Goal: Task Accomplishment & Management: Use online tool/utility

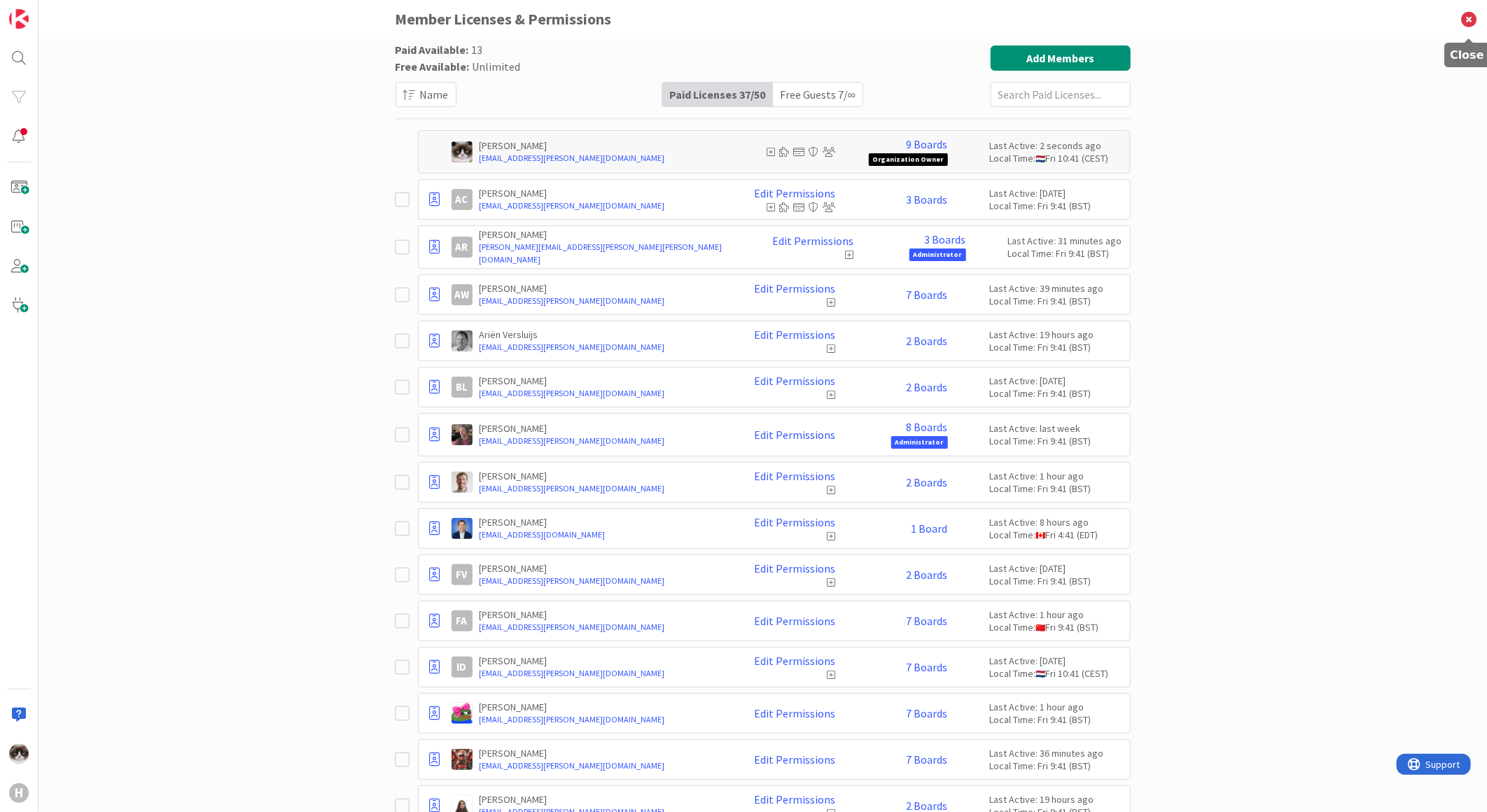
click at [1466, 24] on icon at bounding box center [1468, 19] width 36 height 38
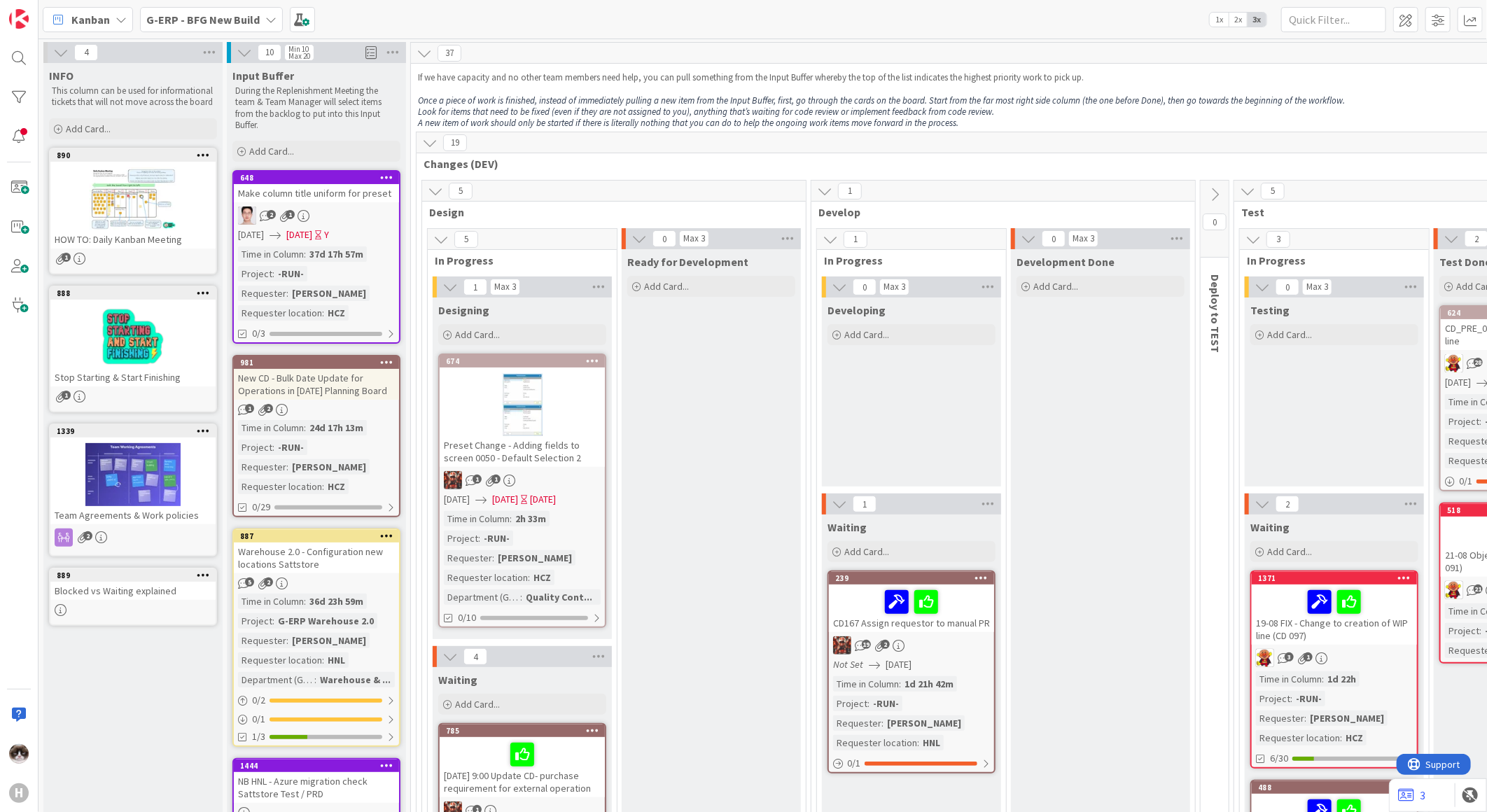
click at [352, 224] on div "2 1" at bounding box center [316, 215] width 165 height 18
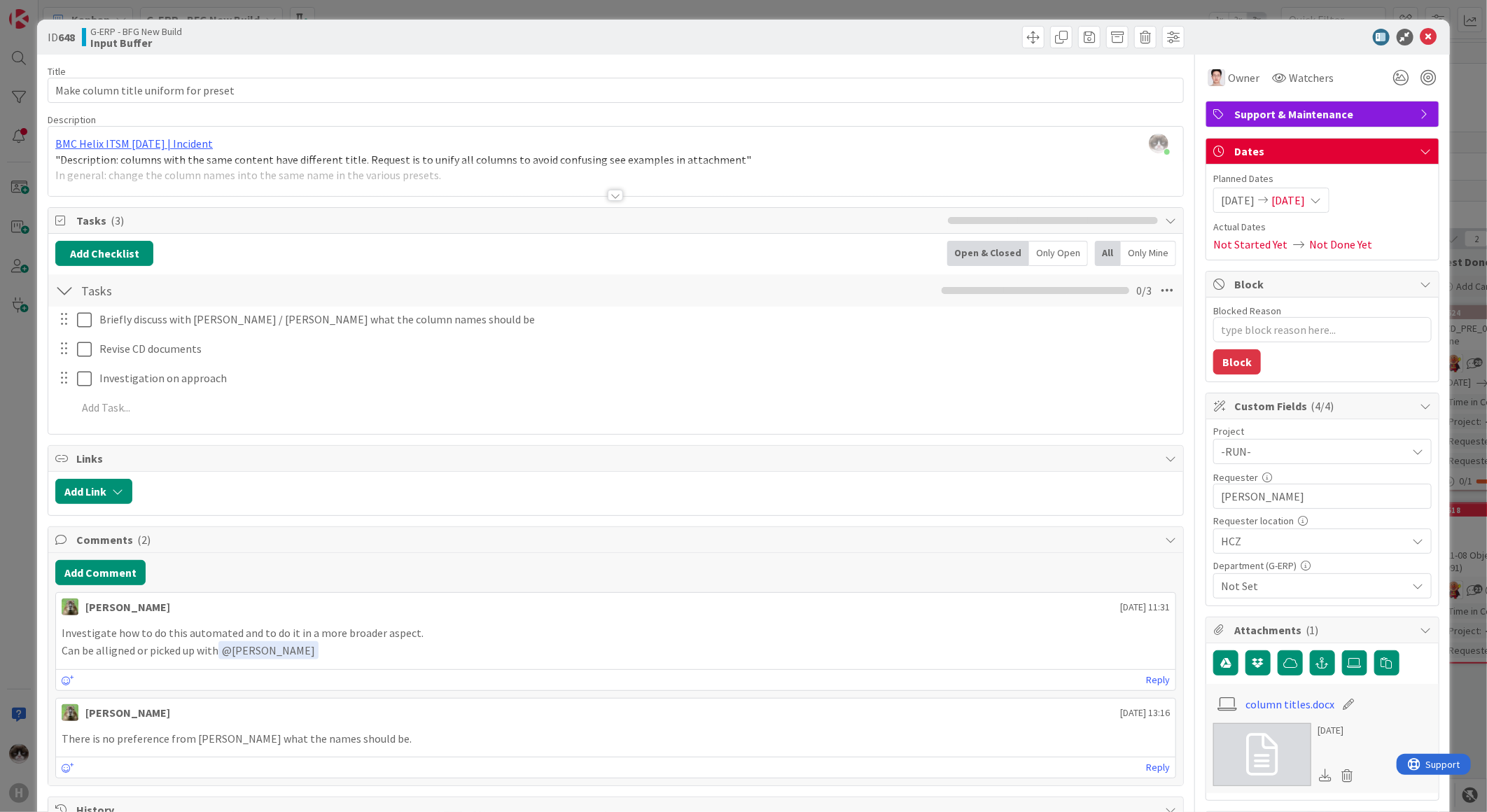
click at [613, 200] on div at bounding box center [615, 195] width 15 height 12
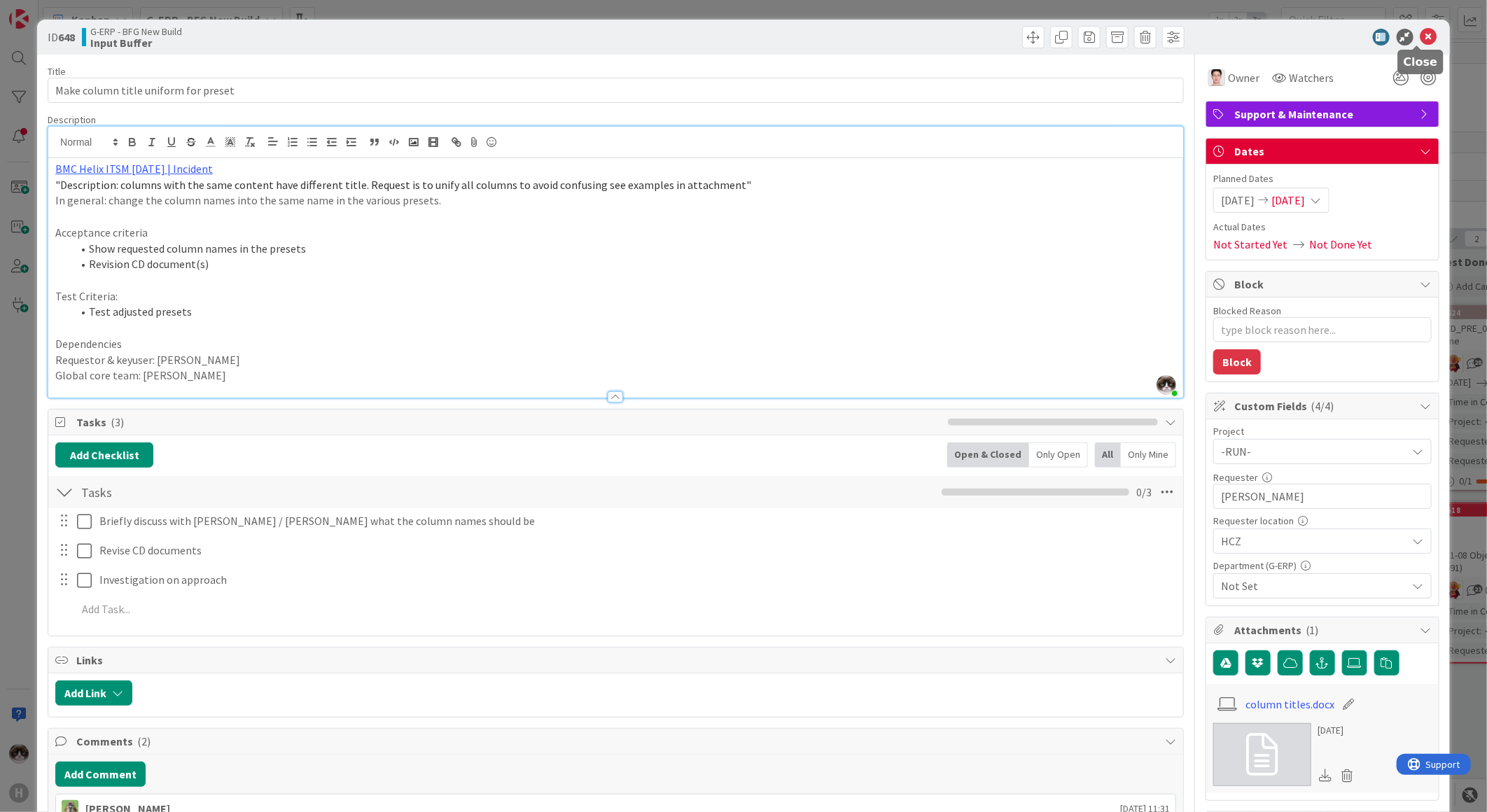
click at [1420, 38] on icon at bounding box center [1428, 36] width 17 height 17
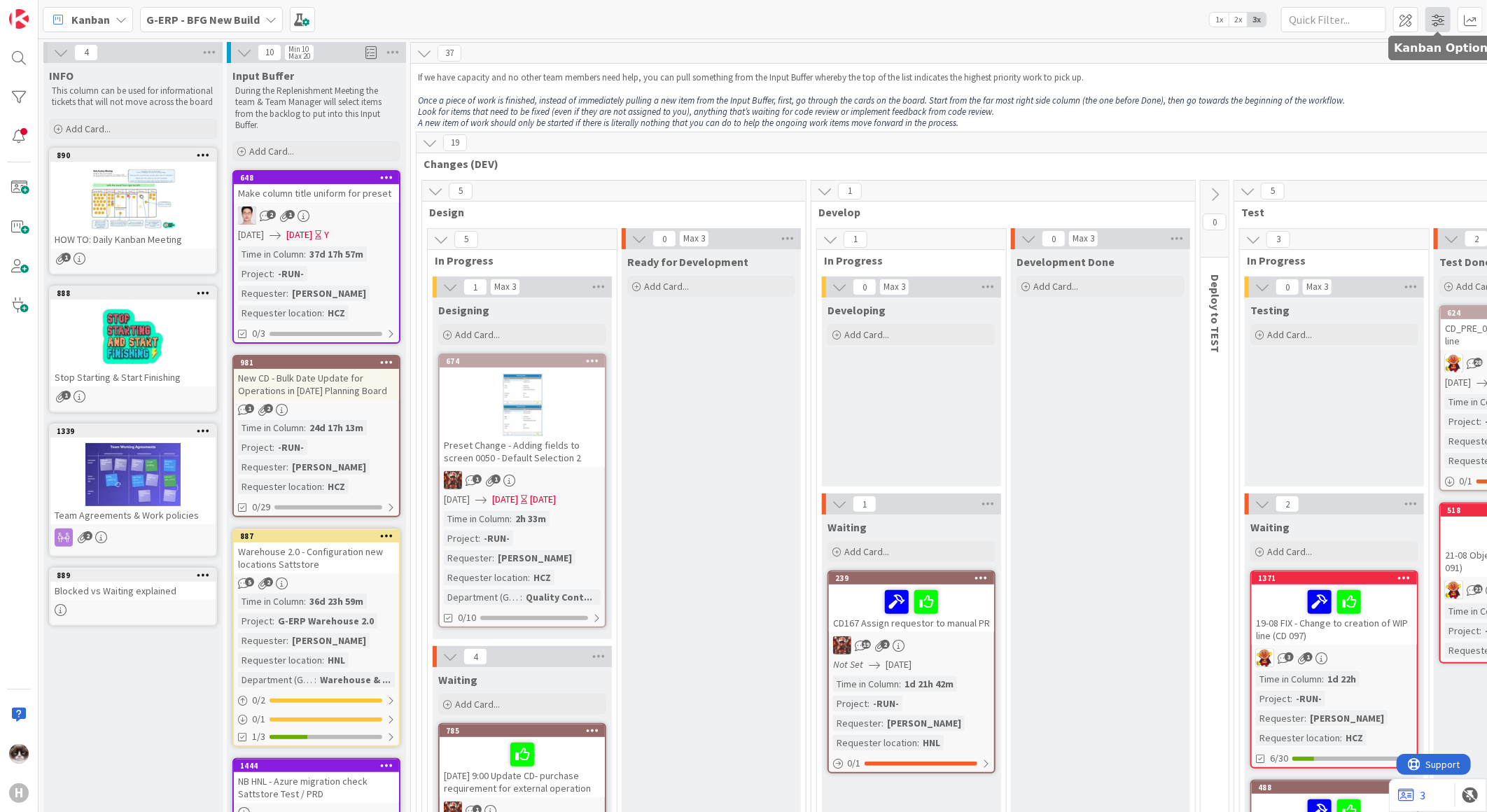
click at [1429, 21] on span at bounding box center [1438, 20] width 25 height 25
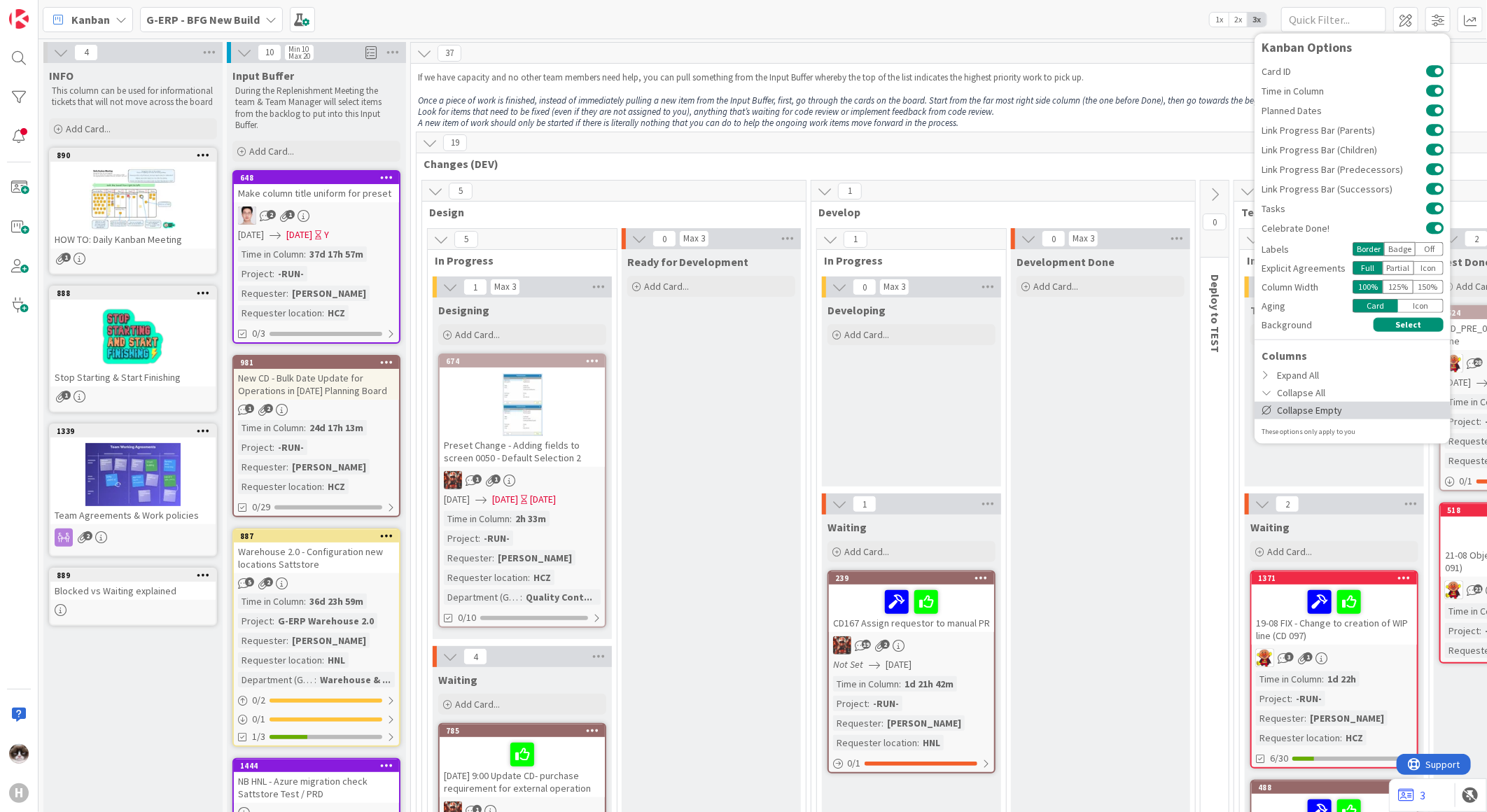
click at [1307, 403] on div "Collapse Empty" at bounding box center [1352, 410] width 196 height 18
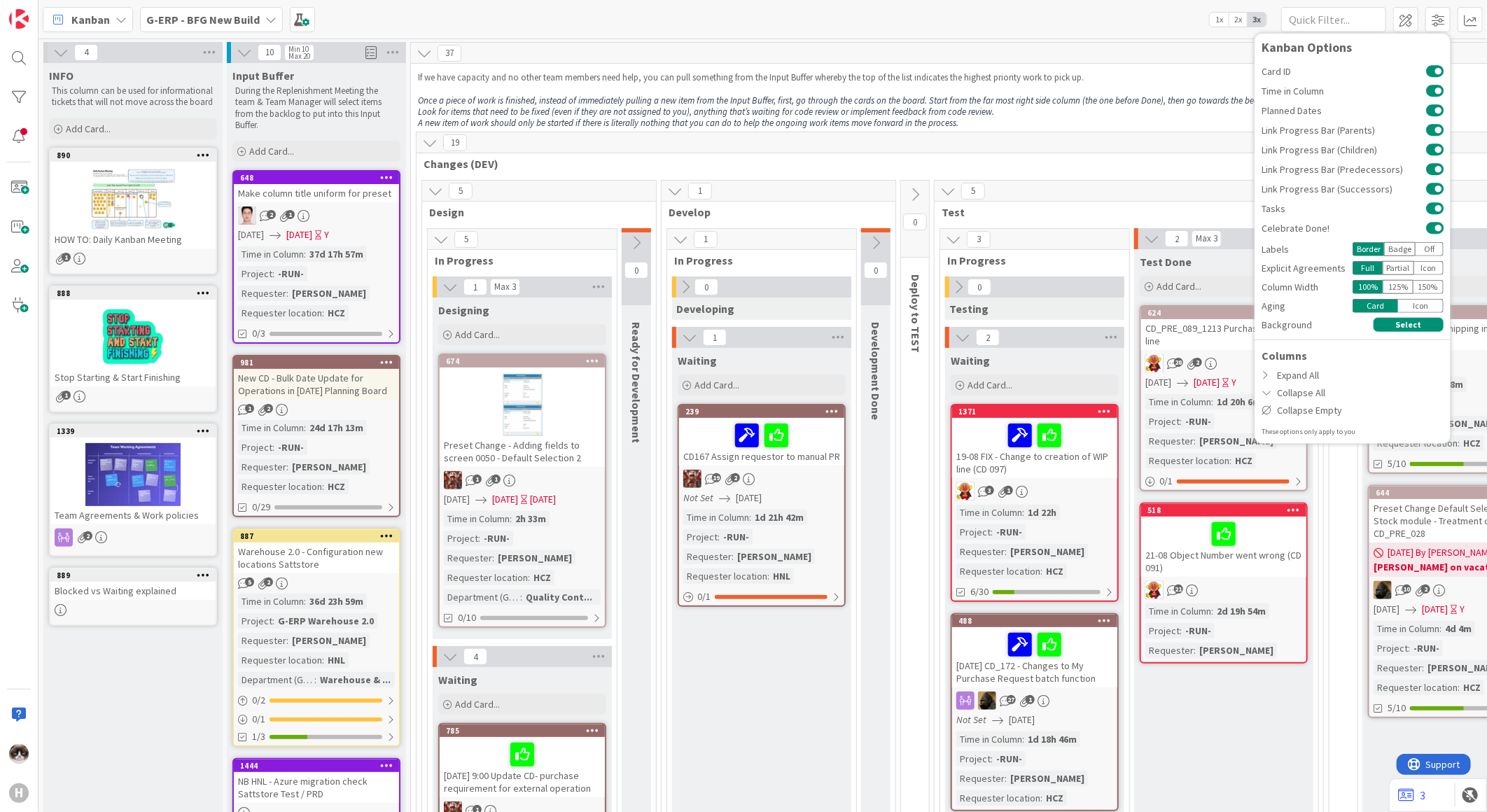
click at [769, 136] on div "19" at bounding box center [1202, 143] width 1570 height 21
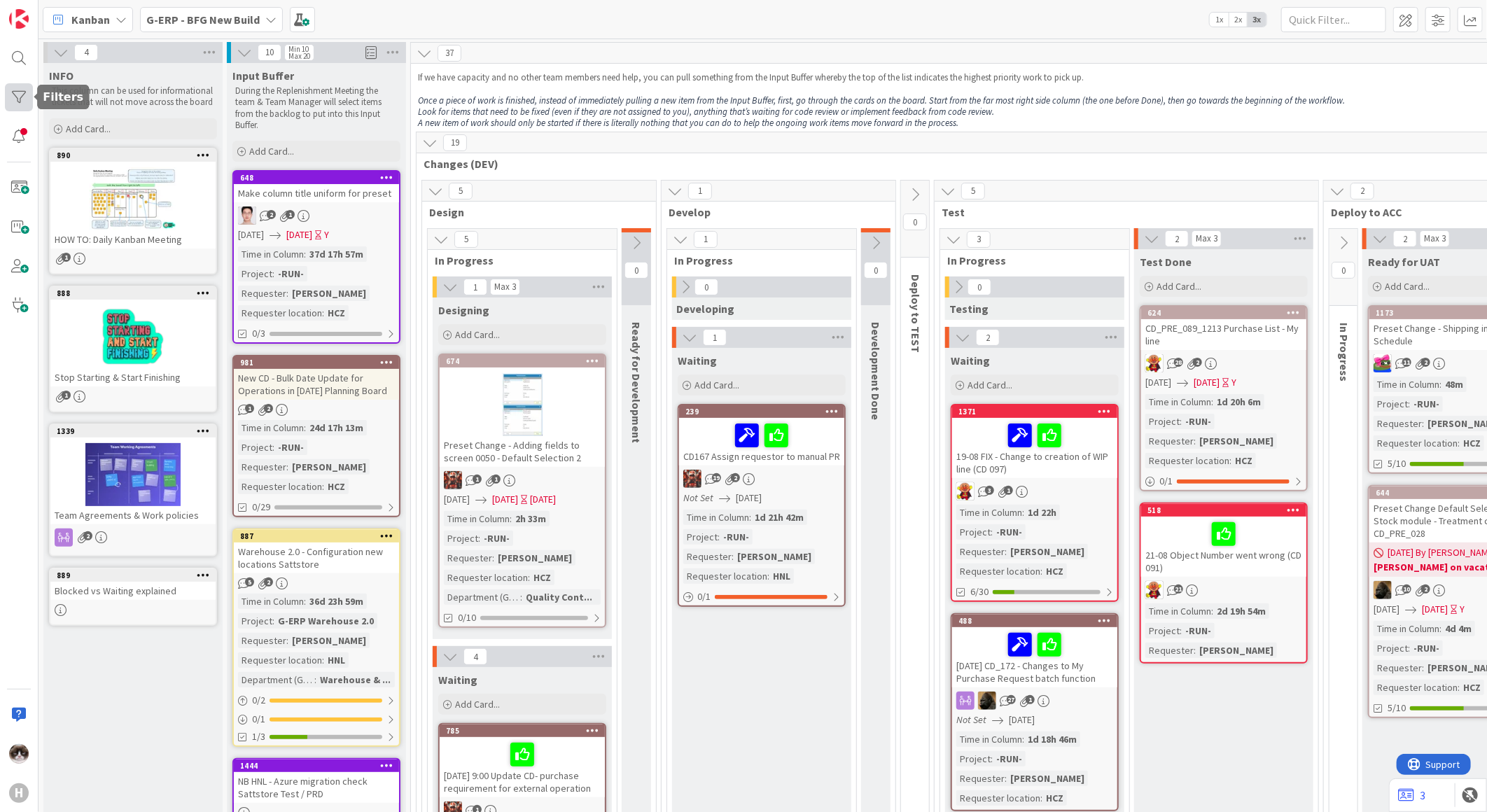
click at [18, 88] on div at bounding box center [20, 98] width 28 height 28
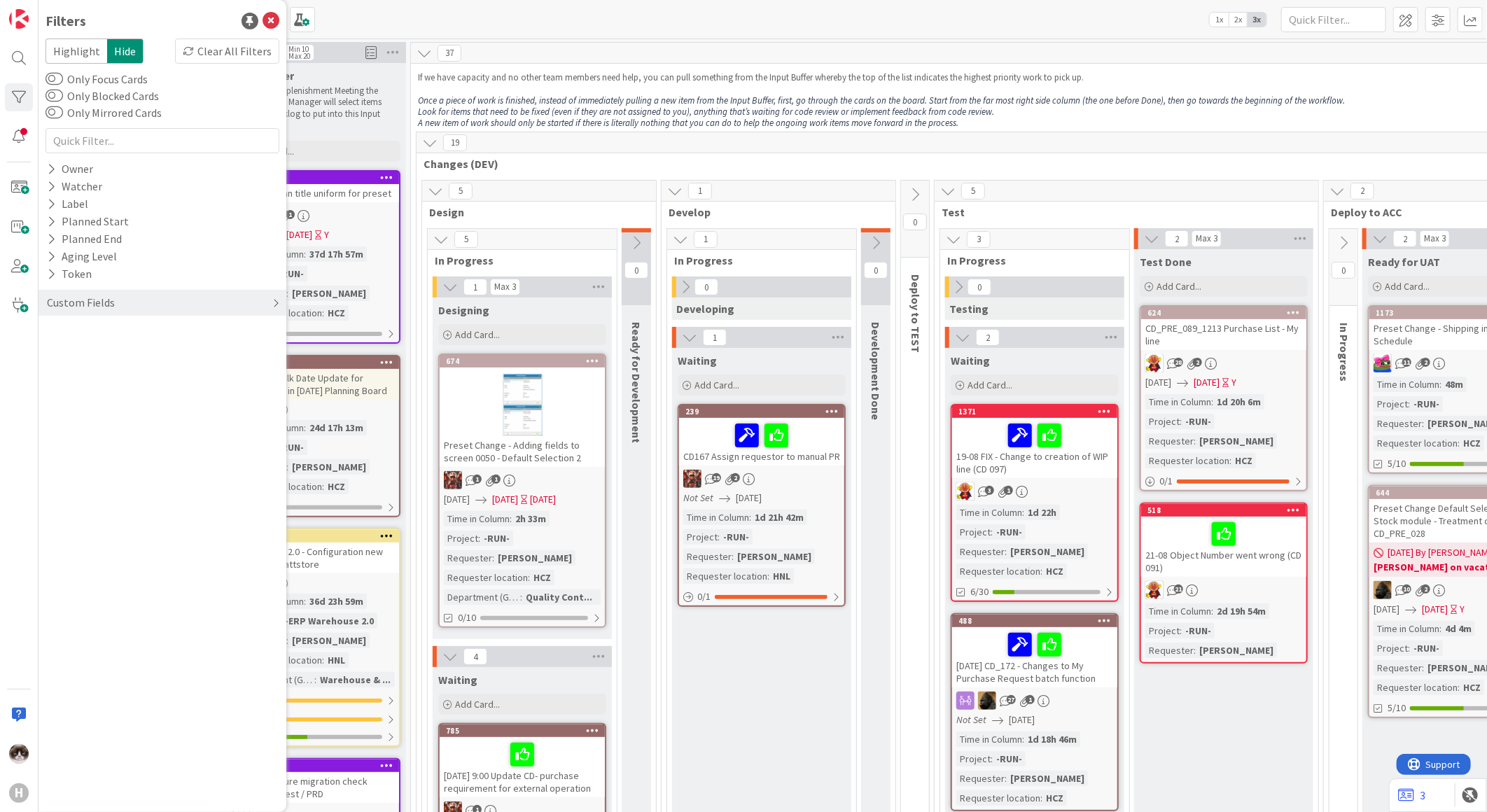
click at [103, 301] on div "Custom Fields" at bounding box center [81, 303] width 71 height 18
click at [48, 384] on icon at bounding box center [52, 383] width 9 height 12
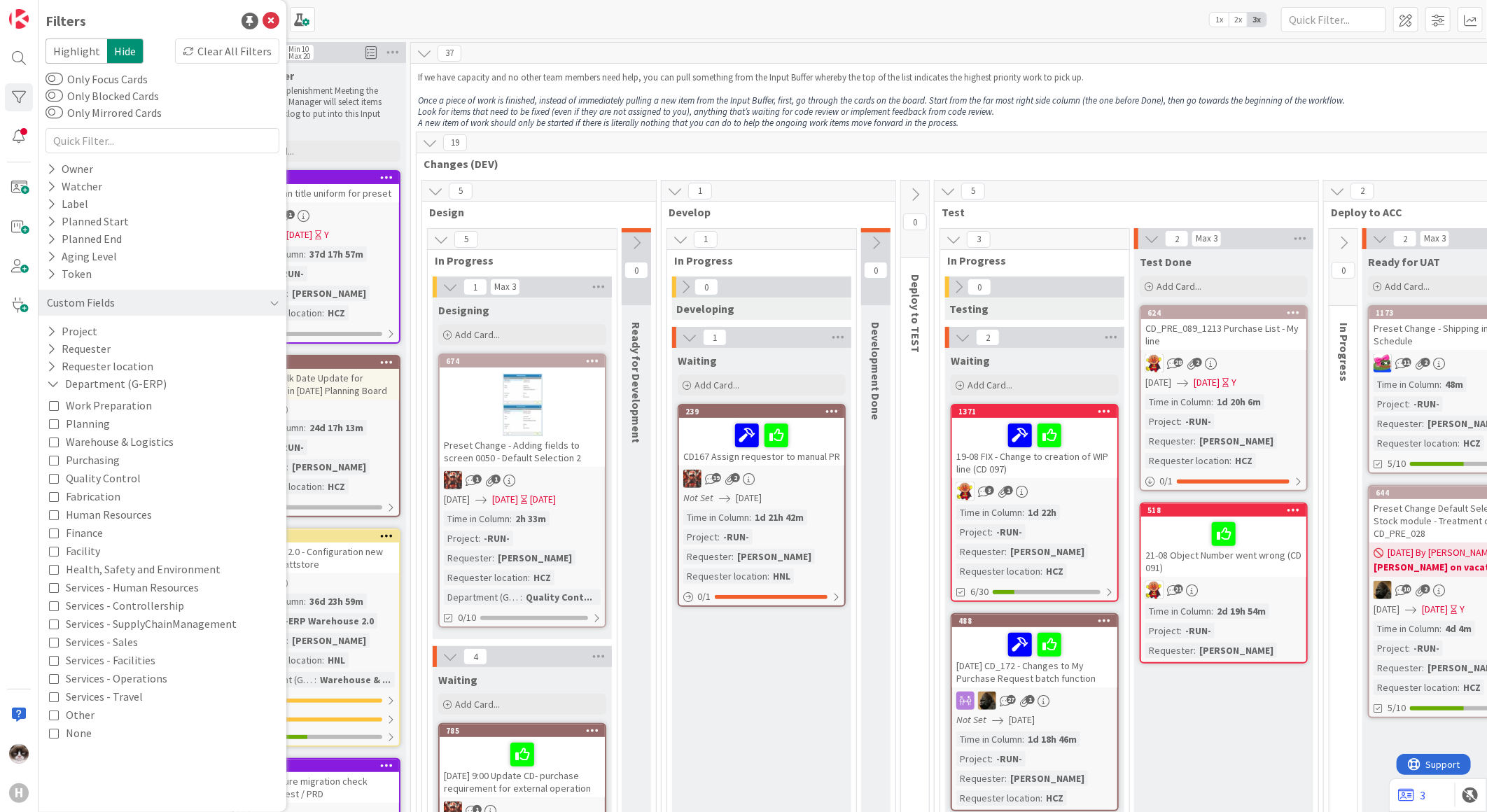
click at [58, 442] on icon at bounding box center [53, 441] width 10 height 10
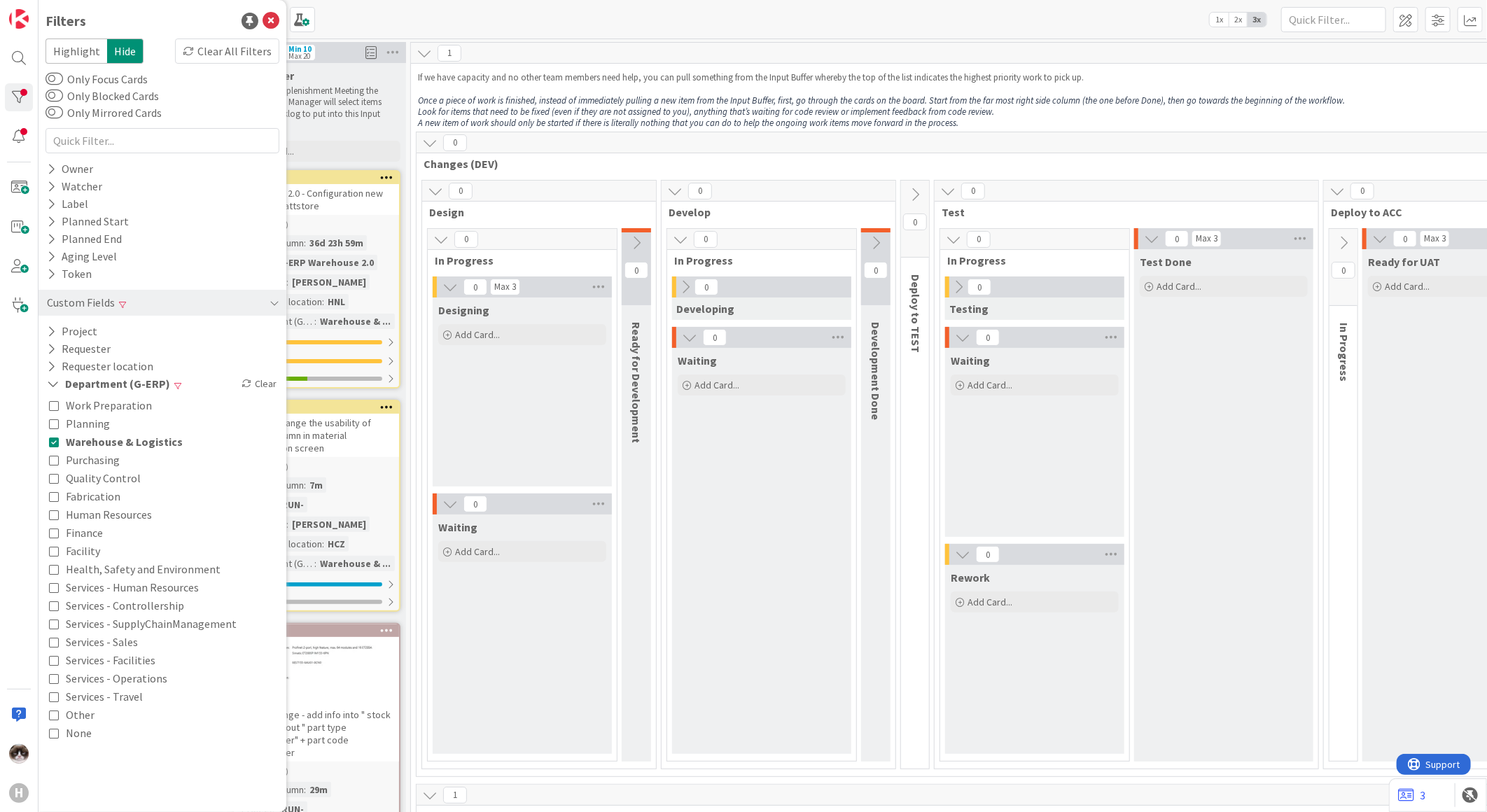
click at [54, 456] on icon at bounding box center [53, 459] width 10 height 10
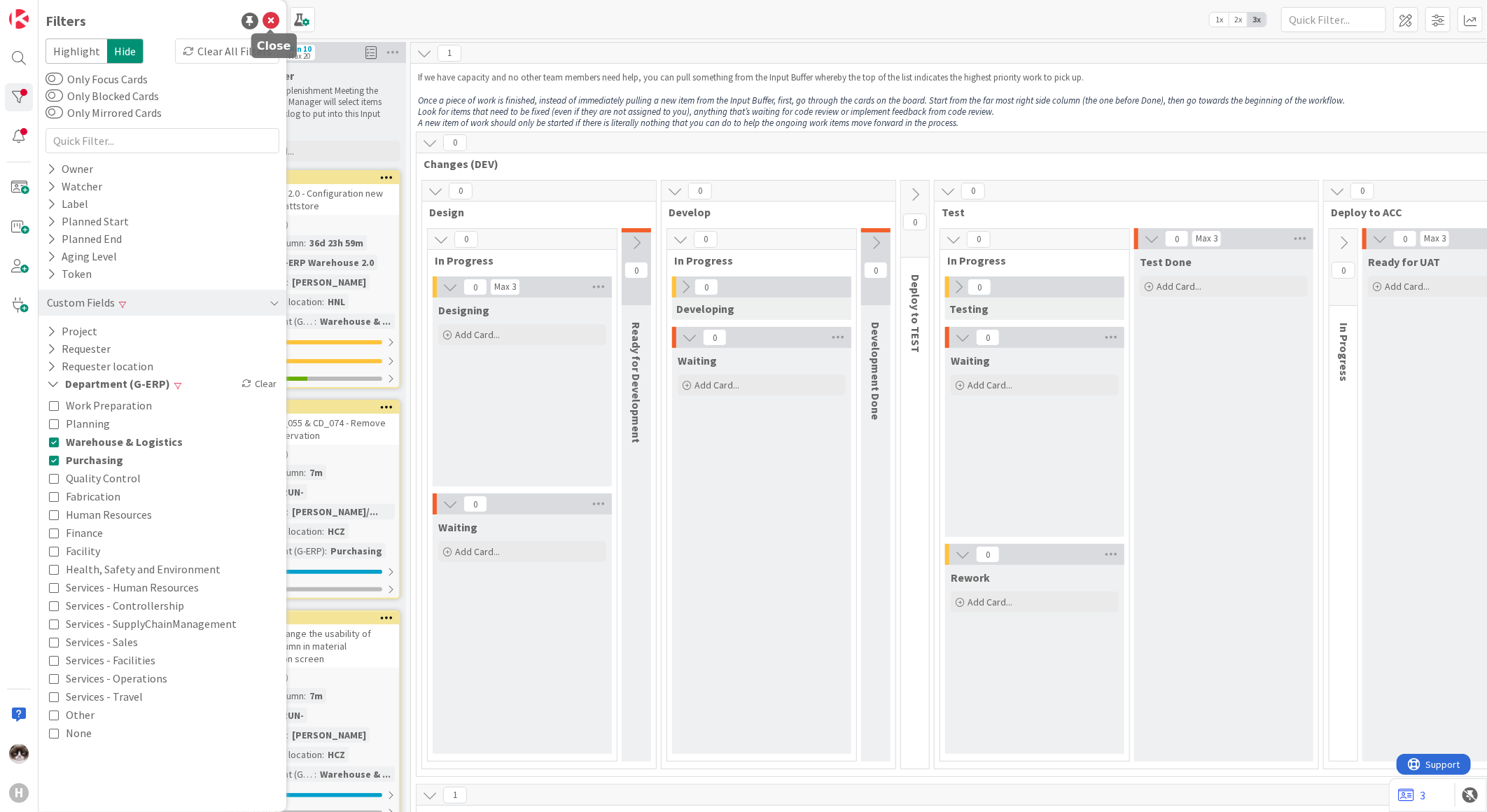
click at [275, 16] on icon at bounding box center [270, 20] width 17 height 17
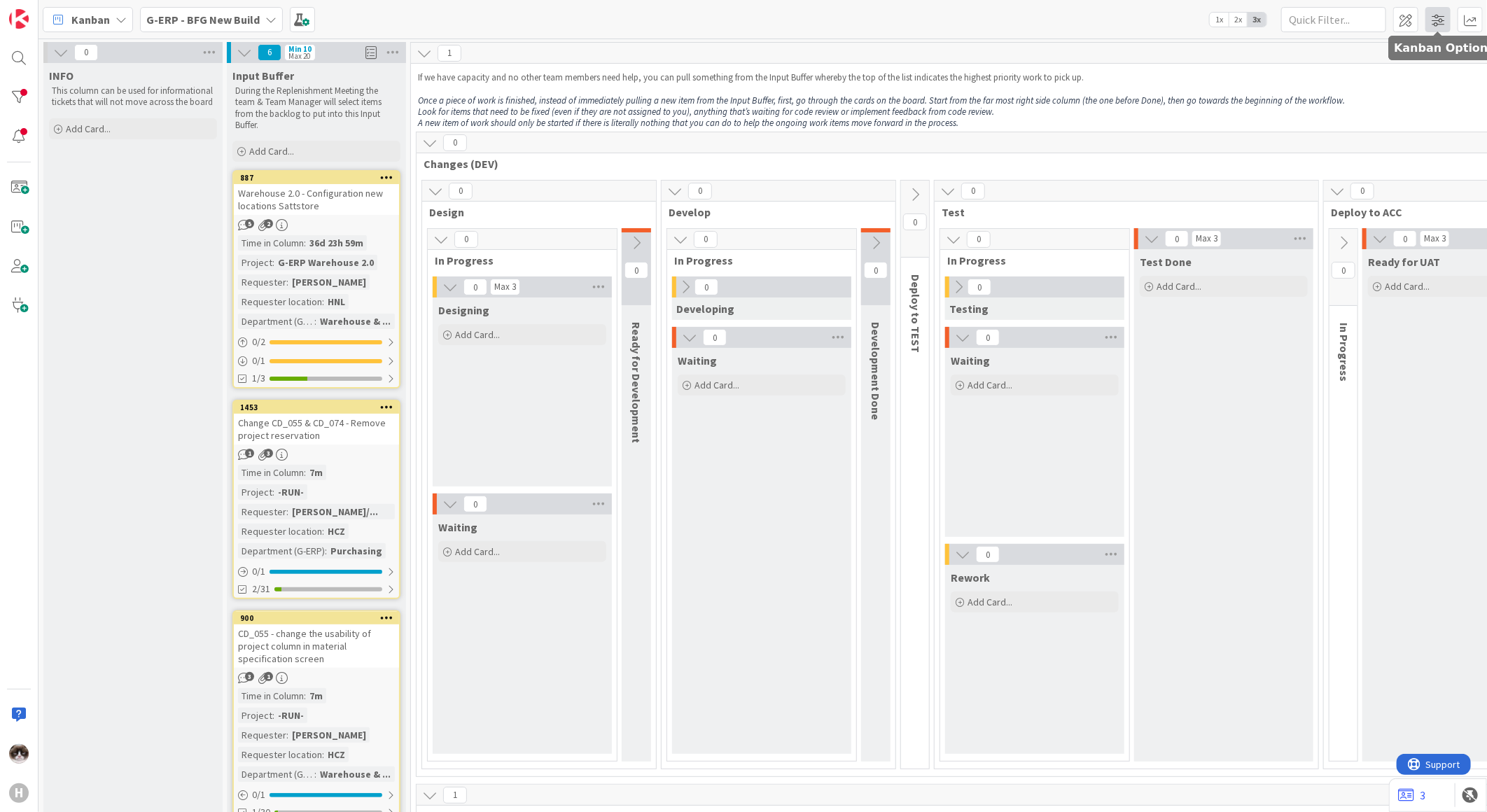
click at [1435, 20] on span at bounding box center [1438, 20] width 25 height 25
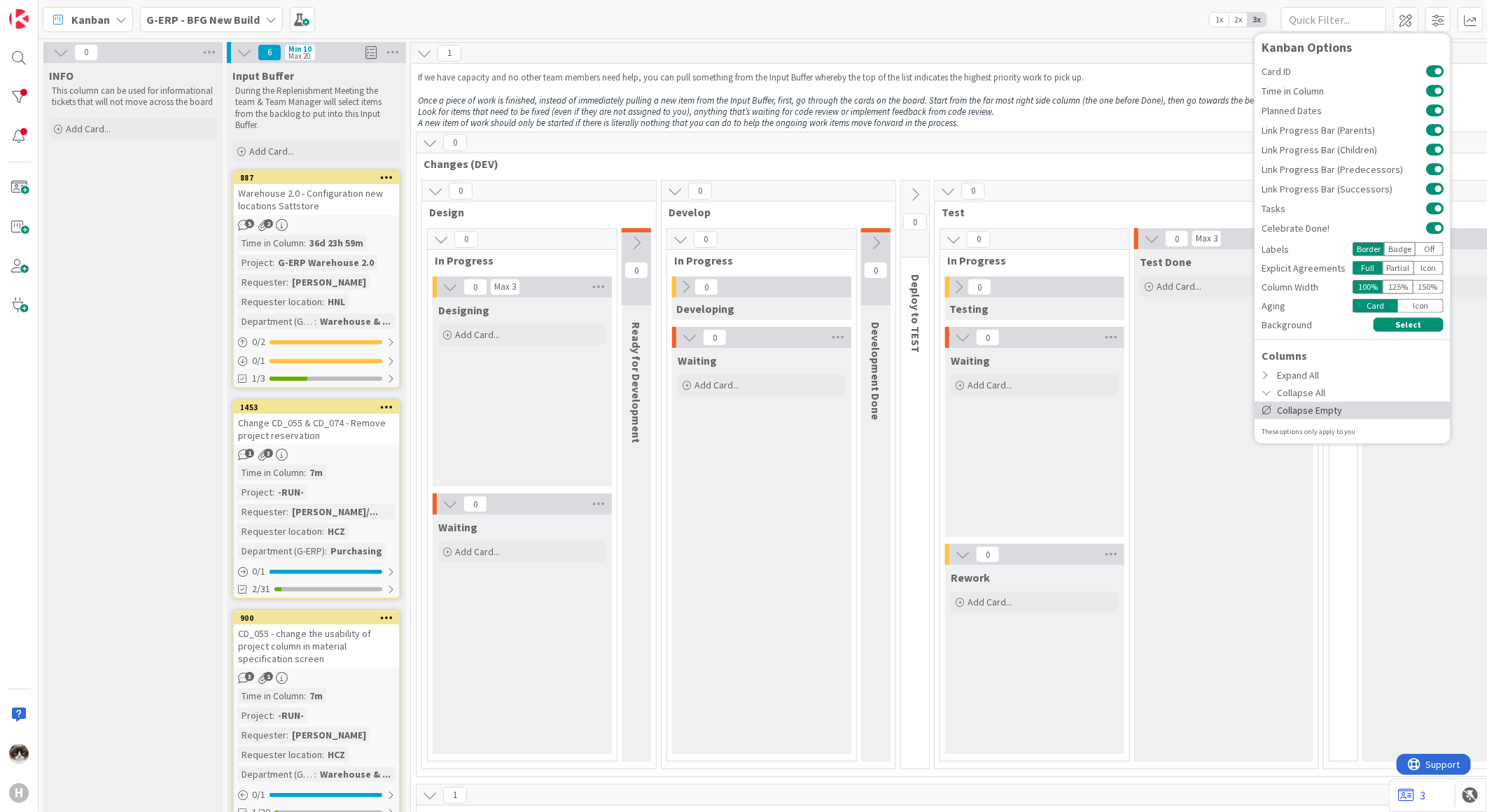
click at [1325, 408] on div "Collapse Empty" at bounding box center [1352, 410] width 196 height 18
click at [1085, 158] on span "Changes (DEV)" at bounding box center [1196, 163] width 1545 height 14
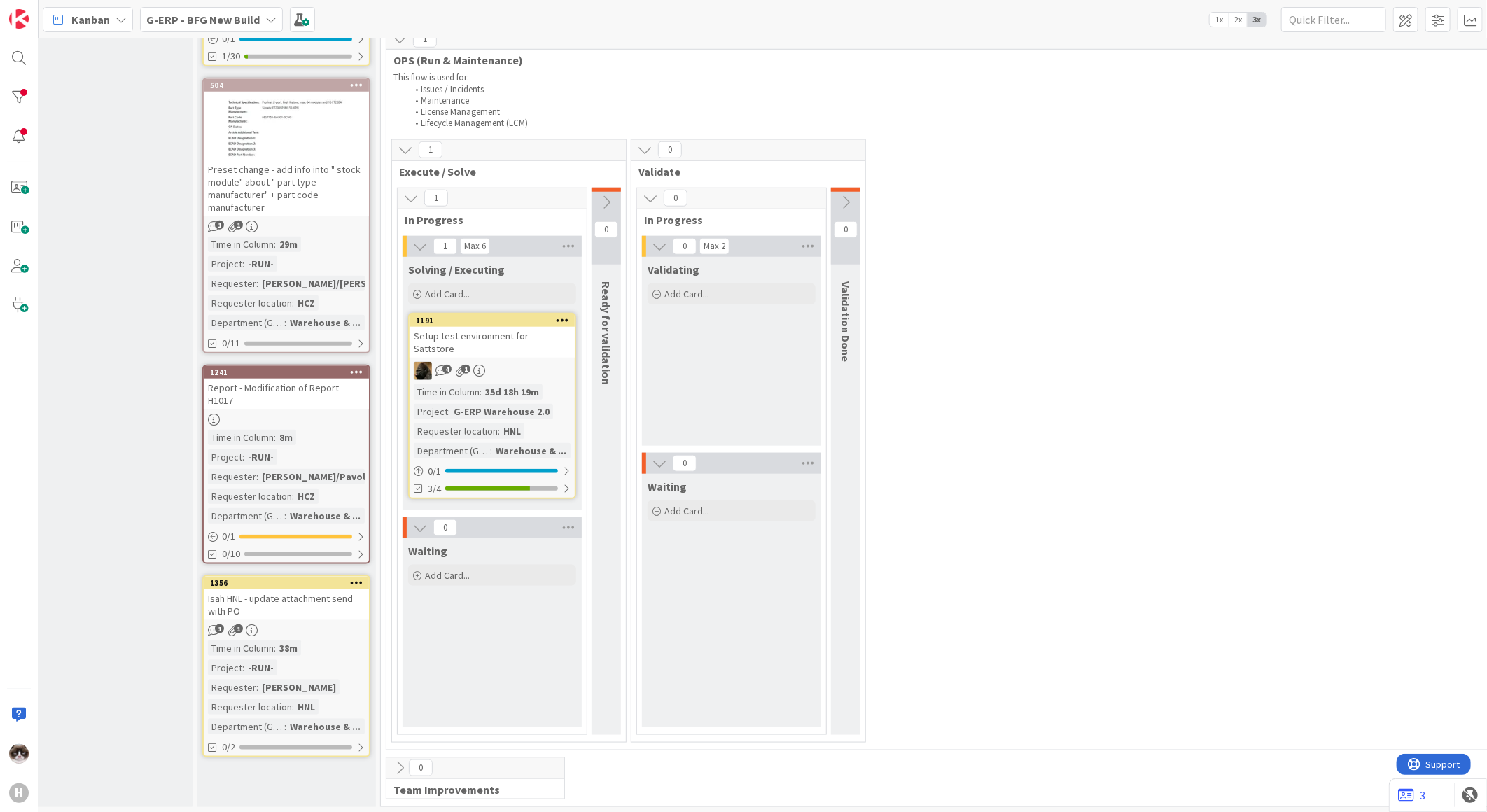
scroll to position [756, 28]
click at [530, 343] on div "Setup test environment for Sattstore" at bounding box center [494, 342] width 165 height 31
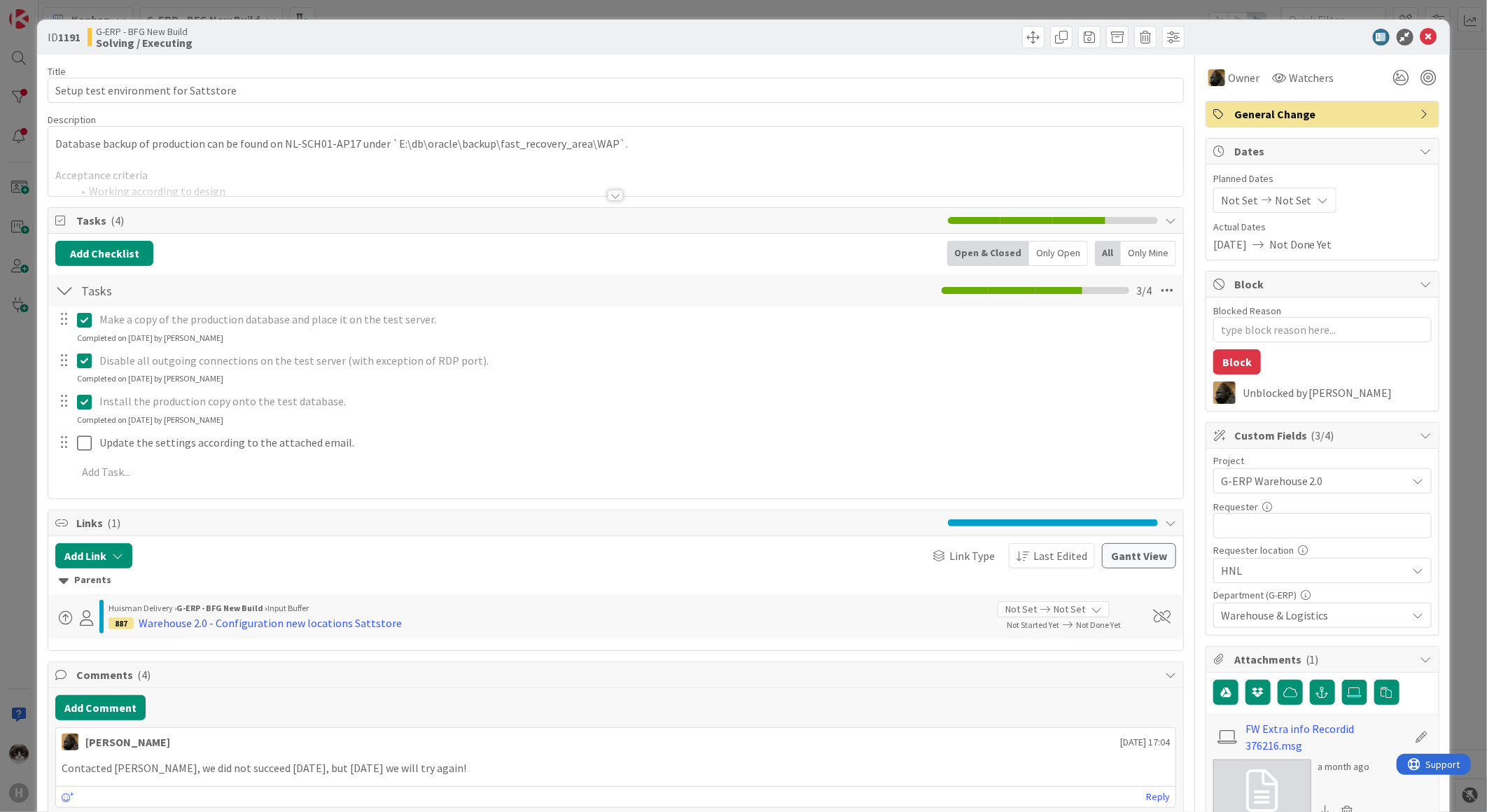
click at [609, 198] on div at bounding box center [615, 195] width 15 height 12
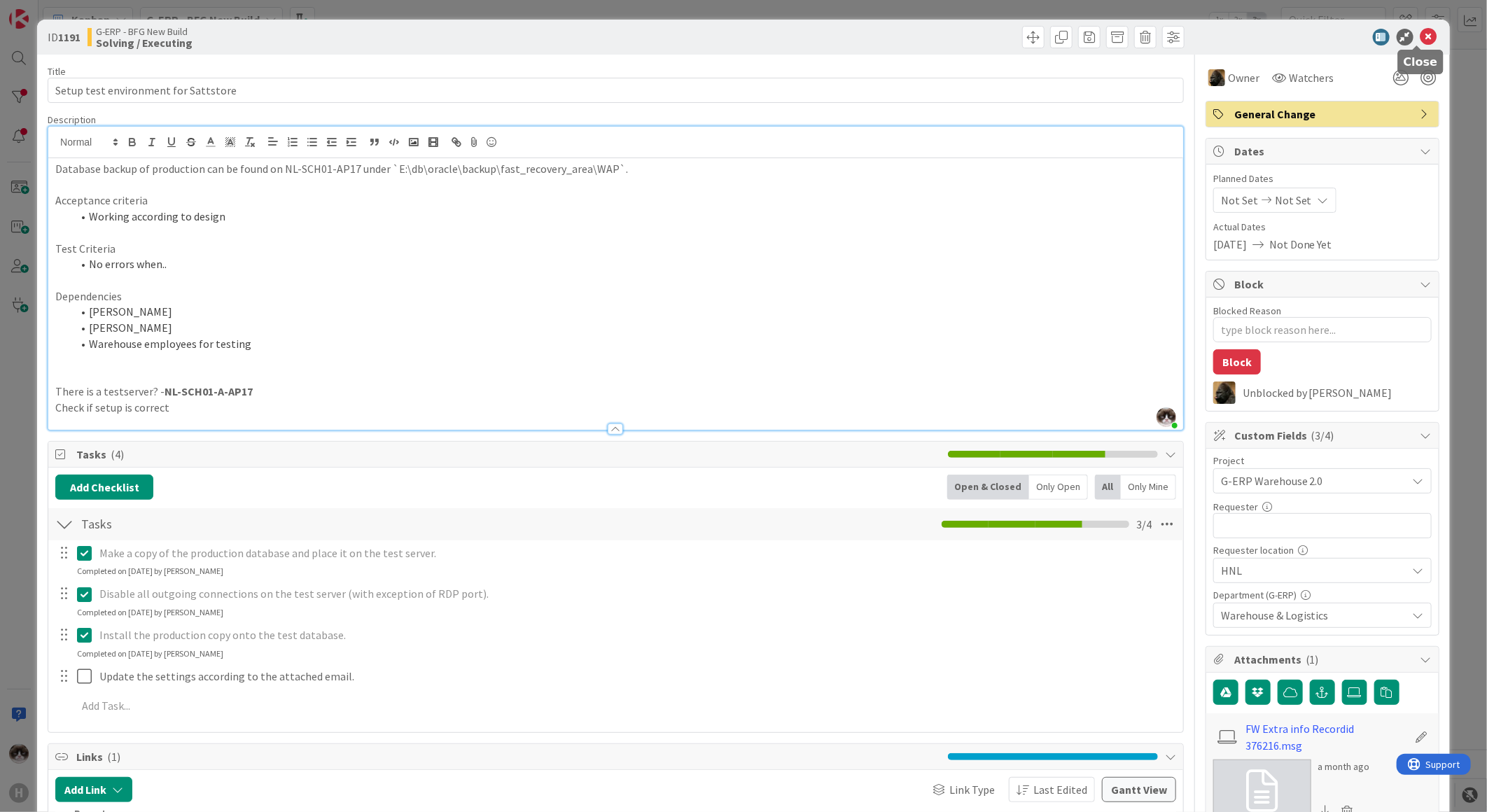
click at [1420, 35] on icon at bounding box center [1428, 36] width 17 height 17
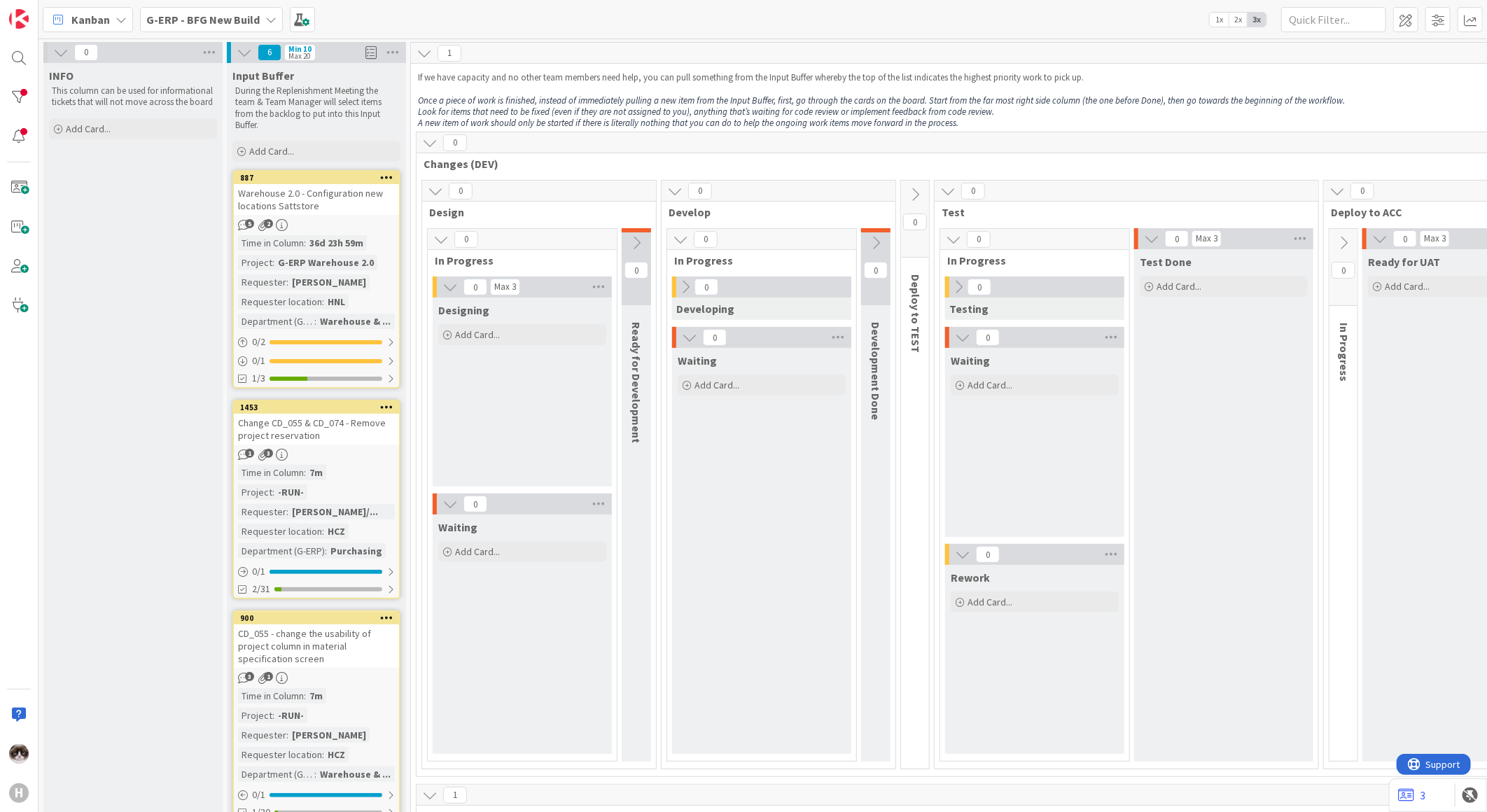
click at [221, 12] on b "G-ERP - BFG New Build" at bounding box center [204, 20] width 114 height 14
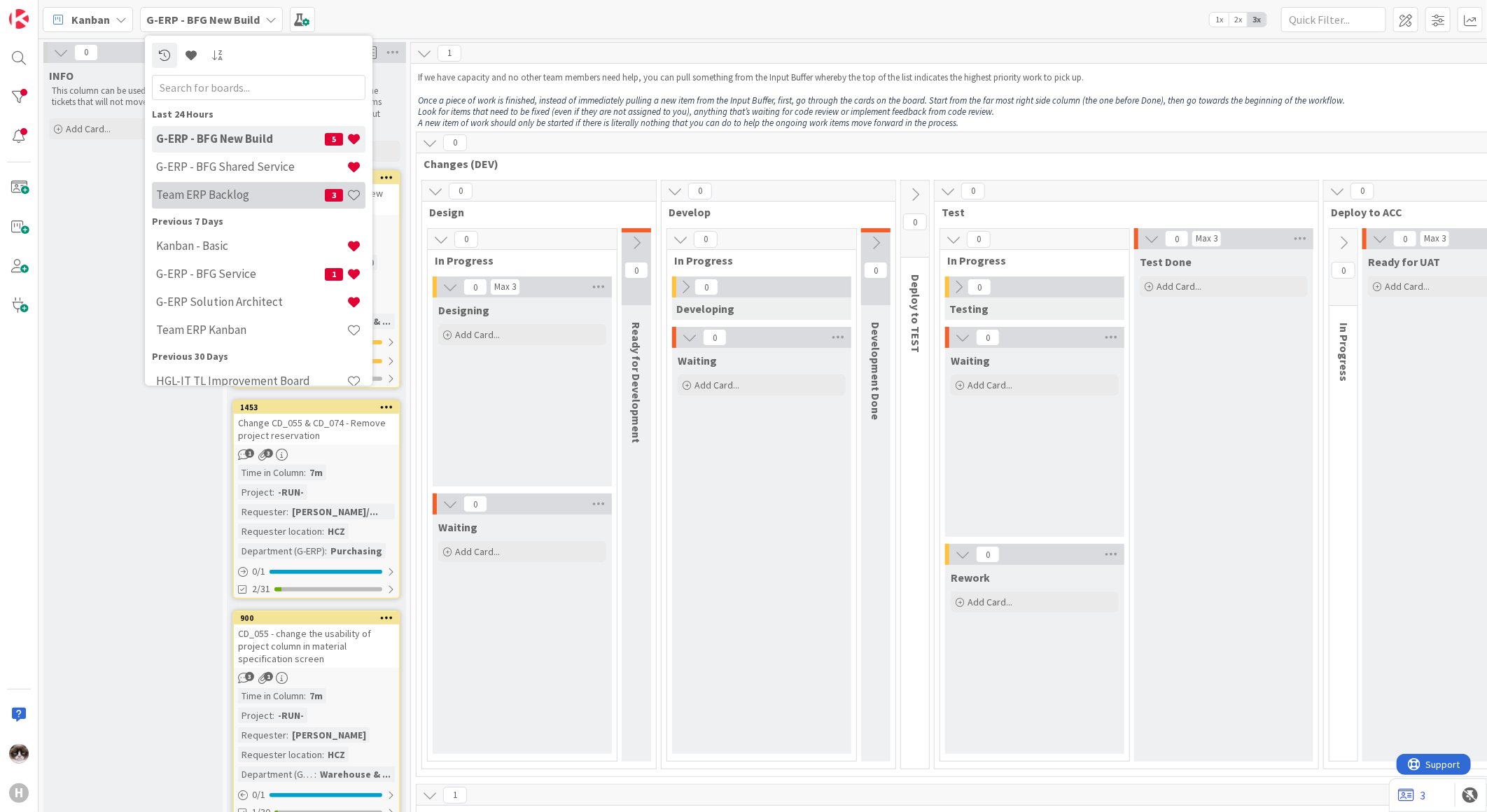
click at [271, 192] on h4 "Team ERP Backlog" at bounding box center [241, 195] width 169 height 14
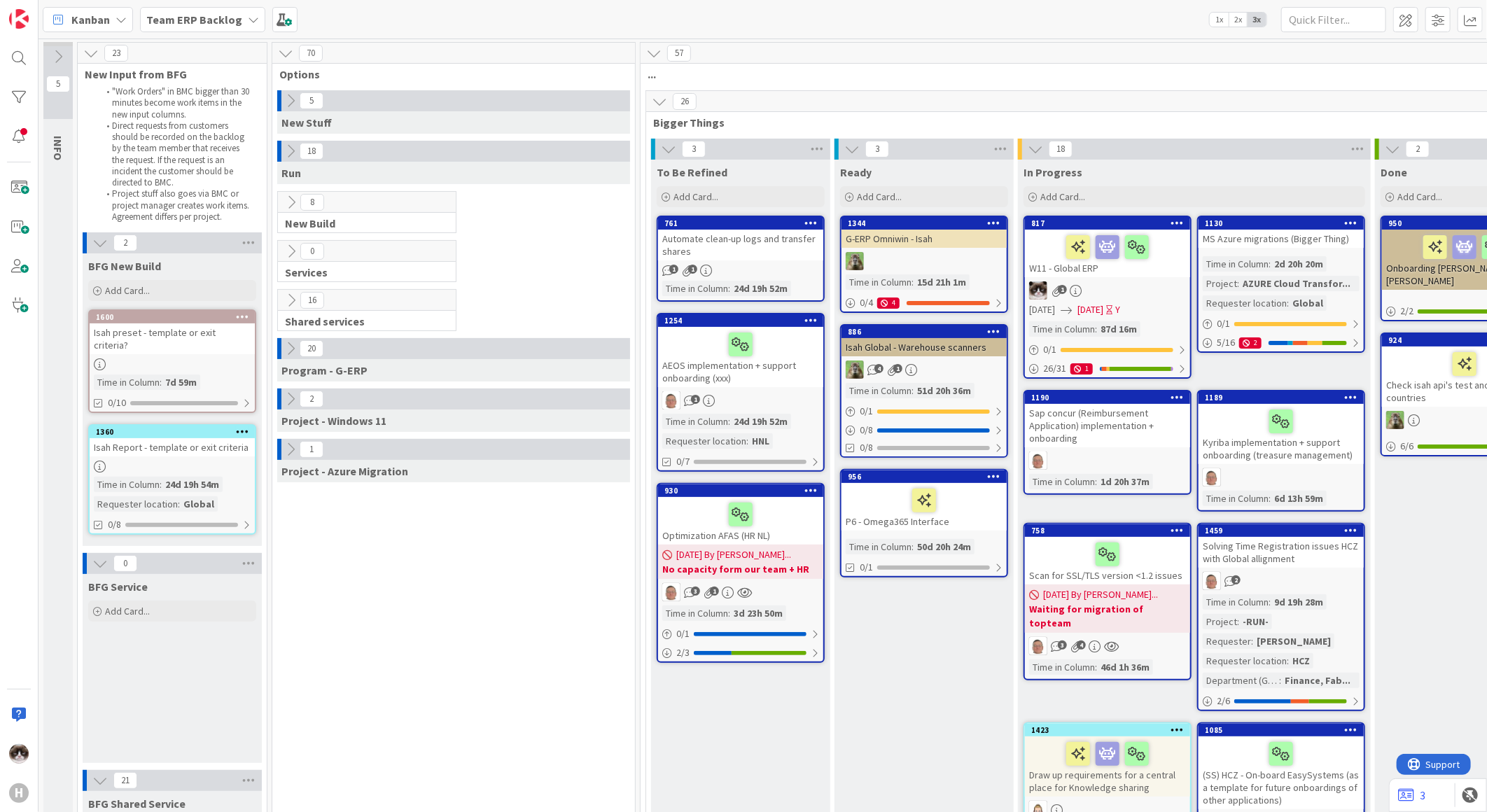
click at [292, 202] on icon at bounding box center [291, 202] width 15 height 15
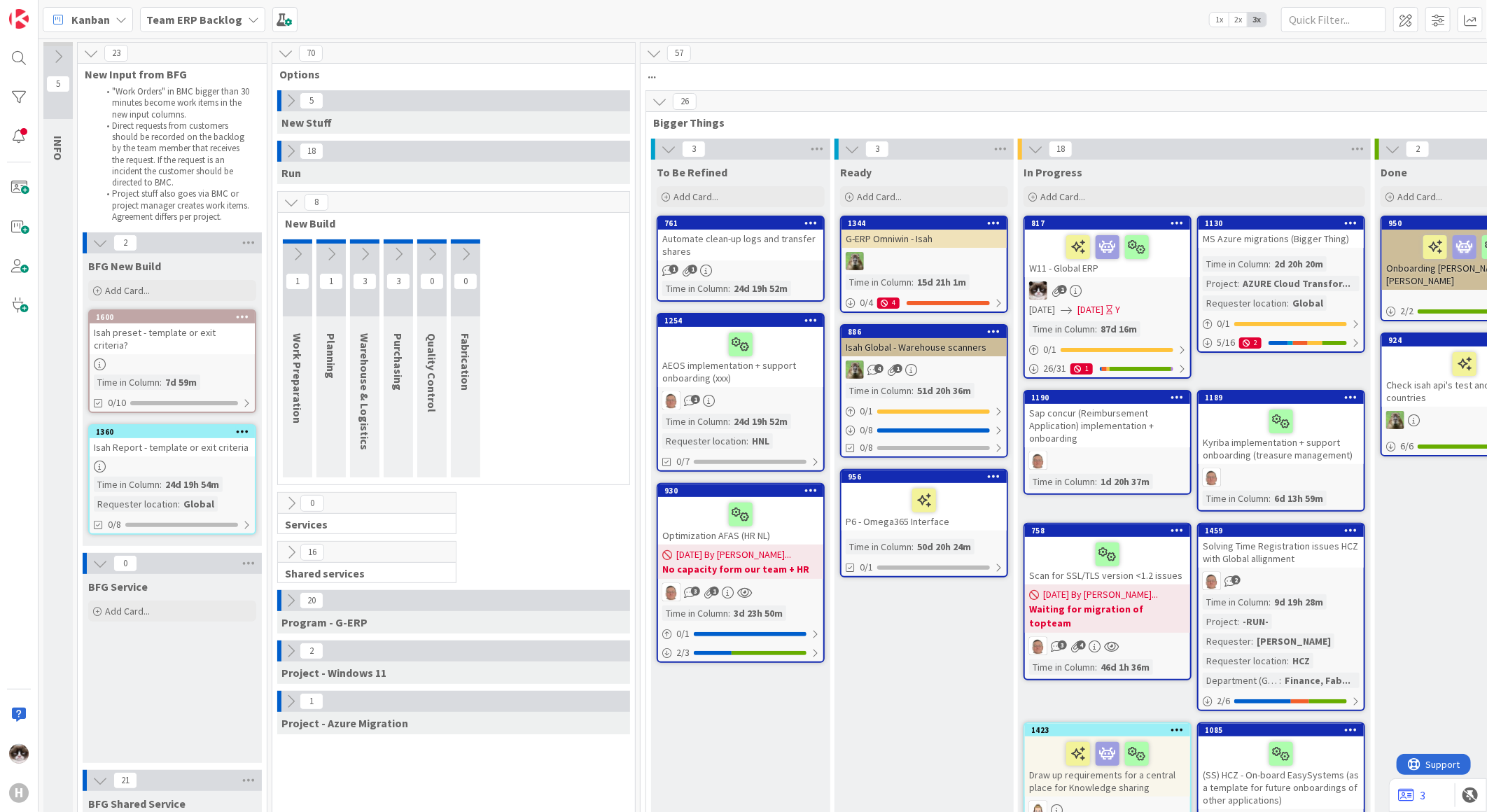
click at [370, 255] on icon at bounding box center [364, 253] width 15 height 15
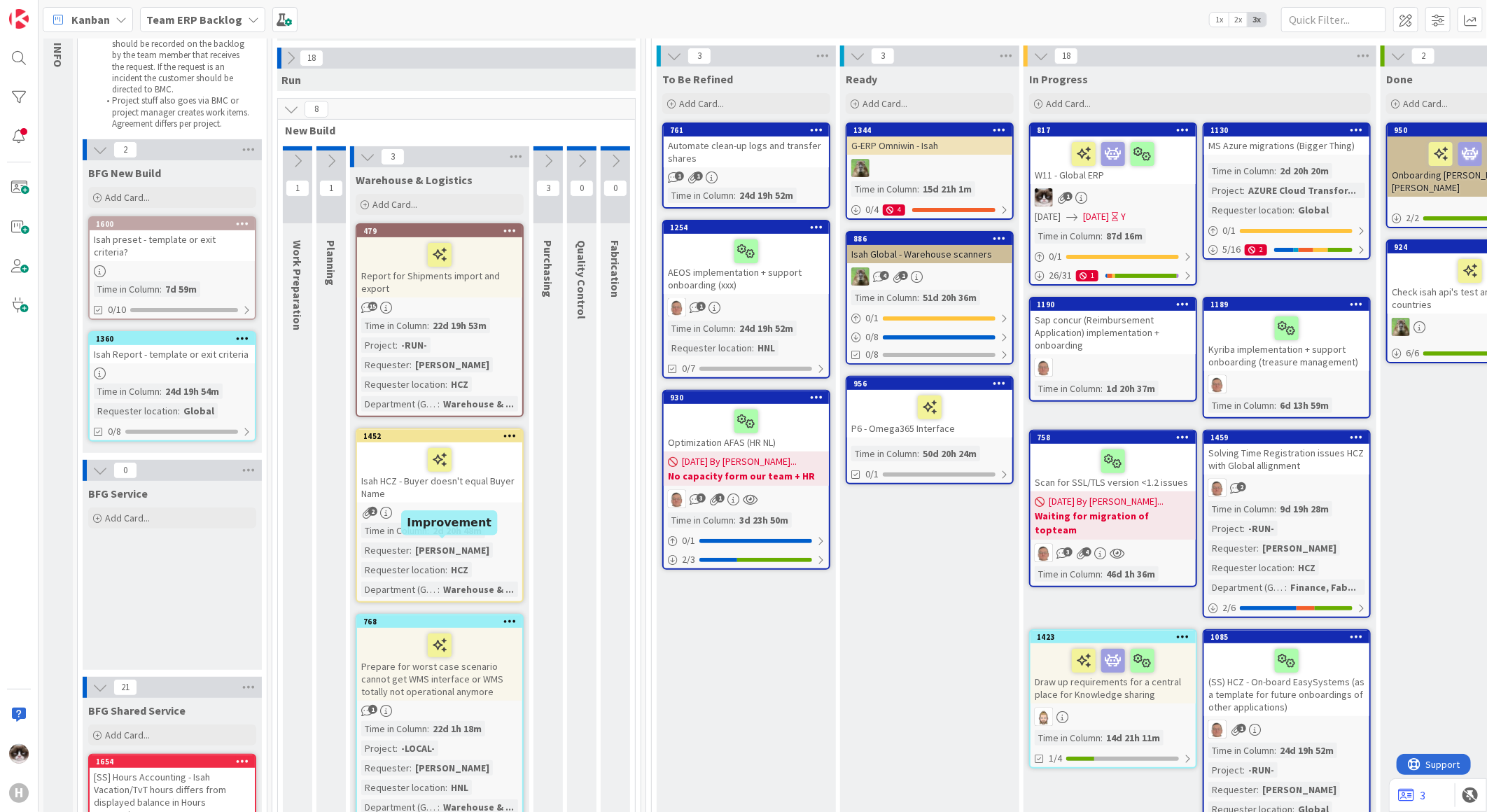
scroll to position [77, 0]
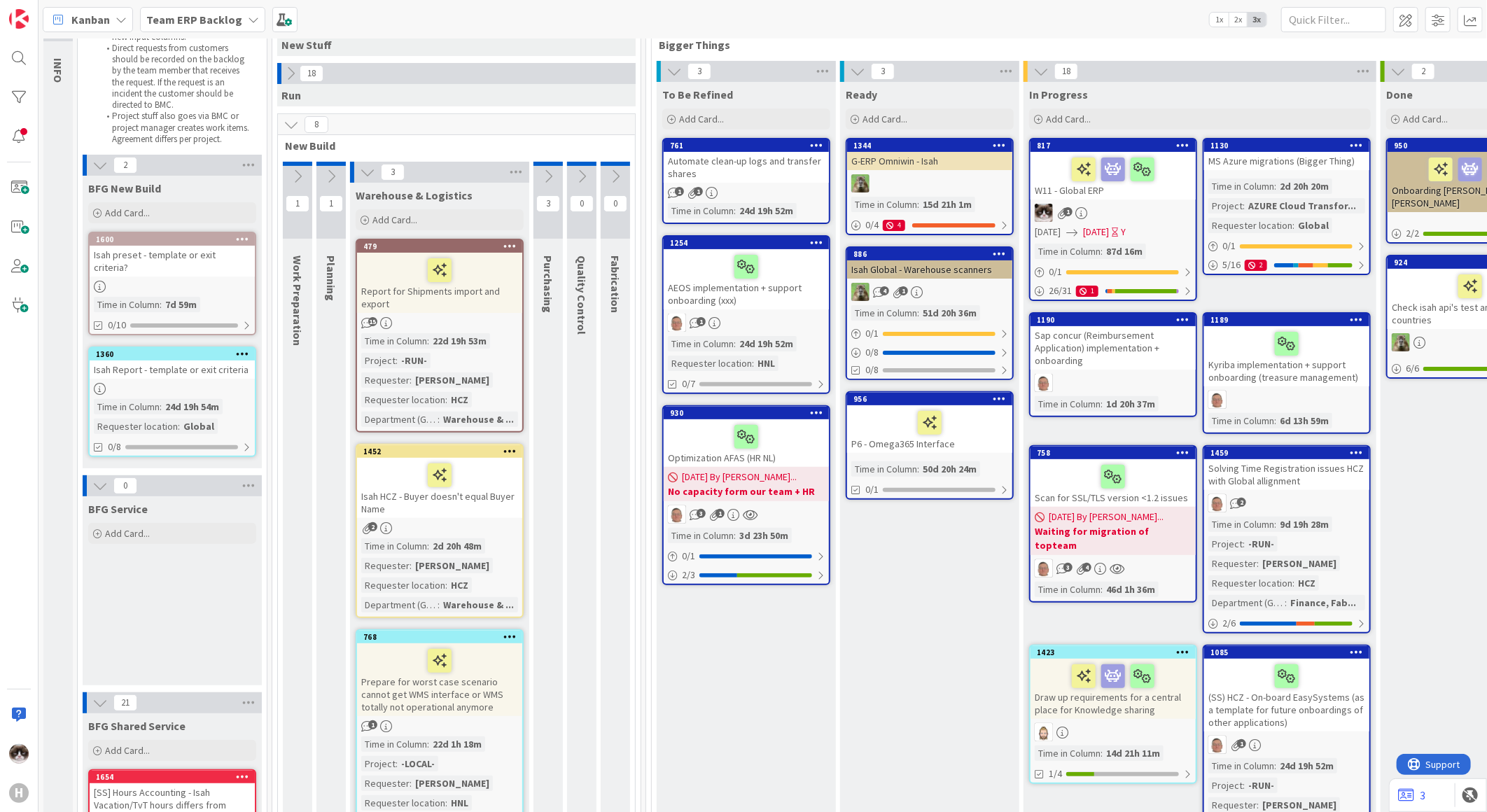
click at [496, 313] on link "479 Report for Shipments import and export 15 Time in [GEOGRAPHIC_DATA] : 22d 1…" at bounding box center [439, 336] width 168 height 194
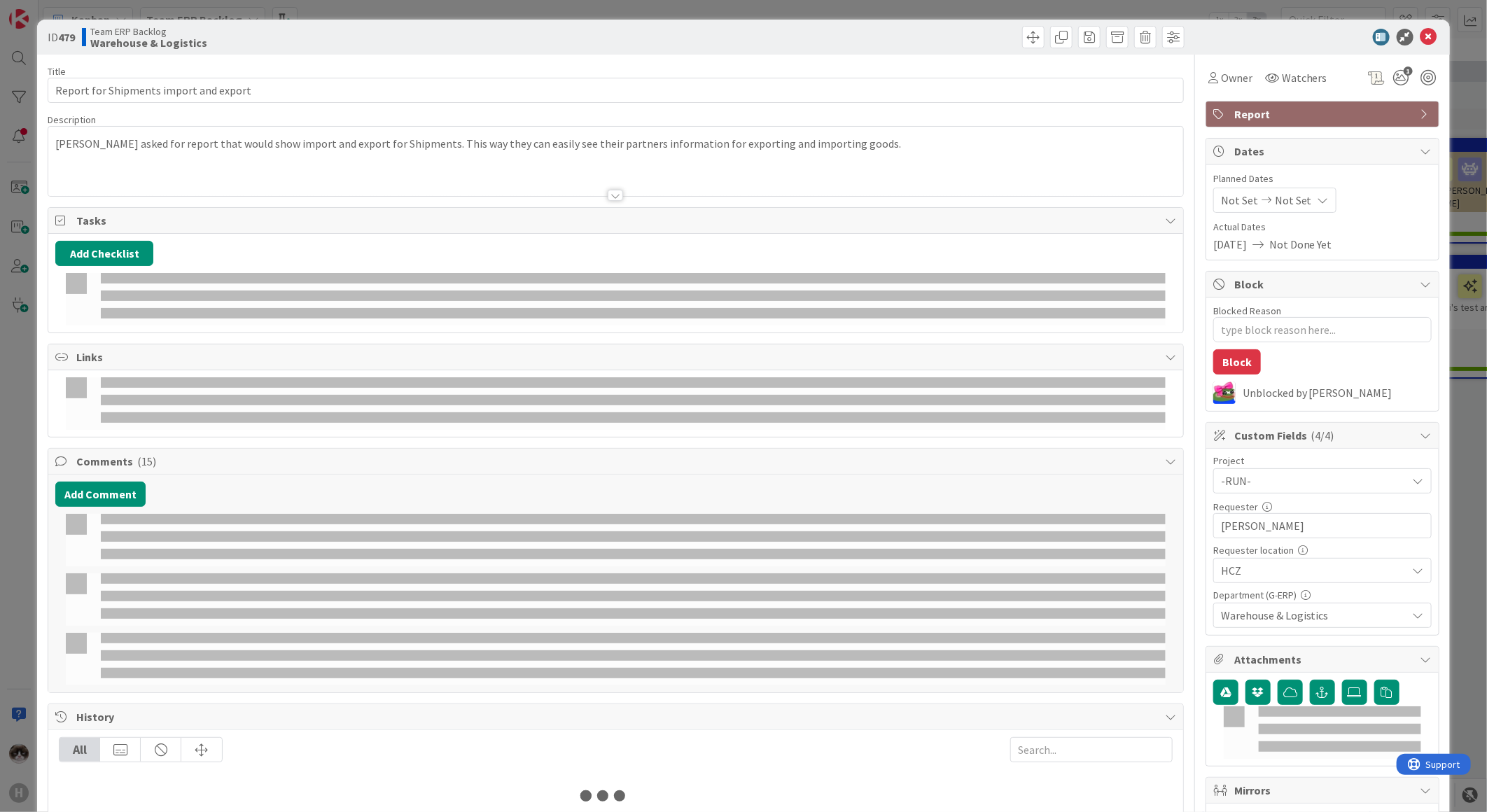
drag, startPoint x: 628, startPoint y: 191, endPoint x: 612, endPoint y: 193, distance: 16.1
click at [628, 191] on div at bounding box center [615, 178] width 1135 height 36
click at [612, 193] on div "[PERSON_NAME] asked for report that would show import and export for Shipments.…" at bounding box center [615, 164] width 1135 height 63
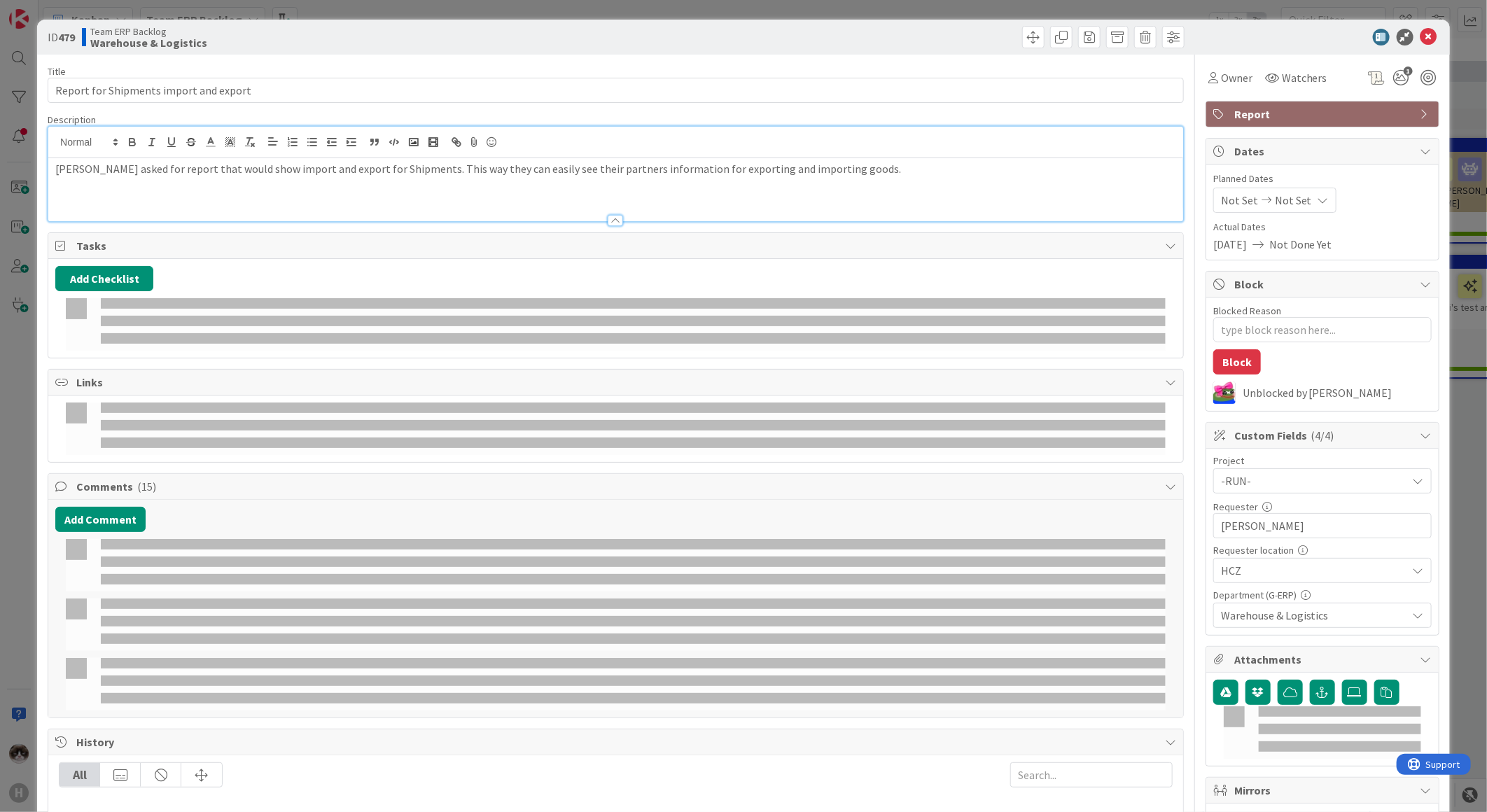
click at [608, 216] on div at bounding box center [615, 220] width 15 height 12
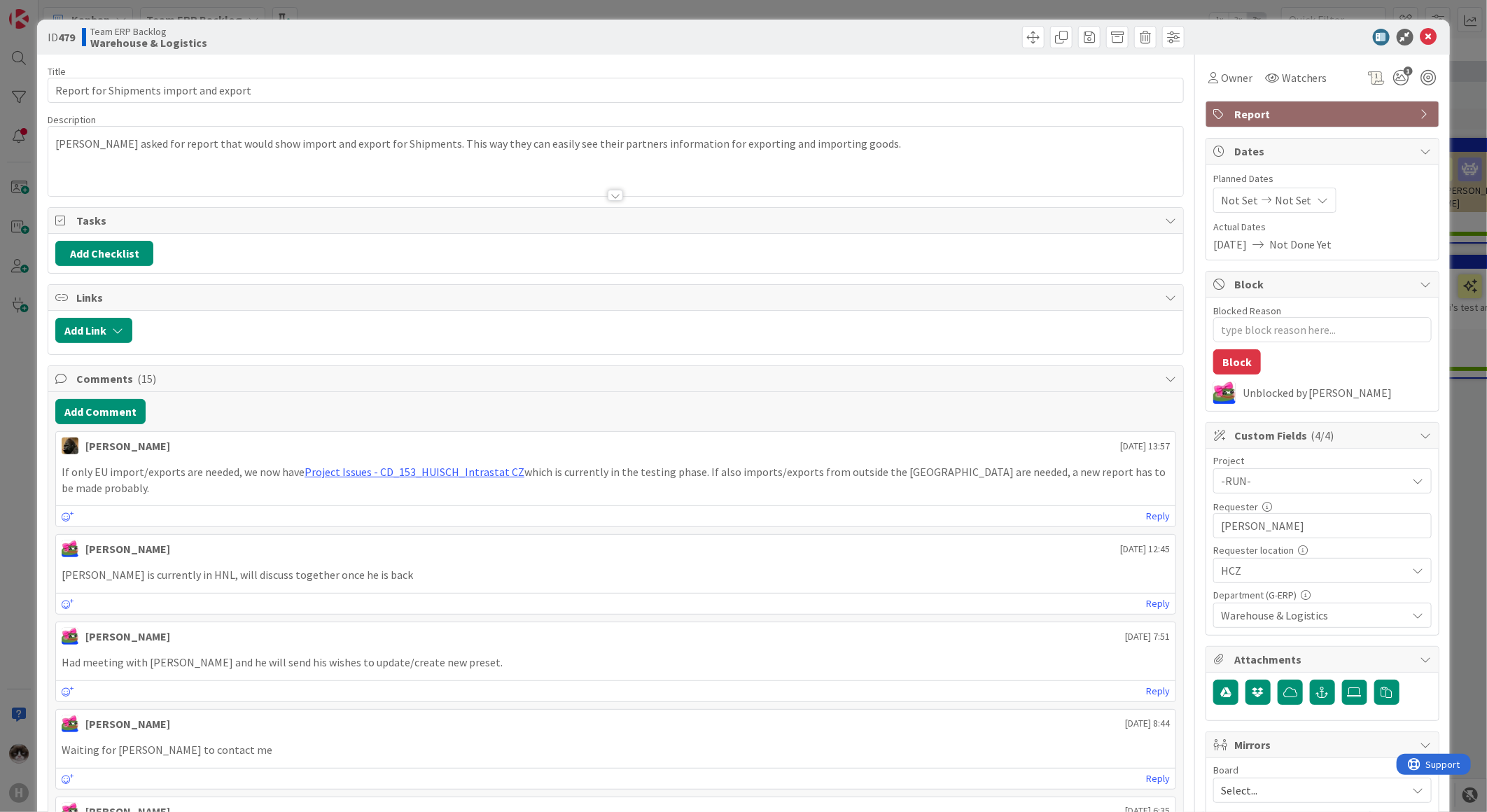
click at [1420, 33] on icon at bounding box center [1428, 36] width 17 height 17
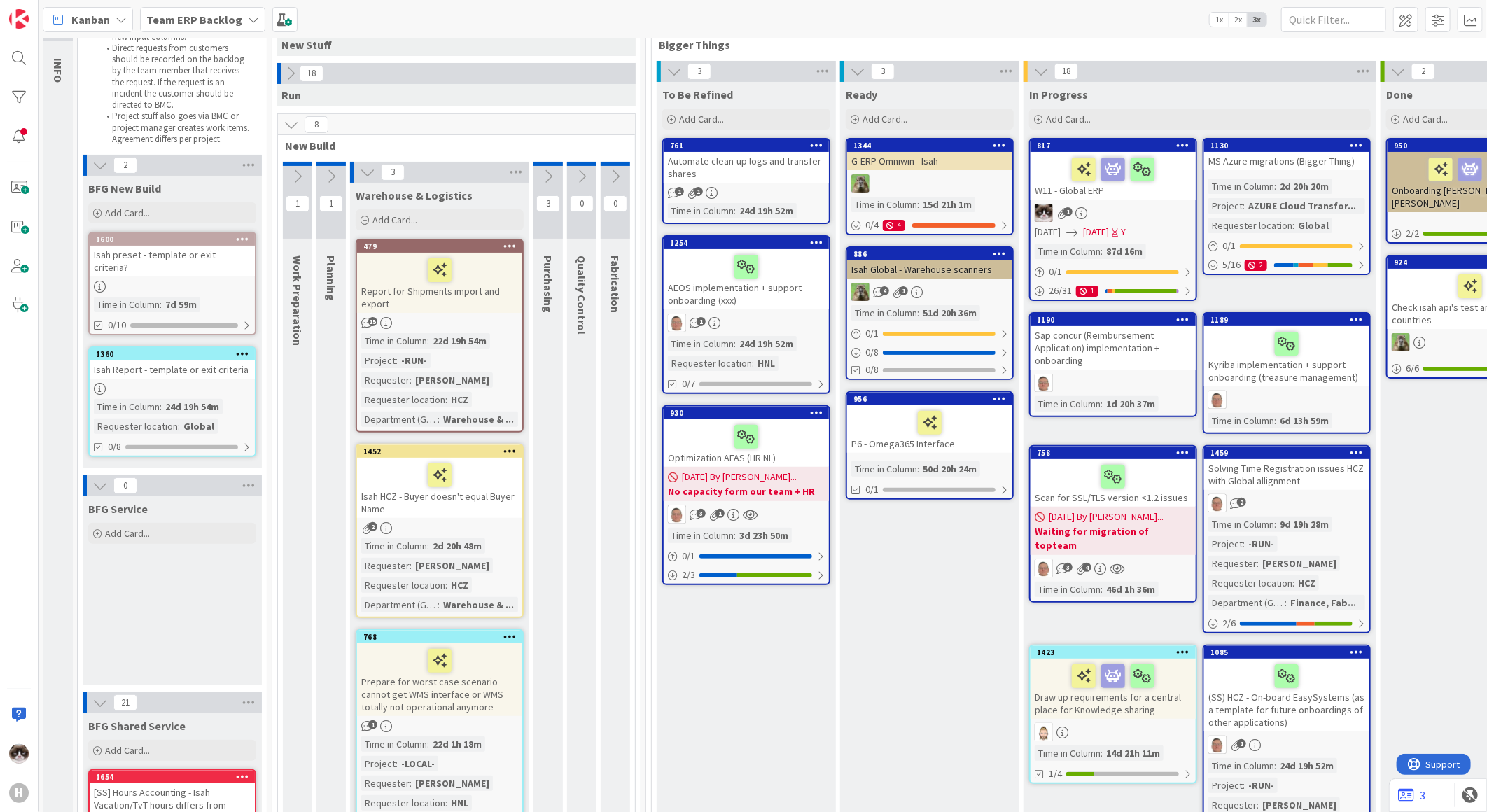
click at [548, 184] on button at bounding box center [548, 177] width 29 height 21
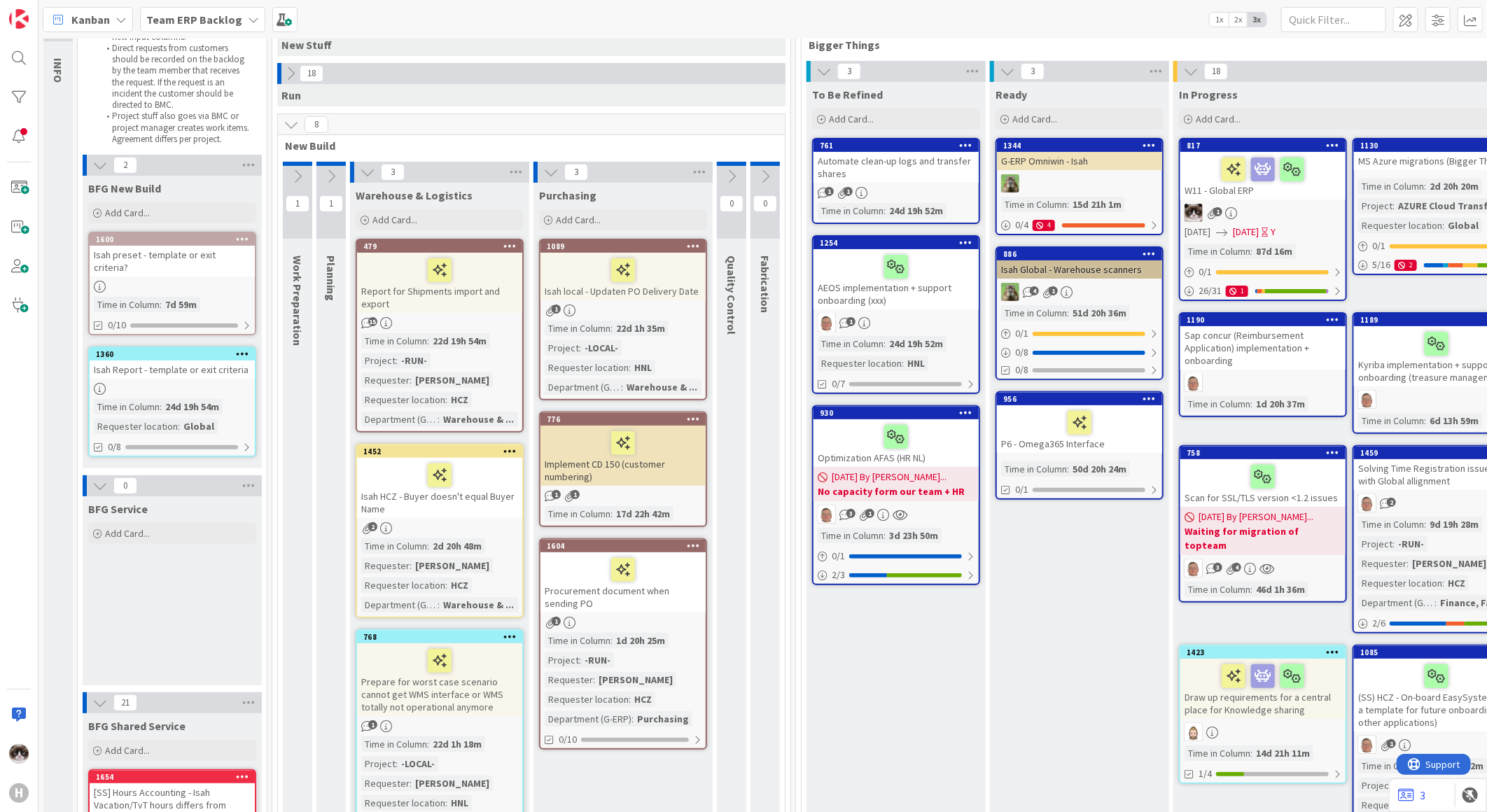
click at [226, 28] on div "Team ERP Backlog" at bounding box center [203, 20] width 125 height 25
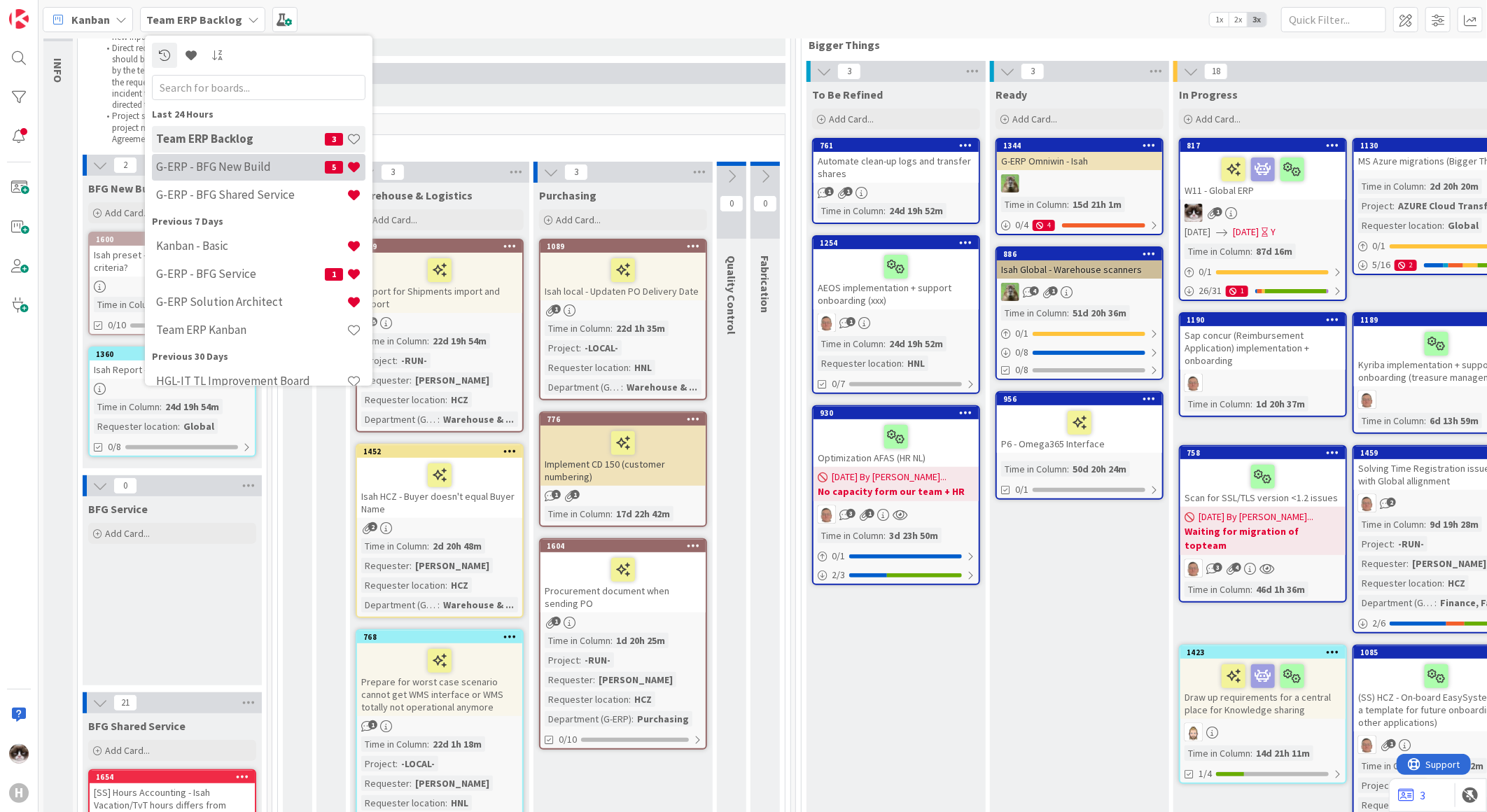
click at [253, 164] on h4 "G-ERP - BFG New Build" at bounding box center [241, 167] width 169 height 14
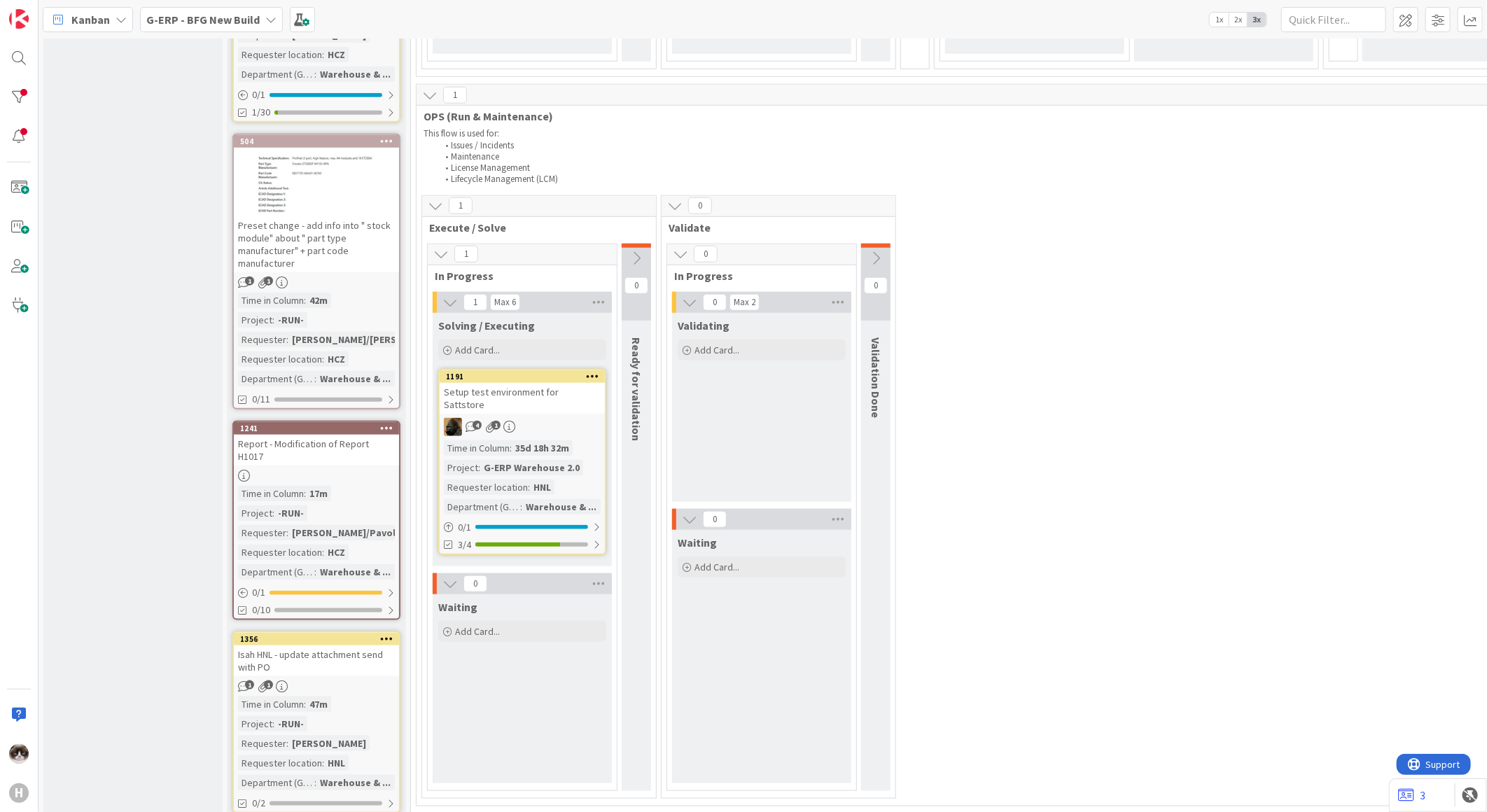
scroll to position [756, 0]
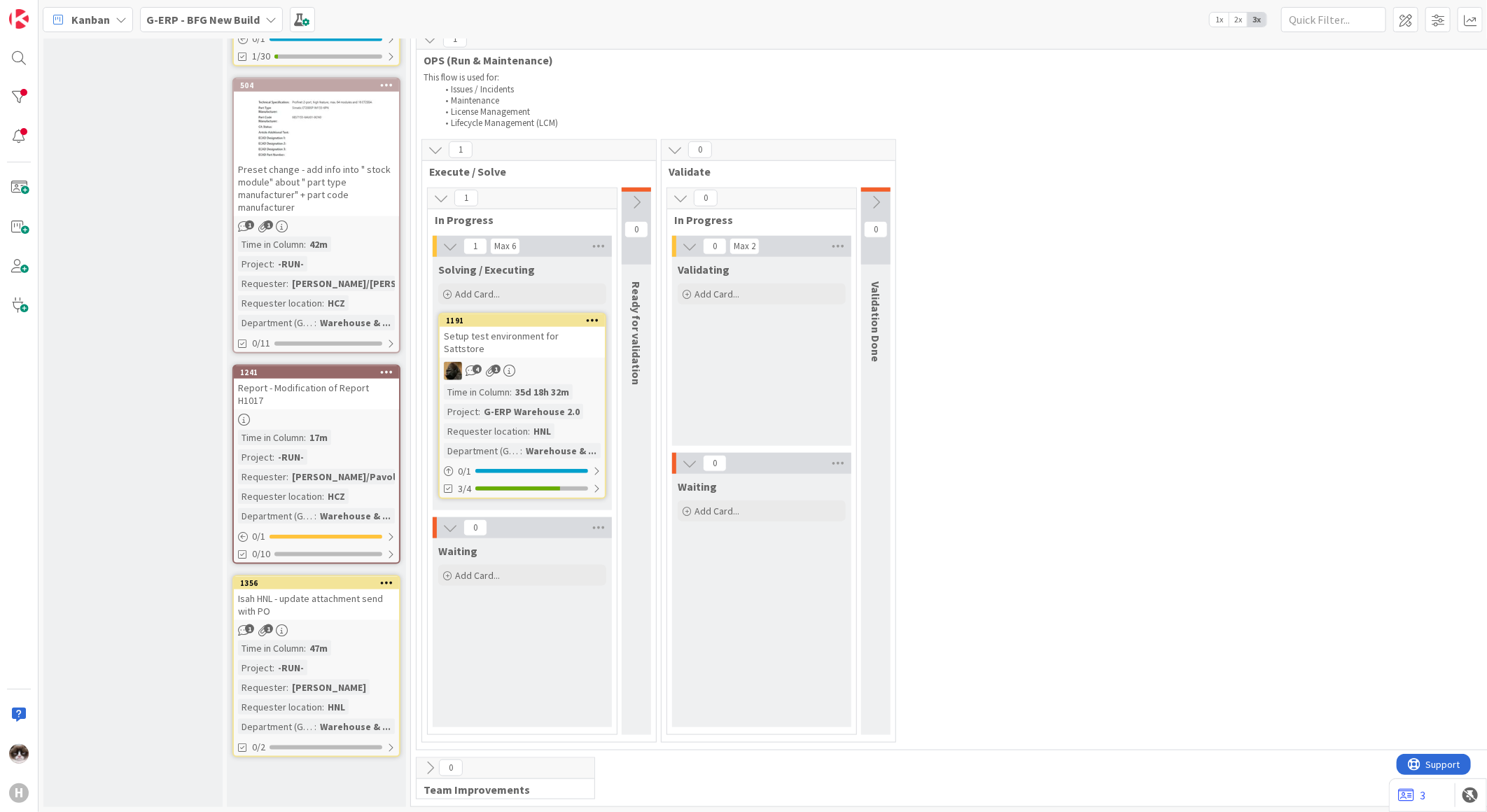
click at [585, 362] on div "4 1" at bounding box center [523, 370] width 165 height 18
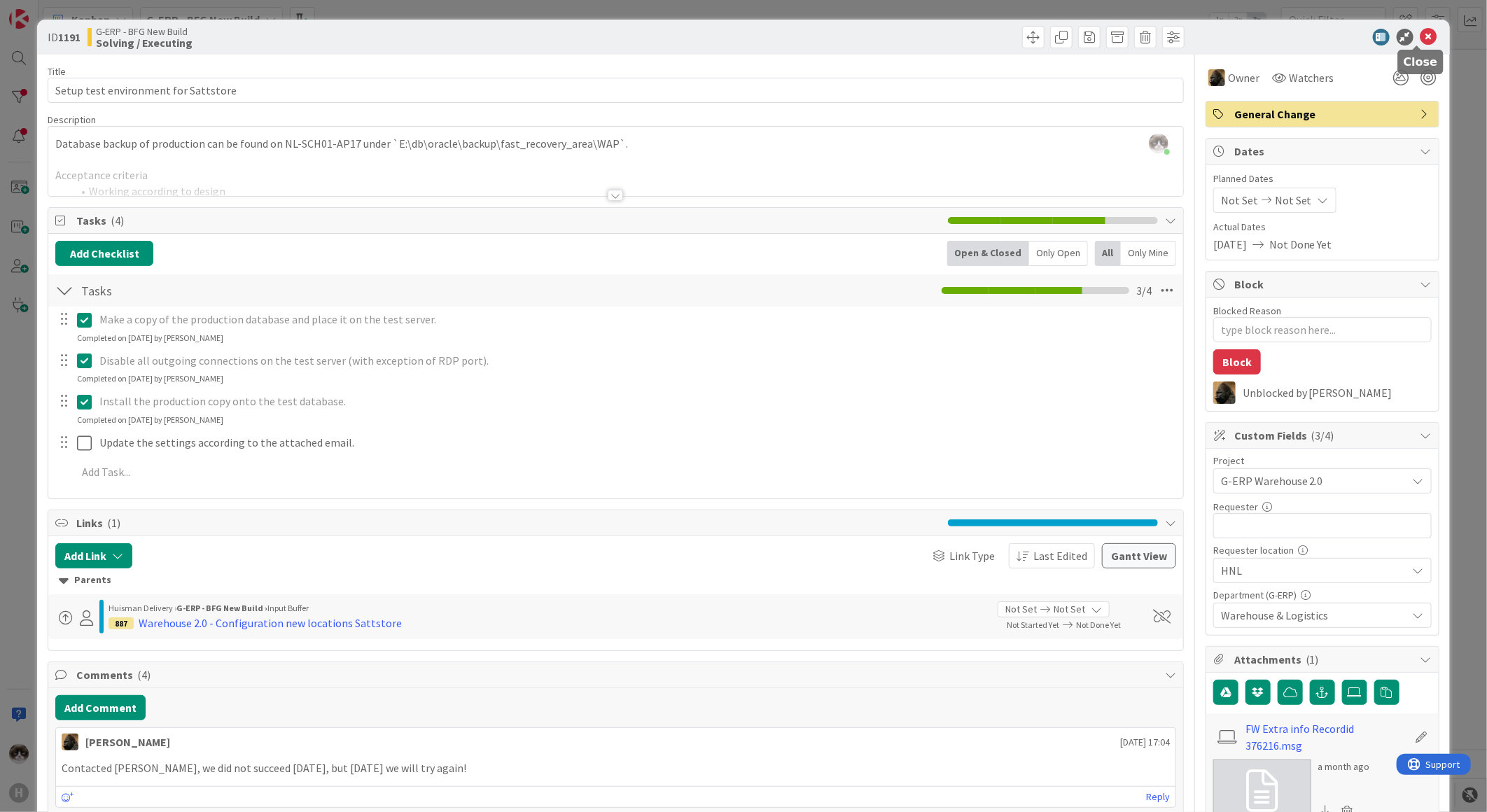
click at [1422, 38] on icon at bounding box center [1428, 36] width 17 height 17
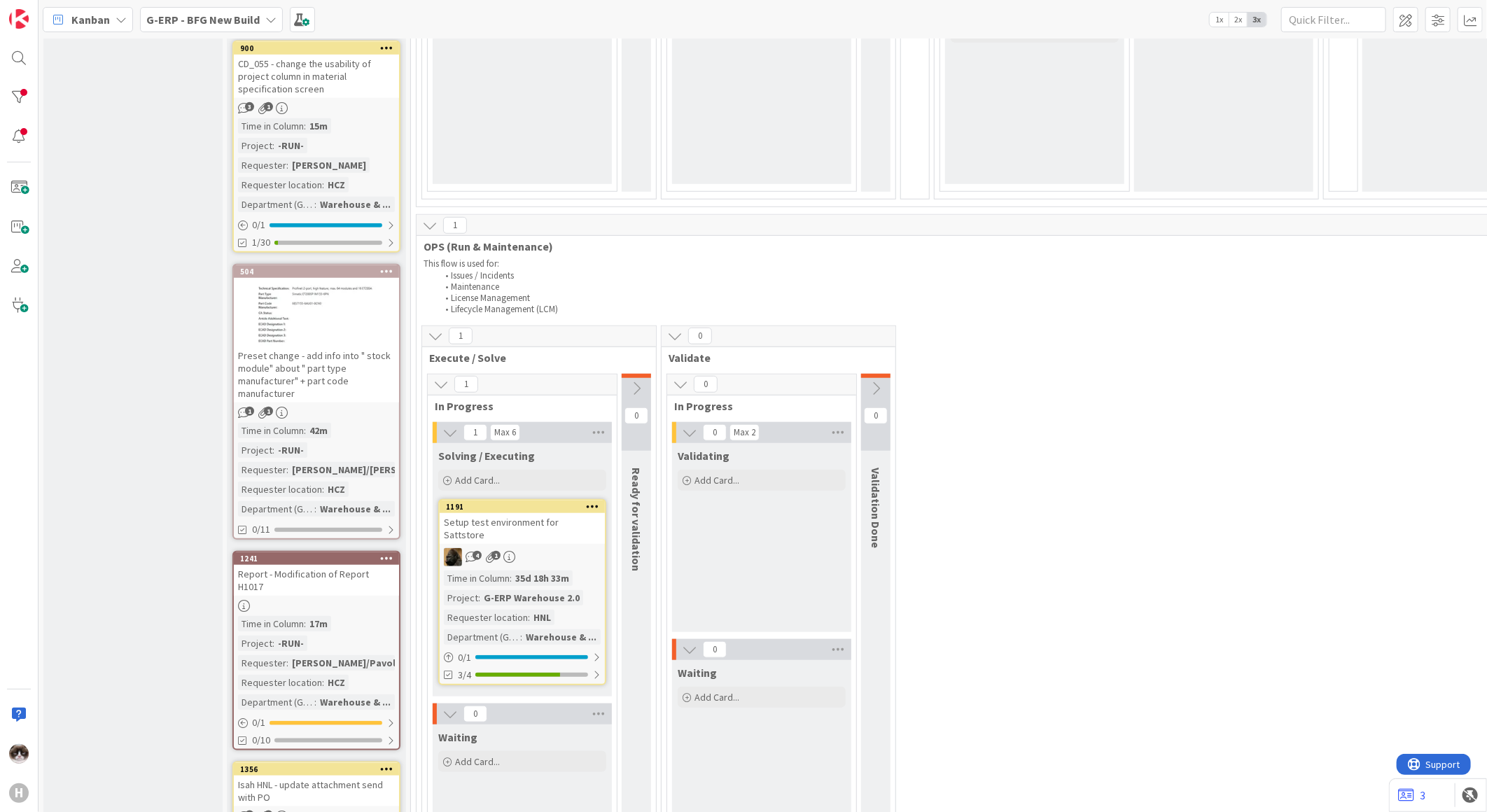
scroll to position [367, 0]
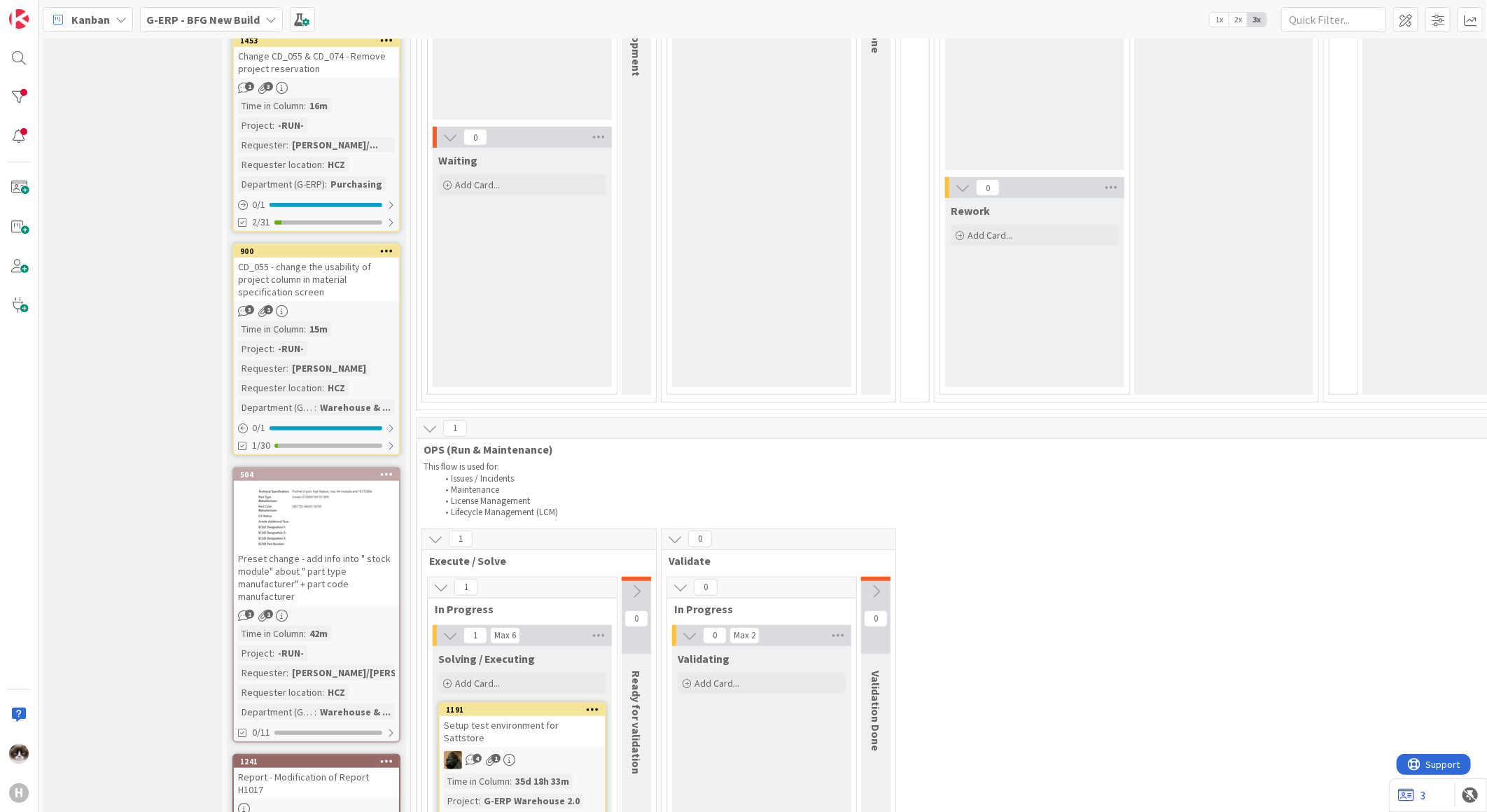
click at [226, 25] on span "G-ERP - BFG New Build" at bounding box center [204, 20] width 114 height 17
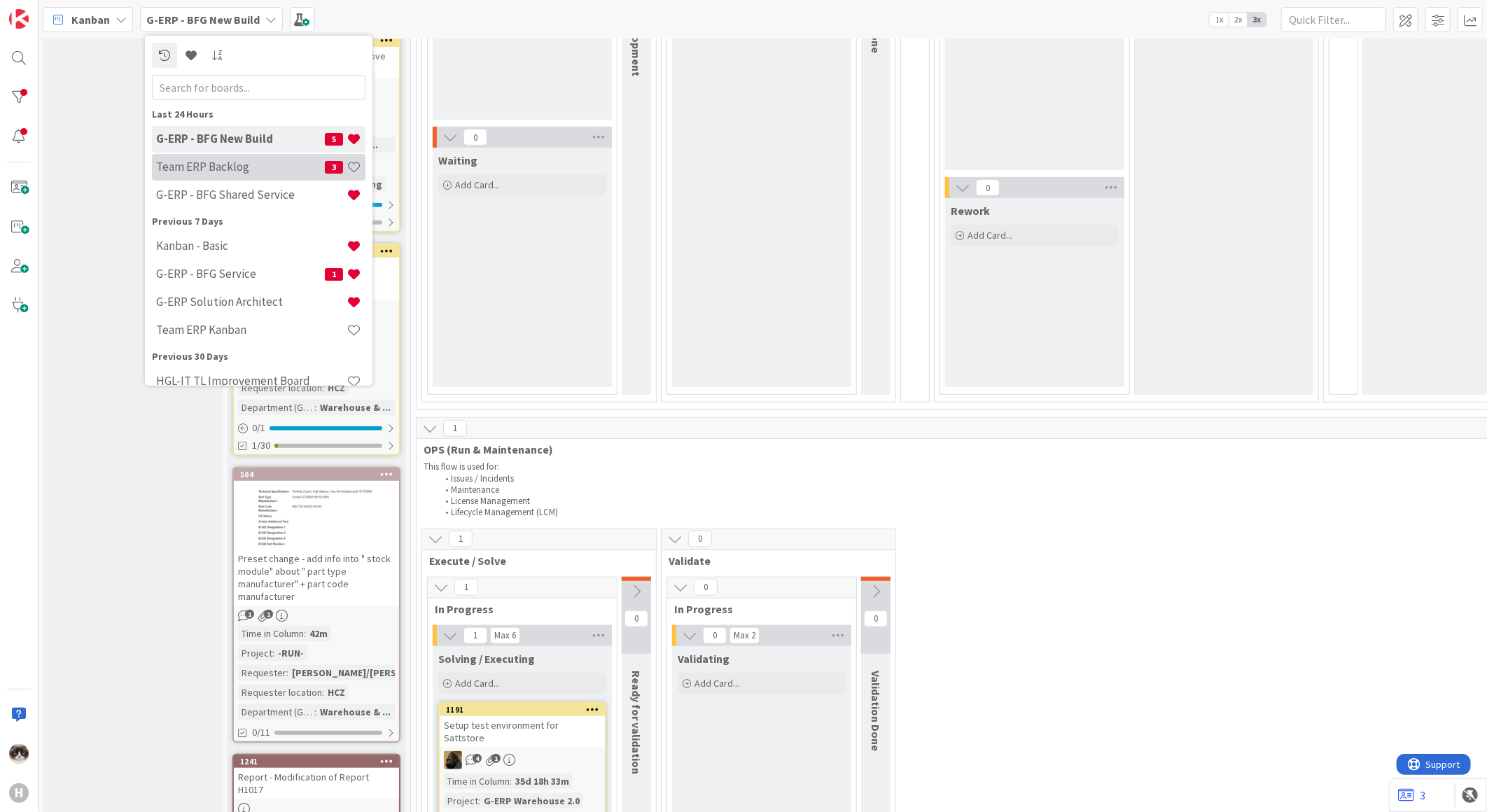
click at [255, 176] on div "Team ERP Backlog 3" at bounding box center [259, 166] width 213 height 27
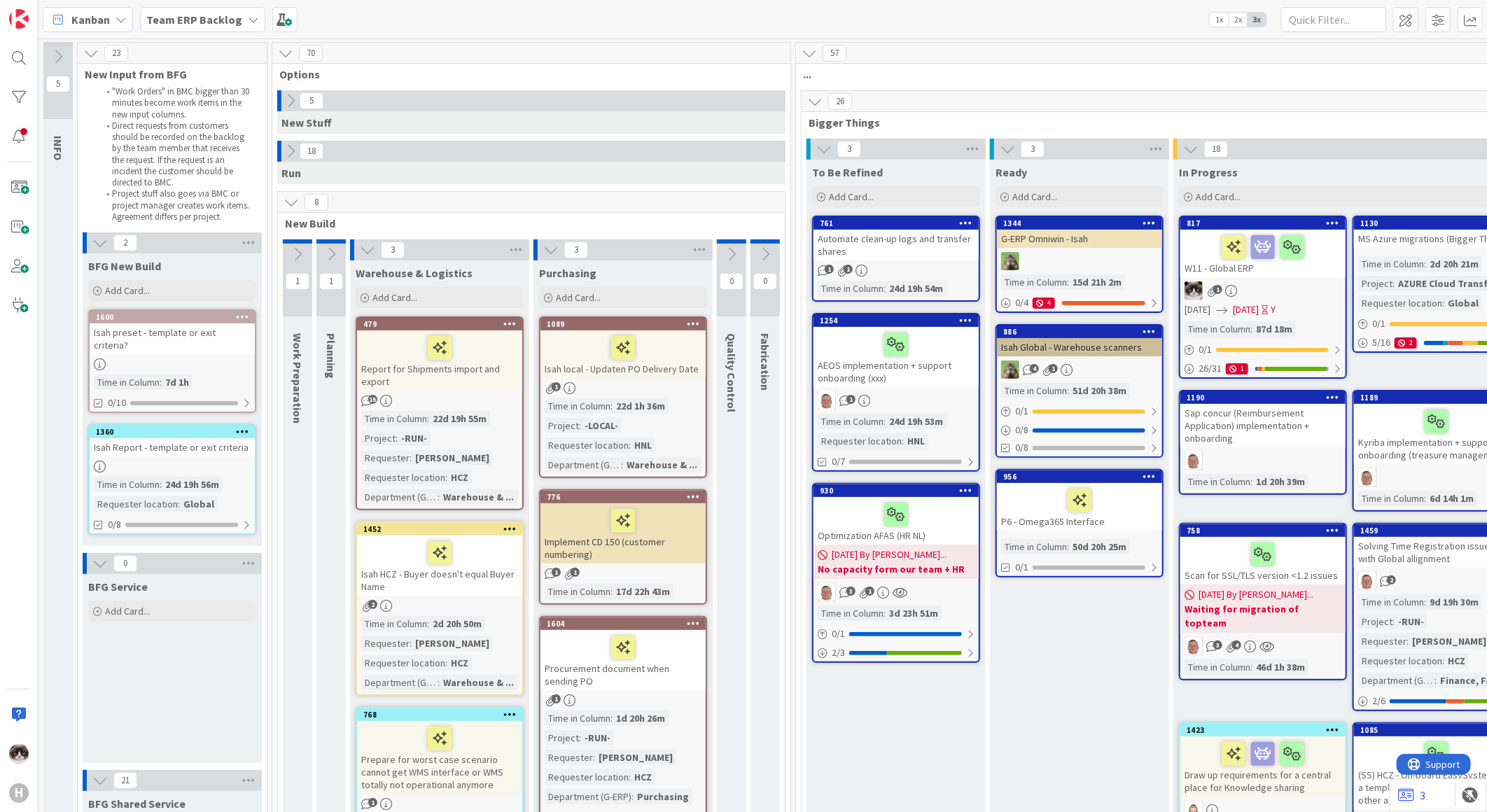
click at [367, 243] on icon at bounding box center [367, 250] width 15 height 15
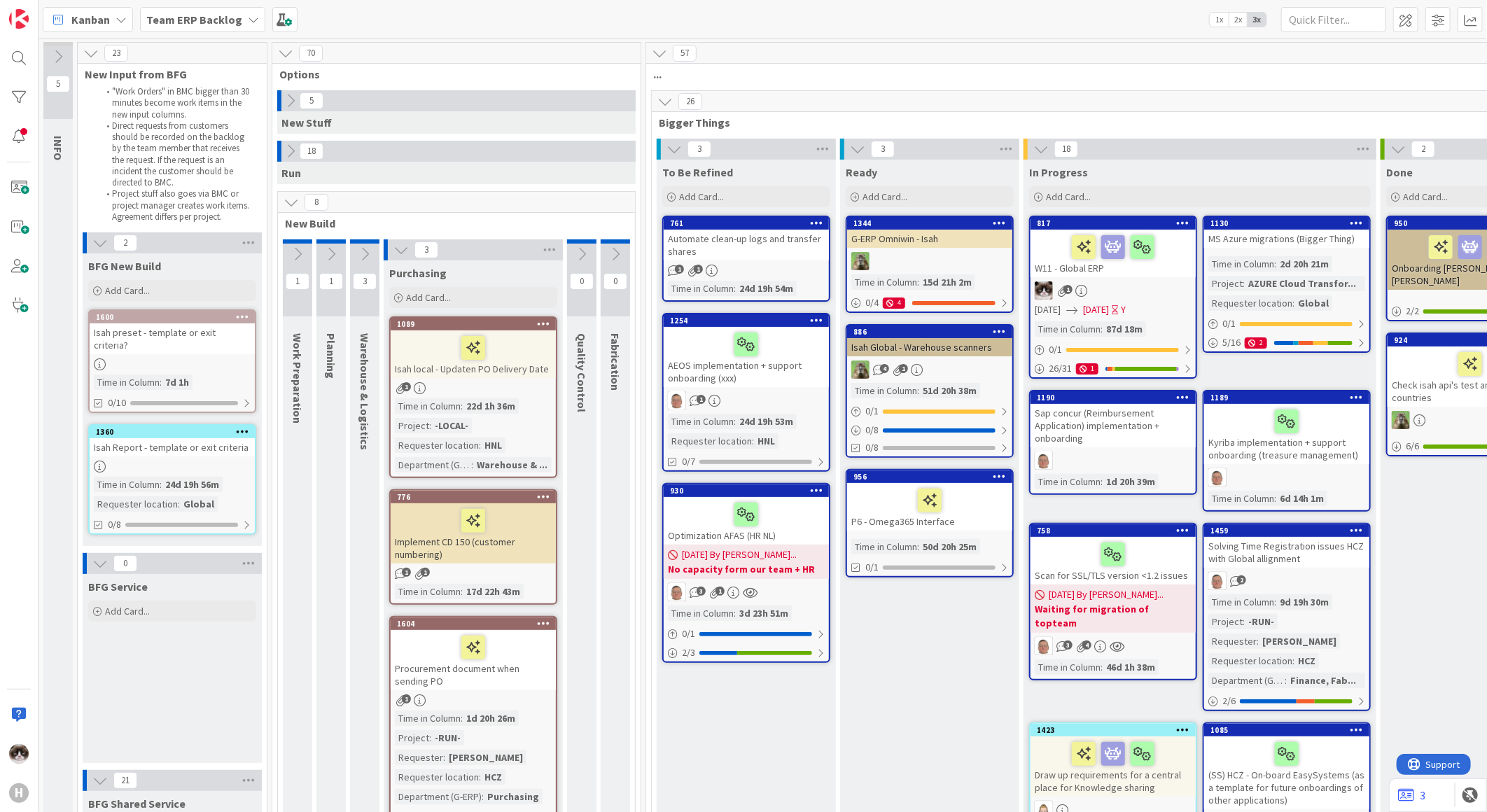
click at [392, 247] on button at bounding box center [401, 250] width 18 height 18
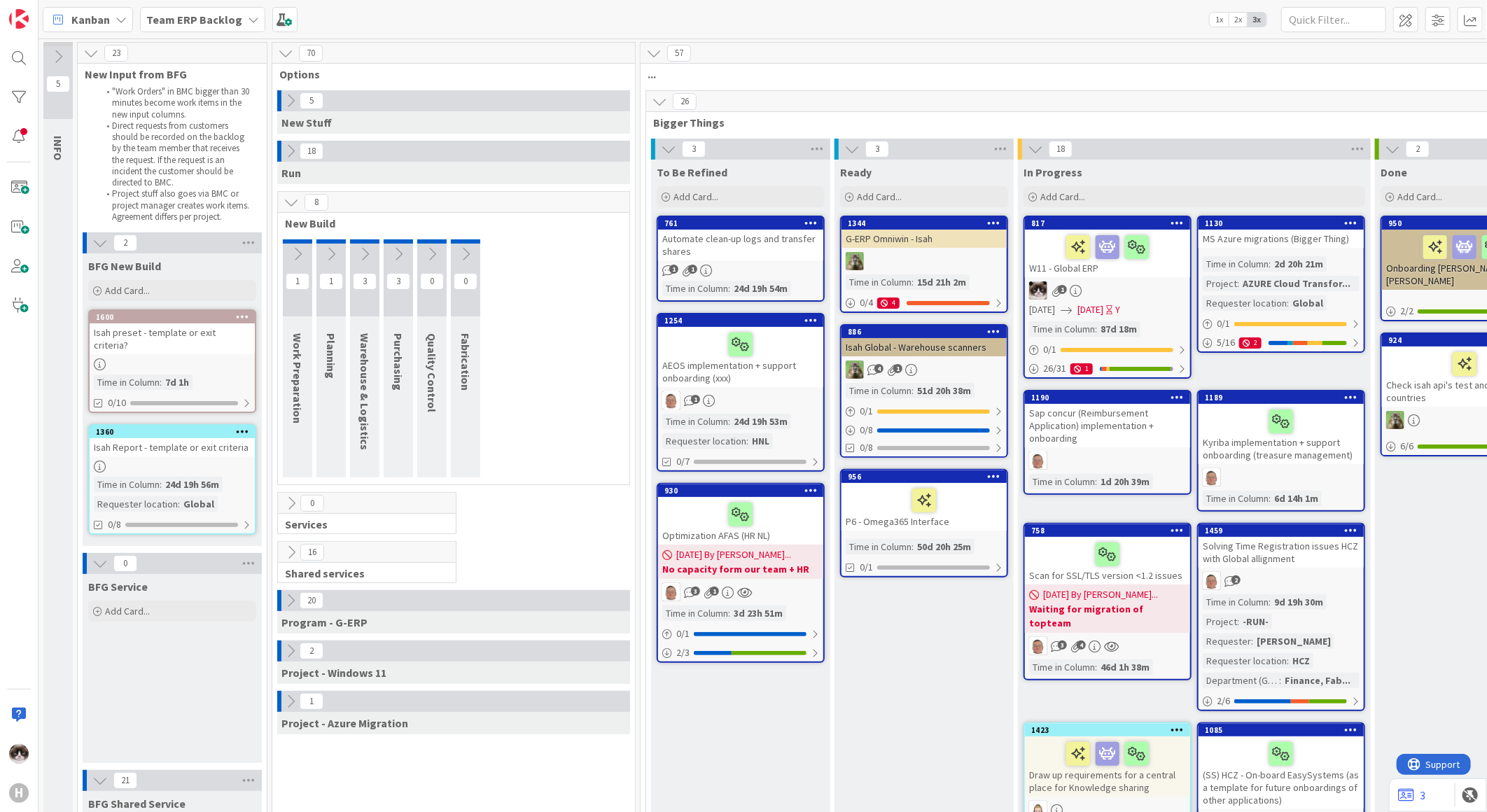
click at [292, 545] on icon at bounding box center [291, 552] width 15 height 15
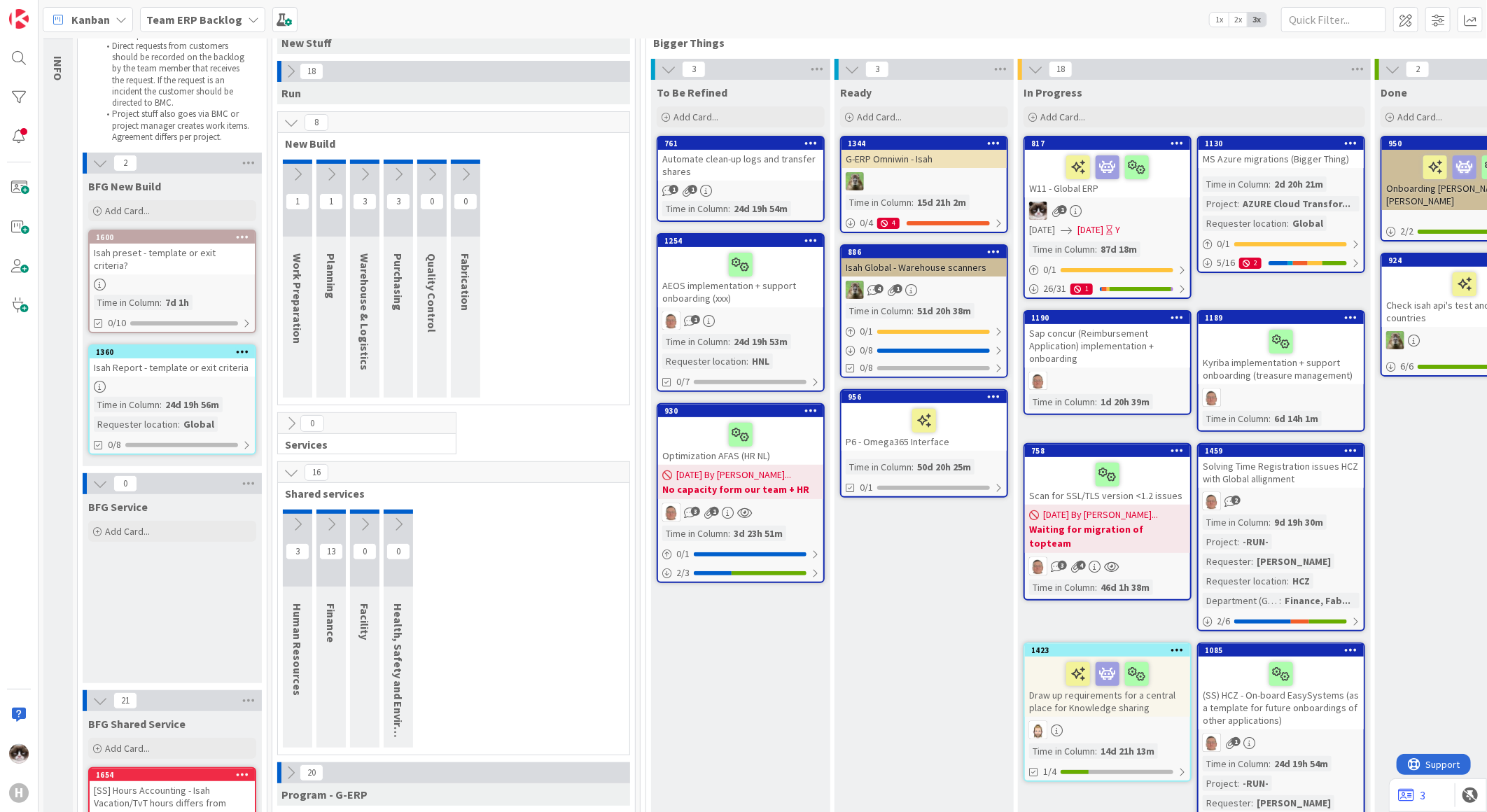
scroll to position [155, 0]
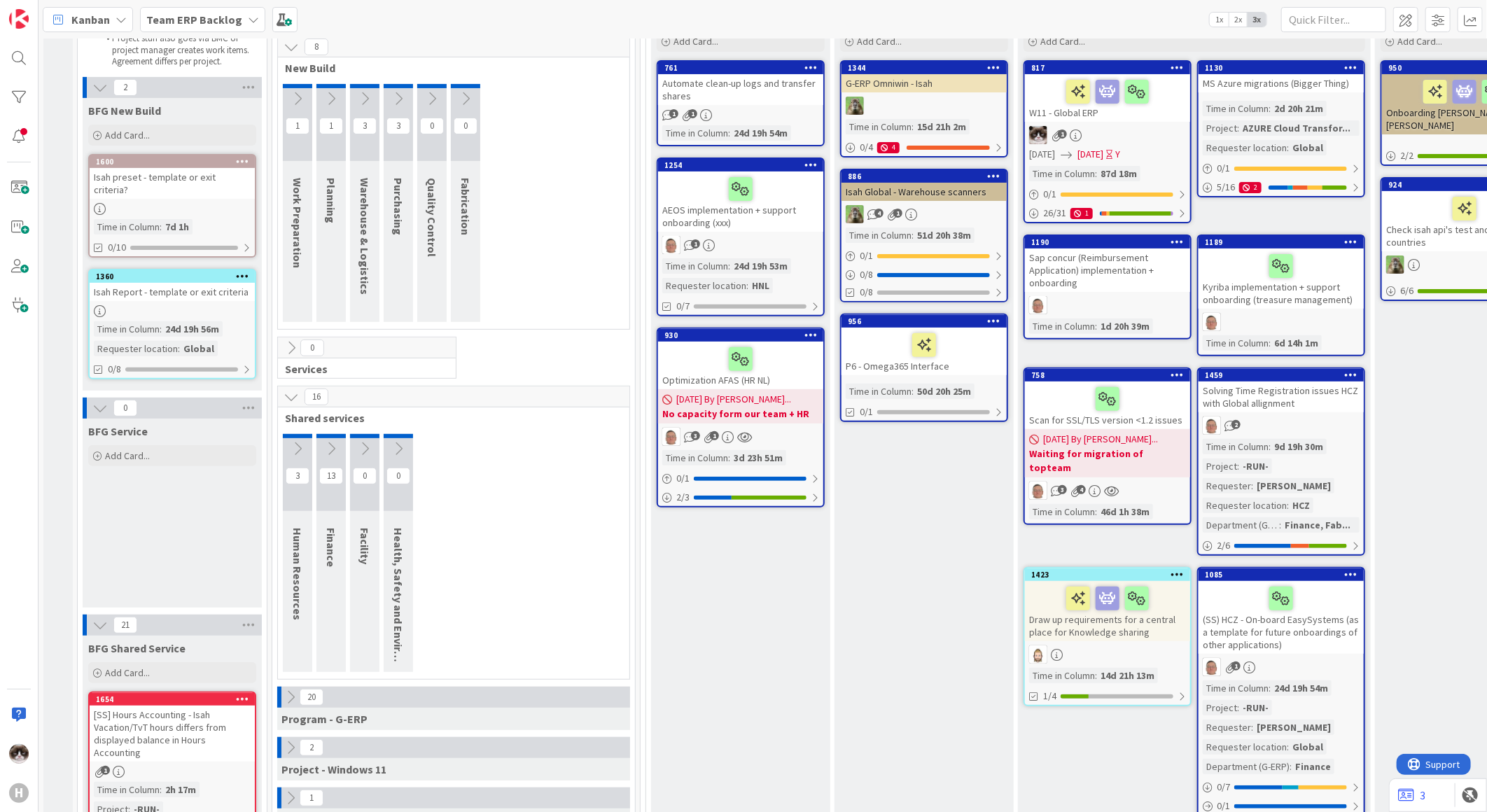
click at [333, 449] on icon at bounding box center [331, 448] width 15 height 15
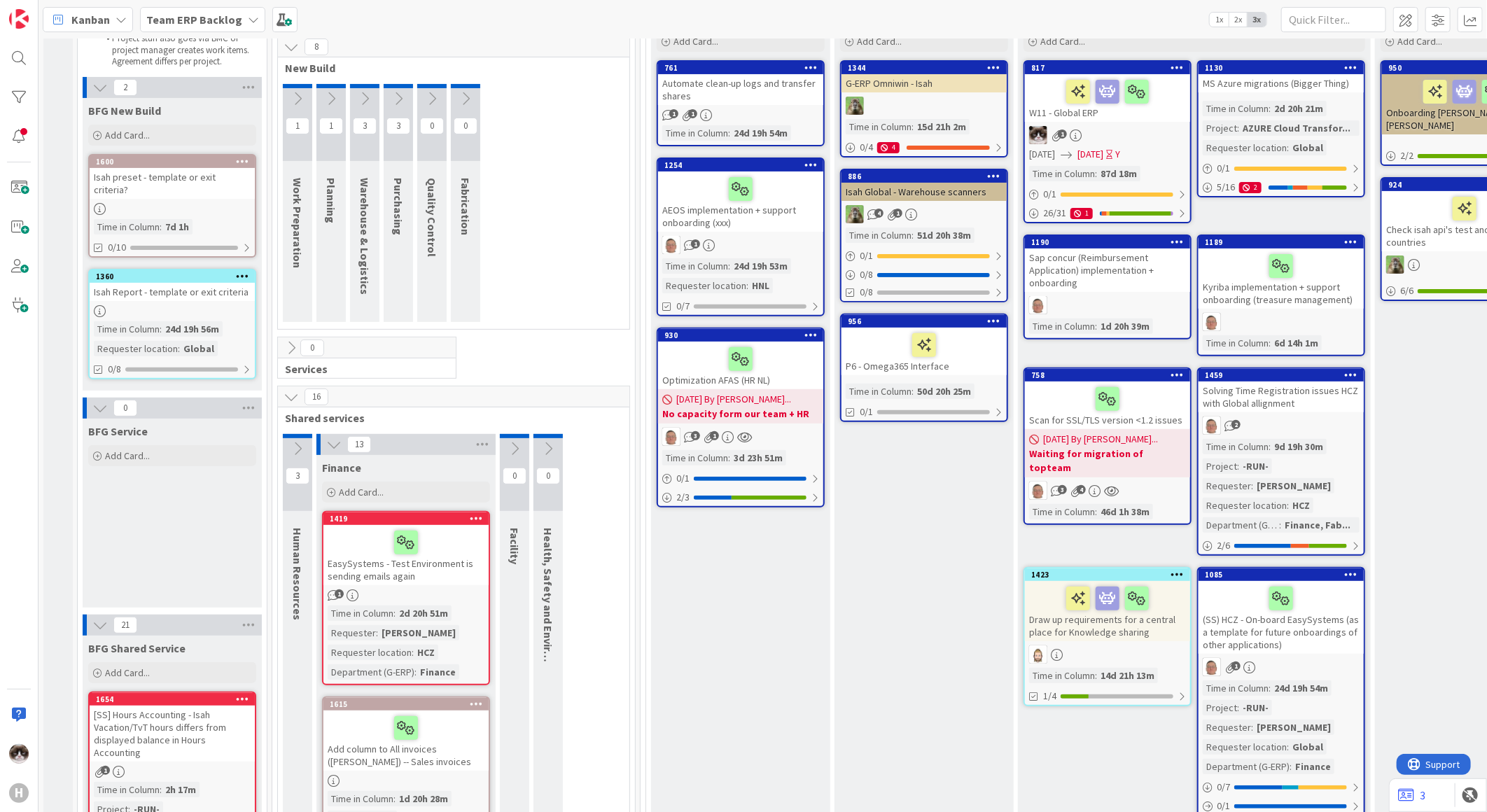
scroll to position [0, 0]
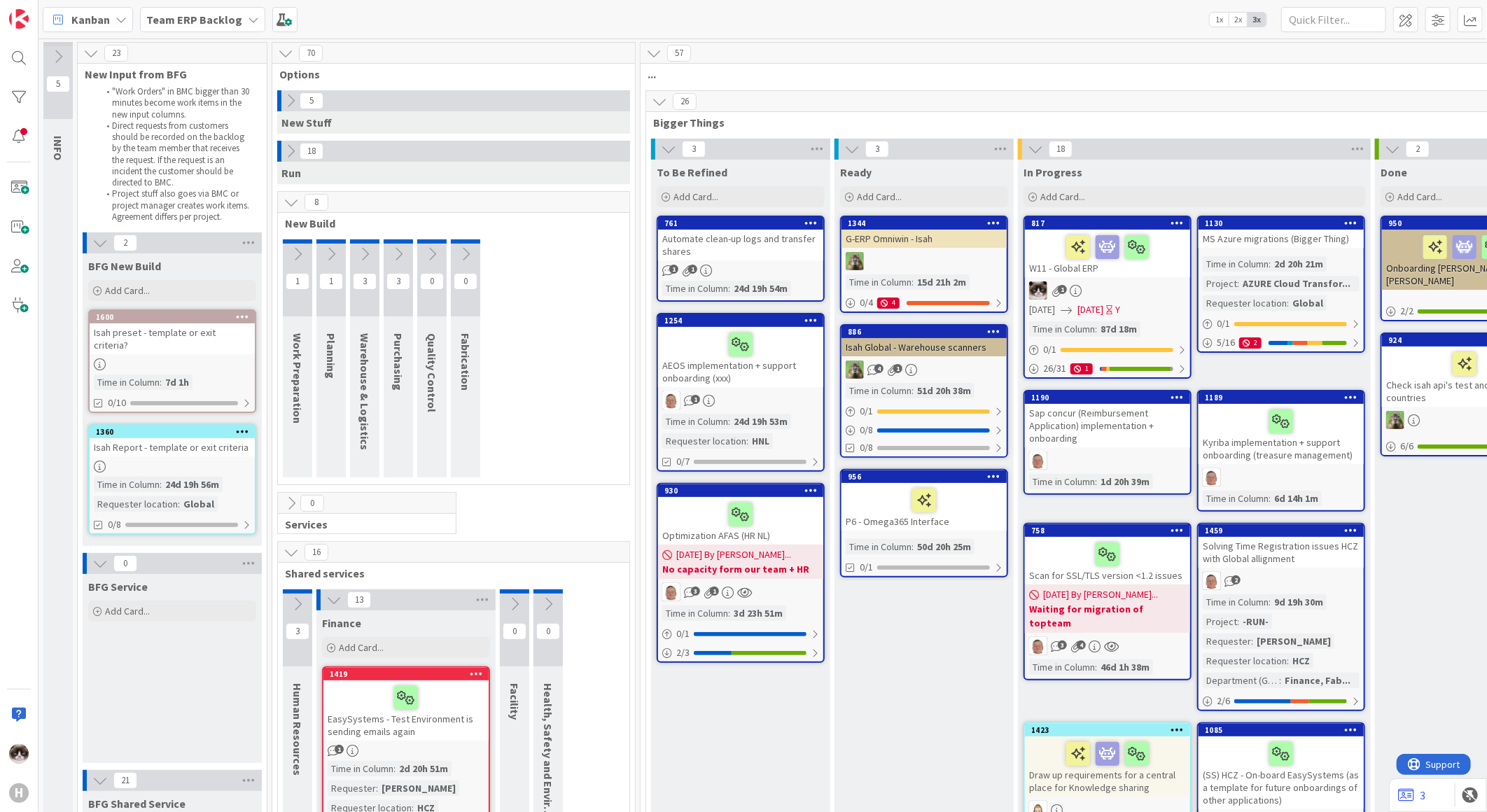
click at [183, 25] on span "Team ERP Backlog" at bounding box center [195, 20] width 96 height 17
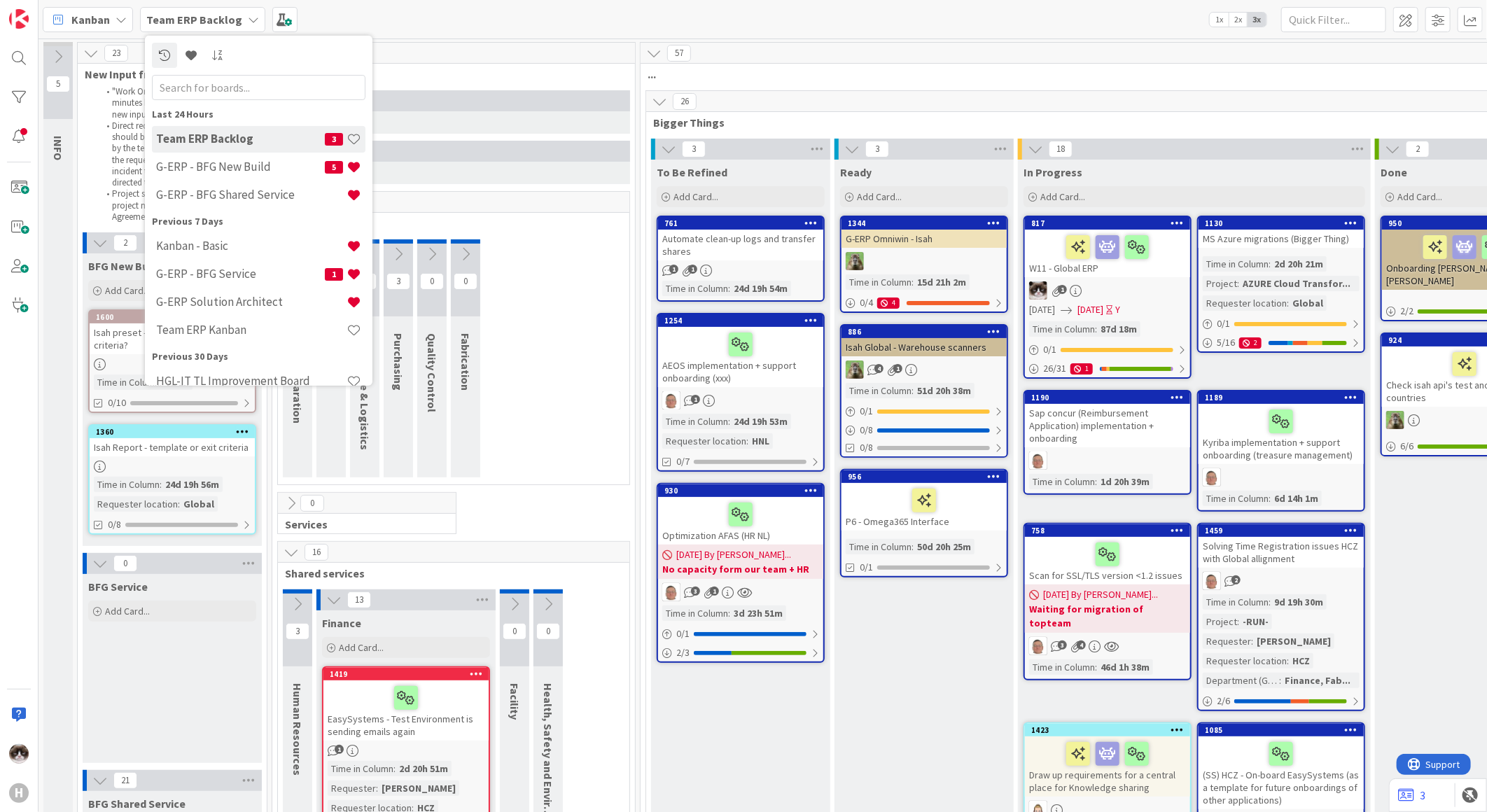
click at [549, 394] on div "1 Work Preparation 1 Planning 3 Warehouse & Logistics 3 Purchasing 0 Quality Co…" at bounding box center [453, 362] width 346 height 245
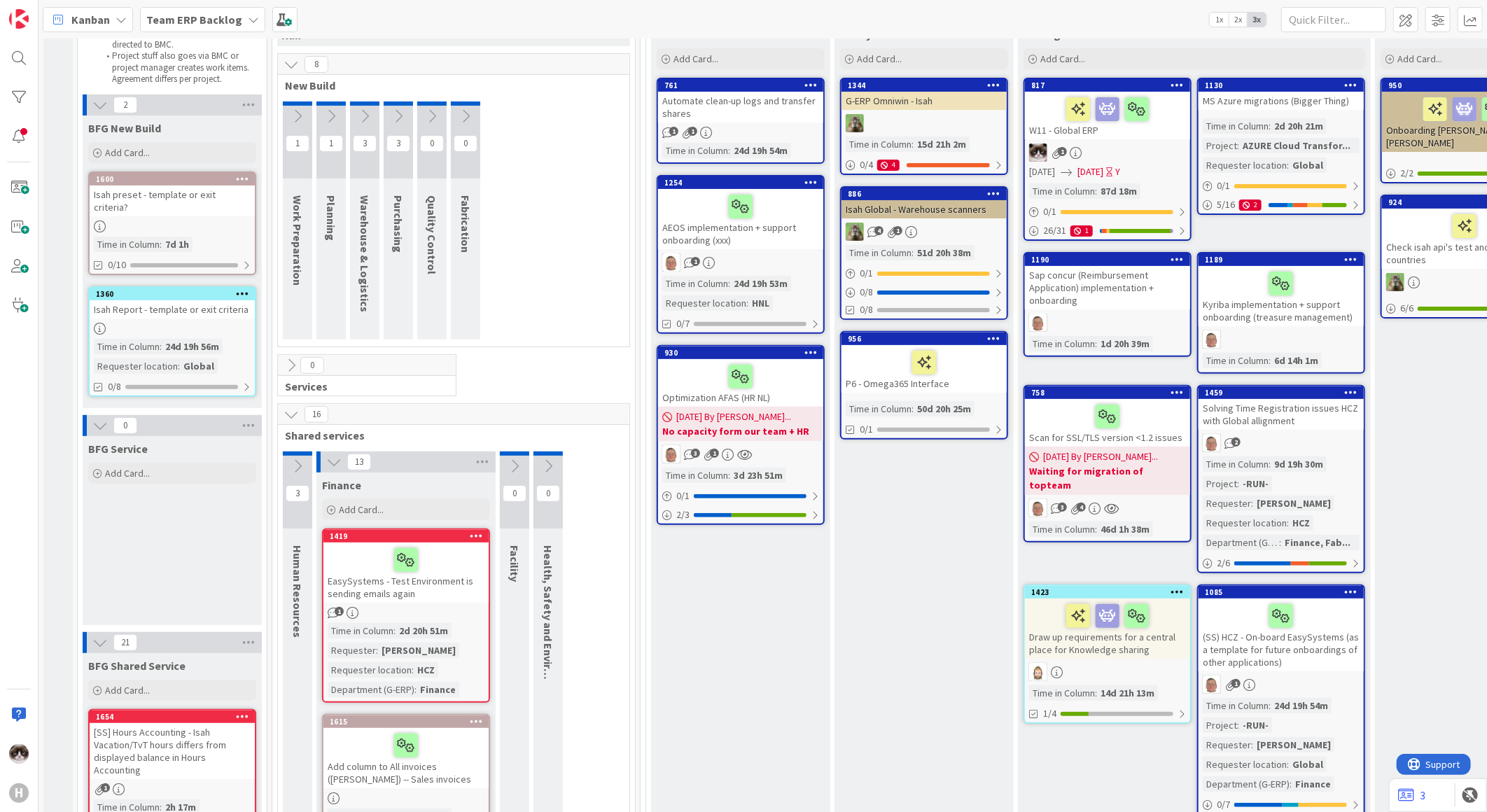
scroll to position [388, 0]
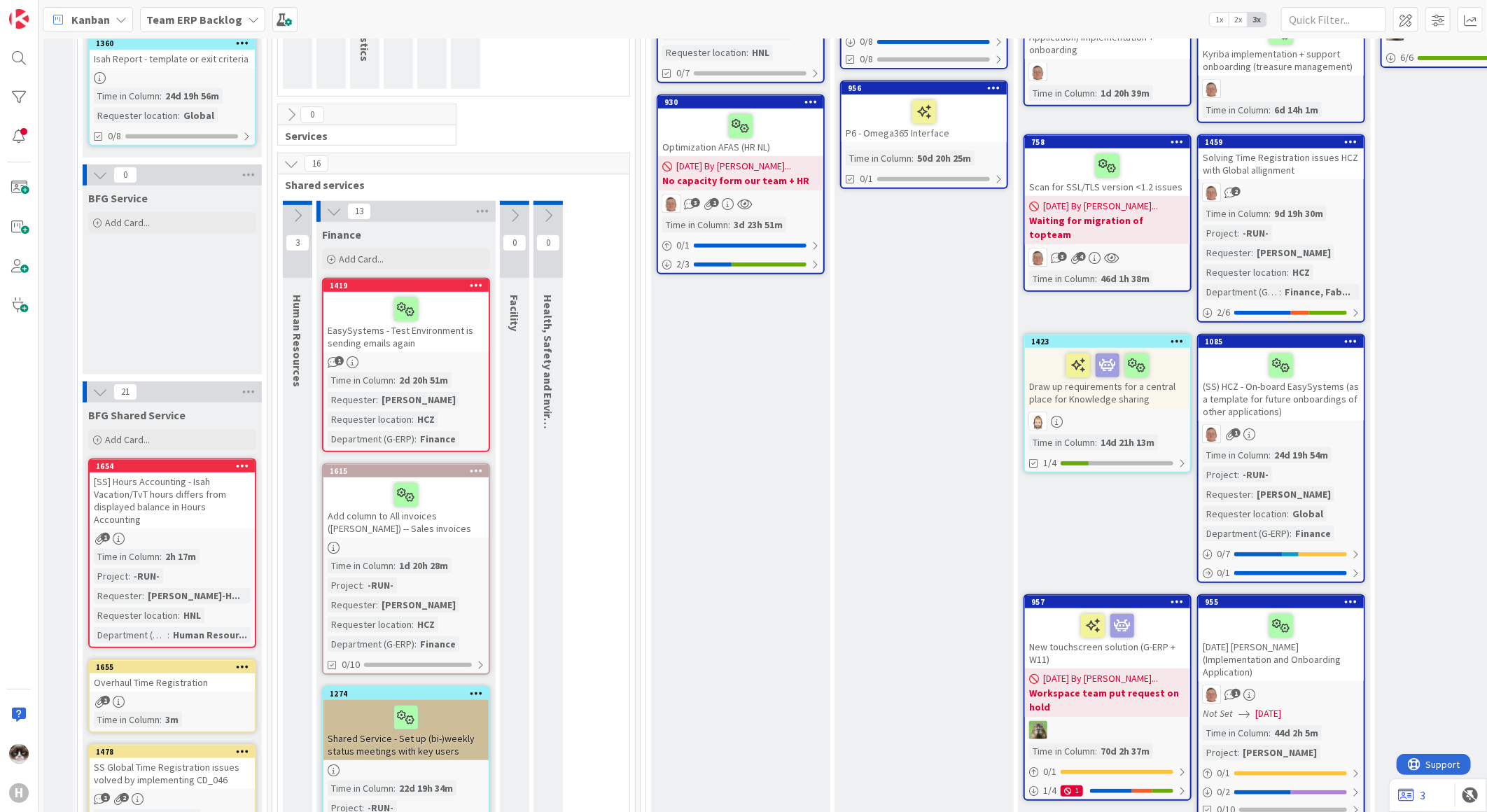
click at [330, 217] on icon at bounding box center [333, 211] width 15 height 15
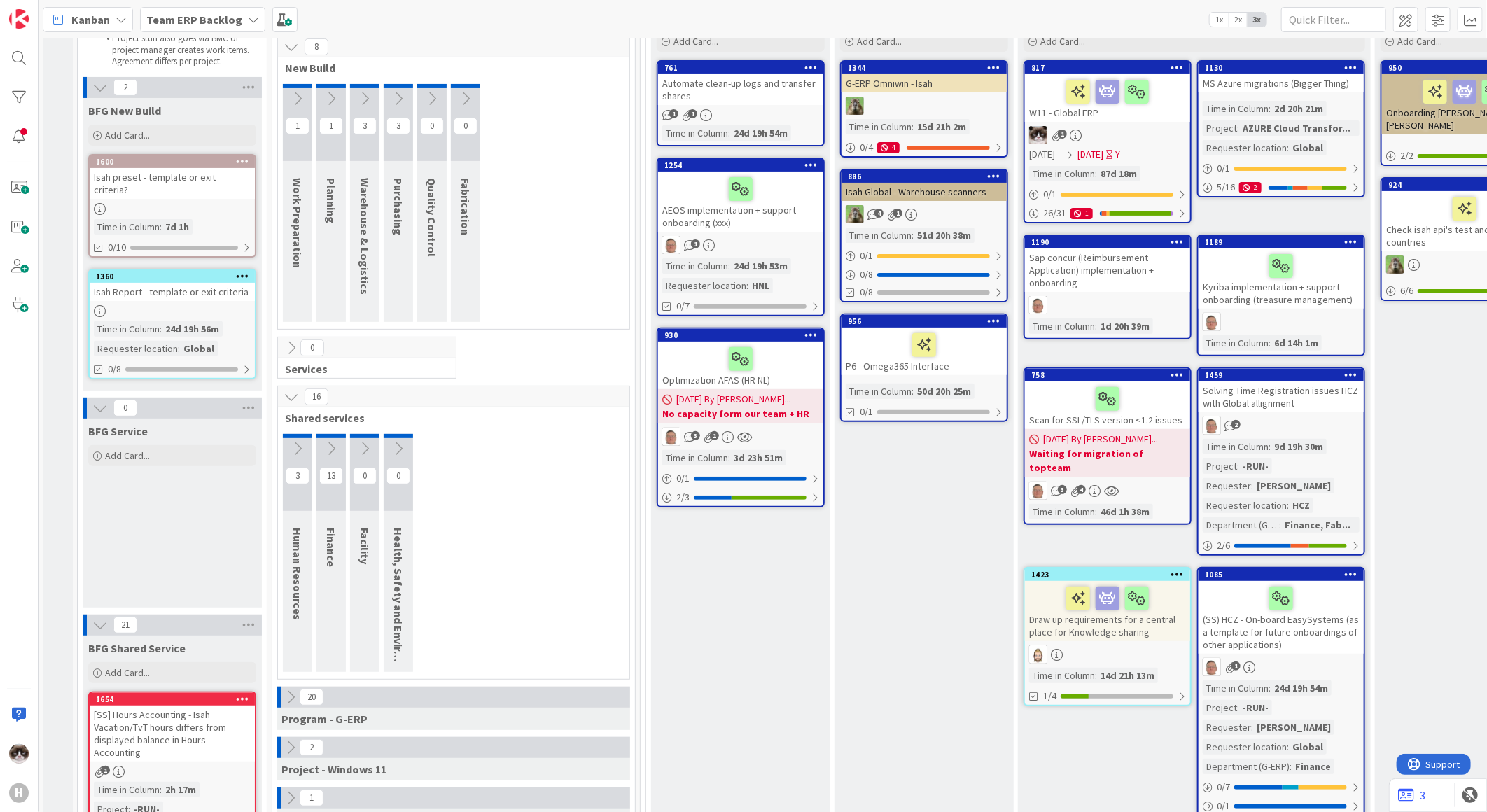
scroll to position [0, 0]
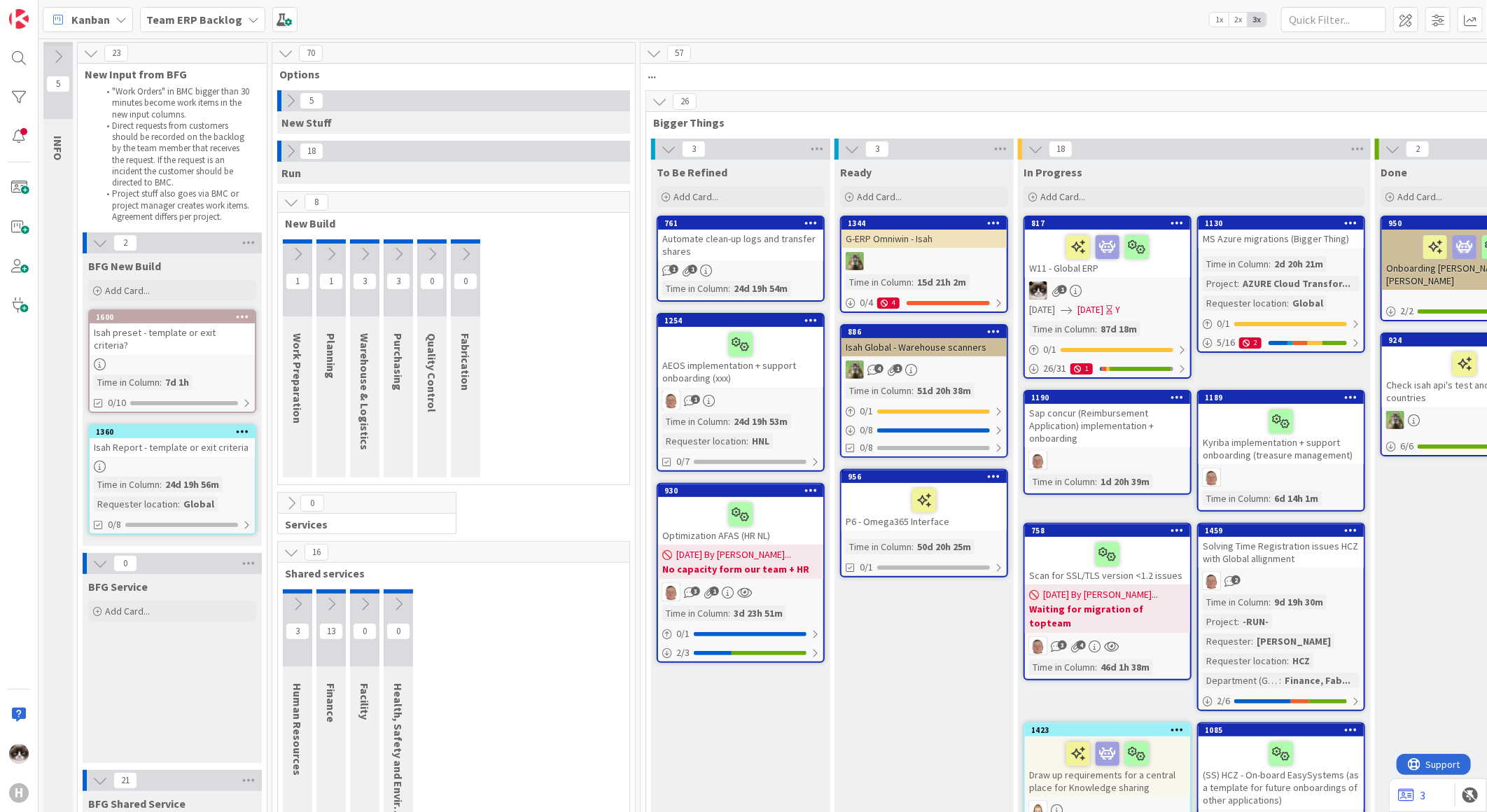
click at [206, 16] on b "Team ERP Backlog" at bounding box center [195, 20] width 96 height 14
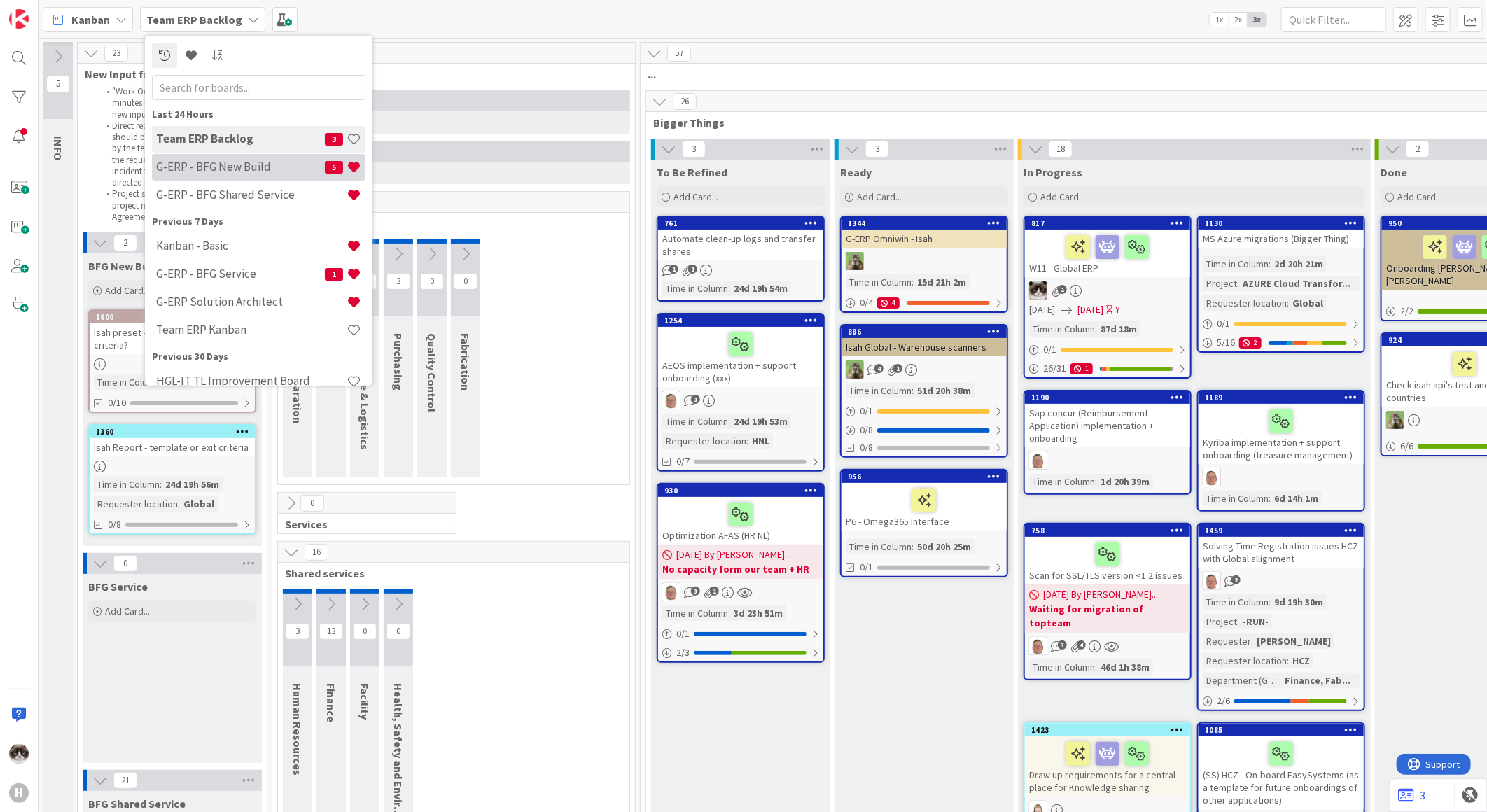
click at [271, 170] on h4 "G-ERP - BFG New Build" at bounding box center [241, 167] width 169 height 14
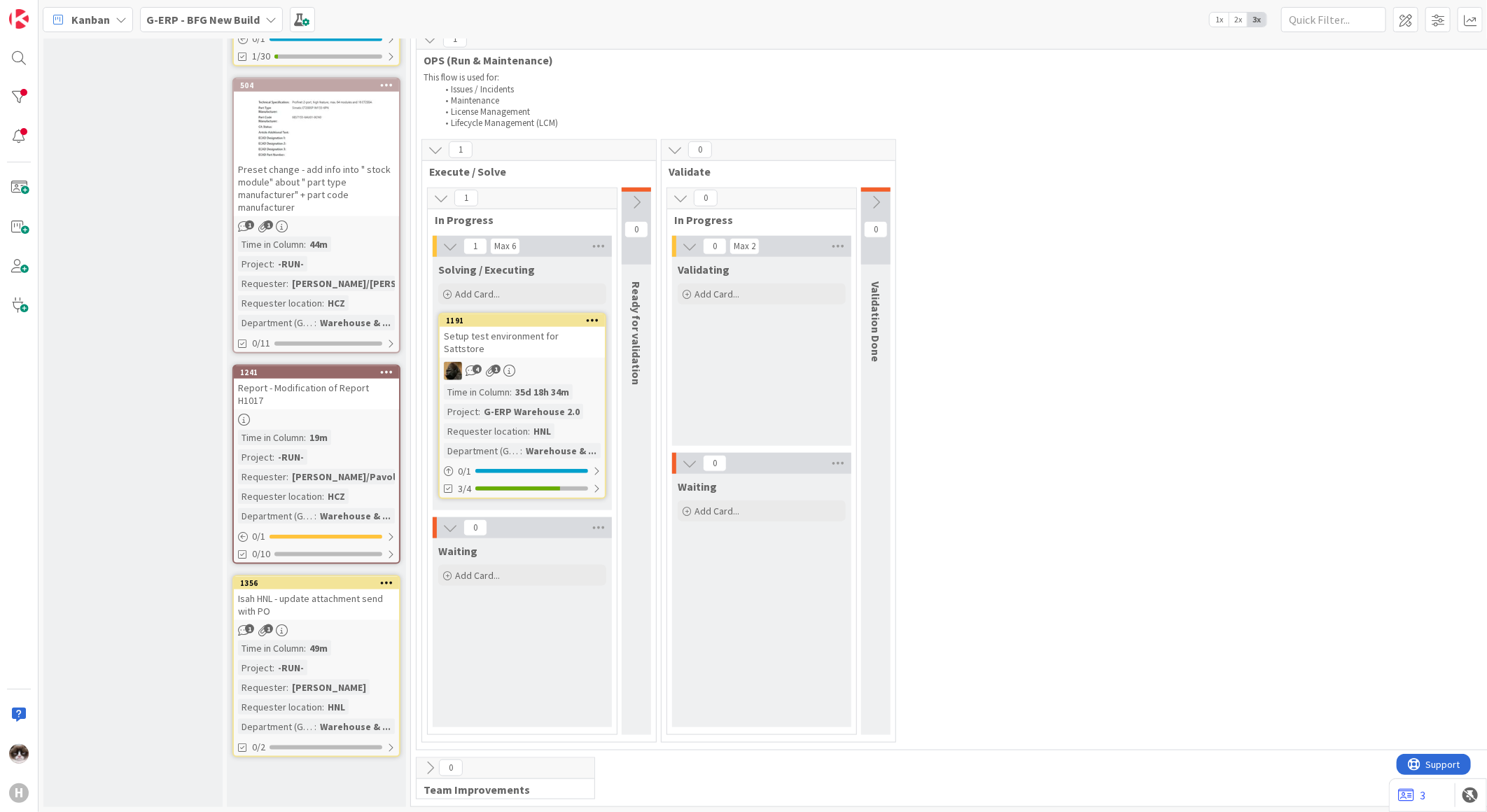
click at [255, 18] on b "G-ERP - BFG New Build" at bounding box center [204, 20] width 114 height 14
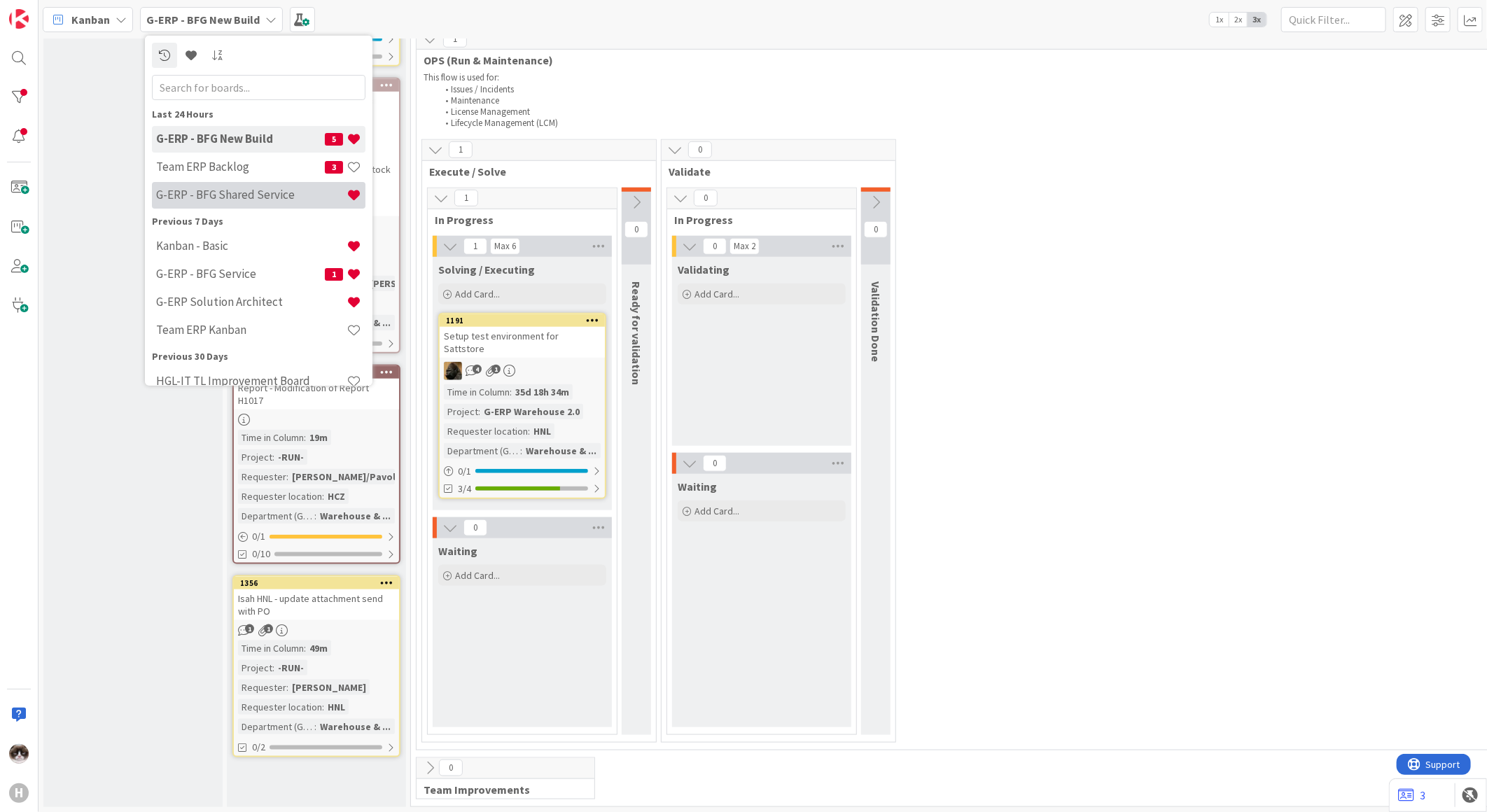
click at [285, 204] on div "G-ERP - BFG Shared Service" at bounding box center [259, 195] width 213 height 27
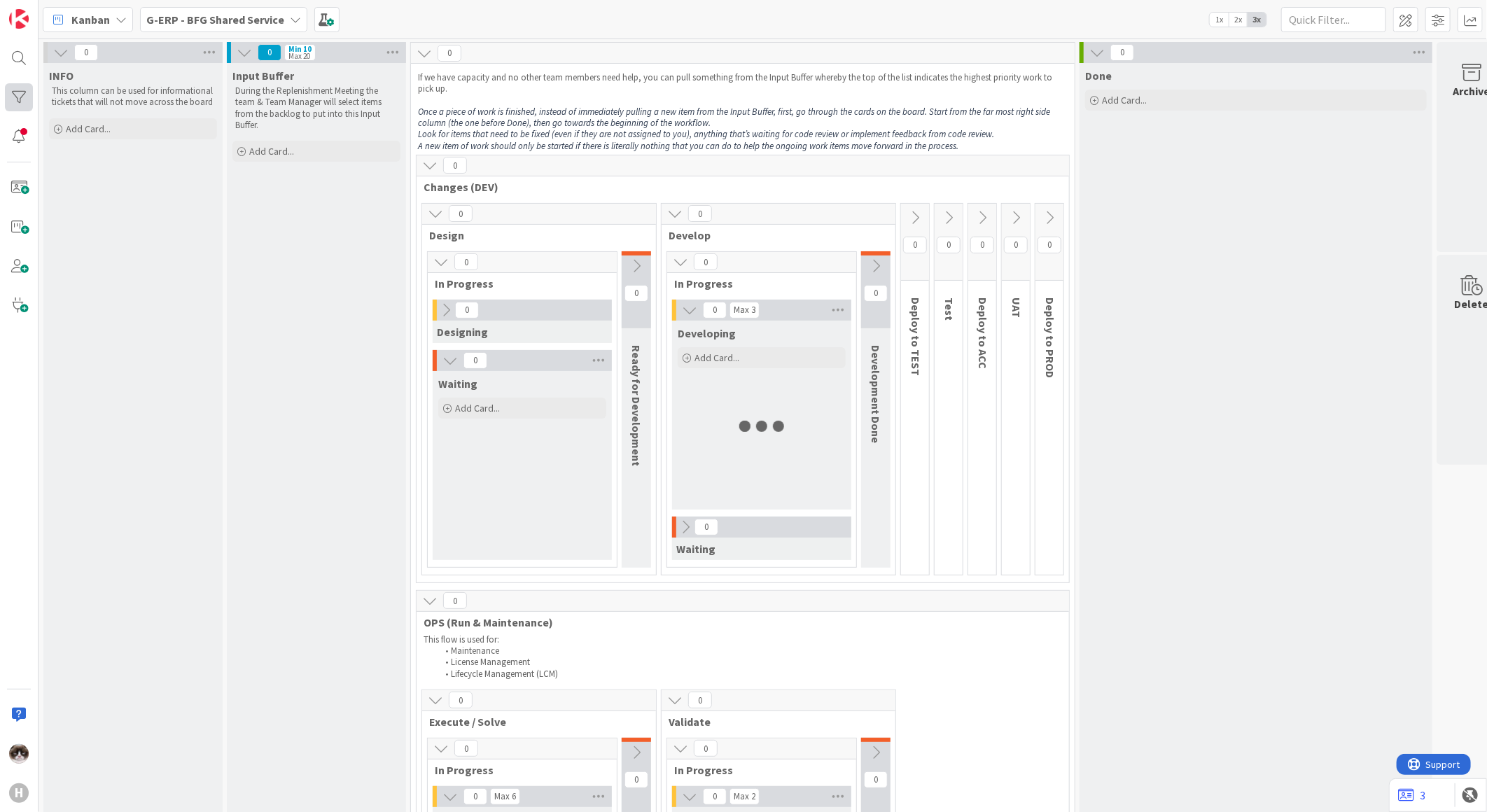
click at [24, 91] on div at bounding box center [20, 98] width 28 height 28
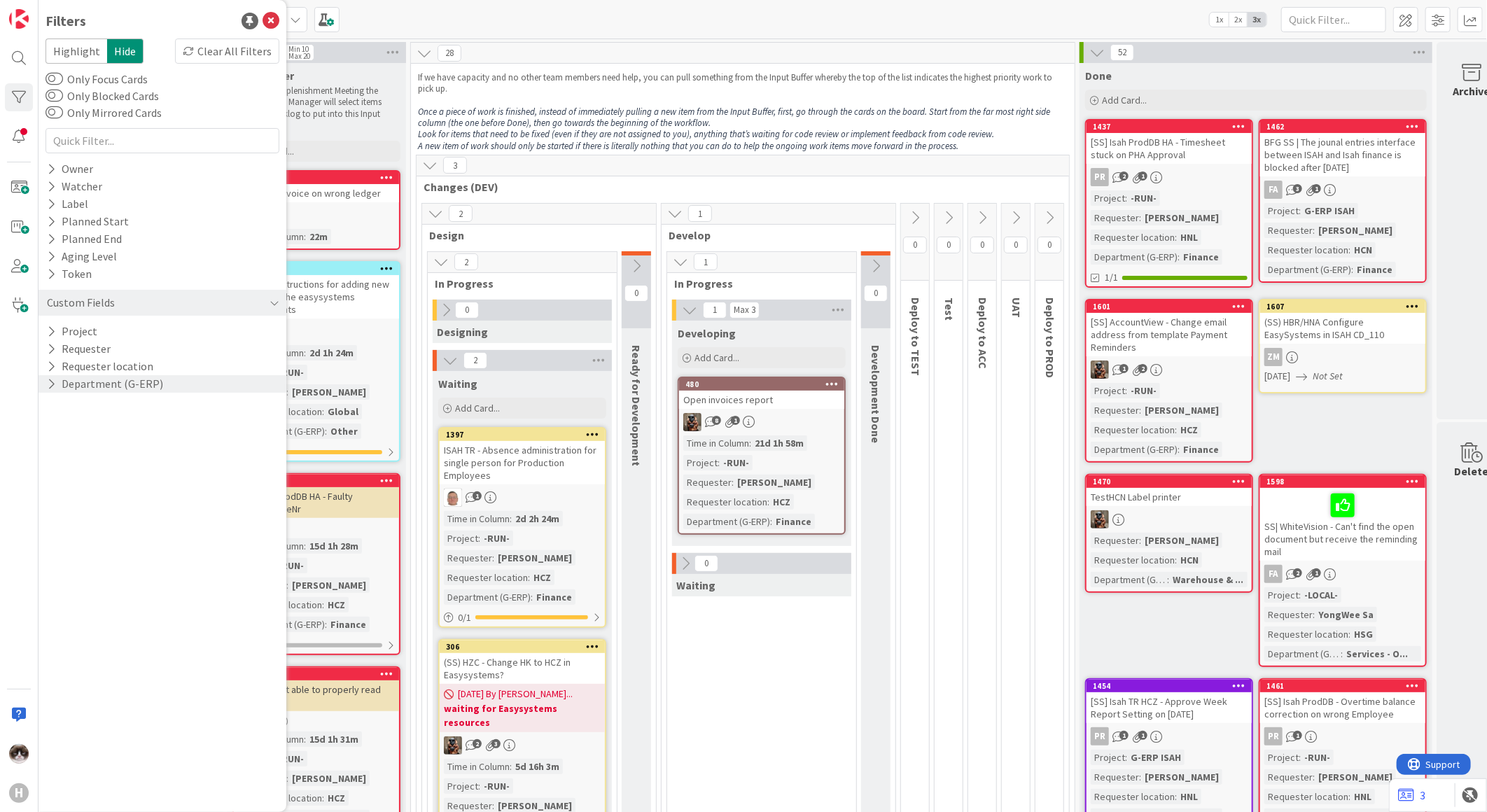
click at [47, 378] on icon at bounding box center [52, 383] width 9 height 12
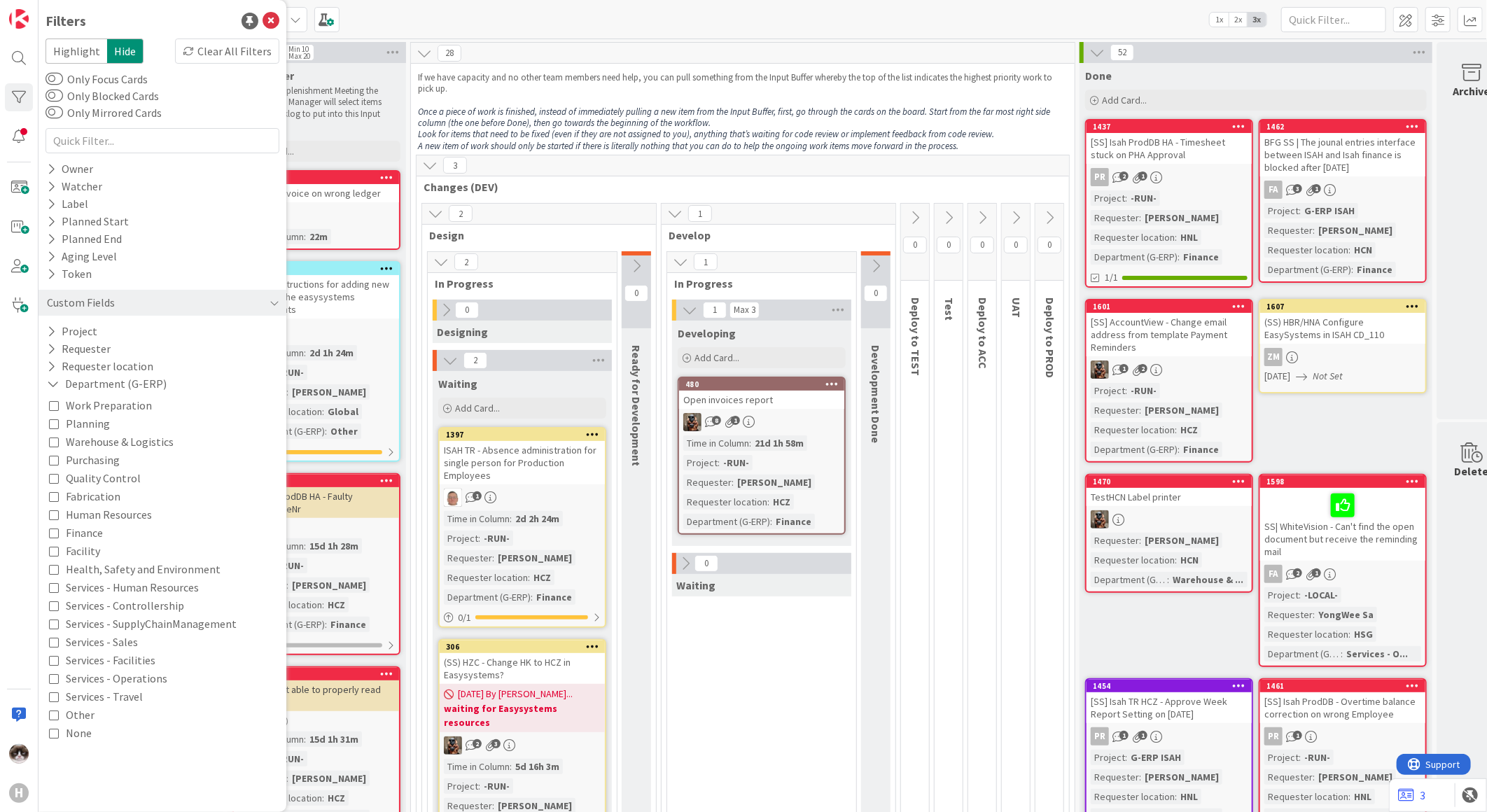
click at [58, 529] on icon at bounding box center [53, 532] width 10 height 10
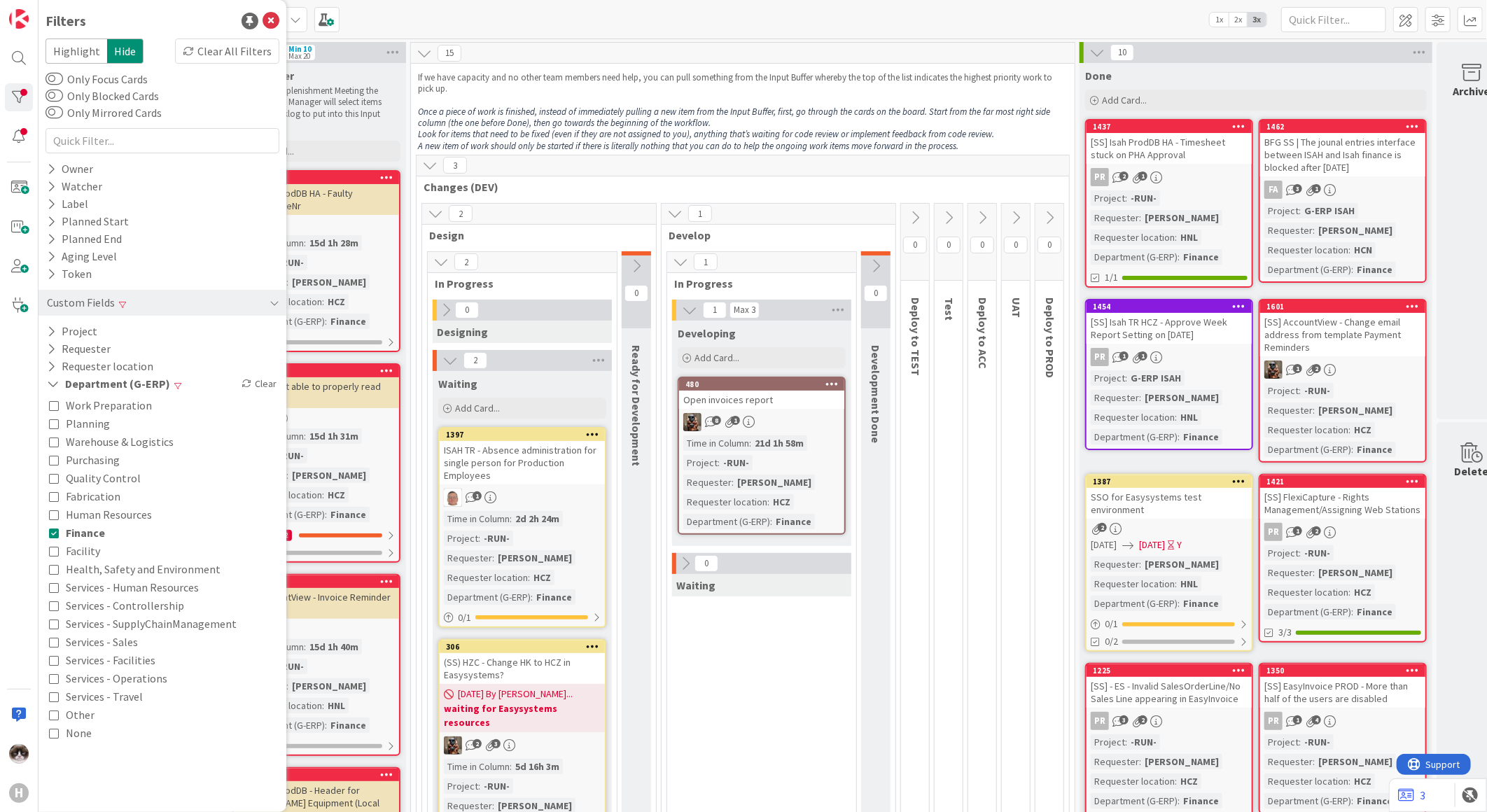
click at [276, 19] on icon at bounding box center [270, 20] width 17 height 17
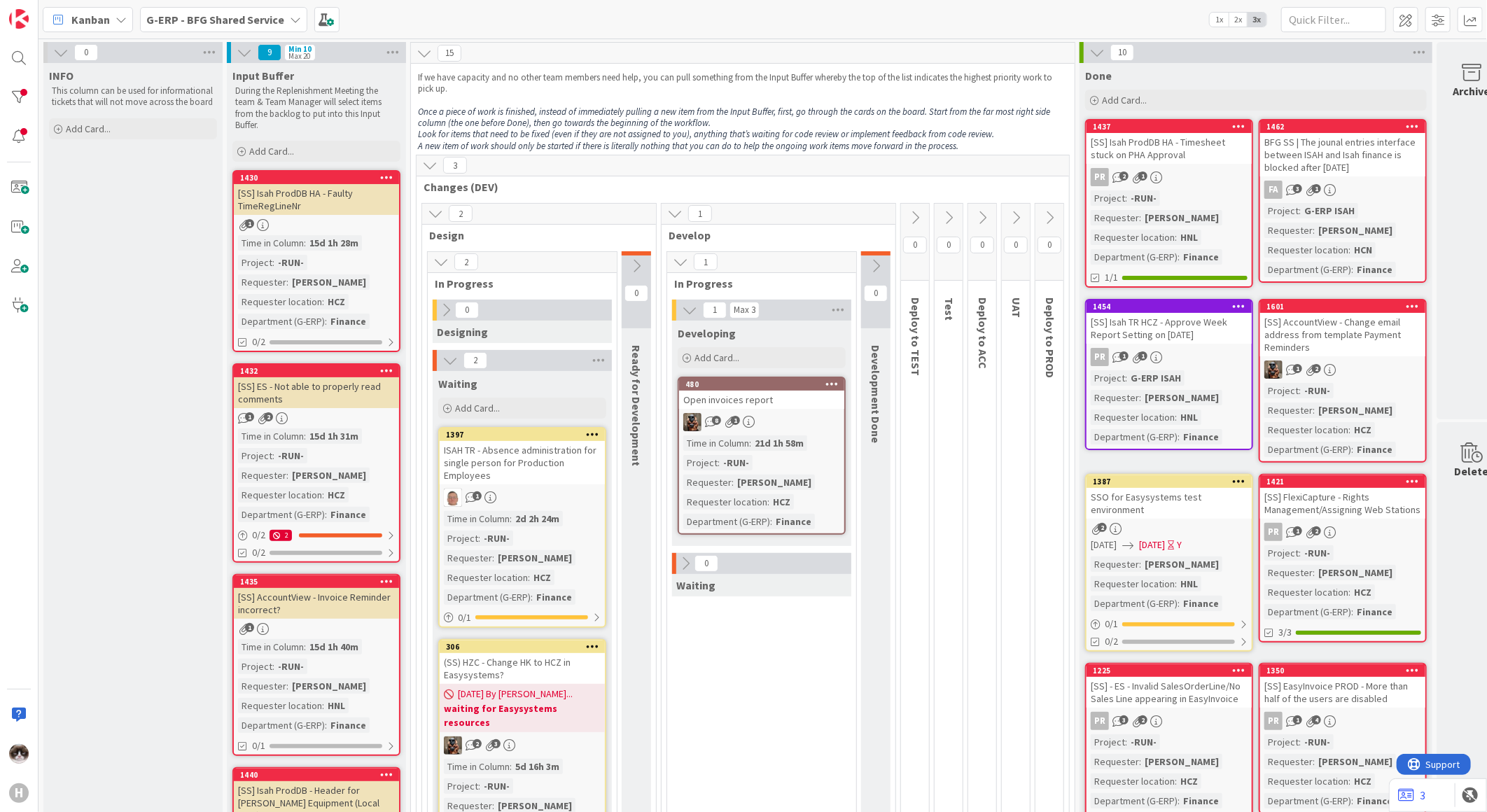
click at [1095, 52] on icon at bounding box center [1097, 52] width 15 height 15
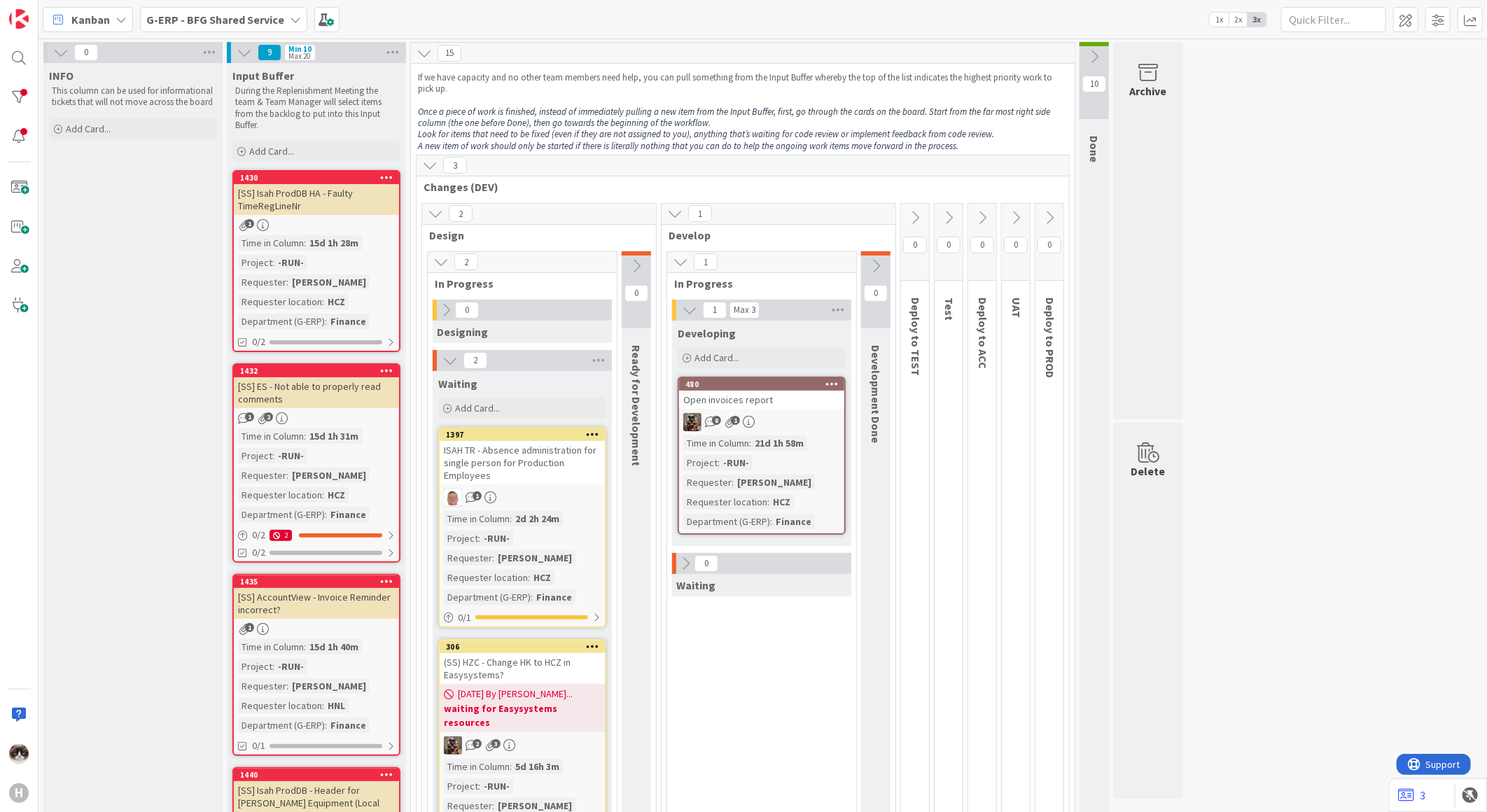
click at [236, 47] on button at bounding box center [244, 52] width 18 height 18
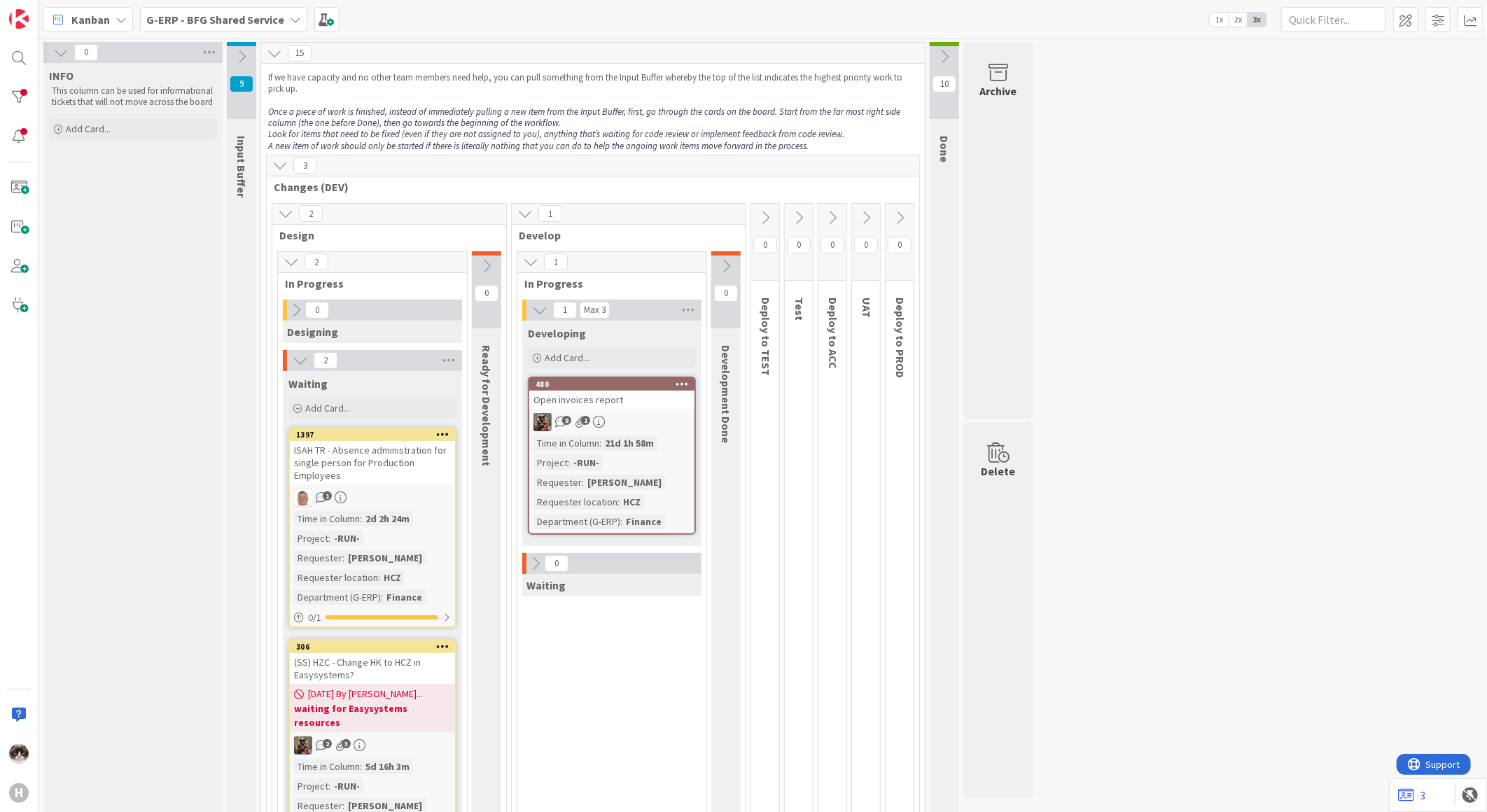
click at [675, 429] on div "8 1" at bounding box center [612, 422] width 165 height 18
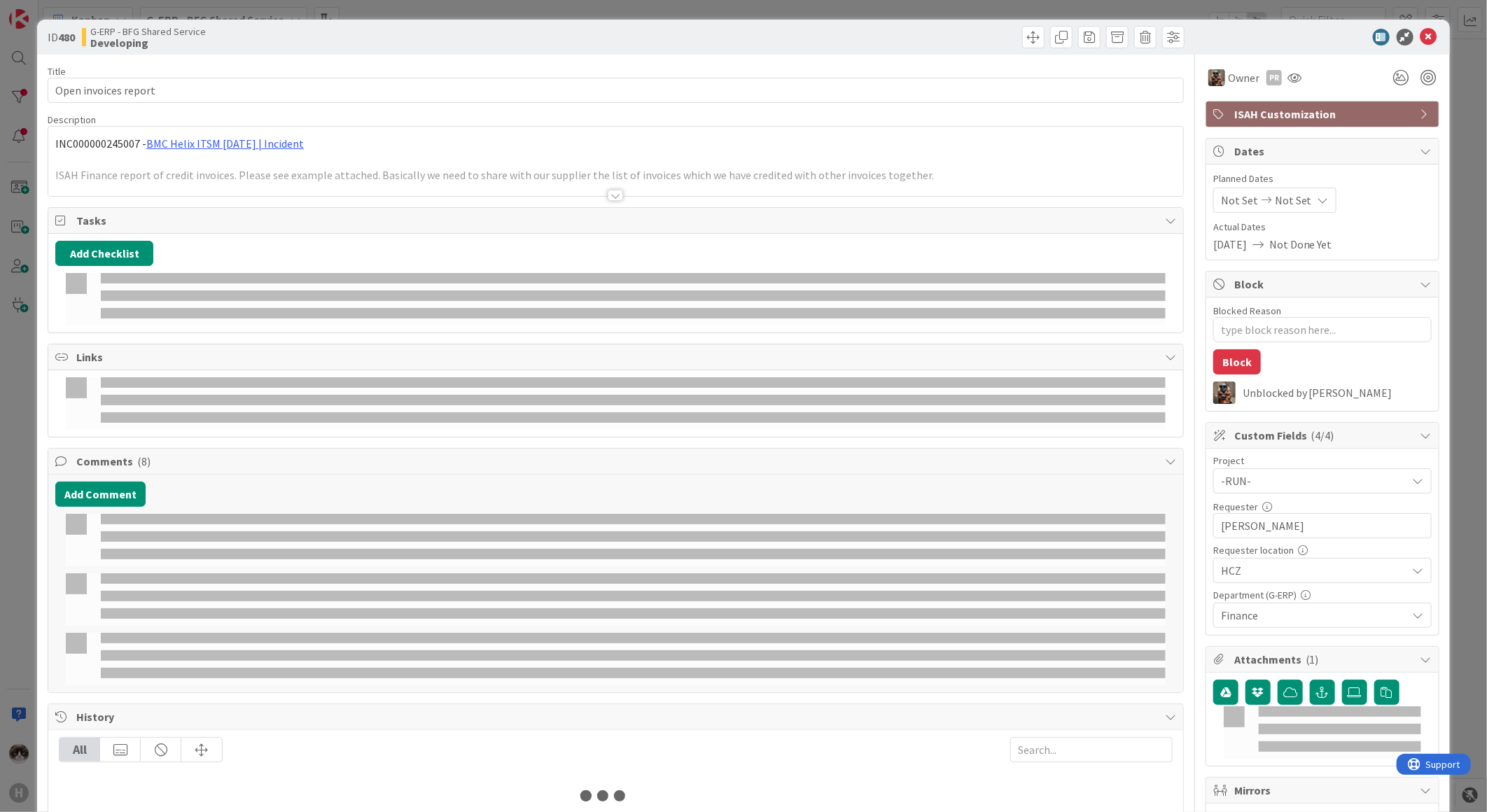
type textarea "x"
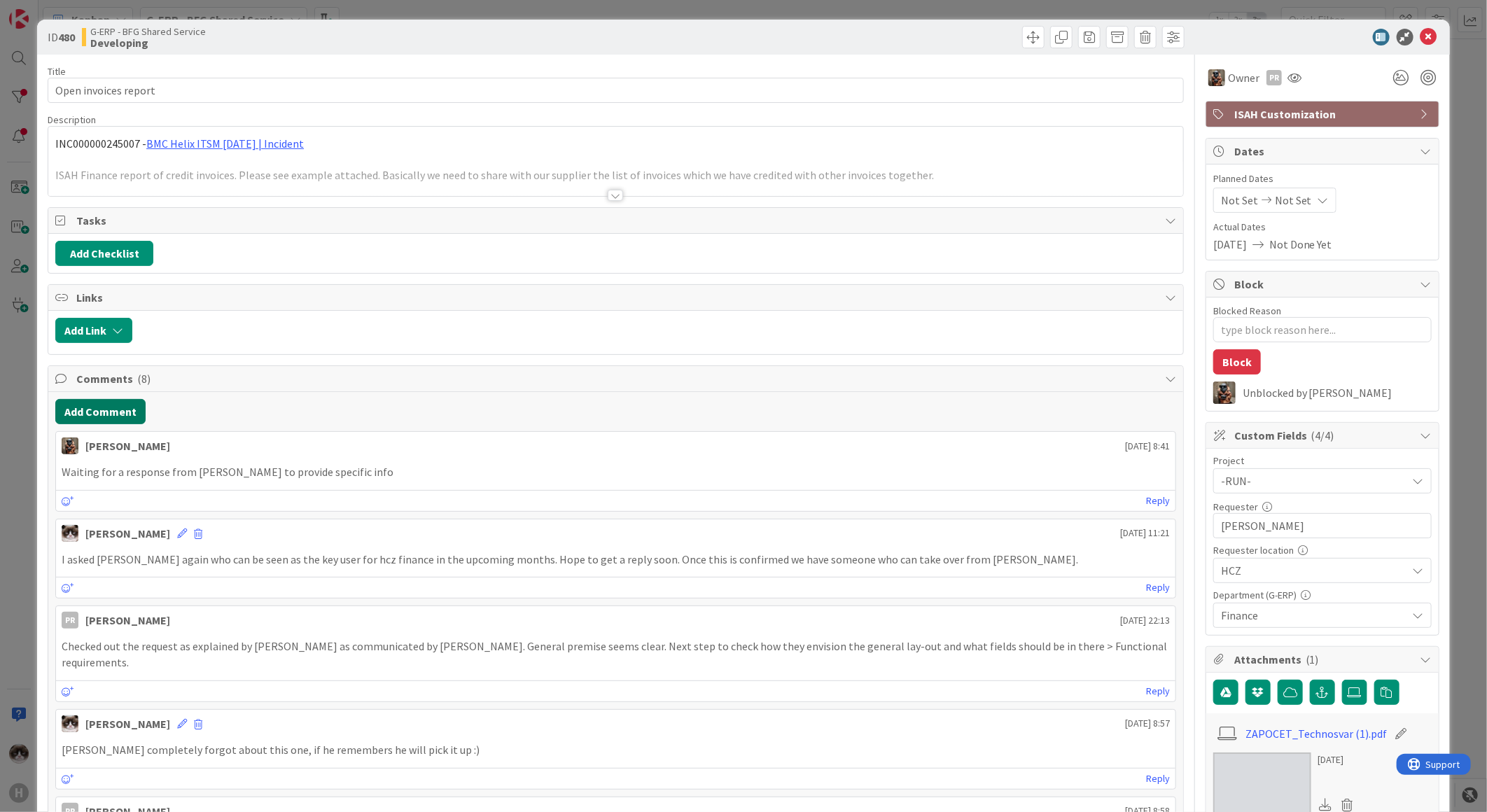
click at [127, 420] on button "Add Comment" at bounding box center [100, 411] width 91 height 25
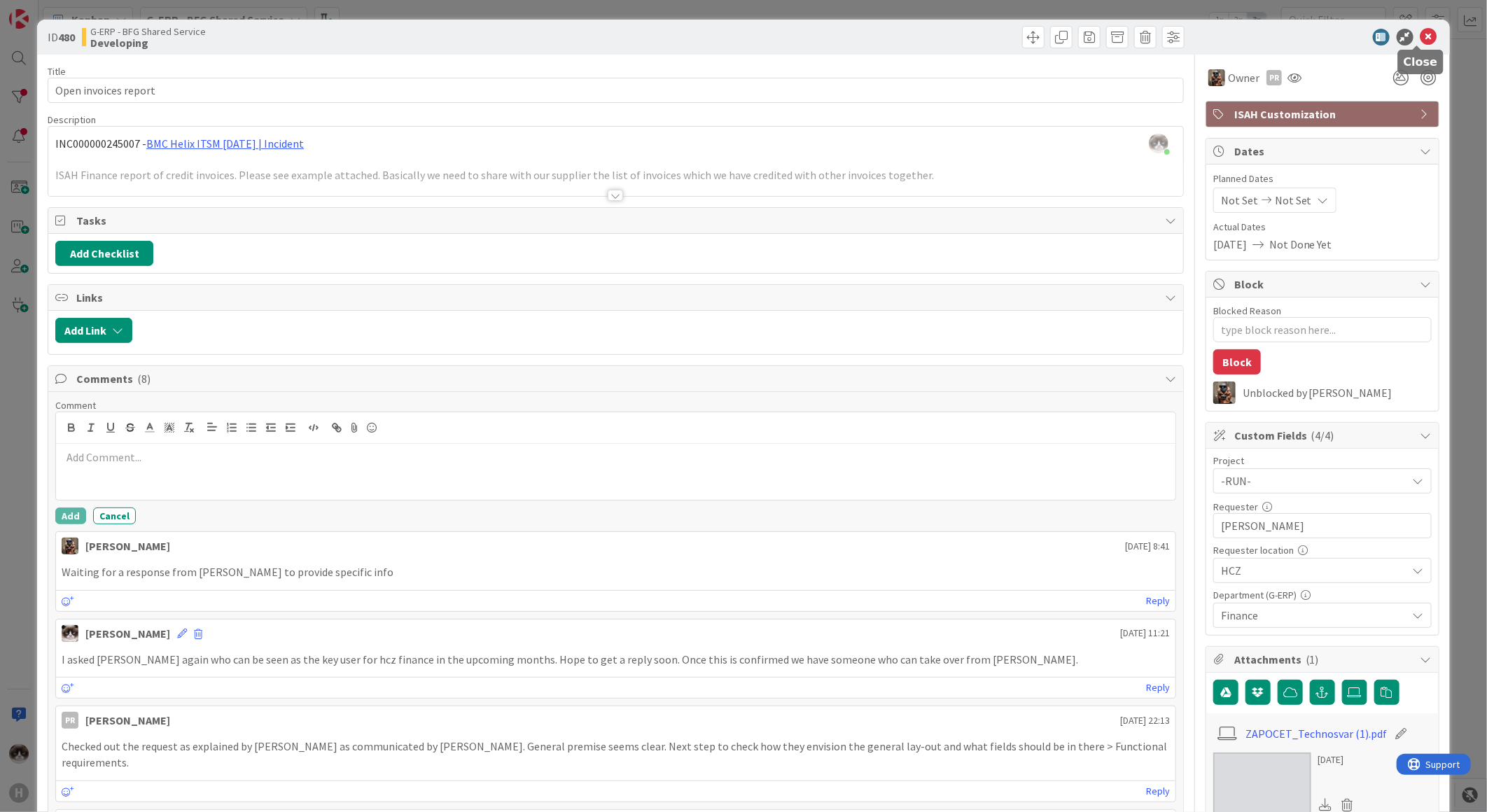
click at [1420, 38] on icon at bounding box center [1428, 36] width 17 height 17
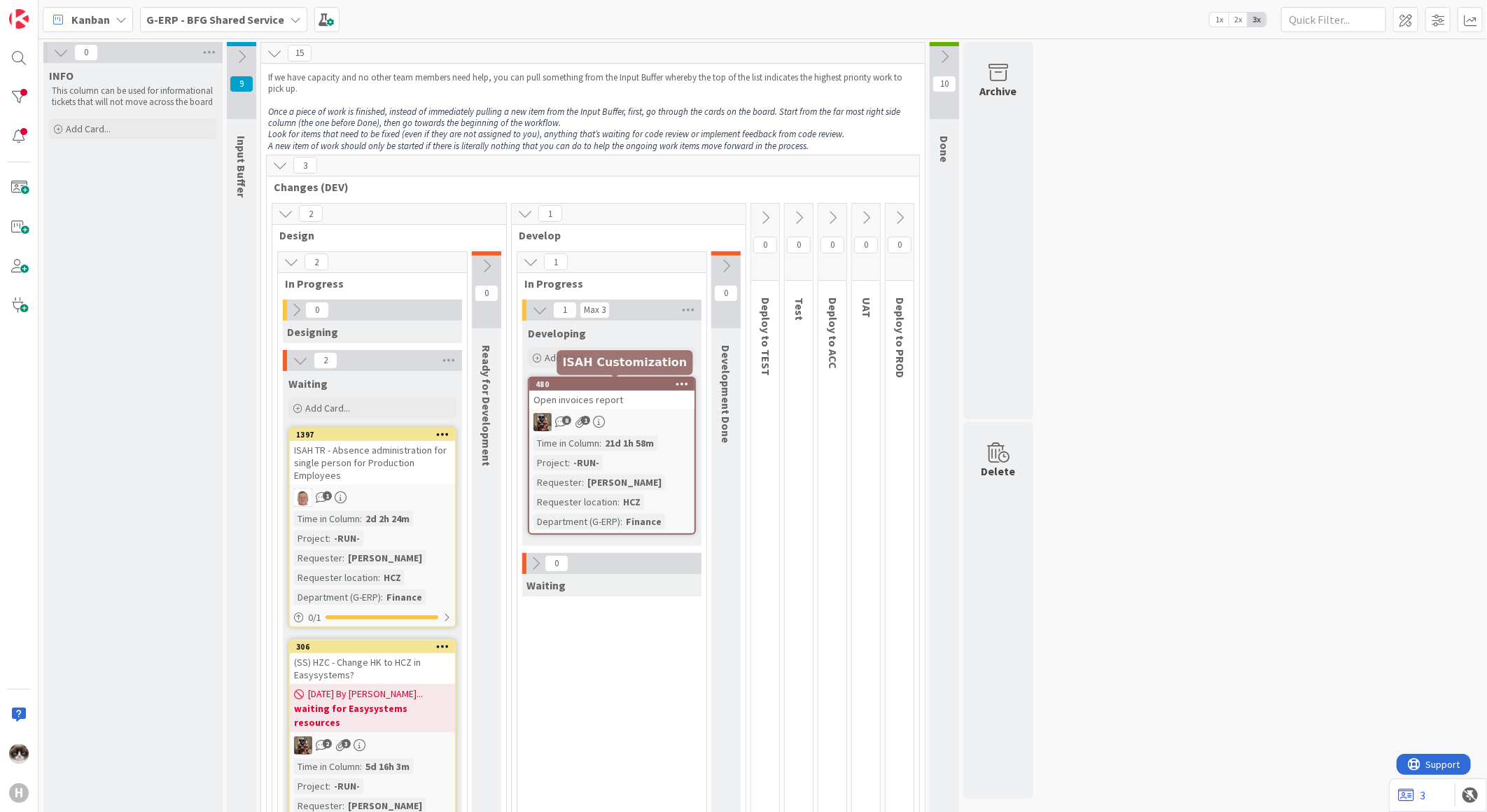
click at [661, 413] on div "8 1" at bounding box center [612, 422] width 165 height 18
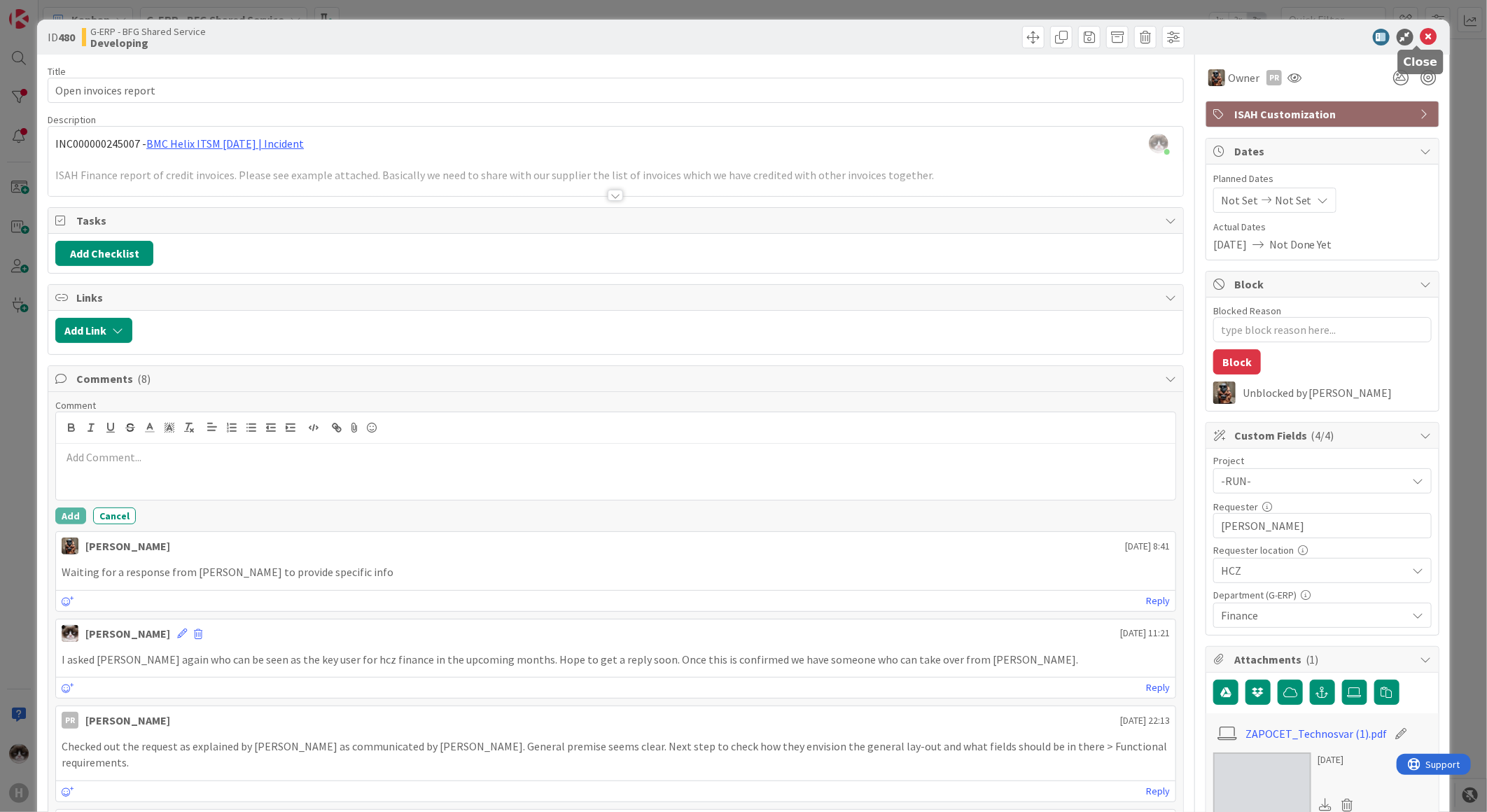
click at [1420, 39] on icon at bounding box center [1428, 36] width 17 height 17
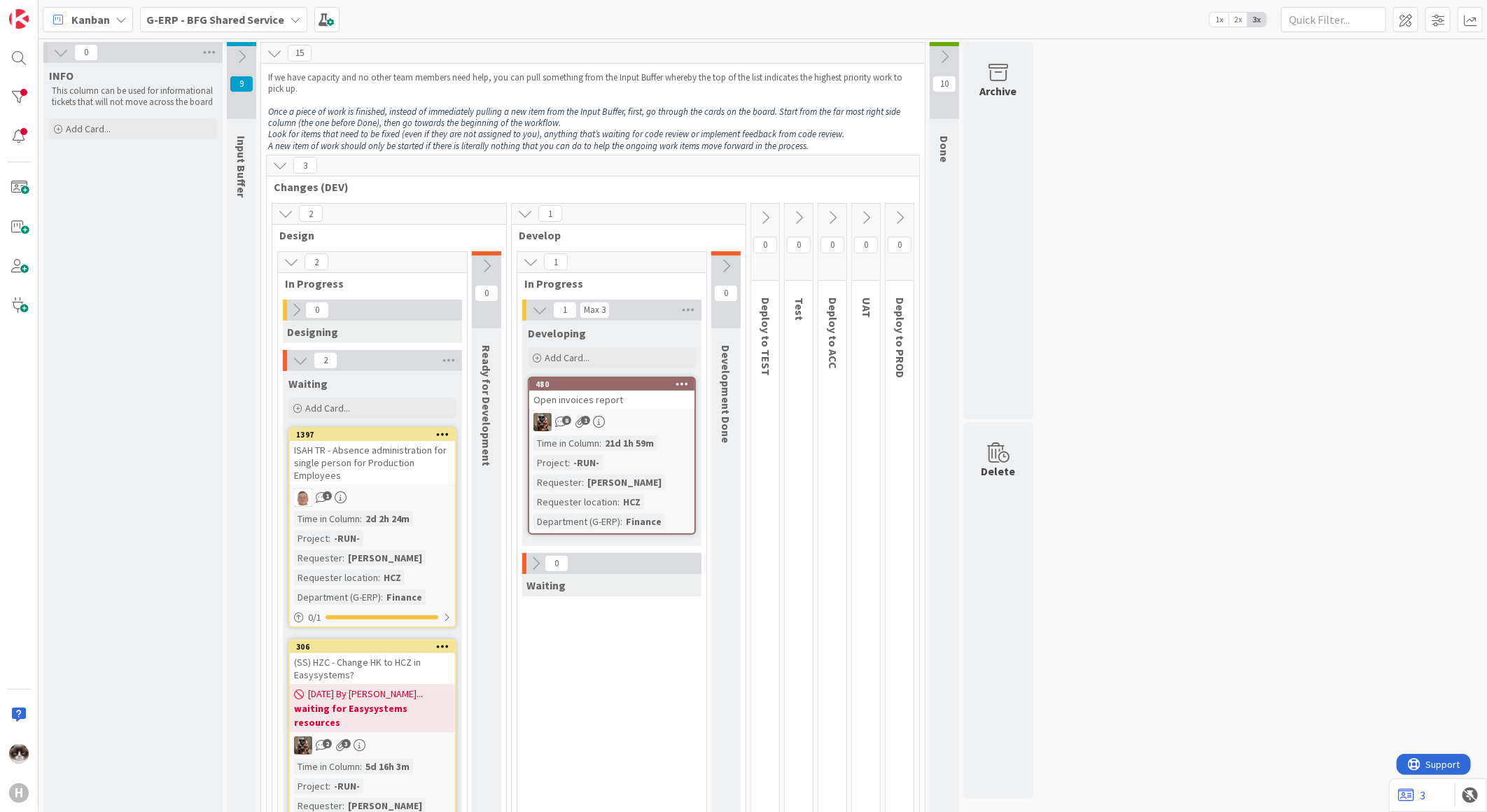
click at [612, 435] on div "21d 1h 59m" at bounding box center [629, 442] width 56 height 15
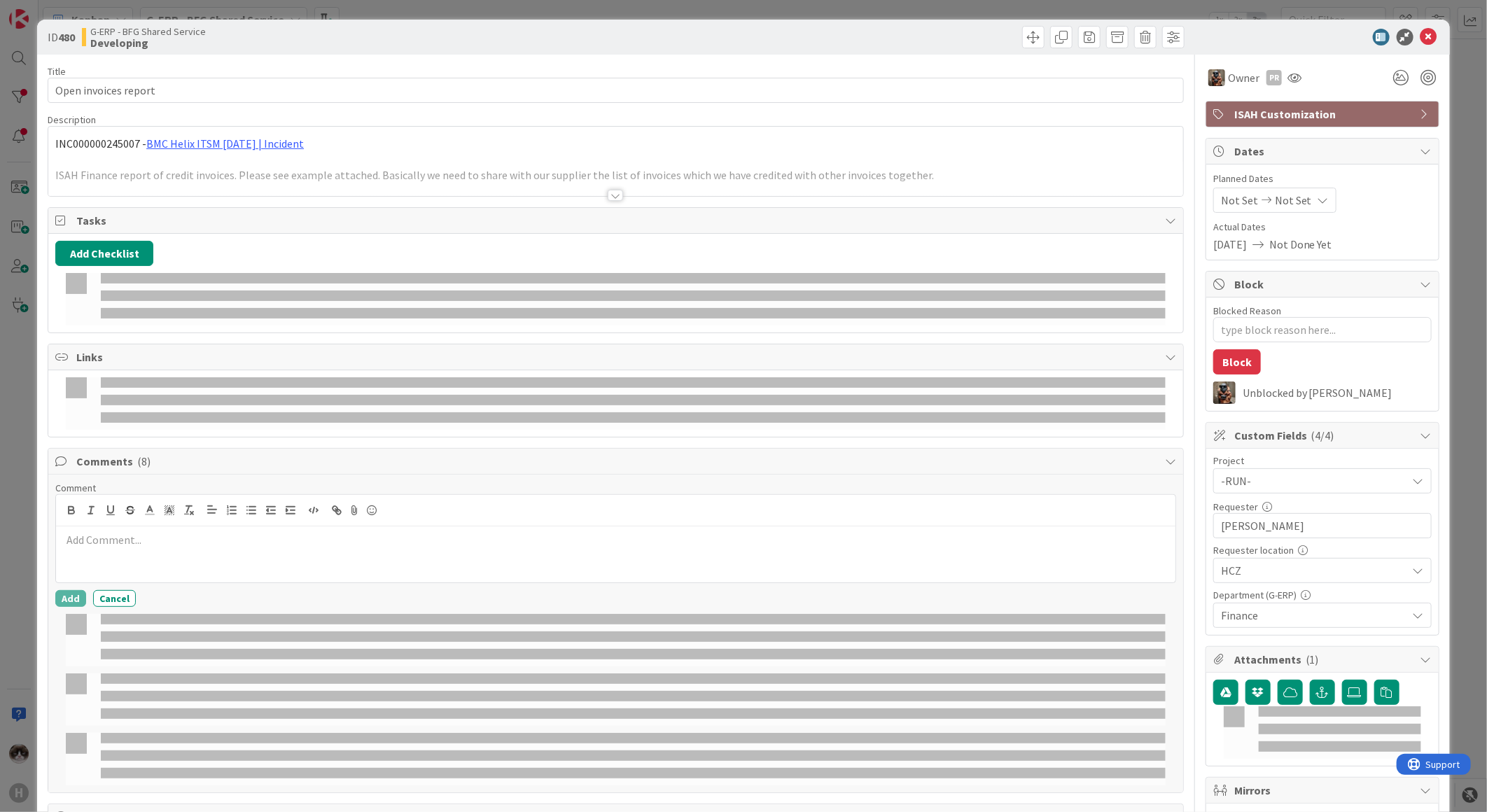
type textarea "x"
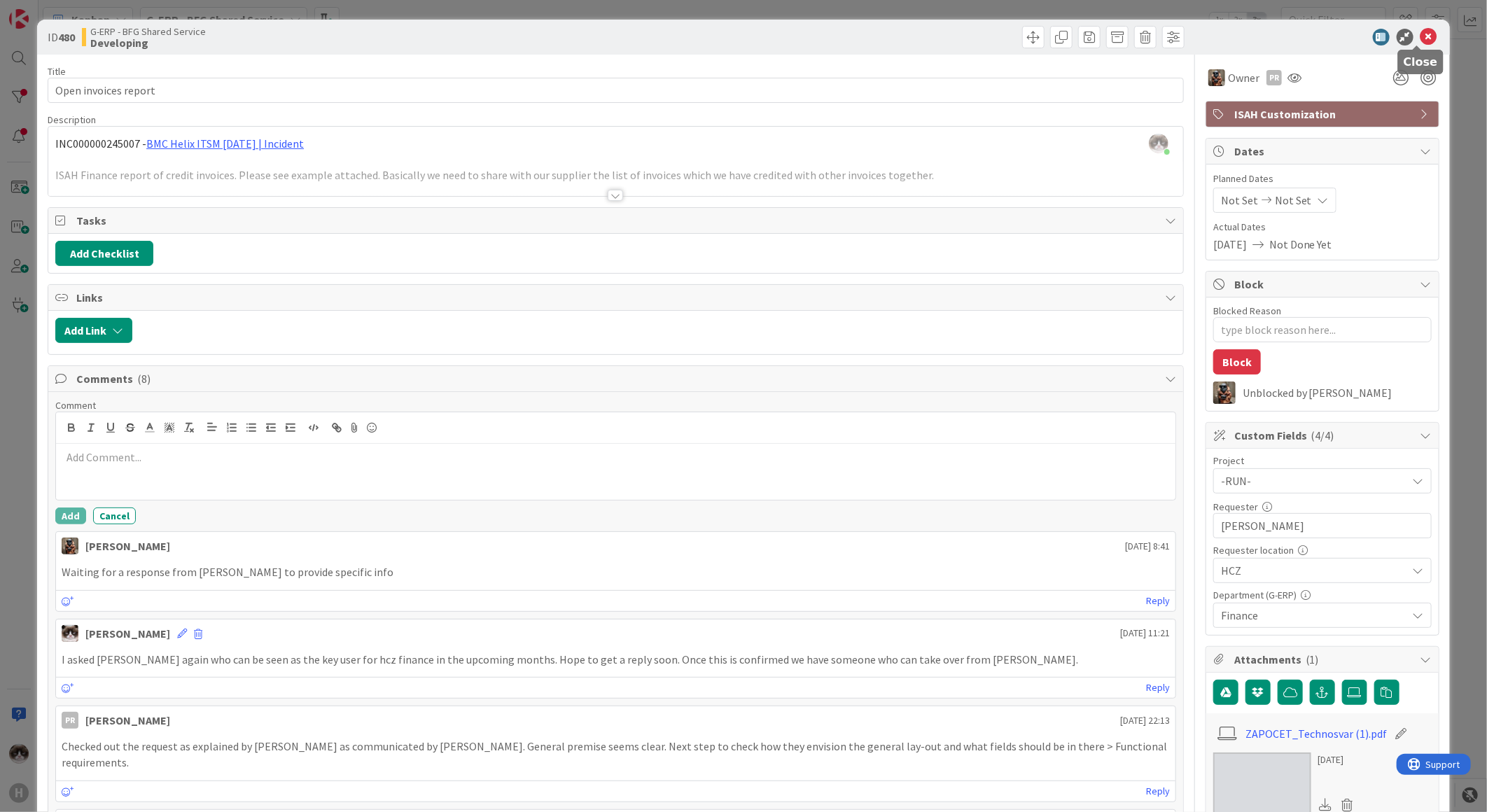
click at [1423, 33] on icon at bounding box center [1428, 36] width 17 height 17
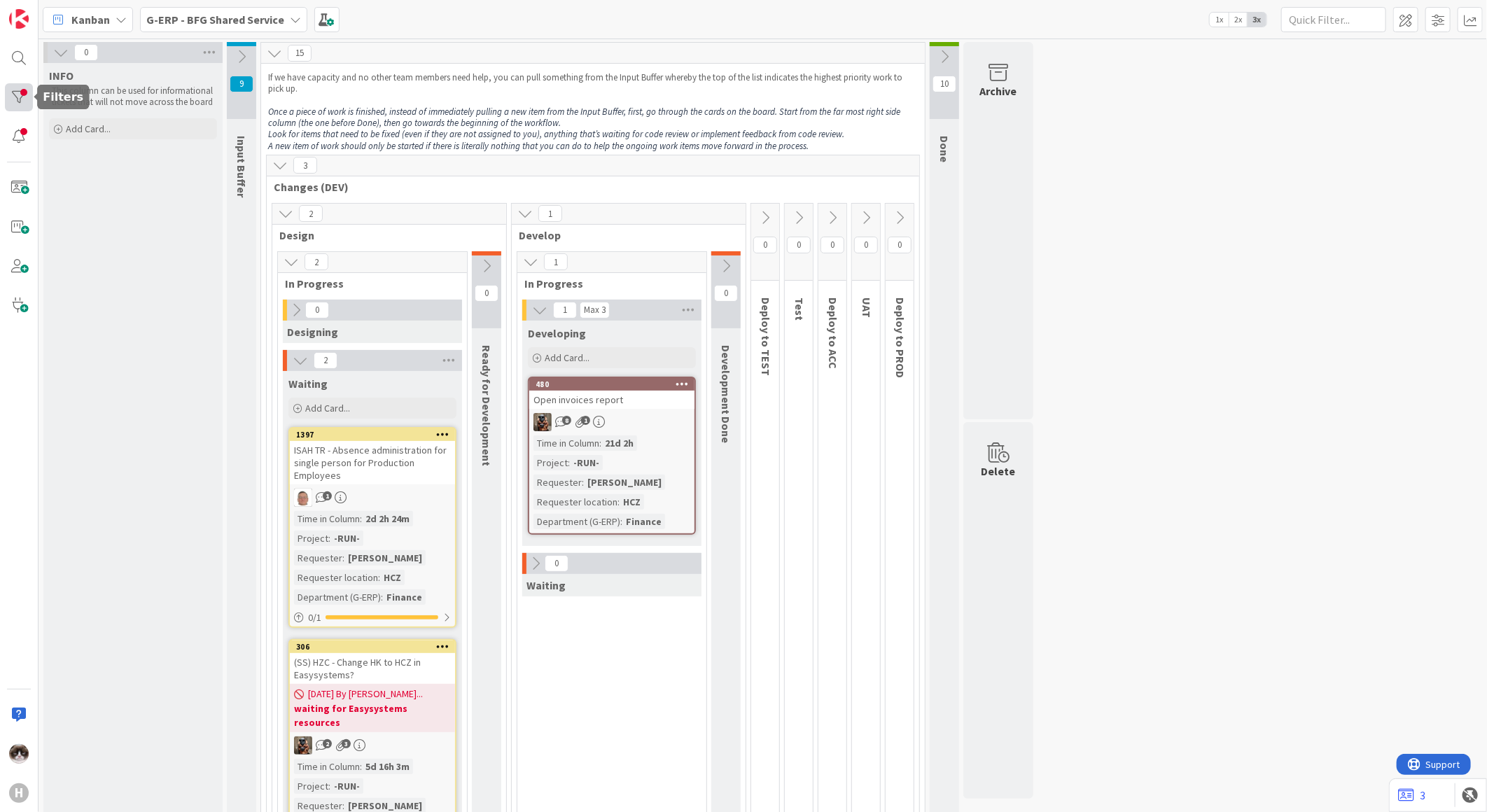
click at [25, 93] on div at bounding box center [20, 98] width 28 height 28
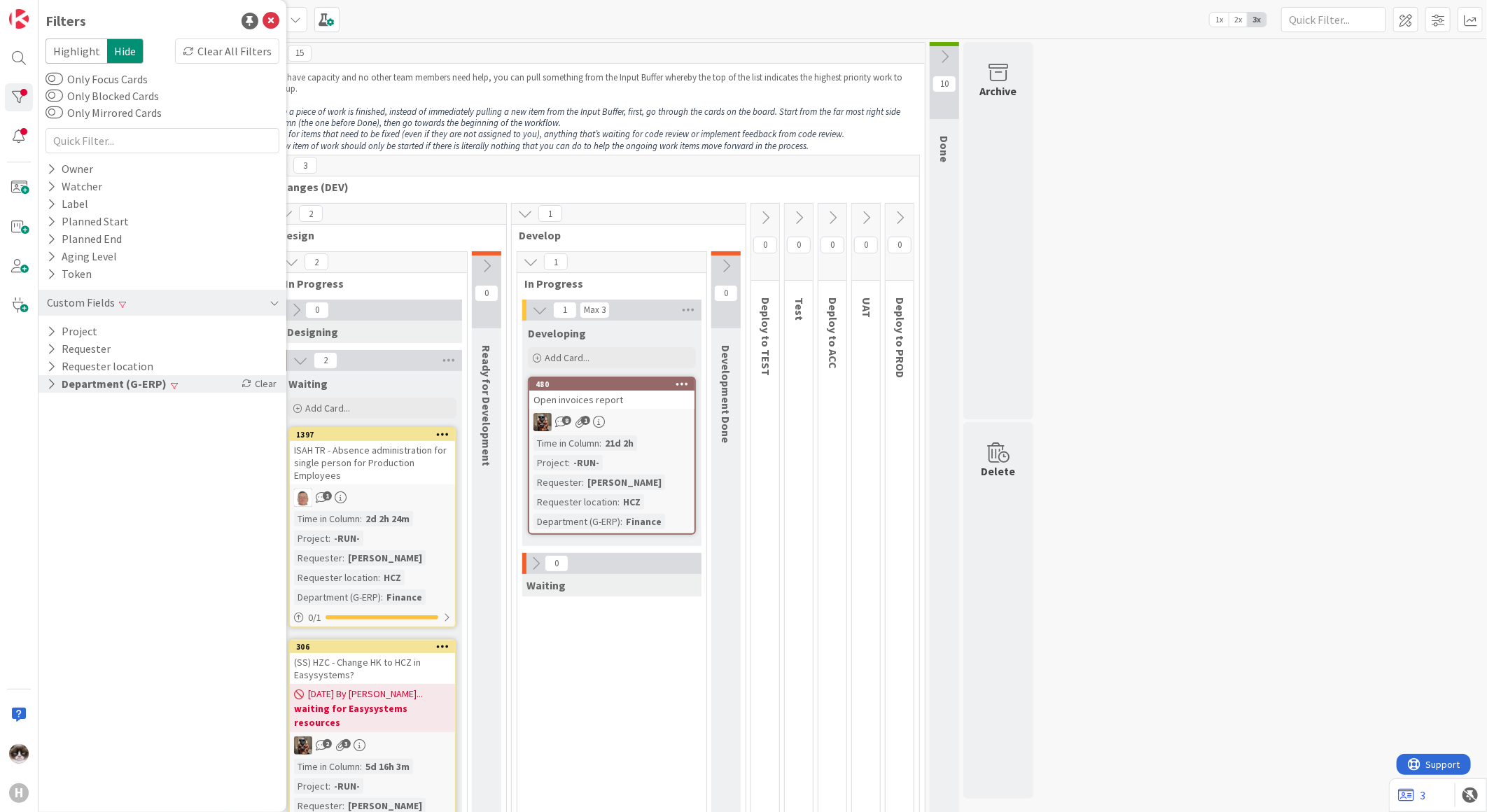
click at [52, 386] on icon at bounding box center [52, 383] width 9 height 12
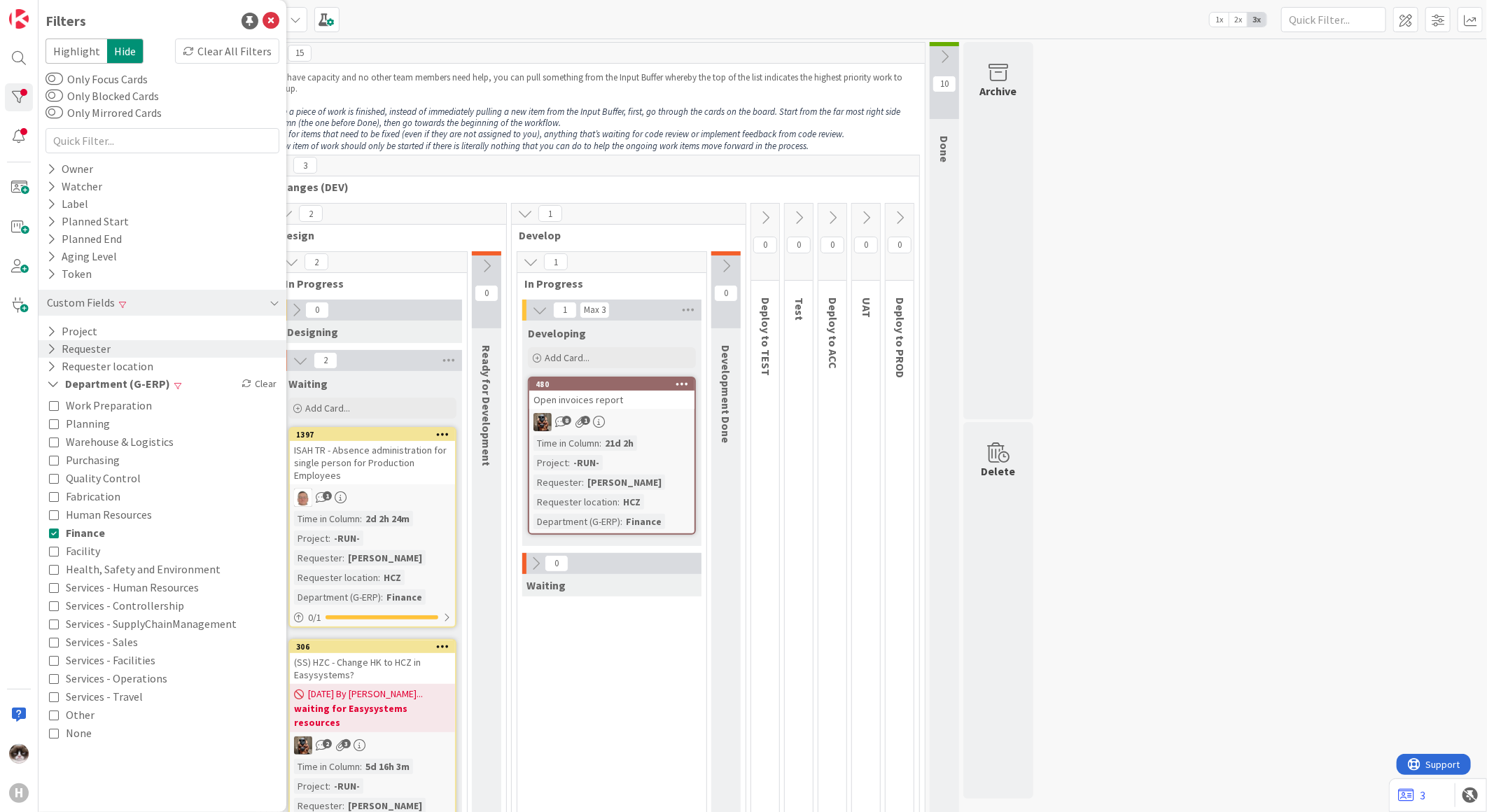
click at [51, 350] on icon at bounding box center [52, 348] width 9 height 12
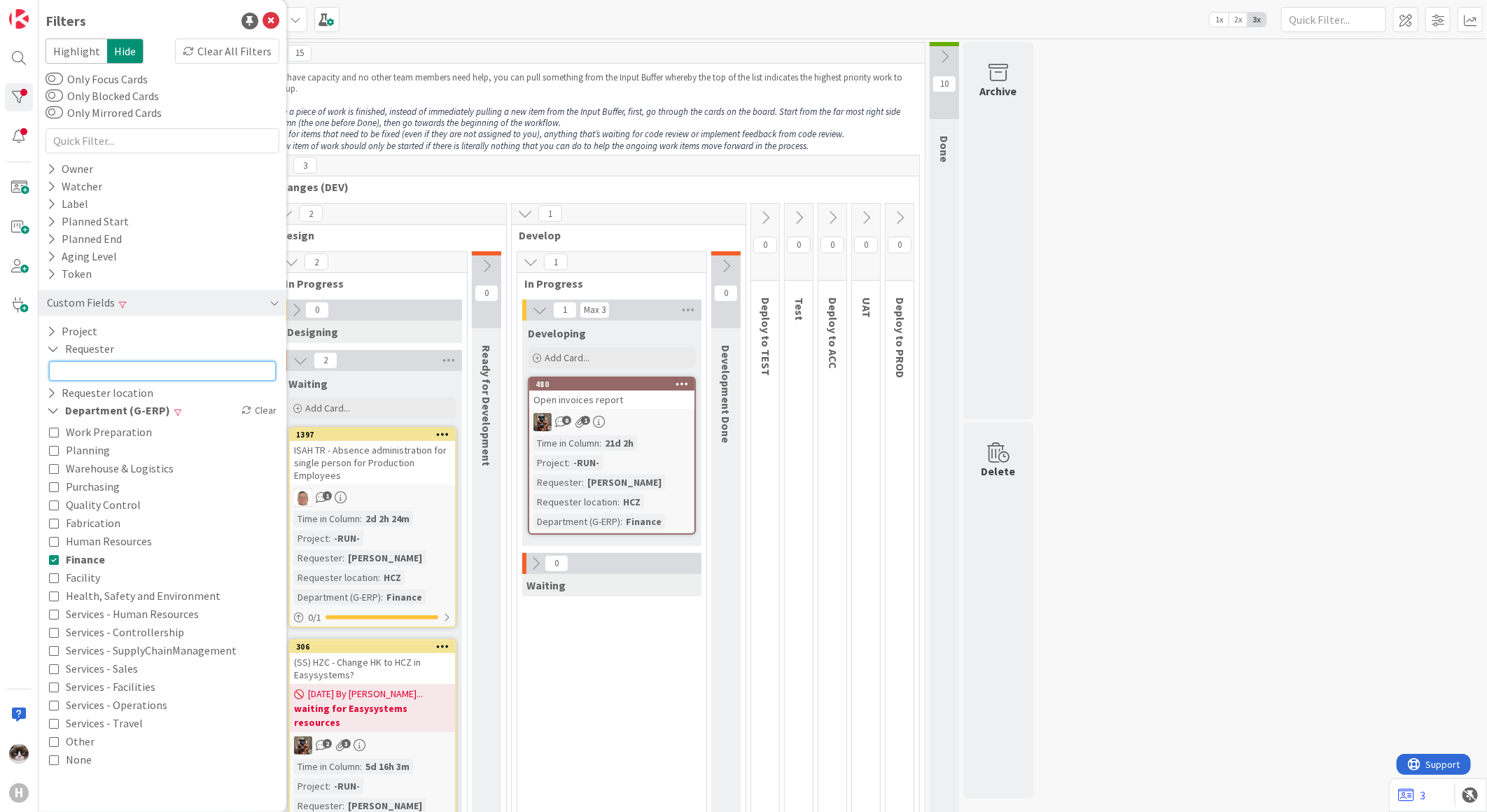
click at [72, 365] on input "text" at bounding box center [162, 370] width 227 height 20
click at [50, 348] on icon at bounding box center [53, 348] width 12 height 12
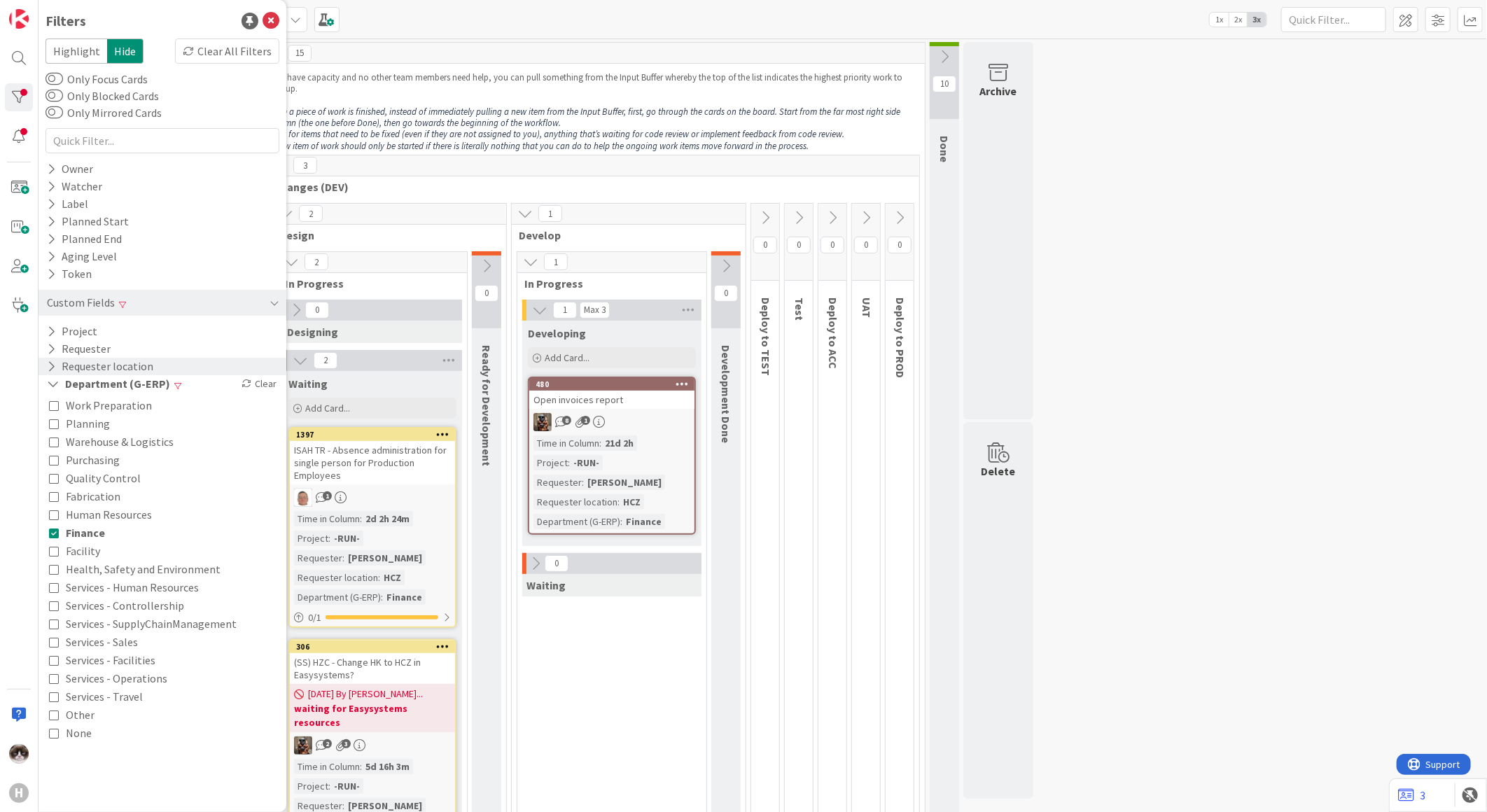
click at [54, 367] on icon at bounding box center [52, 366] width 9 height 12
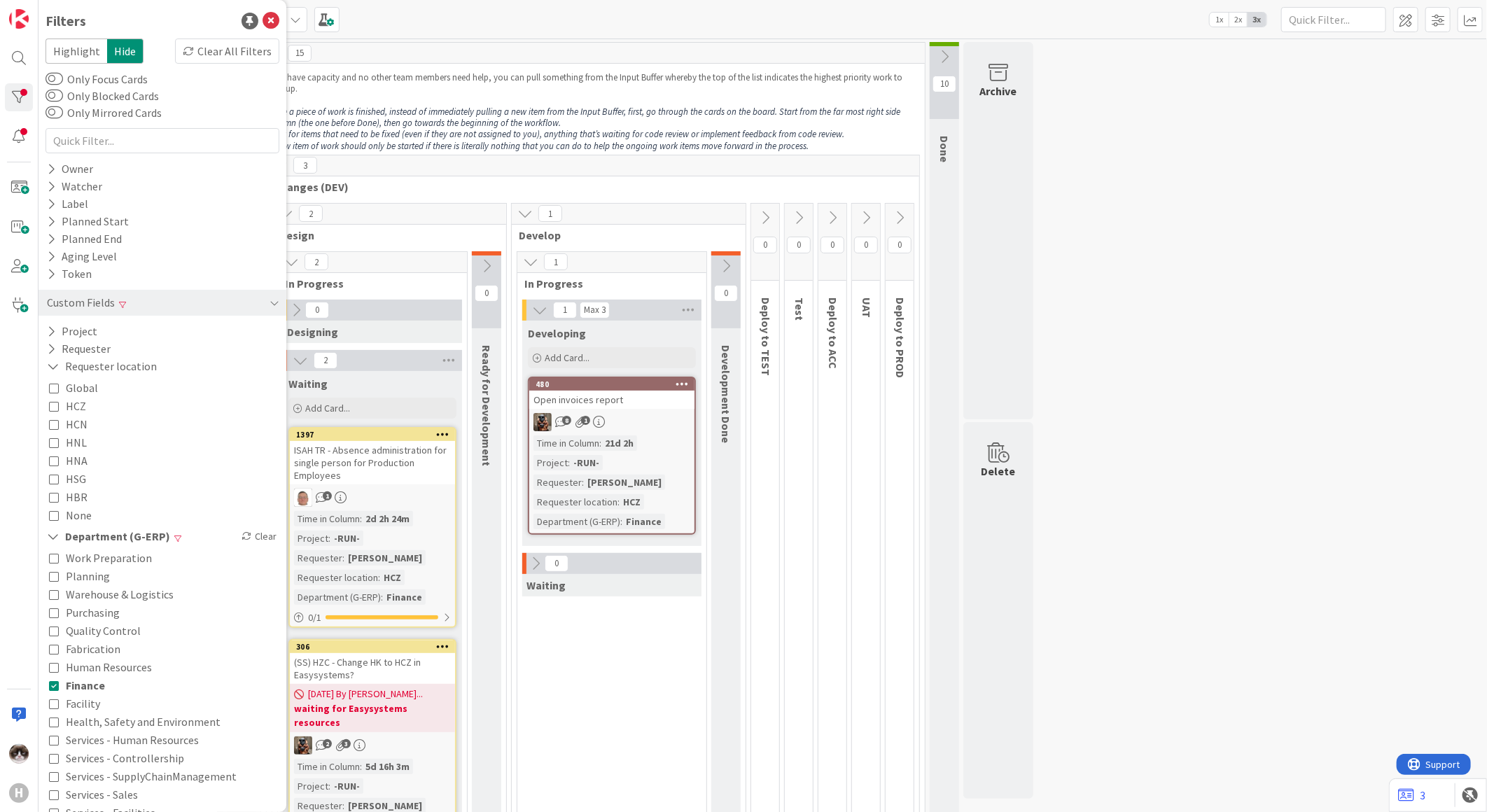
click at [52, 402] on icon at bounding box center [53, 405] width 10 height 10
click at [605, 649] on div "1 Max 3 Developing Add Card... 480 Open invoices report 8 1 Time in [GEOGRAPHIC…" at bounding box center [612, 596] width 183 height 594
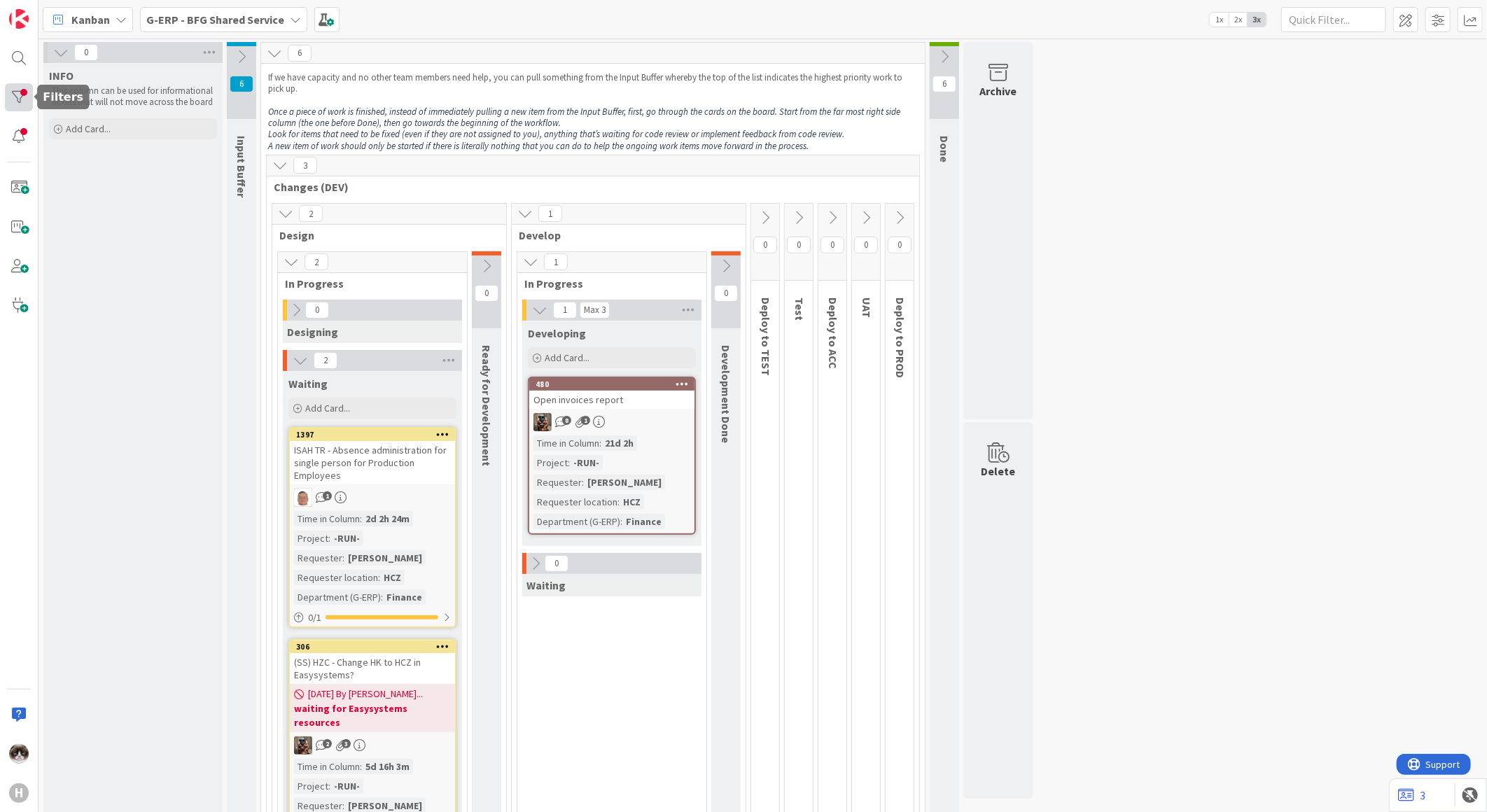
click at [15, 102] on div at bounding box center [20, 98] width 28 height 28
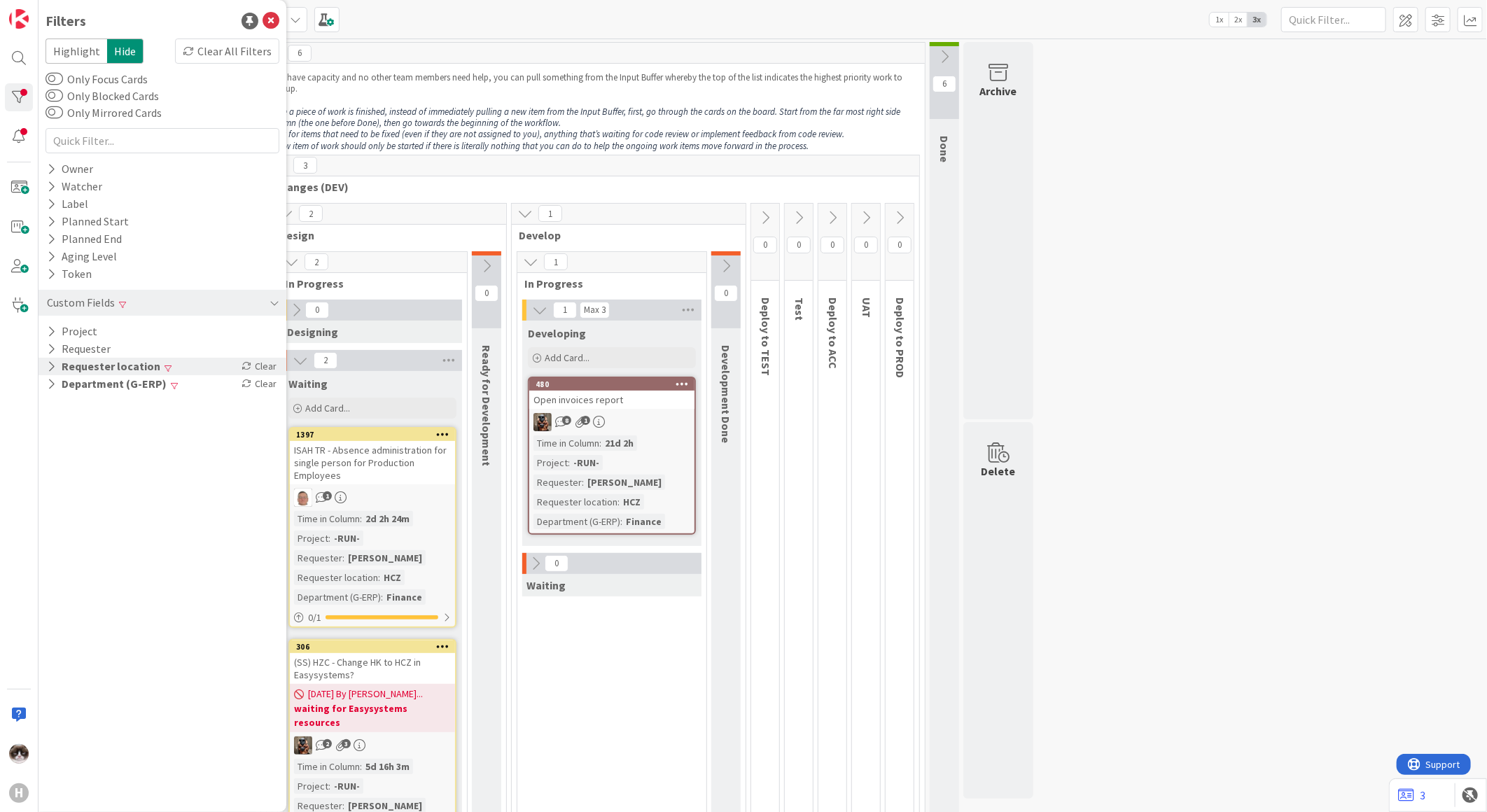
click at [51, 361] on icon at bounding box center [52, 366] width 9 height 12
click at [52, 388] on icon at bounding box center [53, 387] width 10 height 10
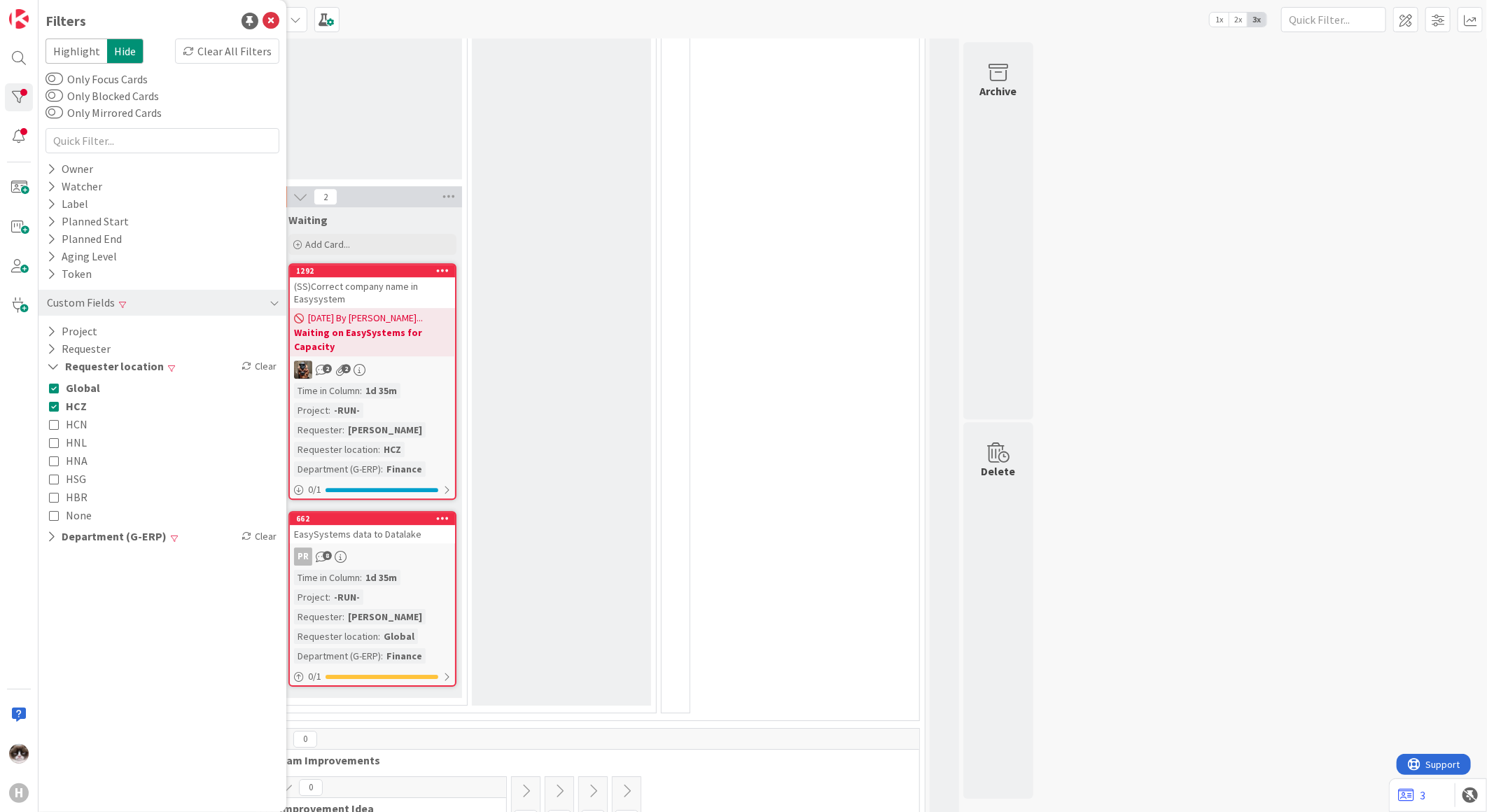
scroll to position [2488, 0]
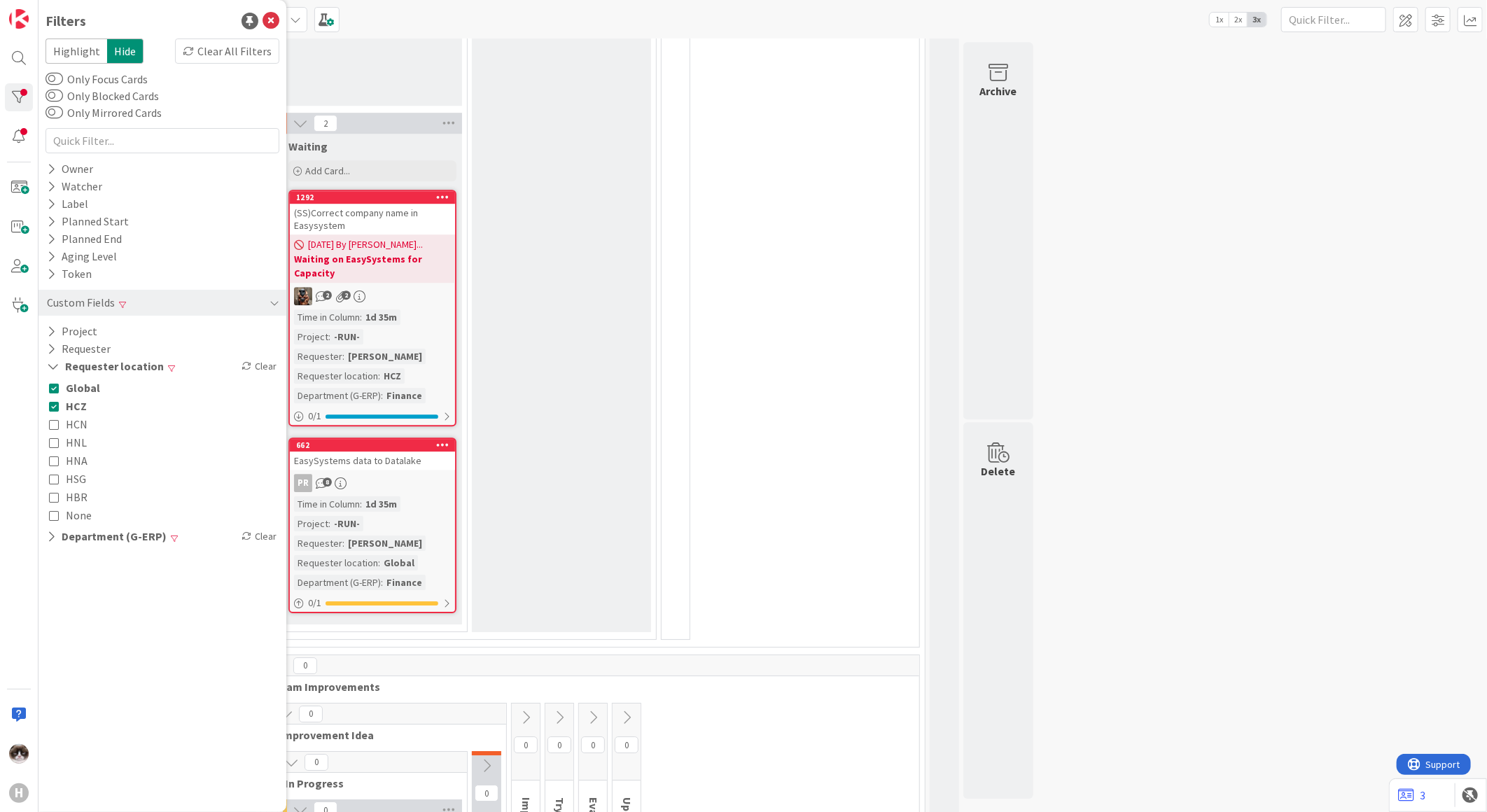
click at [58, 442] on icon at bounding box center [53, 442] width 10 height 10
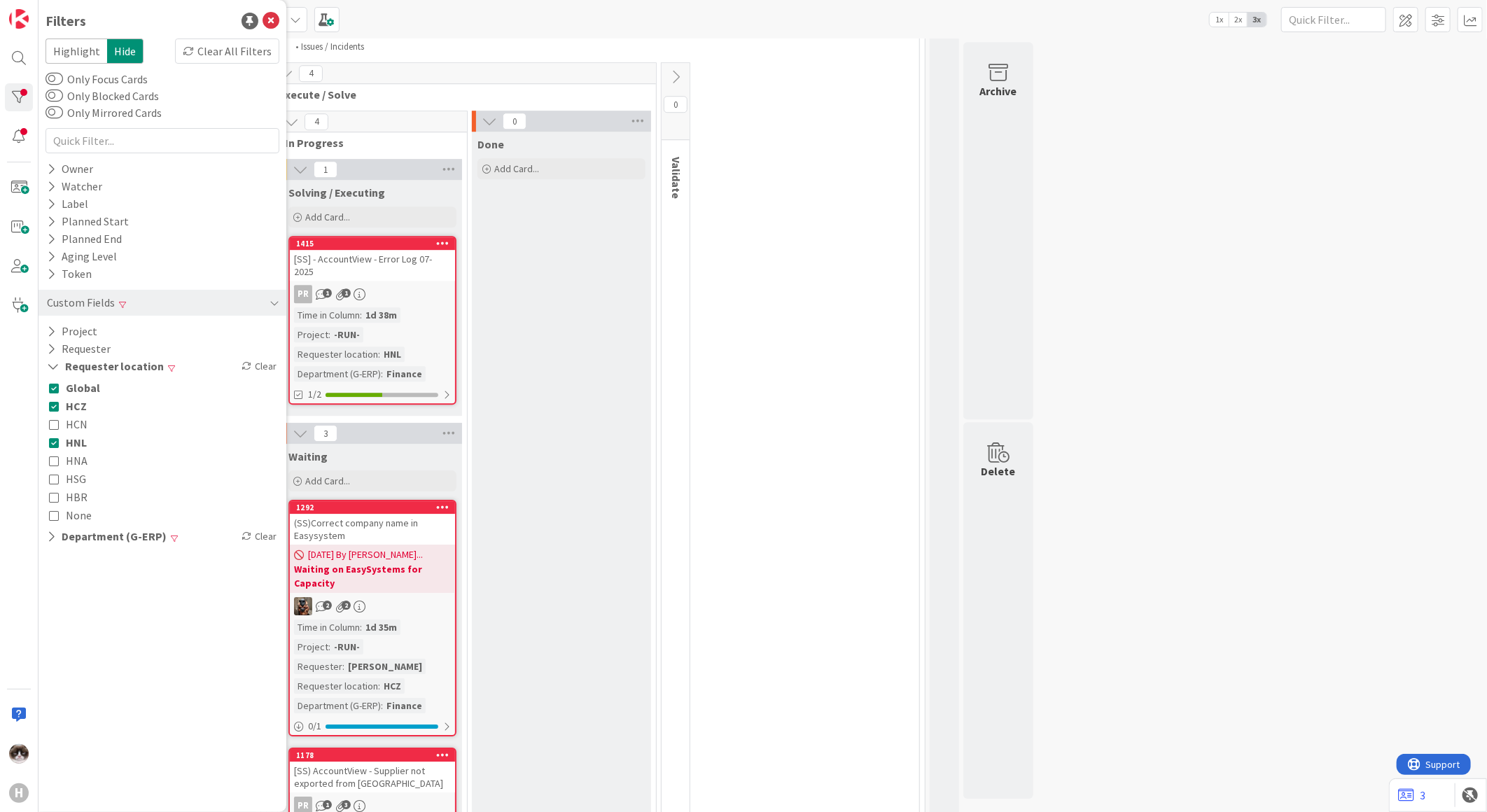
scroll to position [1899, 0]
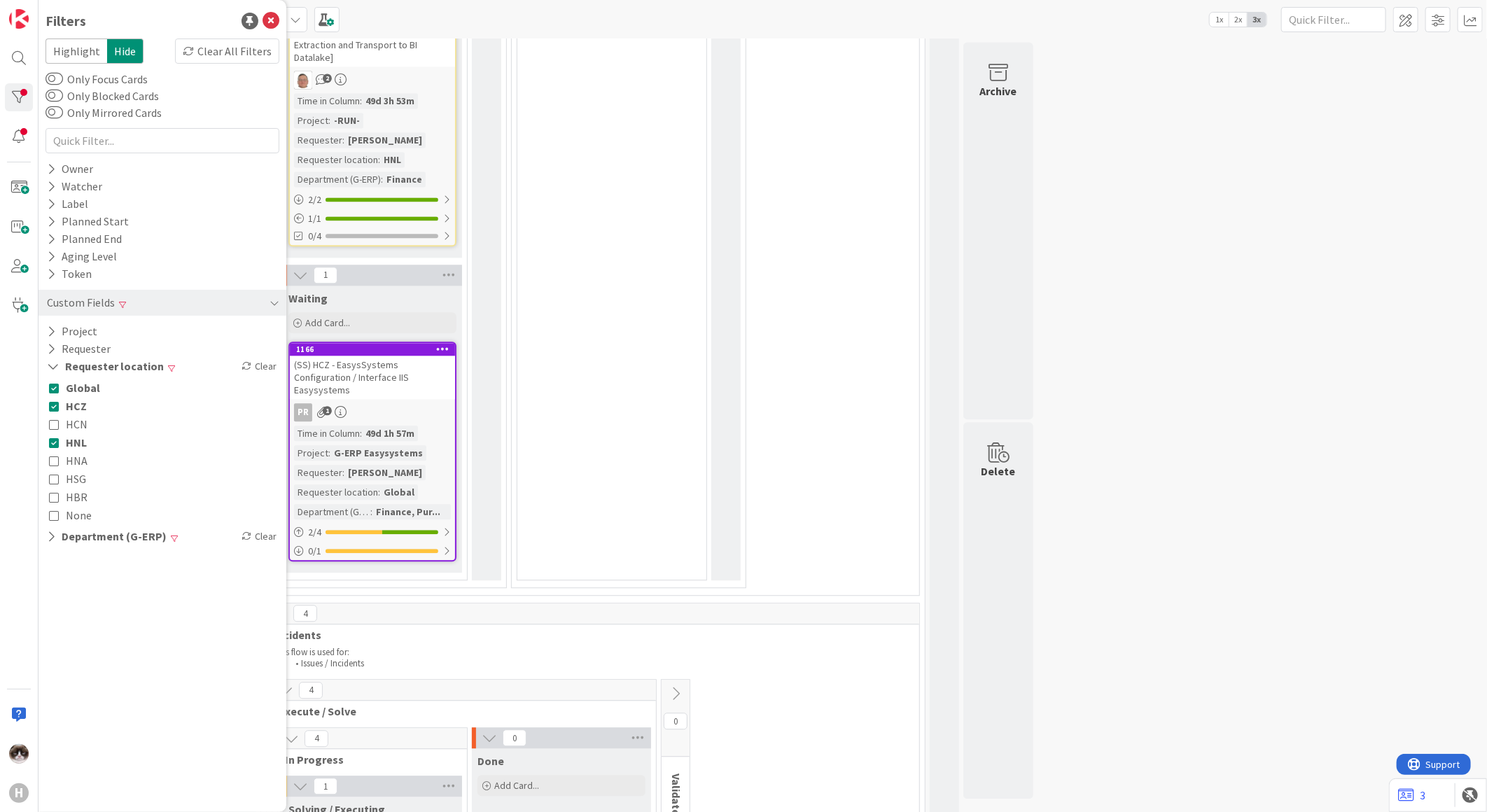
click at [58, 443] on icon at bounding box center [53, 442] width 10 height 10
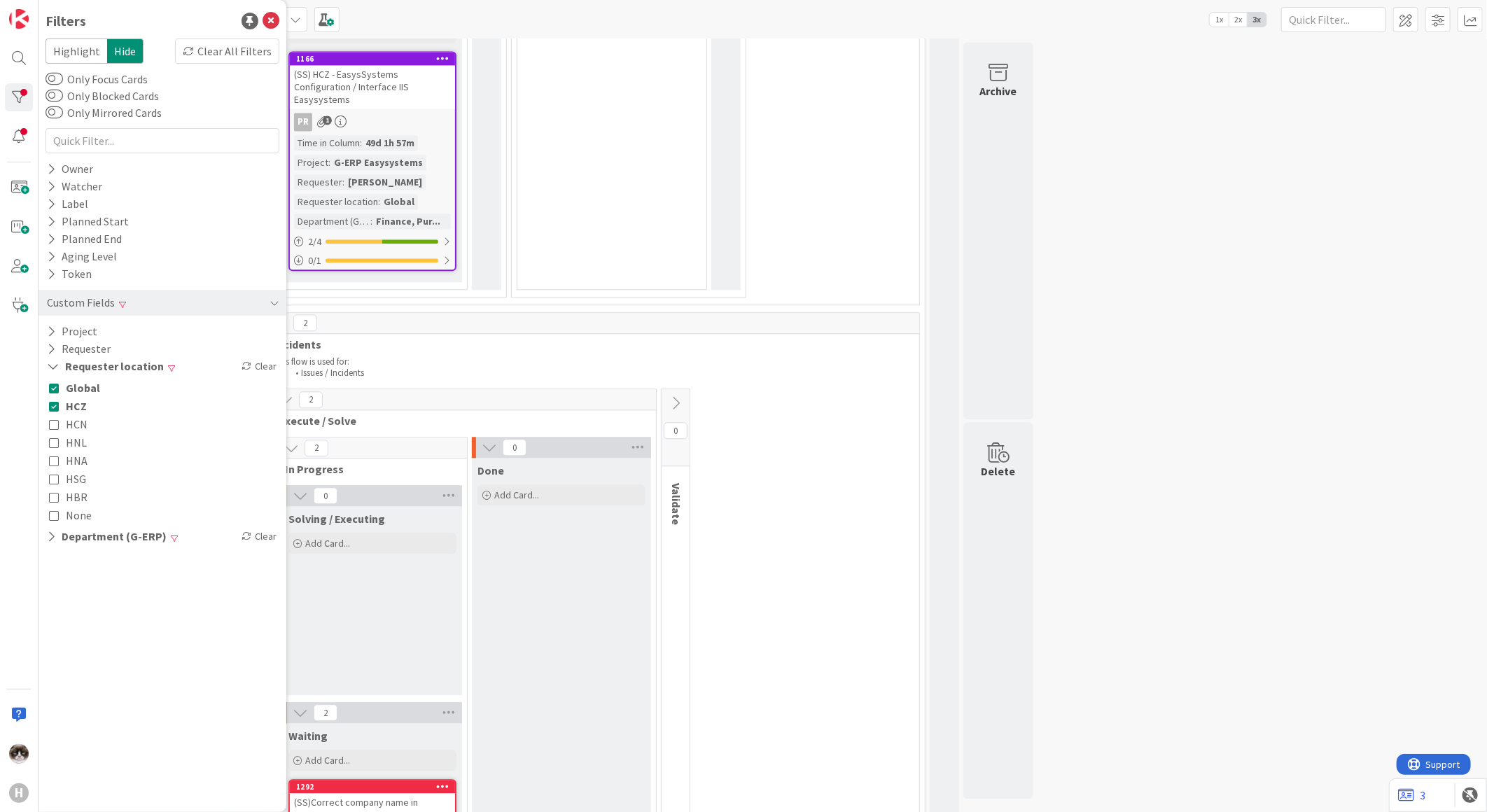
click at [60, 410] on button "HCZ" at bounding box center [68, 406] width 38 height 18
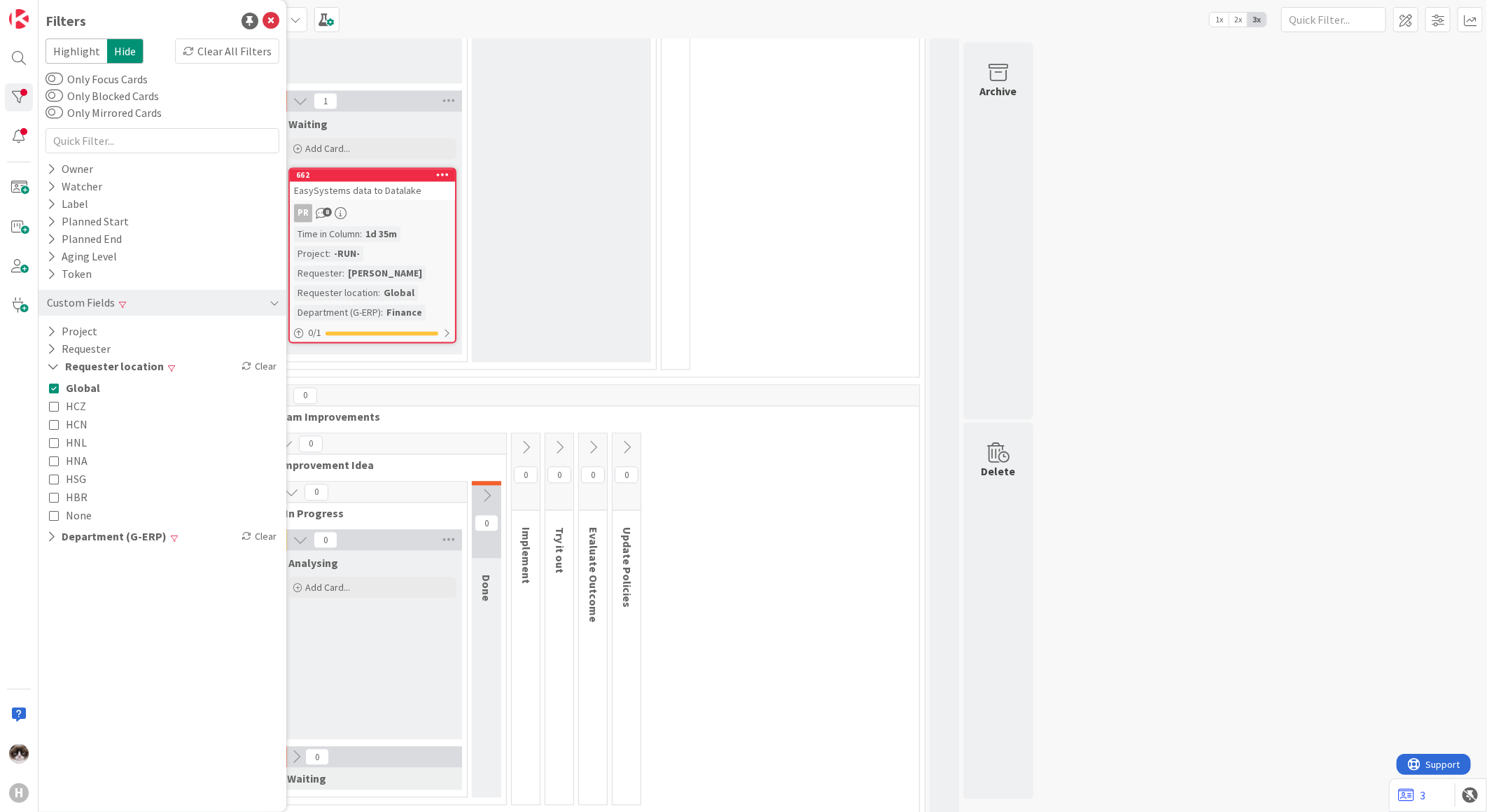
click at [46, 385] on div "Global HCZ HCN HNL HNA HSG HBR None" at bounding box center [162, 451] width 234 height 153
click at [52, 386] on icon at bounding box center [53, 387] width 10 height 10
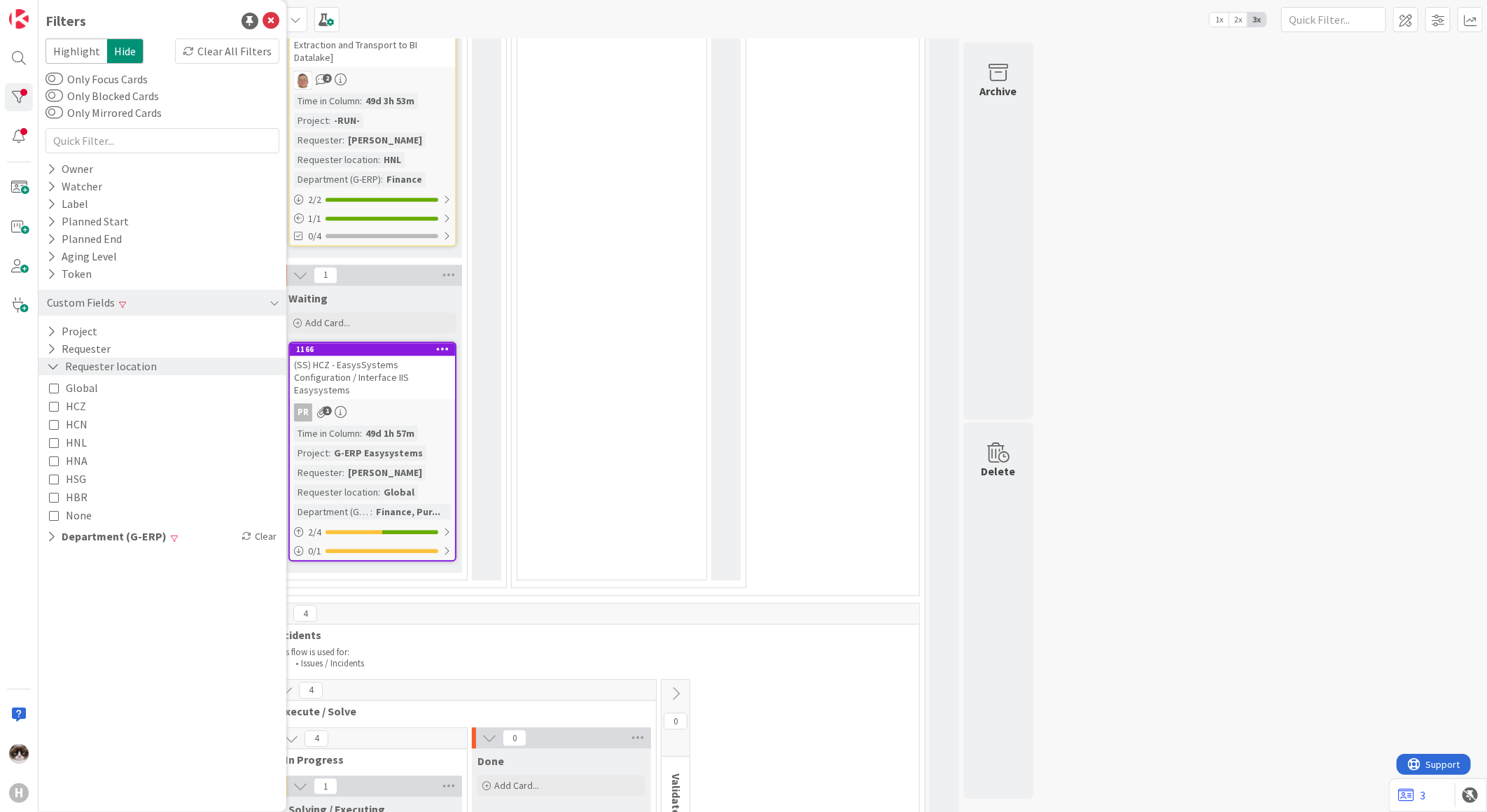
click at [52, 361] on icon at bounding box center [53, 366] width 12 height 12
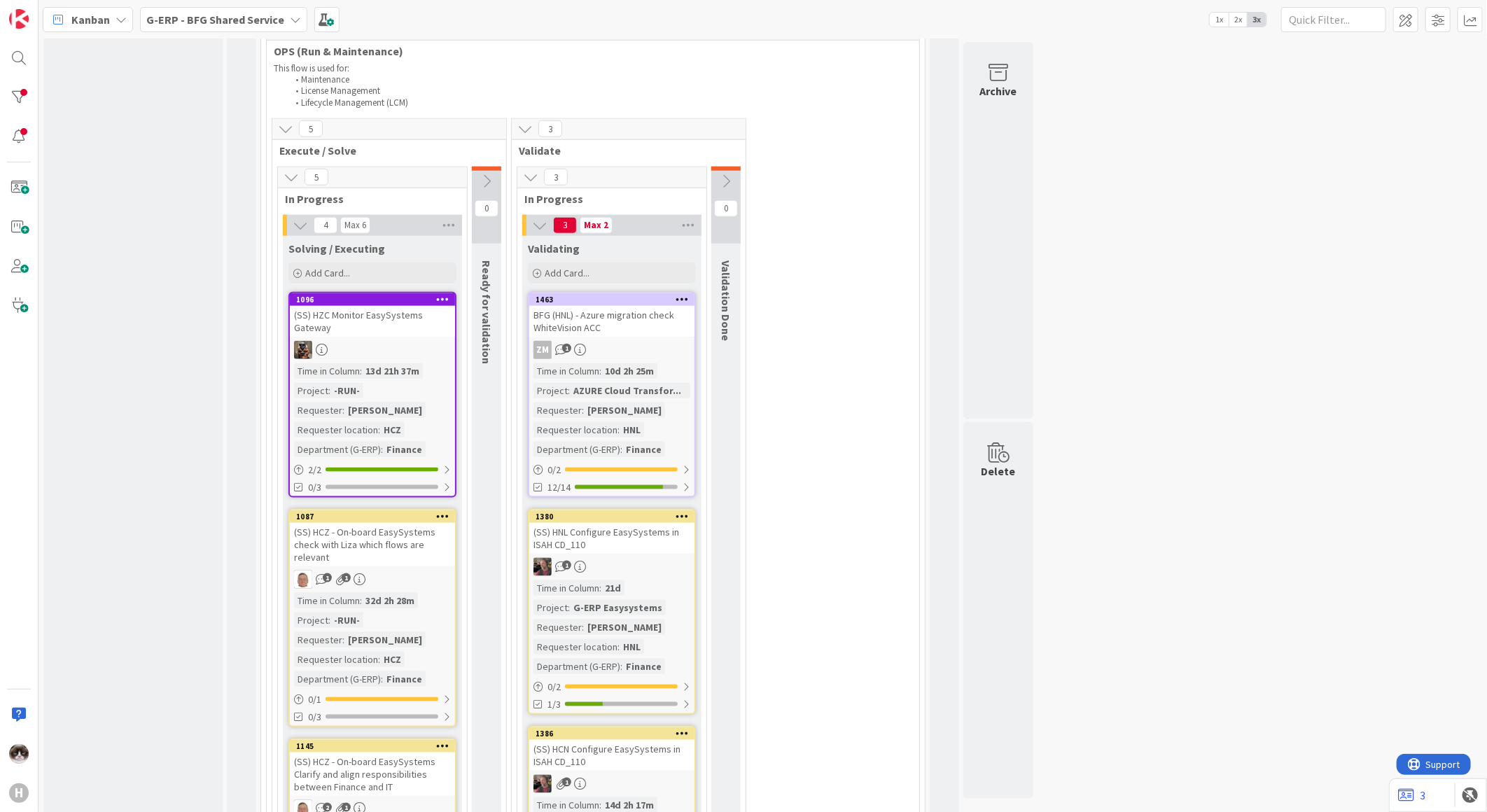
scroll to position [1088, 0]
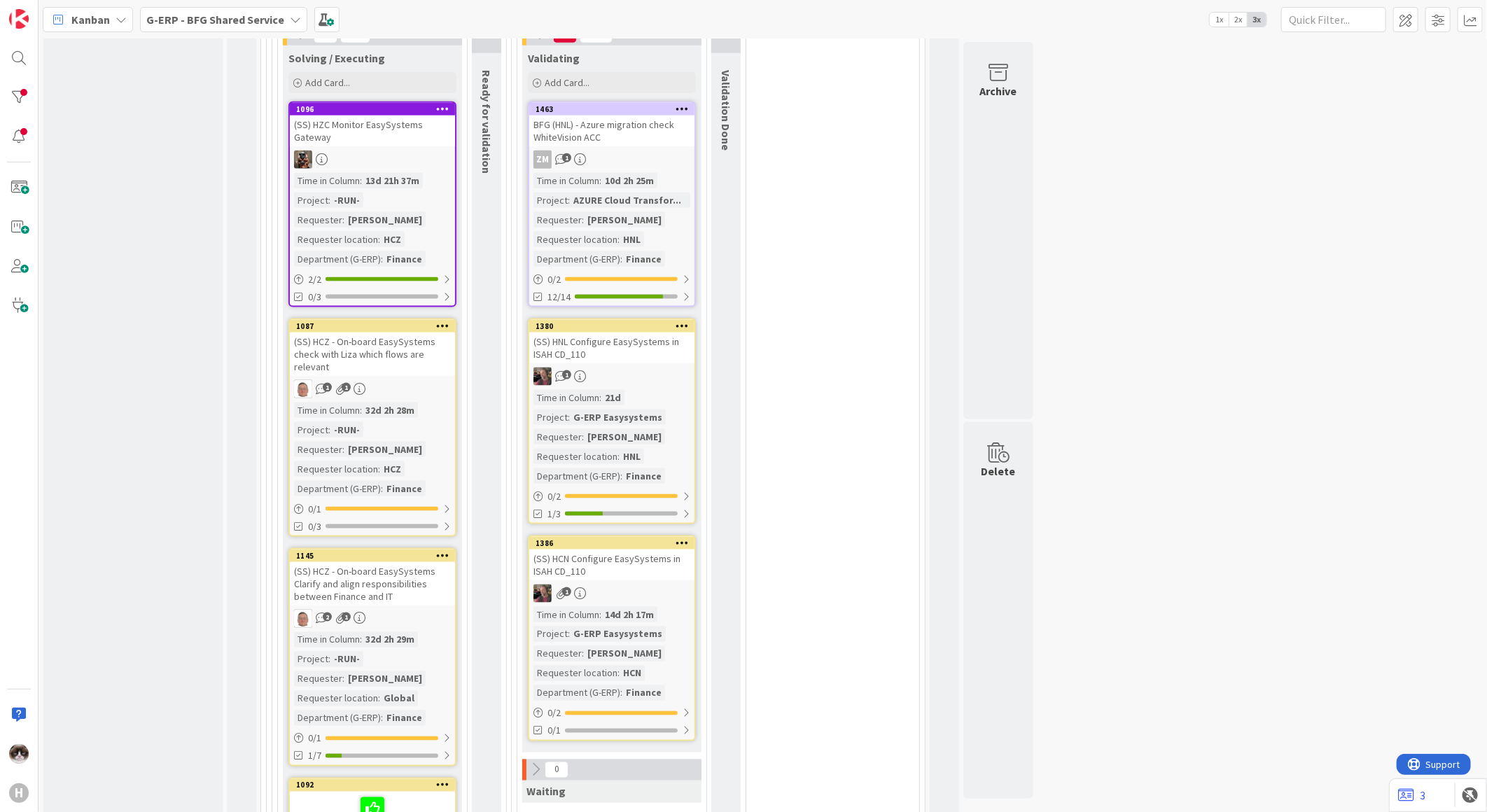
click at [835, 396] on div "5 Execute / Solve 5 In Progress 4 Max 6 Solving / Executing Add Card... 1096 (S…" at bounding box center [593, 666] width 647 height 1477
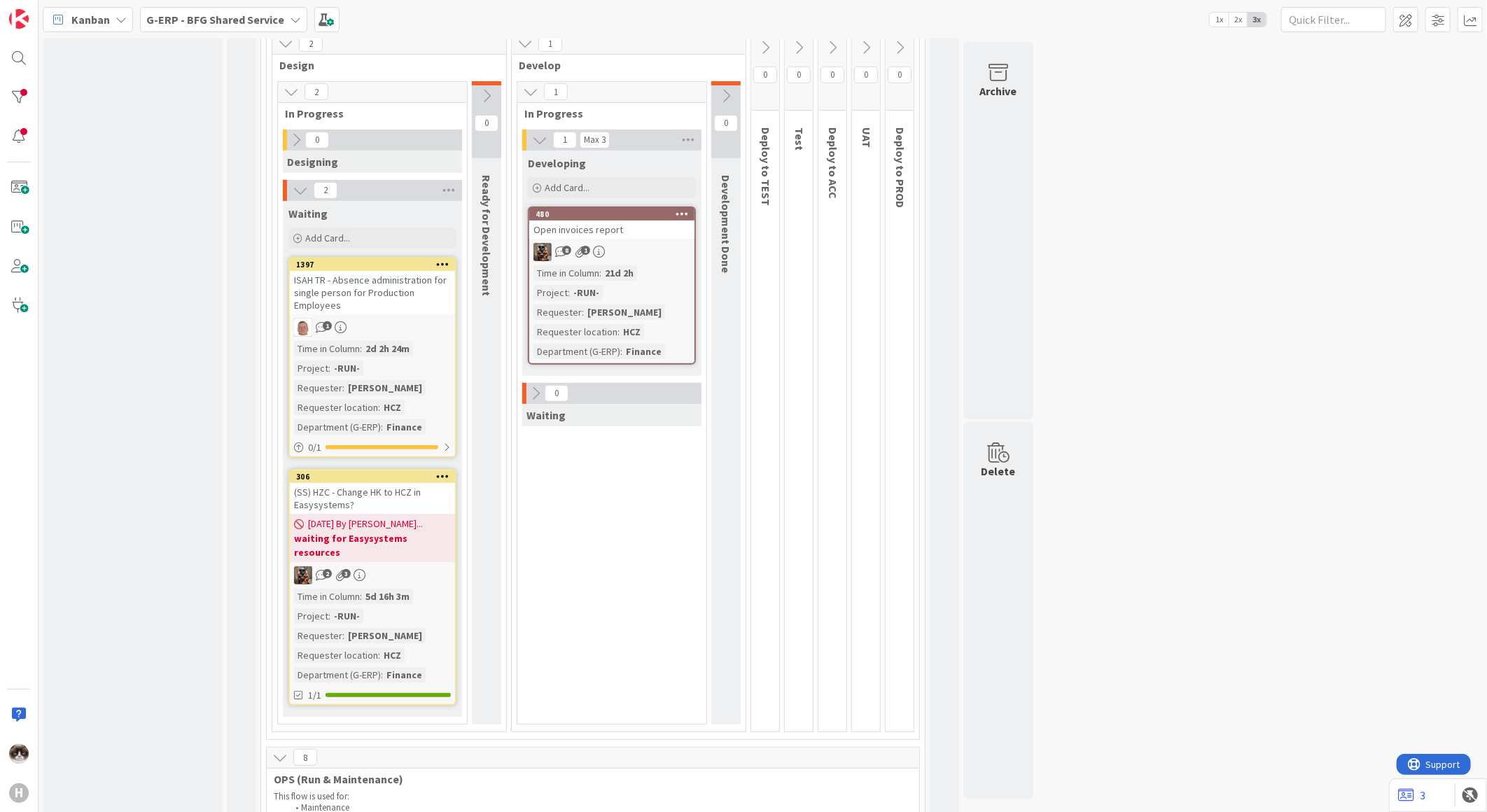
scroll to position [32, 0]
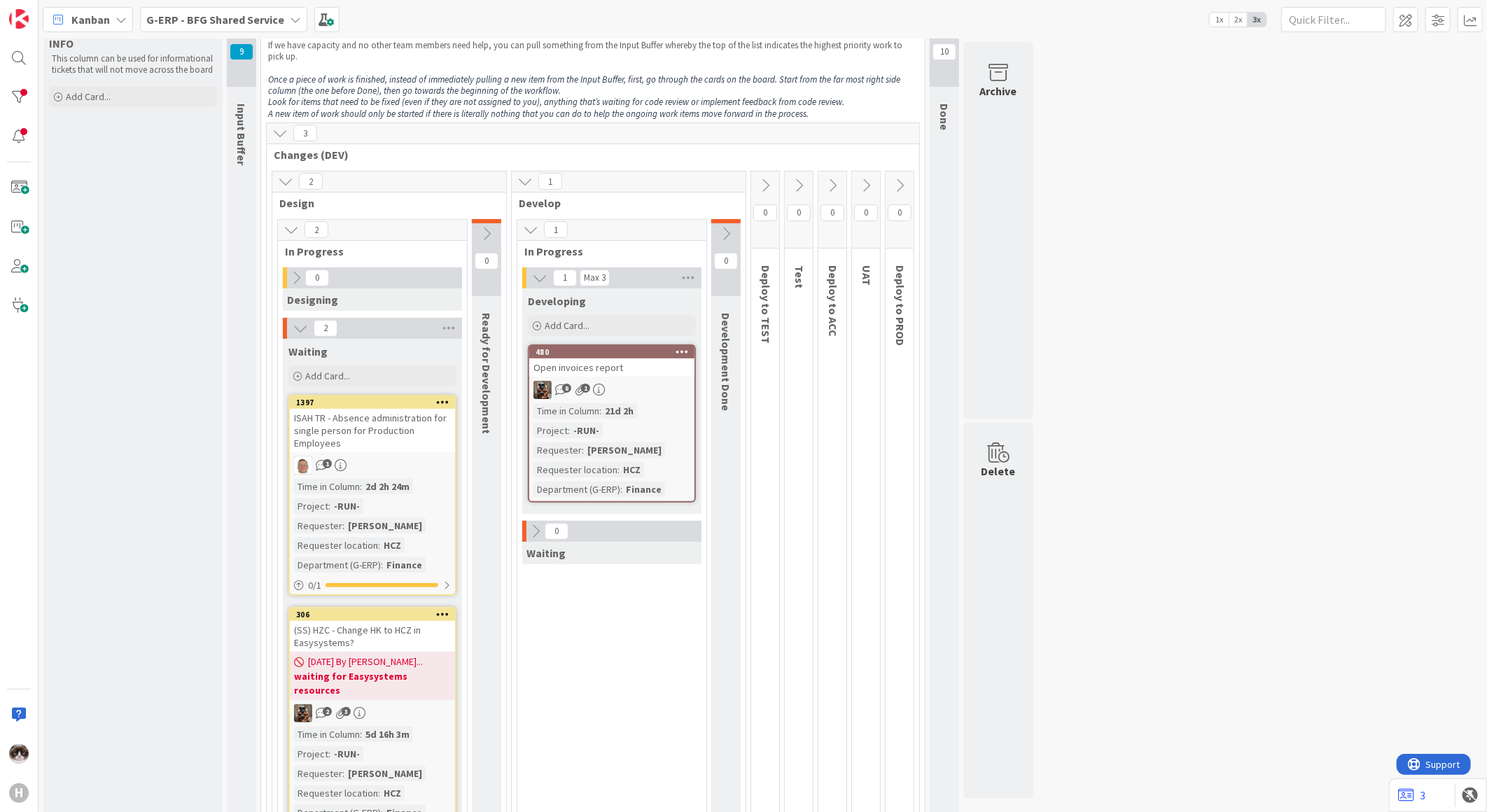
click at [249, 9] on div "G-ERP - BFG Shared Service" at bounding box center [224, 20] width 167 height 25
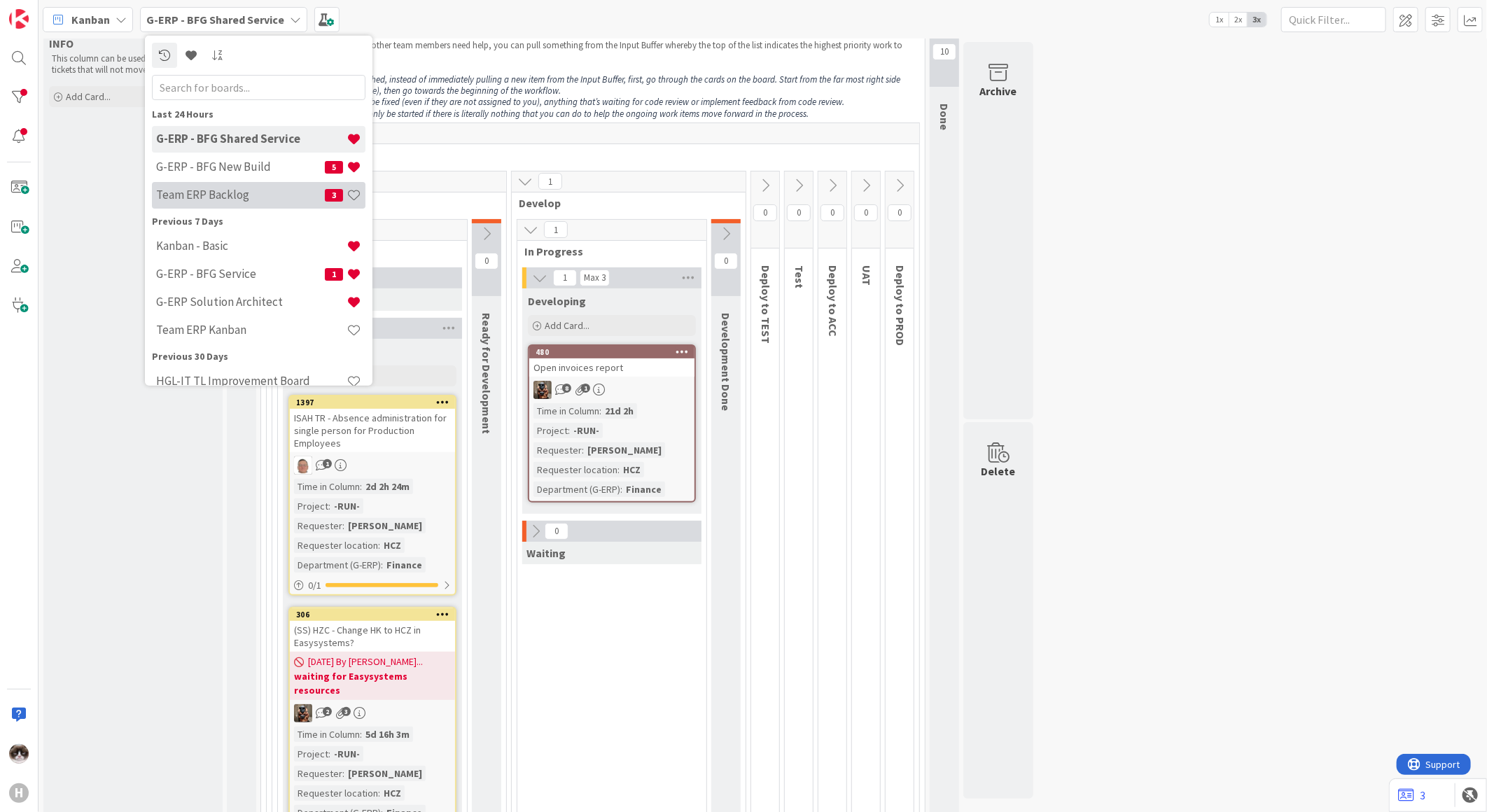
click at [260, 187] on div "Team ERP Backlog 3" at bounding box center [259, 195] width 213 height 27
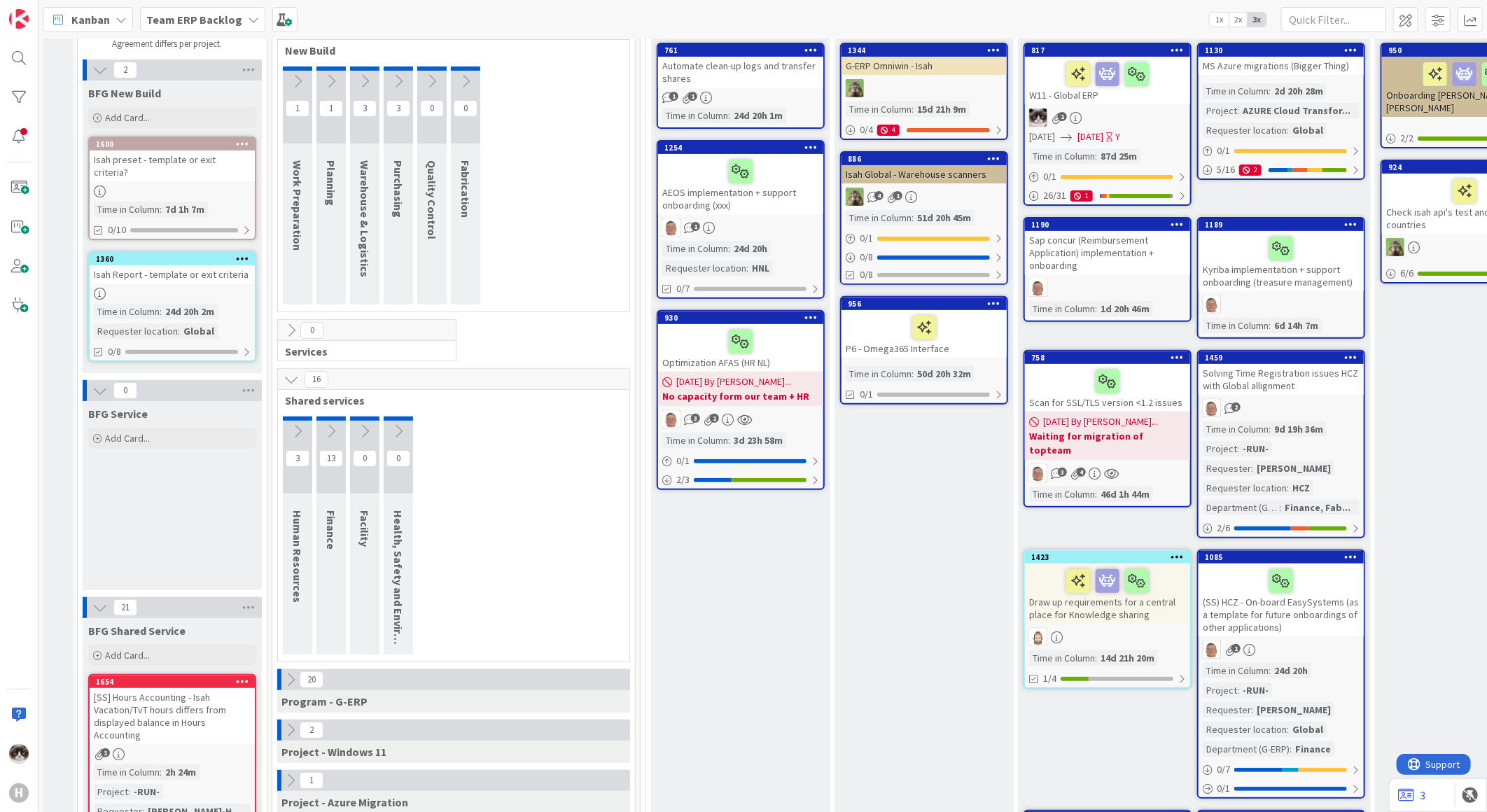
scroll to position [233, 0]
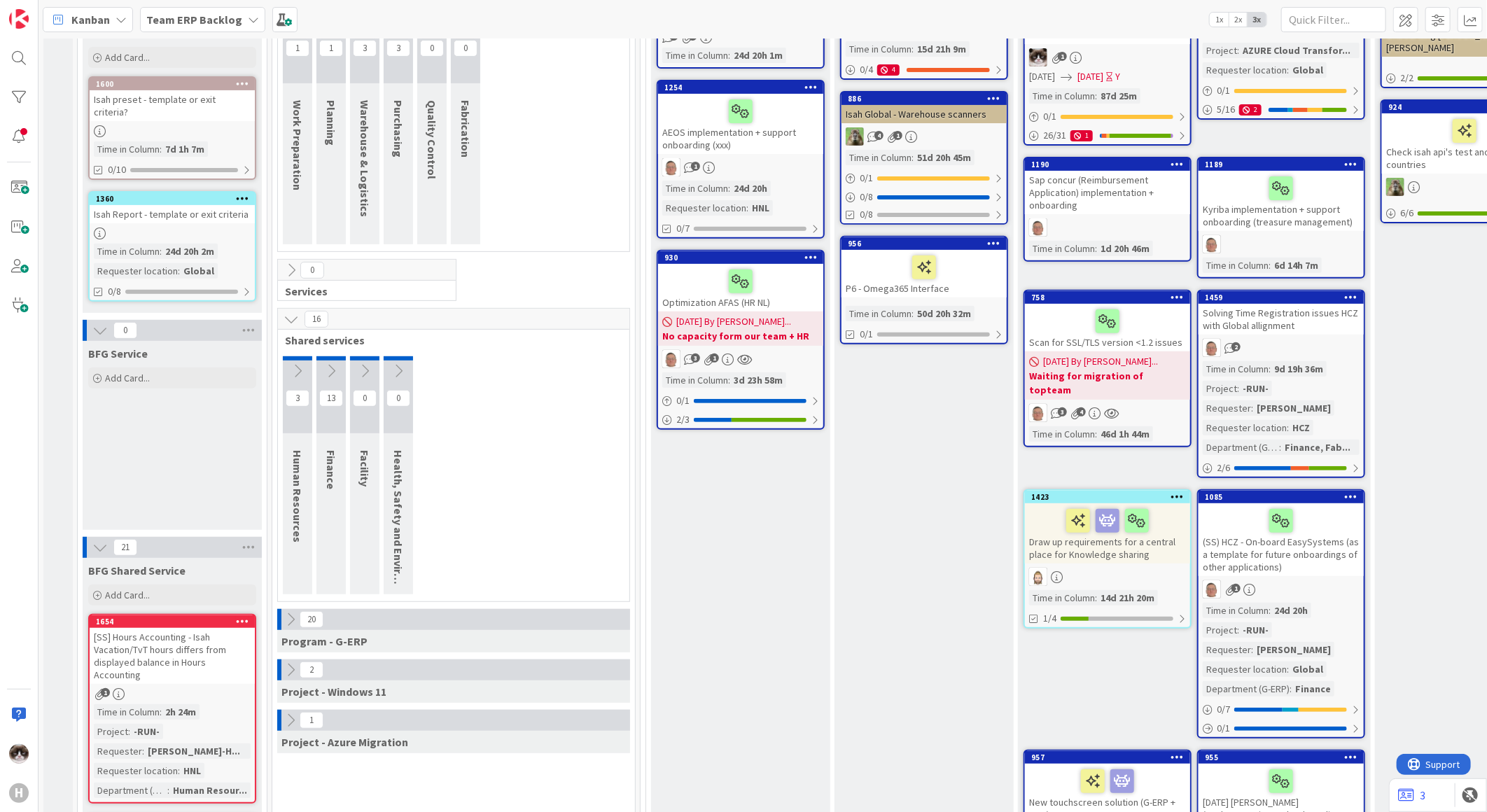
click at [328, 368] on icon at bounding box center [331, 370] width 15 height 15
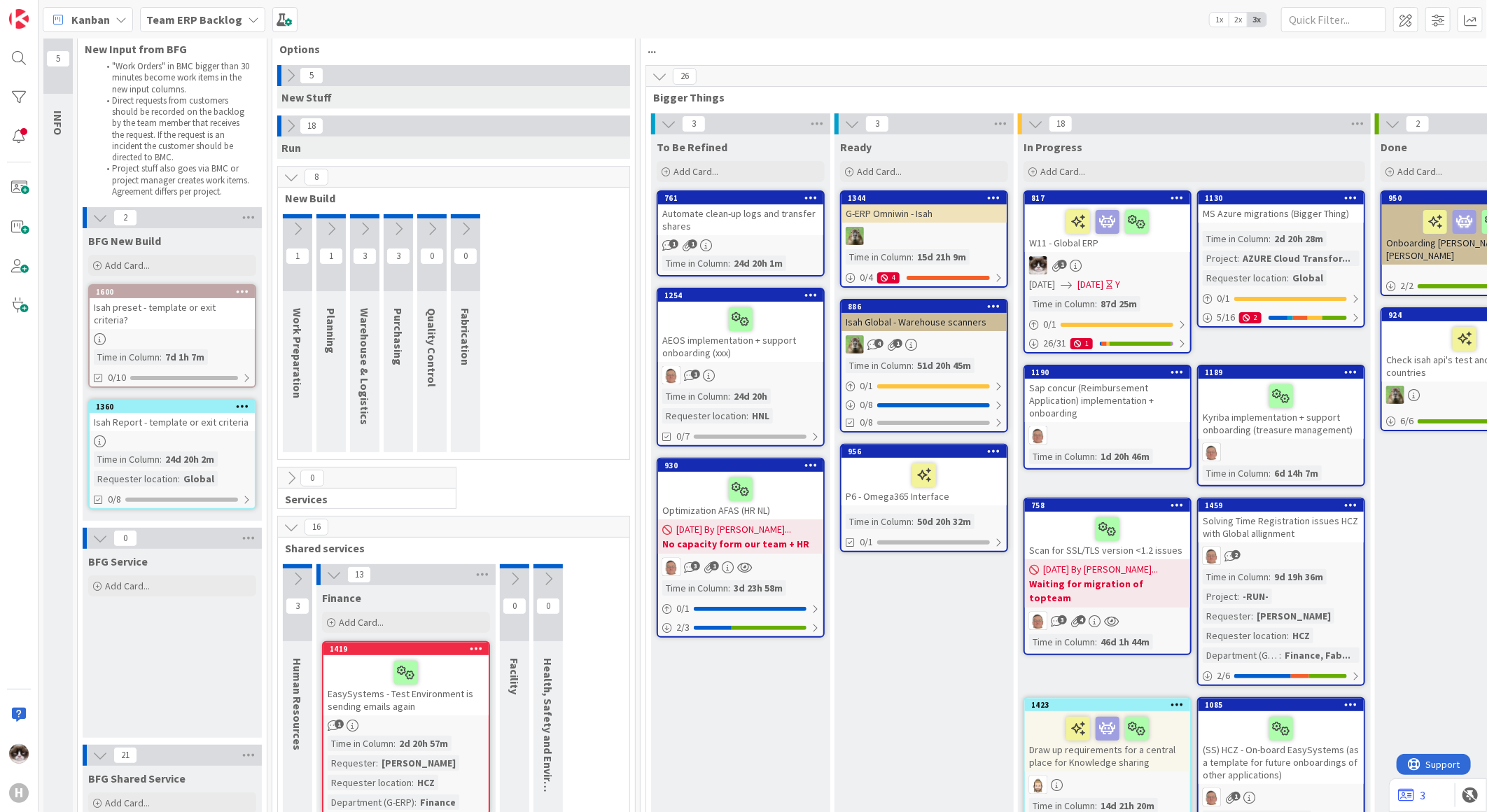
scroll to position [0, 0]
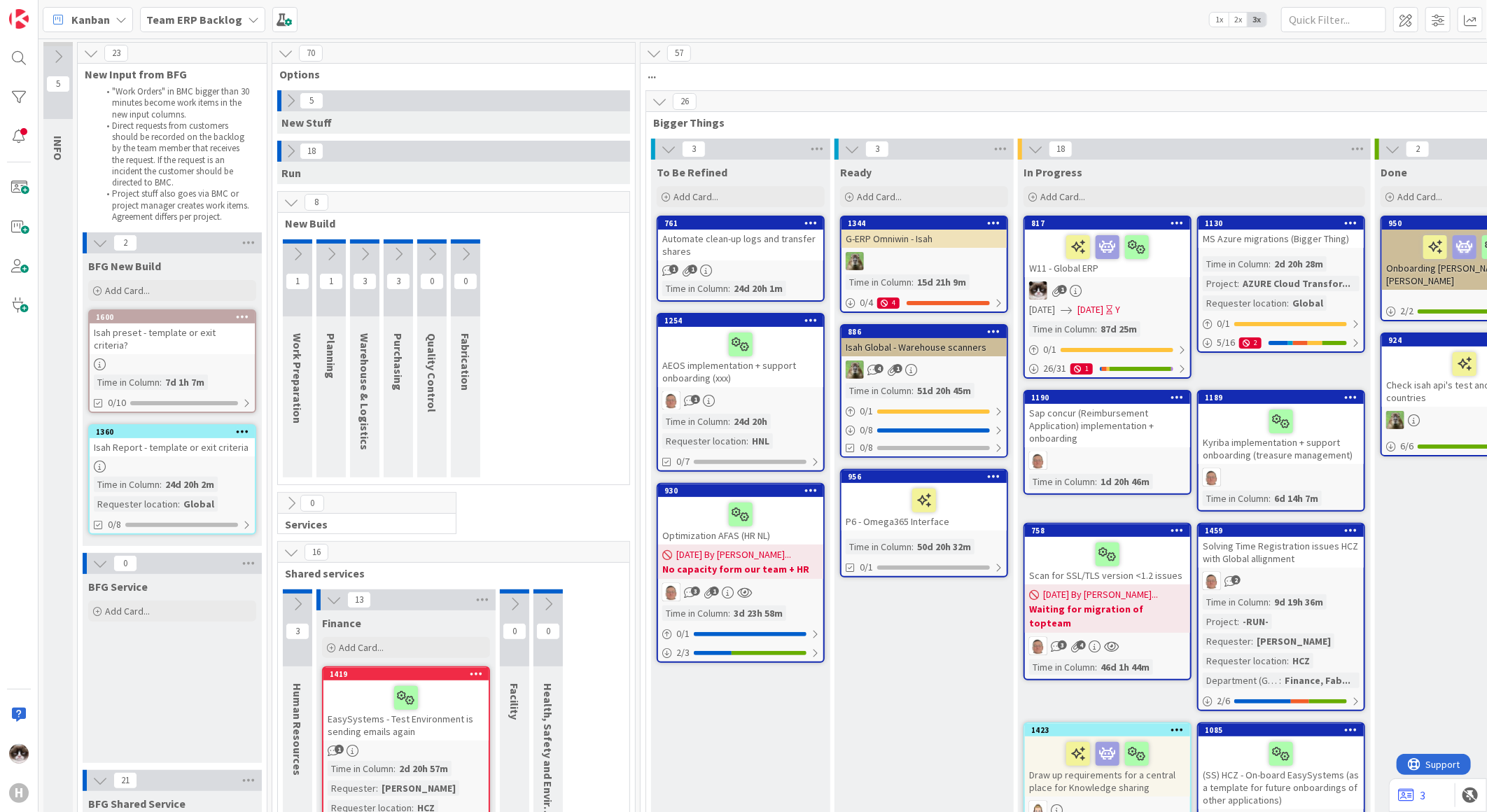
click at [249, 31] on div "Team ERP Backlog" at bounding box center [203, 20] width 125 height 25
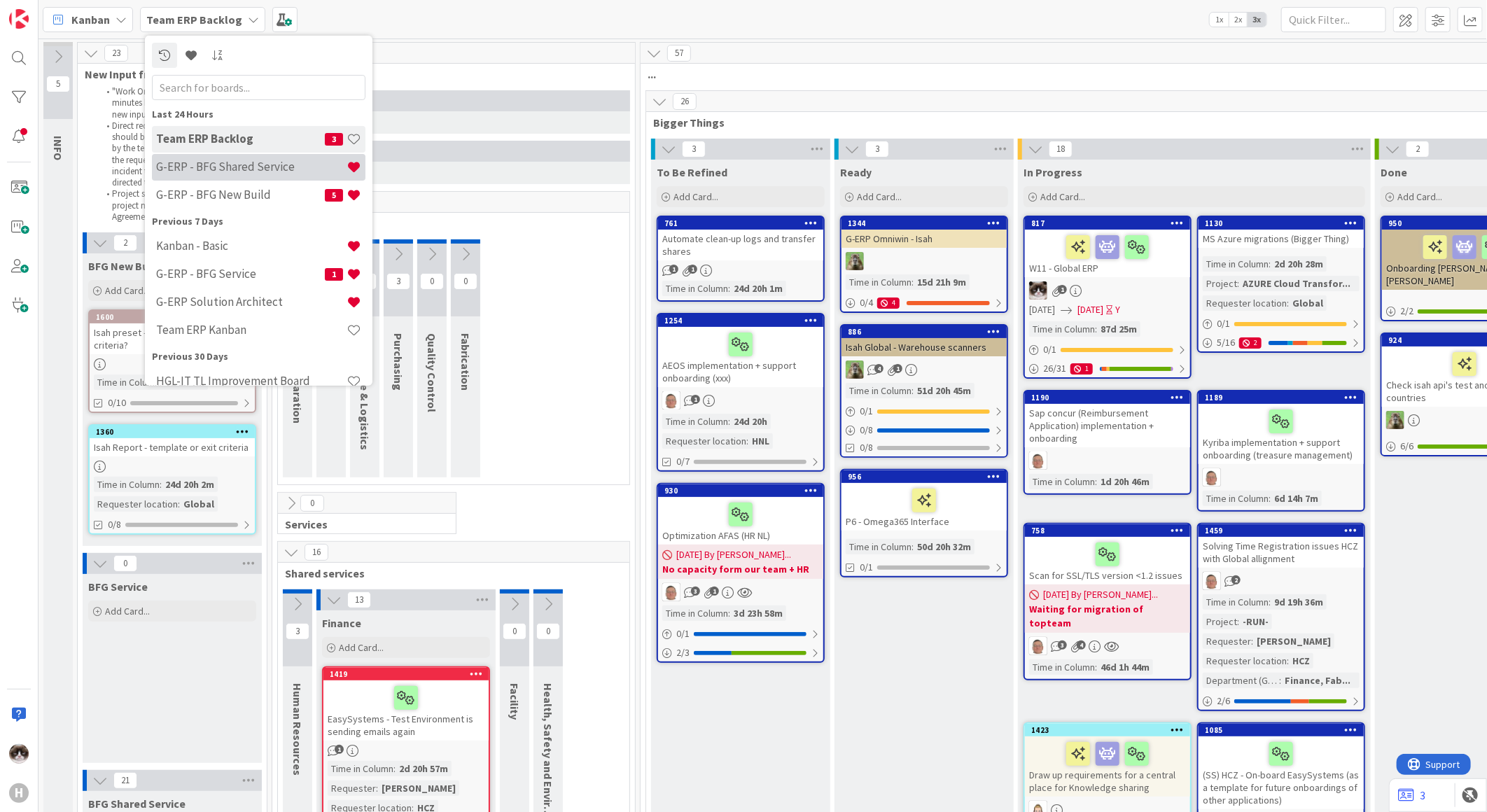
click at [284, 161] on h4 "G-ERP - BFG Shared Service" at bounding box center [252, 167] width 190 height 14
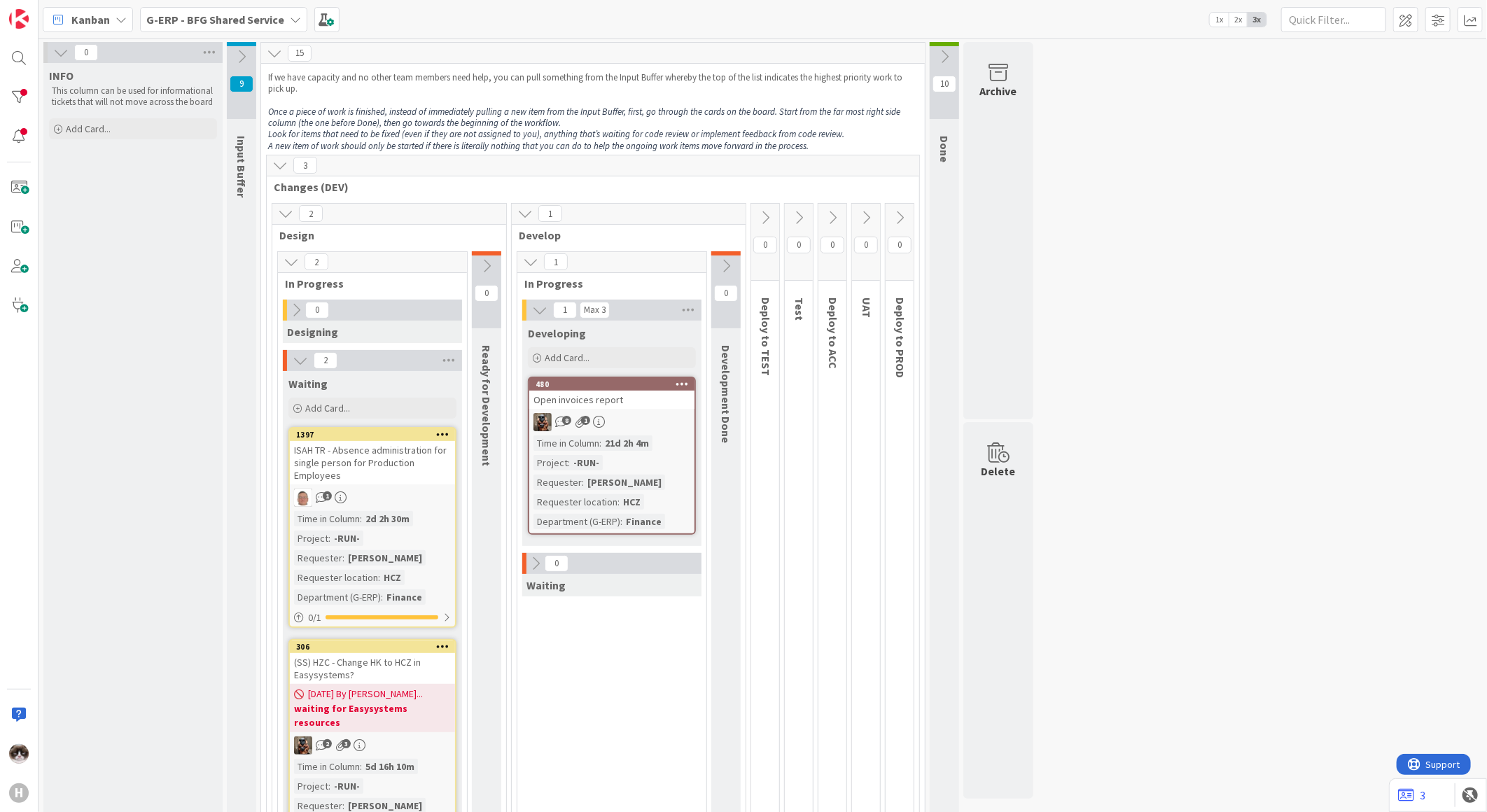
click at [285, 172] on button at bounding box center [280, 165] width 18 height 18
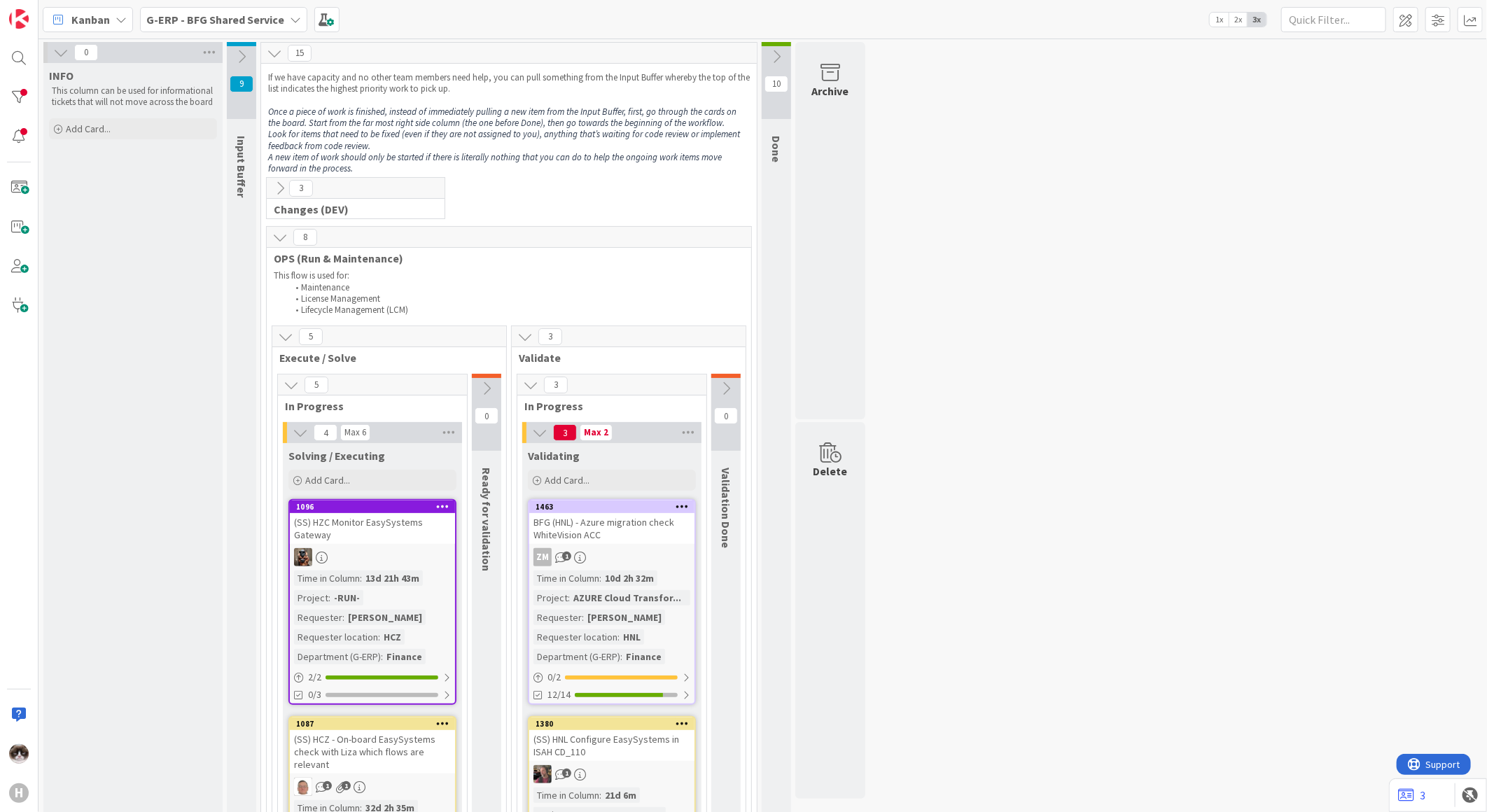
click at [283, 183] on icon at bounding box center [279, 187] width 15 height 15
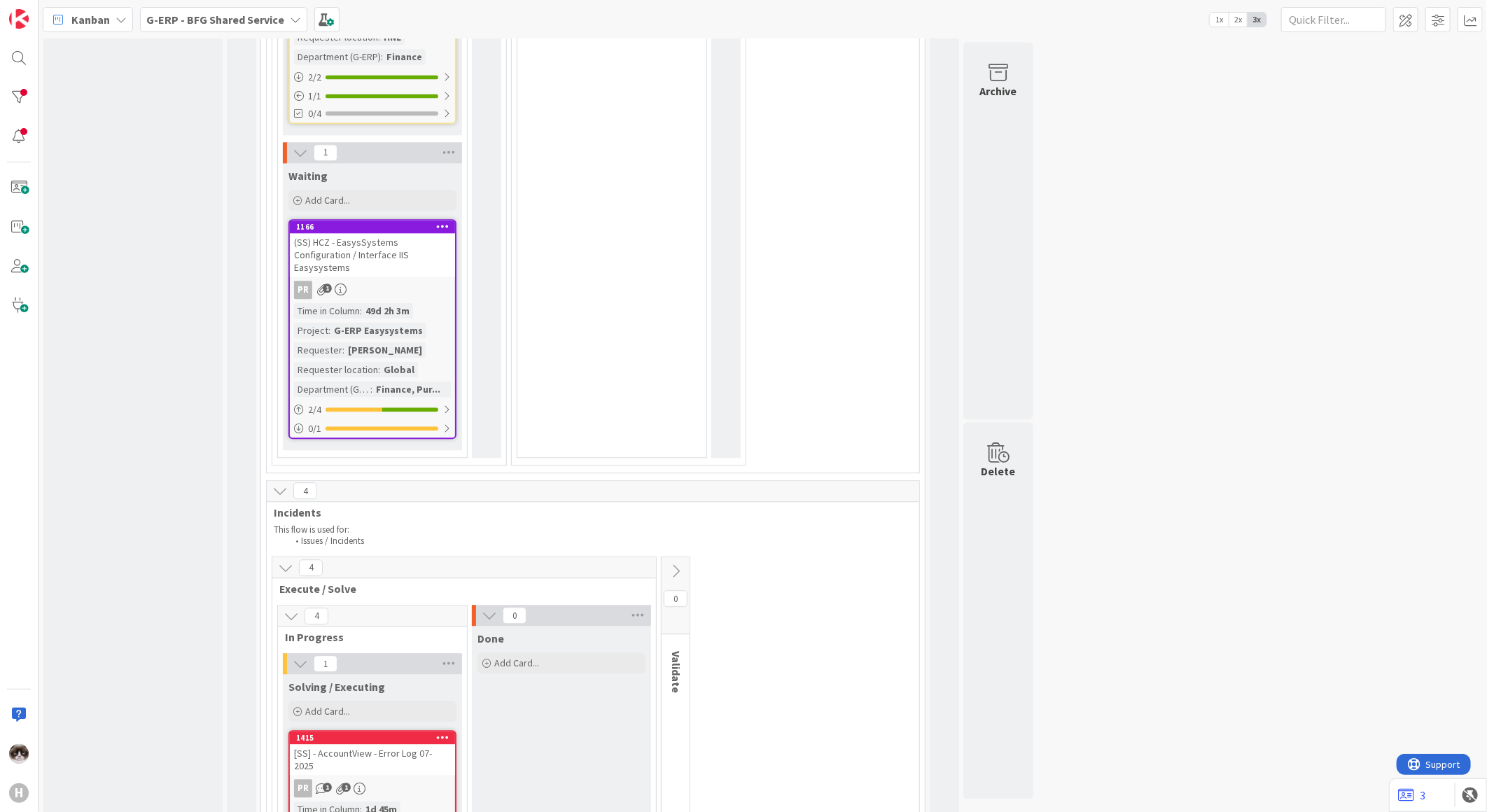
scroll to position [2410, 0]
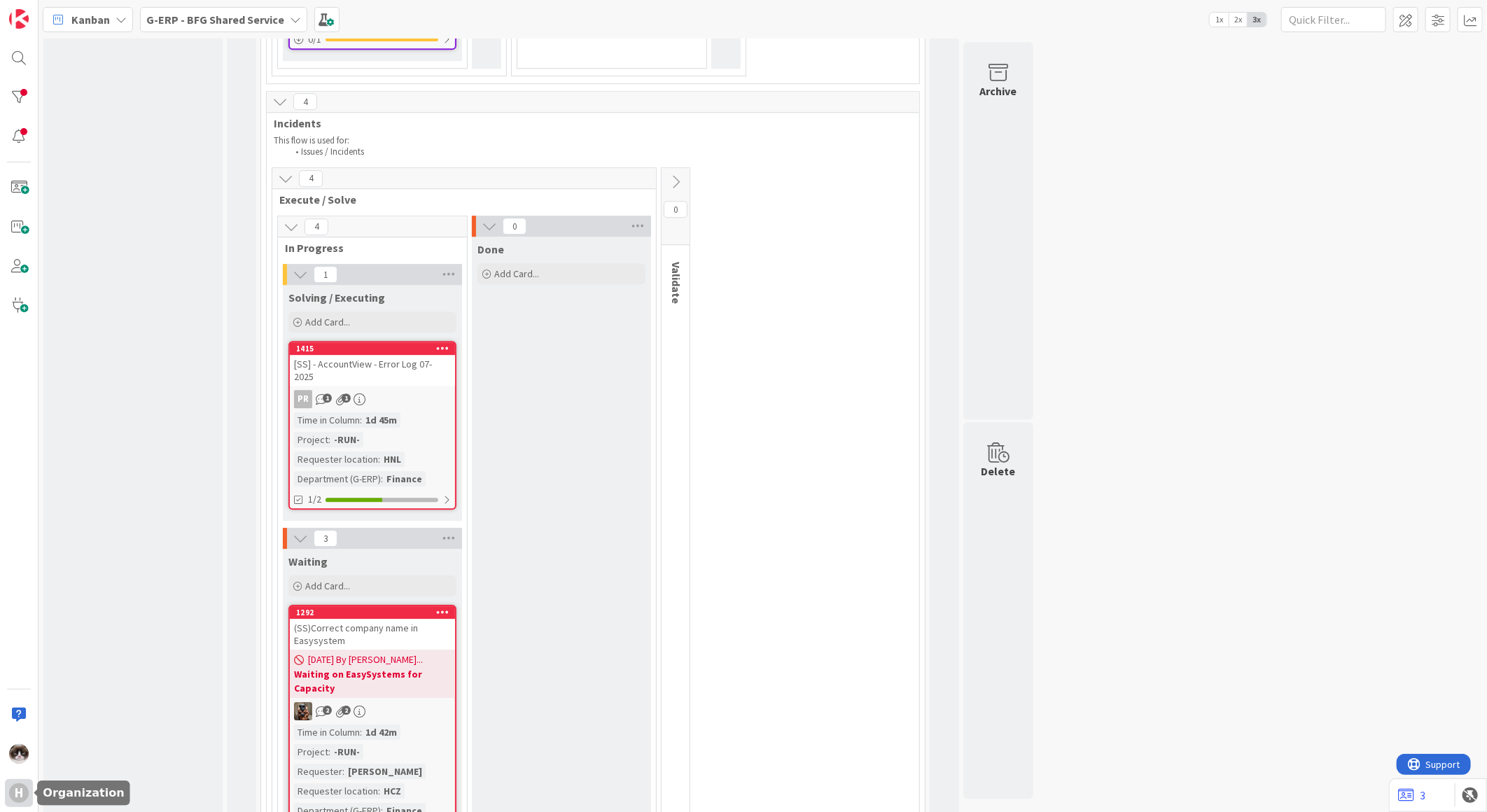
click at [23, 779] on div "H" at bounding box center [20, 793] width 28 height 28
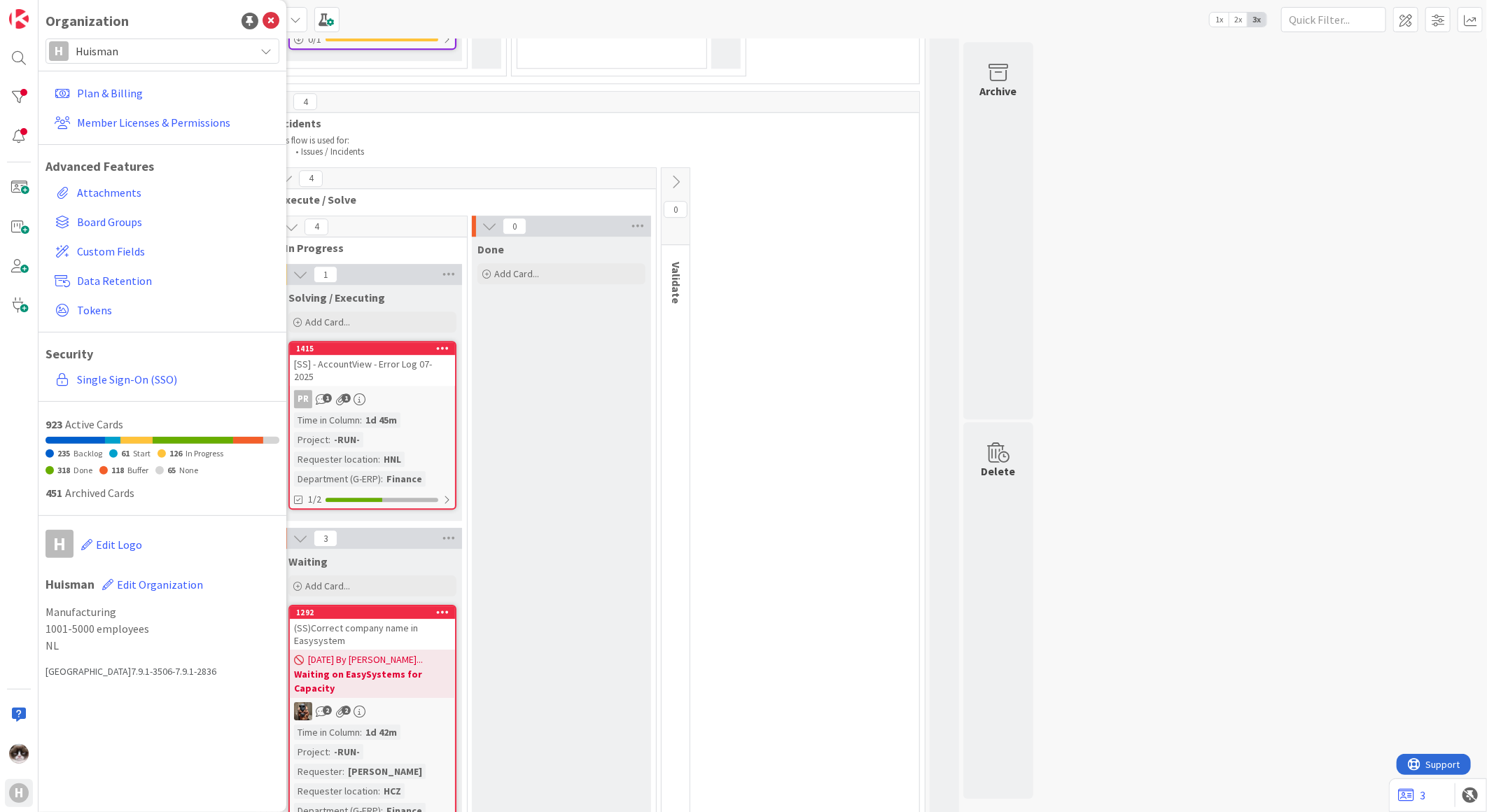
drag, startPoint x: 621, startPoint y: 426, endPoint x: 904, endPoint y: 268, distance: 324.1
click at [621, 426] on div "Done Add Card..." at bounding box center [562, 722] width 180 height 973
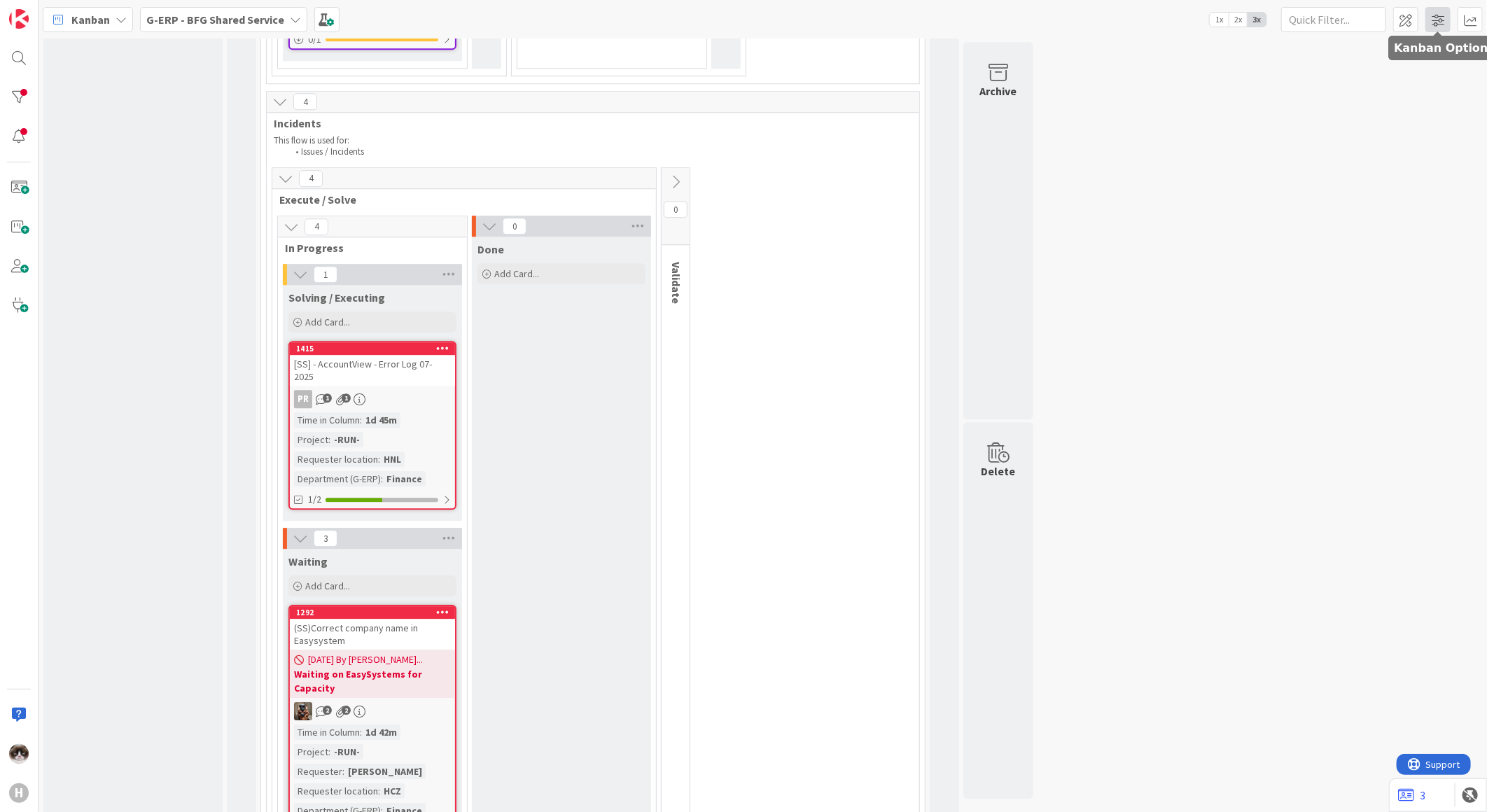
click at [1440, 11] on span at bounding box center [1438, 20] width 25 height 25
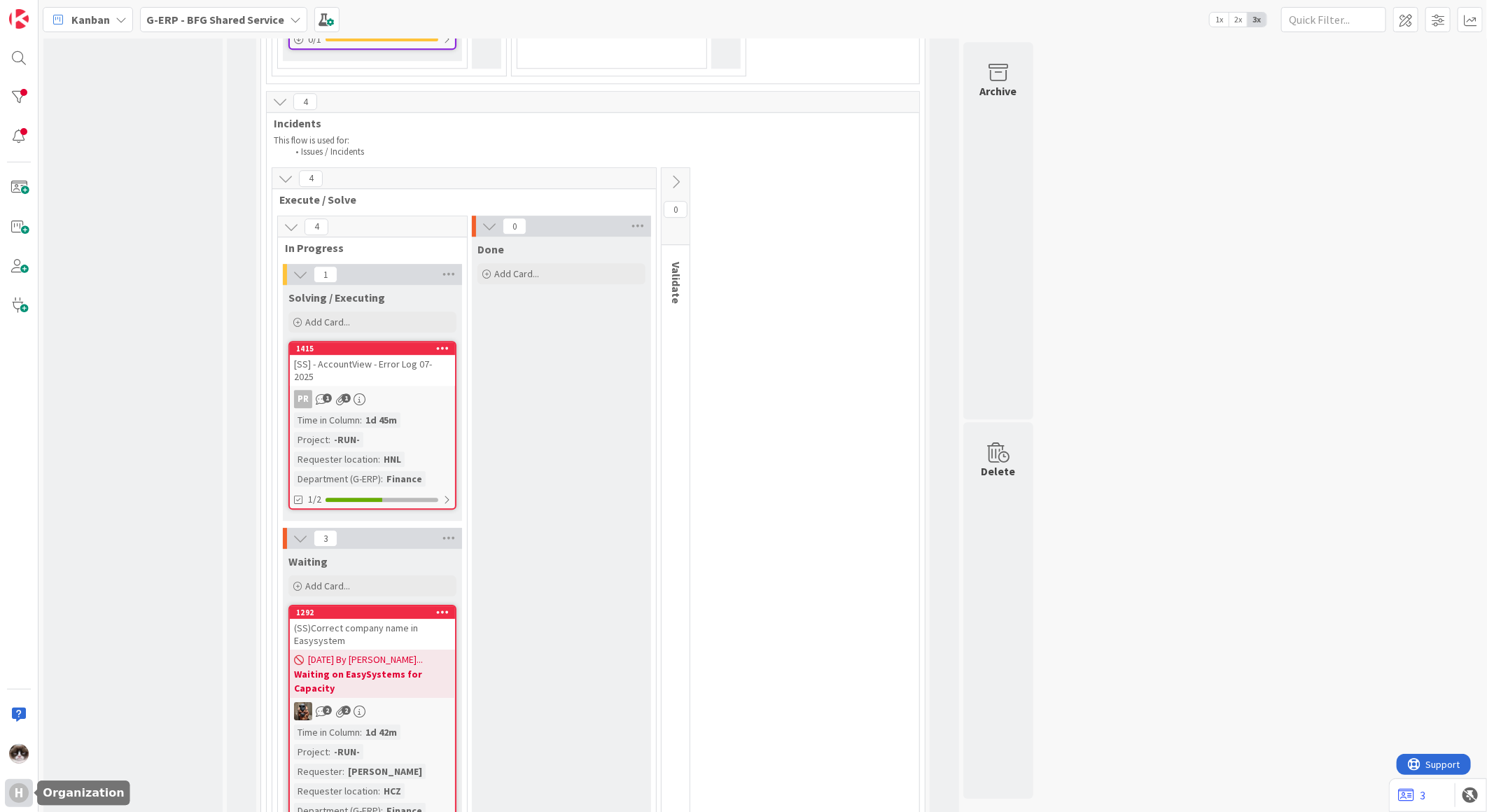
click at [10, 795] on div "H" at bounding box center [19, 792] width 20 height 20
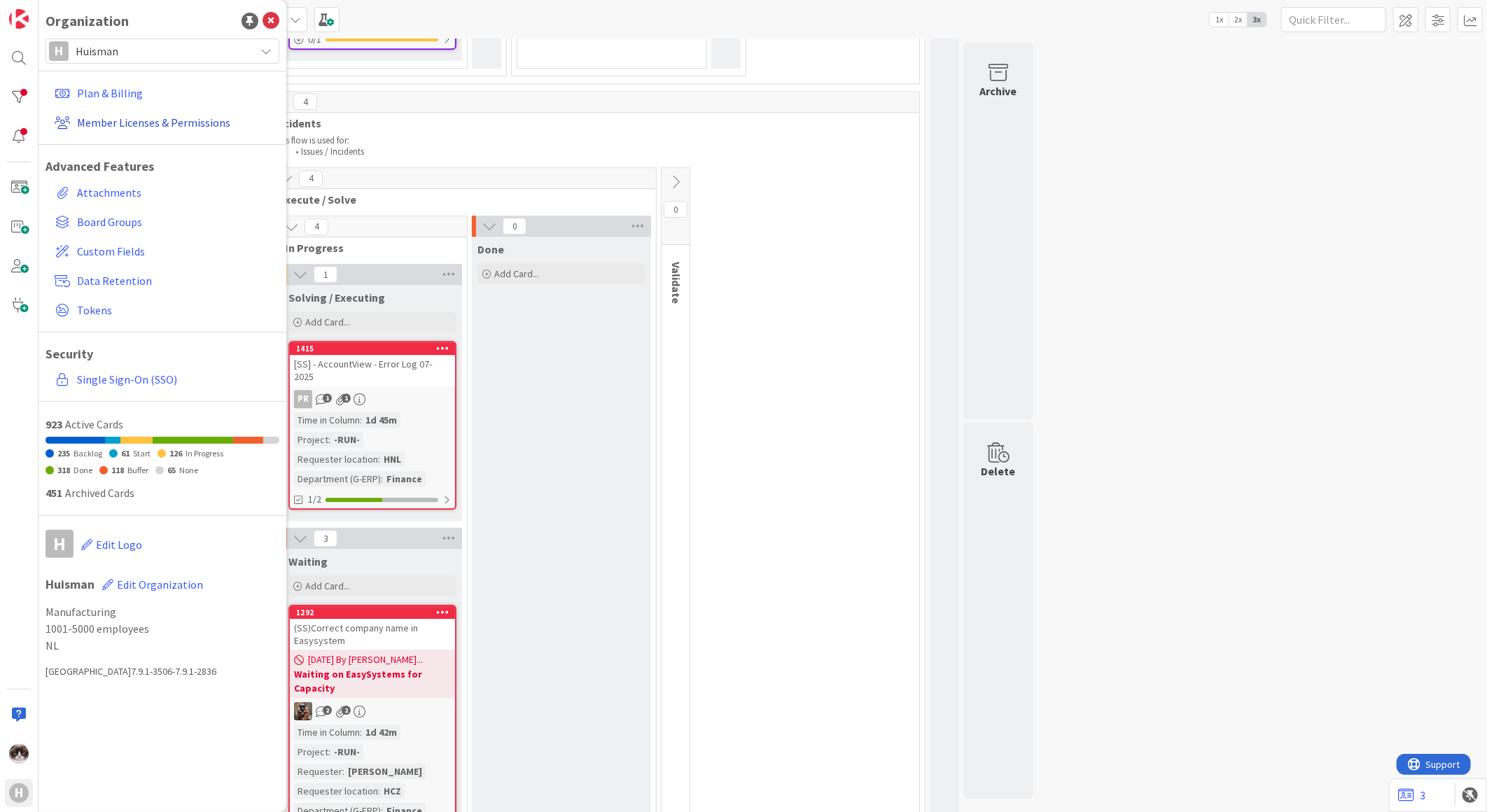
click at [116, 122] on link "Member Licenses & Permissions" at bounding box center [164, 123] width 230 height 25
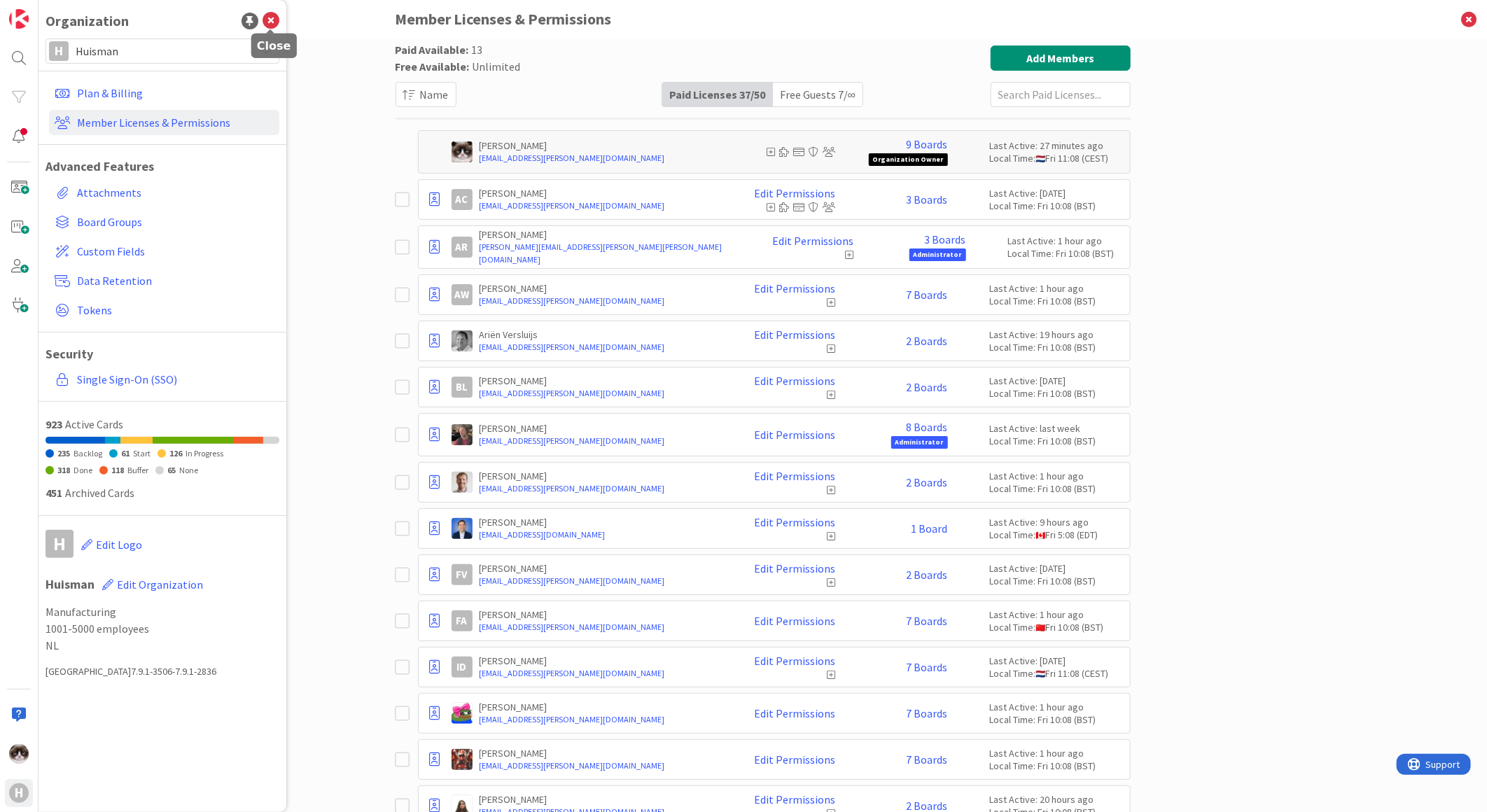
click at [270, 26] on icon at bounding box center [270, 20] width 17 height 17
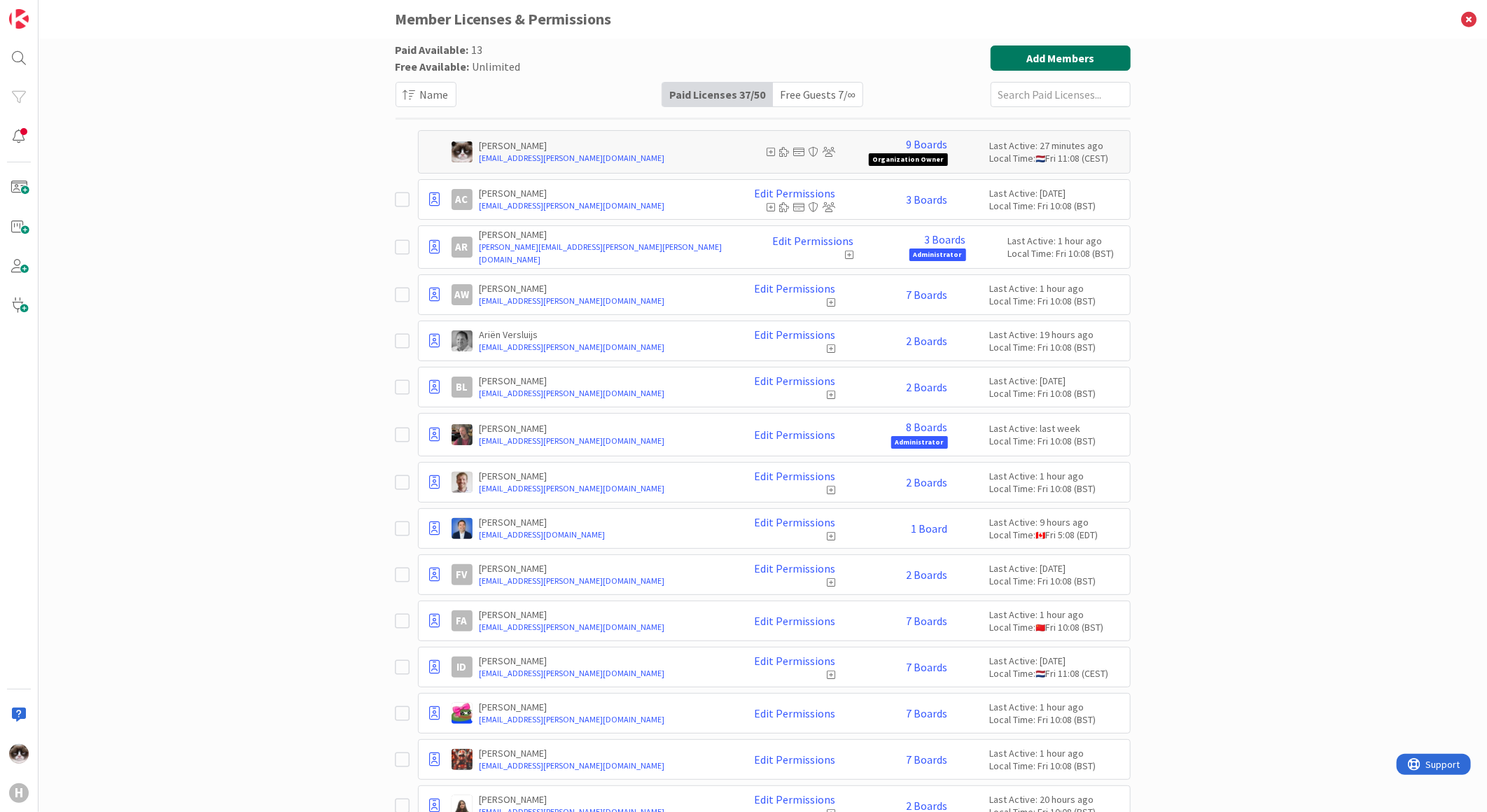
click at [1098, 70] on button "Add Members" at bounding box center [1061, 58] width 140 height 25
click at [169, 84] on input "text" at bounding box center [163, 90] width 231 height 25
paste input "[EMAIL_ADDRESS][PERSON_NAME][DOMAIN_NAME]"
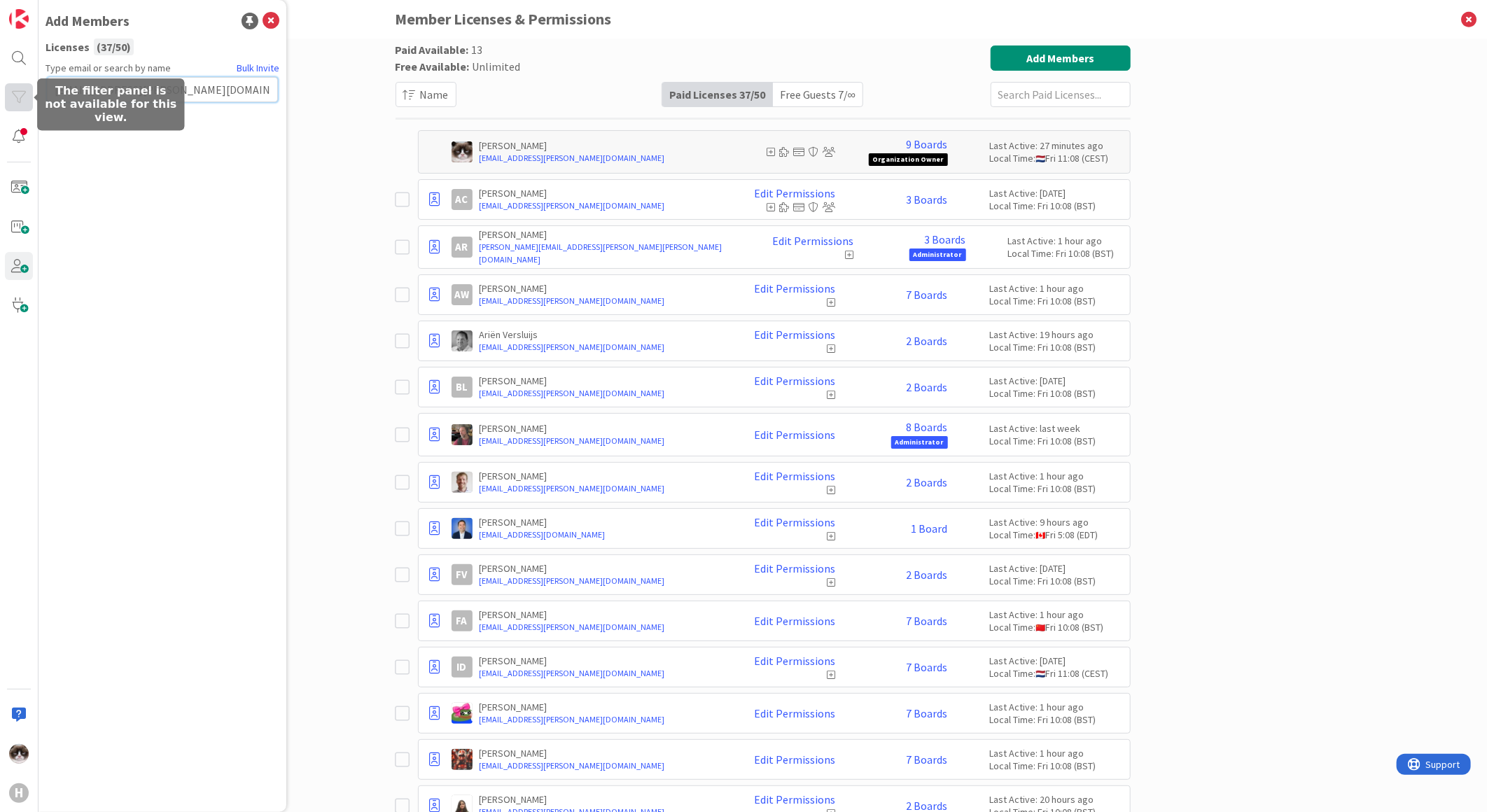
drag, startPoint x: 206, startPoint y: 94, endPoint x: 20, endPoint y: 98, distance: 186.0
click at [20, 98] on div "H Add Members Licenses ( 37 / 50 ) Type email or search by name Bulk Invite [EM…" at bounding box center [19, 406] width 38 height 812
paste input "sbajerkova"
type input "[EMAIL_ADDRESS][PERSON_NAME][DOMAIN_NAME]"
click at [106, 117] on button "Send Invite" at bounding box center [84, 120] width 75 height 25
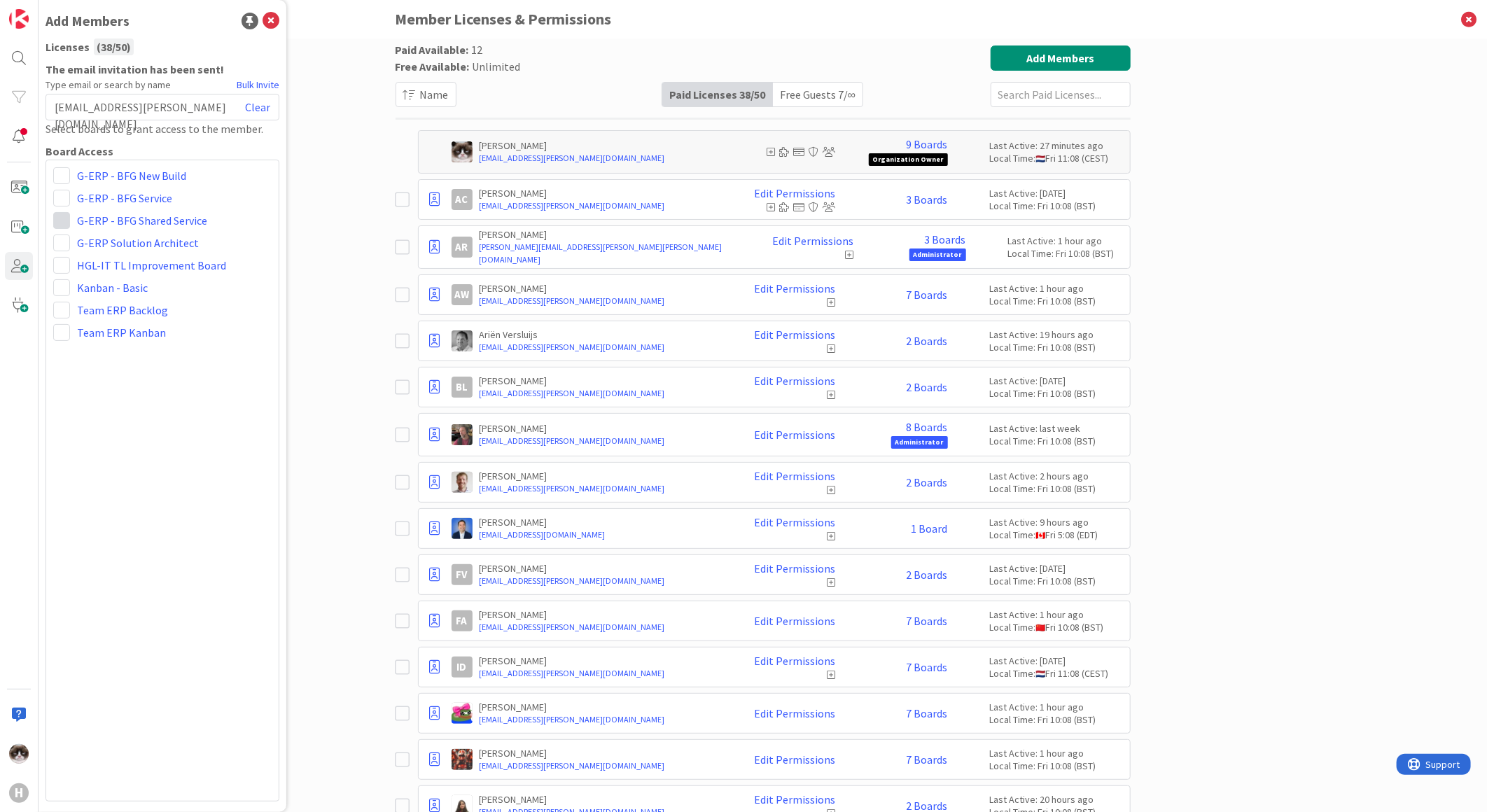
click at [54, 225] on span at bounding box center [61, 220] width 17 height 17
click at [101, 324] on span "Viewer" at bounding box center [154, 325] width 107 height 21
click at [58, 308] on span at bounding box center [61, 309] width 17 height 17
click at [123, 410] on span "Viewer" at bounding box center [154, 414] width 107 height 21
click at [1053, 54] on button "Add Members" at bounding box center [1061, 58] width 140 height 25
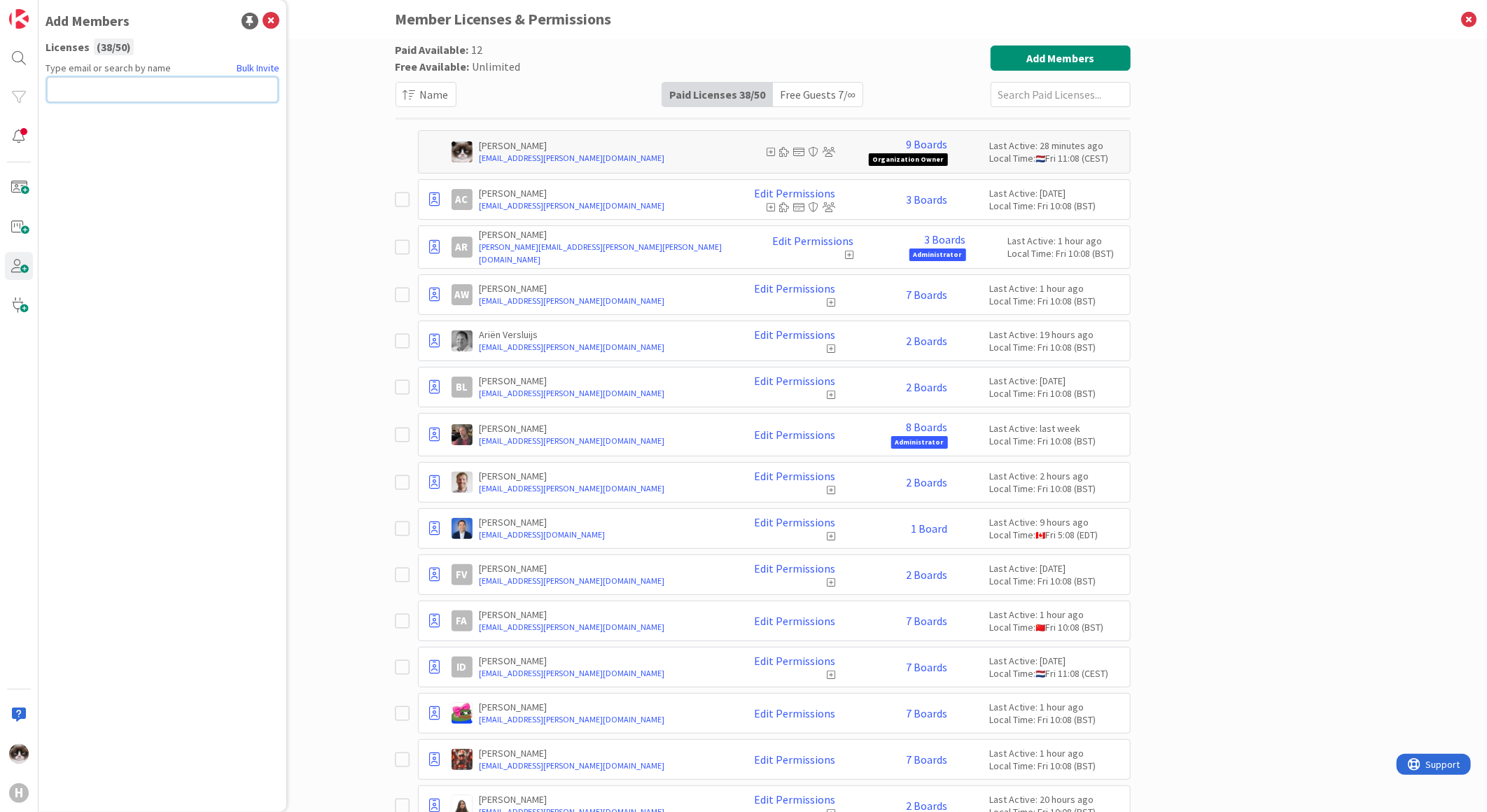
click at [123, 99] on input "text" at bounding box center [163, 90] width 231 height 25
paste input "[EMAIL_ADDRESS][PERSON_NAME][DOMAIN_NAME]"
type input "[EMAIL_ADDRESS][PERSON_NAME][DOMAIN_NAME]"
click at [103, 127] on button "Send Invite" at bounding box center [84, 120] width 75 height 25
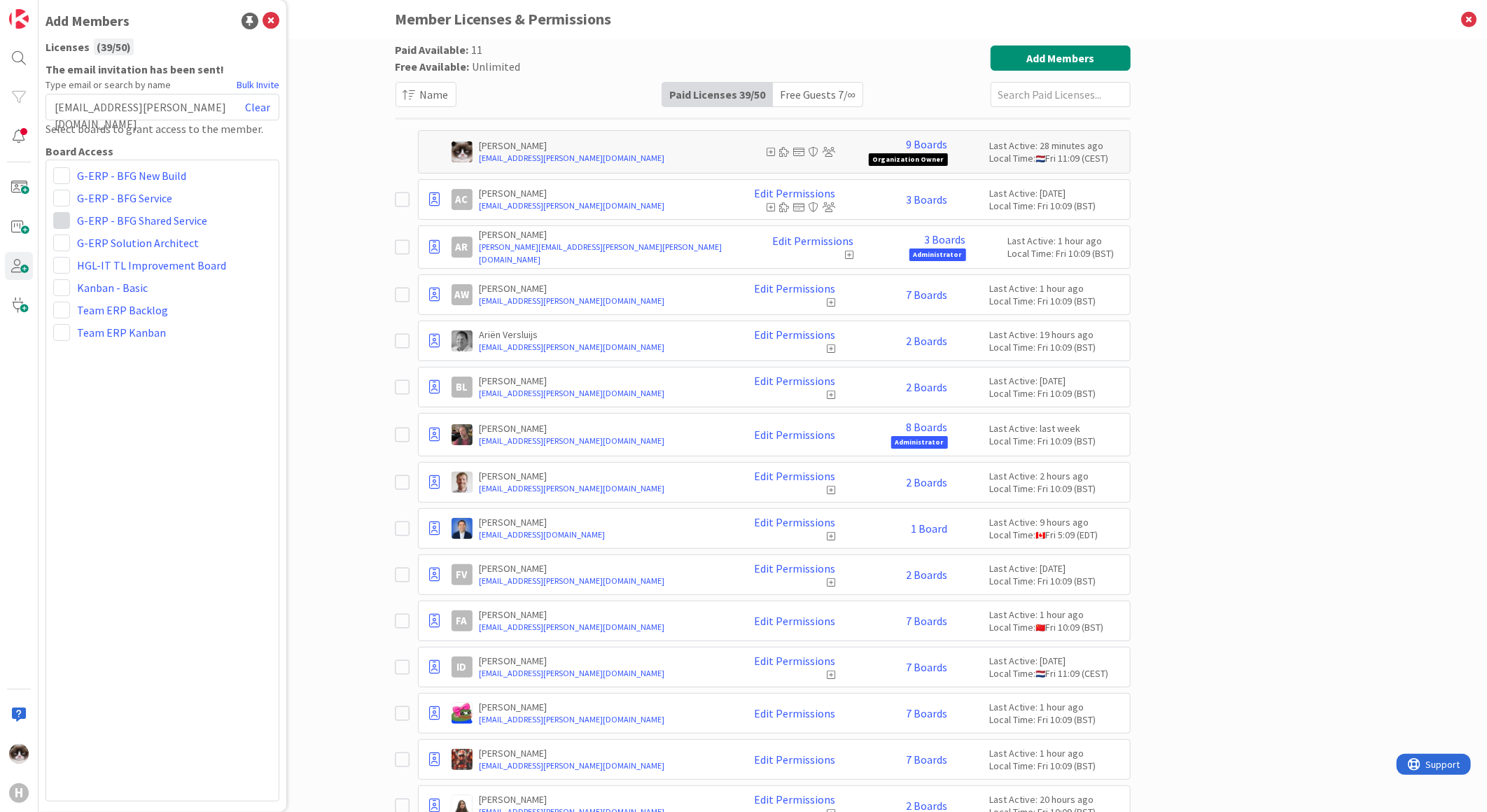
click at [63, 227] on span at bounding box center [61, 220] width 17 height 17
click at [117, 314] on span "Viewer" at bounding box center [154, 325] width 107 height 21
click at [52, 310] on div "G-ERP - BFG New Build G-ERP - BFG Service Administrator Collaborator Commenter …" at bounding box center [162, 481] width 234 height 641
click at [58, 313] on span at bounding box center [61, 309] width 17 height 17
click at [100, 403] on span "Viewer" at bounding box center [154, 414] width 107 height 21
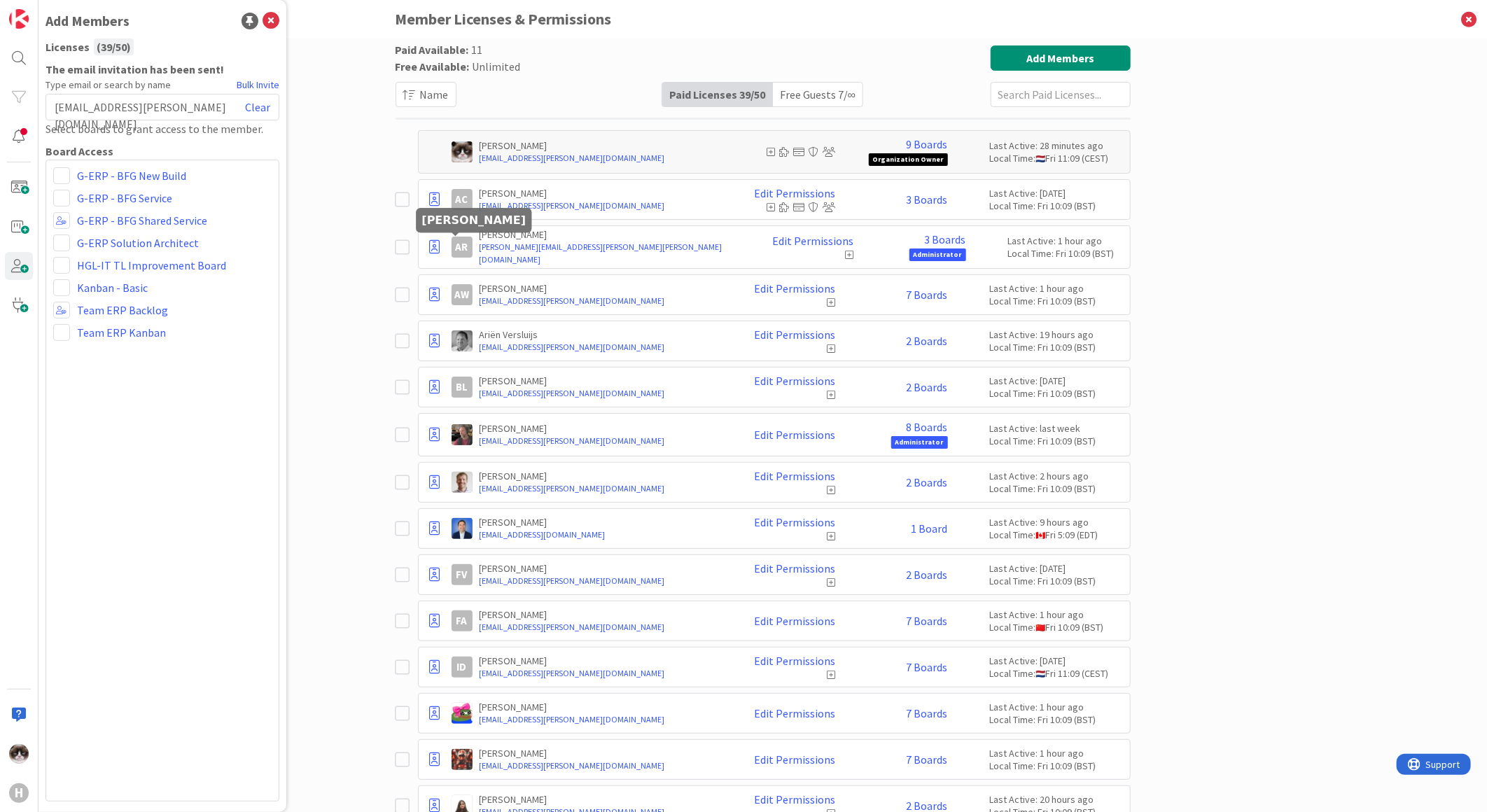
click at [329, 333] on div "Paid Available: 11 Free Available: Unlimited Name Paid Licenses 39 / 50 Free Gu…" at bounding box center [763, 425] width 1449 height 773
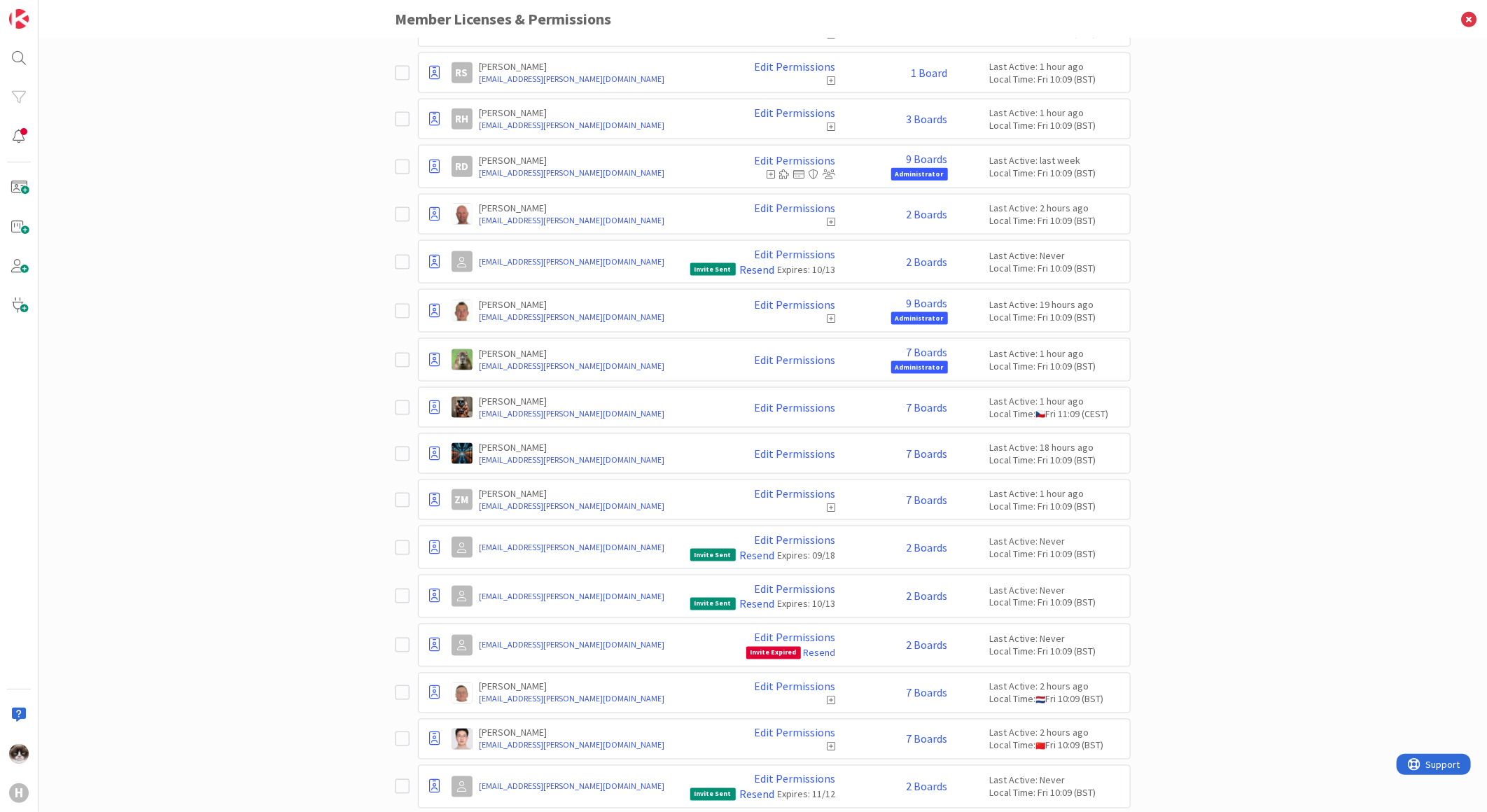
scroll to position [1199, 0]
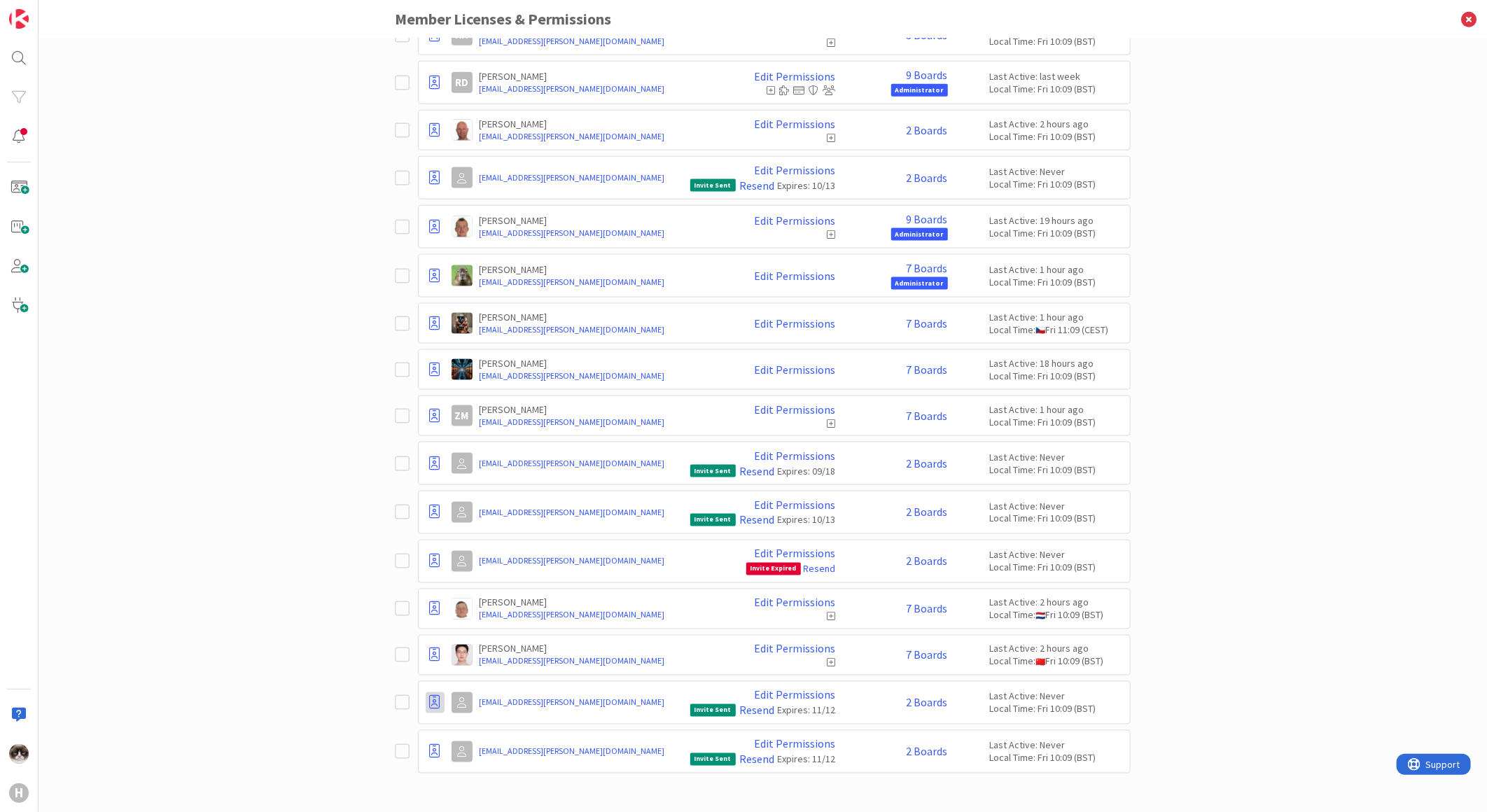
click at [430, 703] on icon at bounding box center [436, 703] width 11 height 14
click at [516, 746] on span "Demote to Free Guest" at bounding box center [502, 744] width 106 height 20
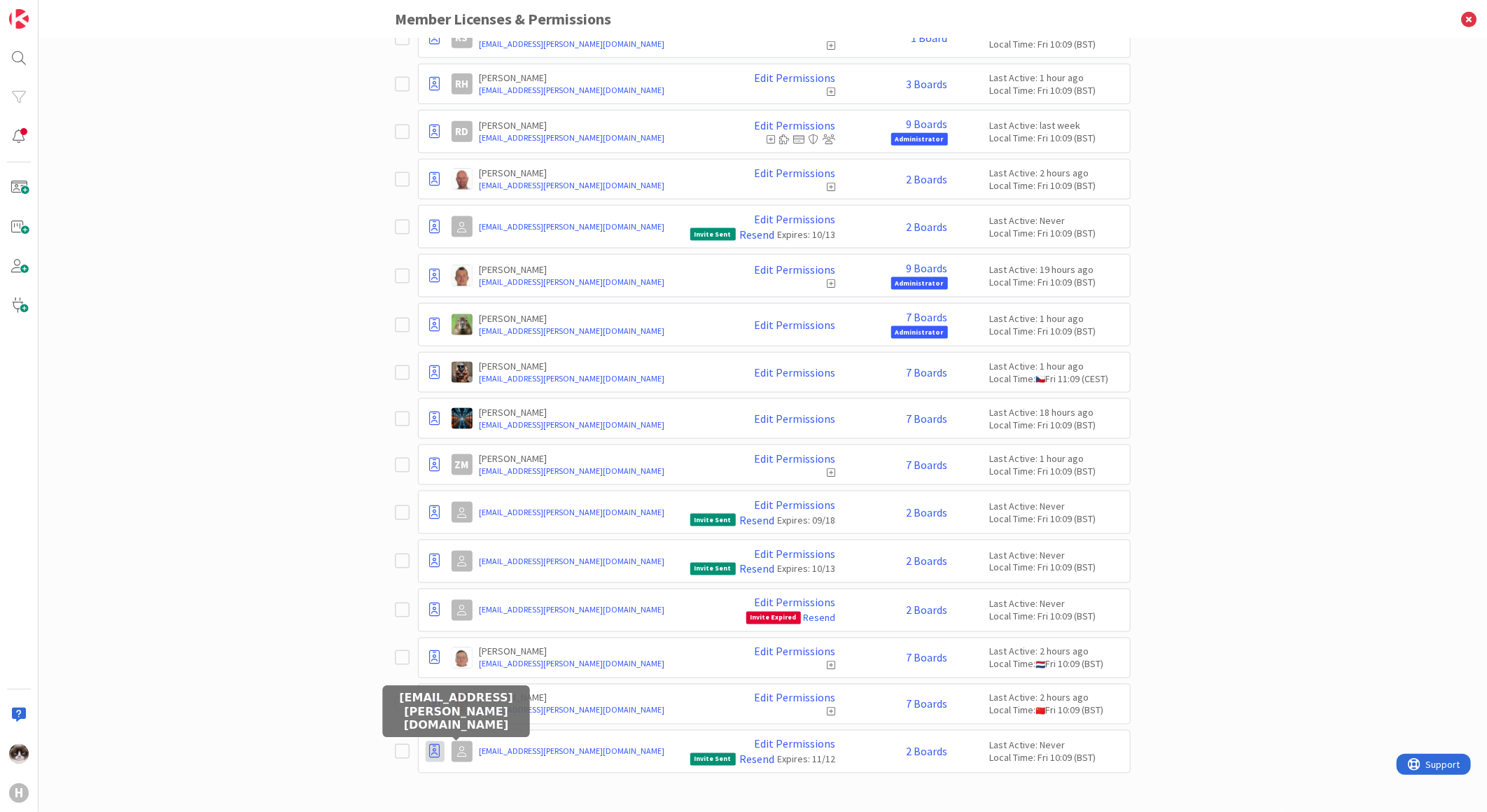
scroll to position [1150, 0]
click at [430, 753] on icon at bounding box center [436, 752] width 11 height 14
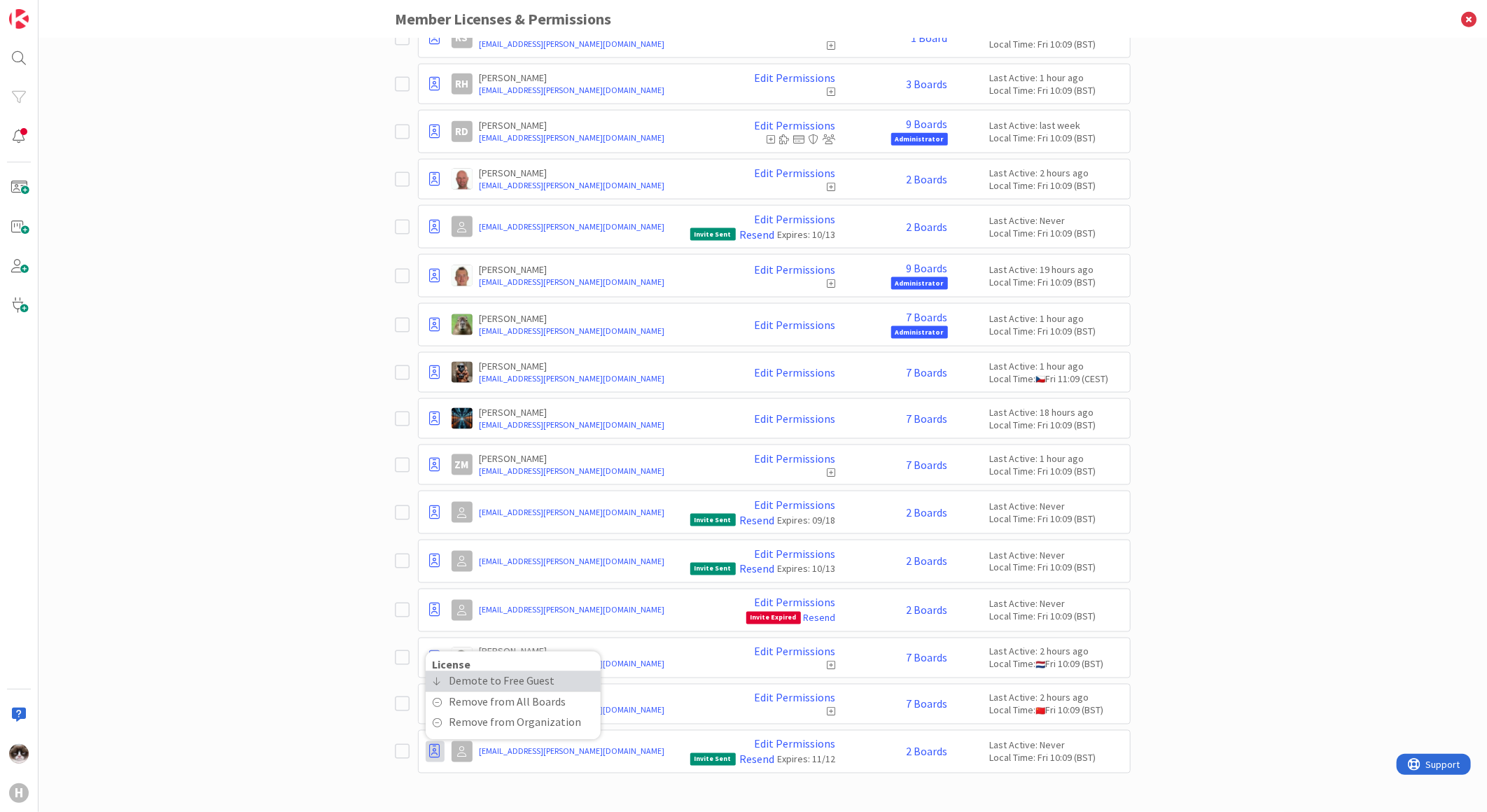
click at [487, 686] on span "Demote to Free Guest" at bounding box center [502, 681] width 106 height 20
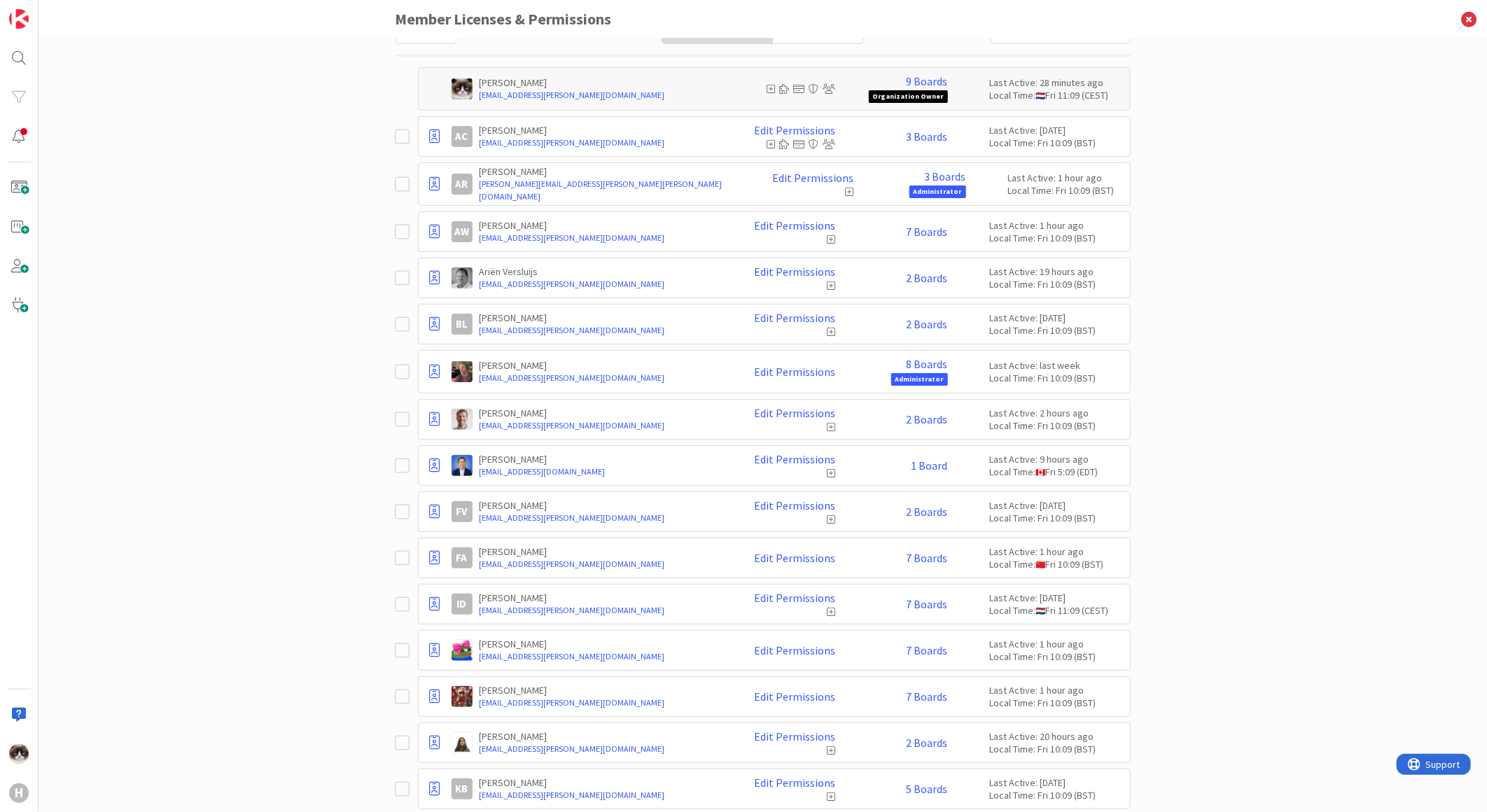
scroll to position [0, 0]
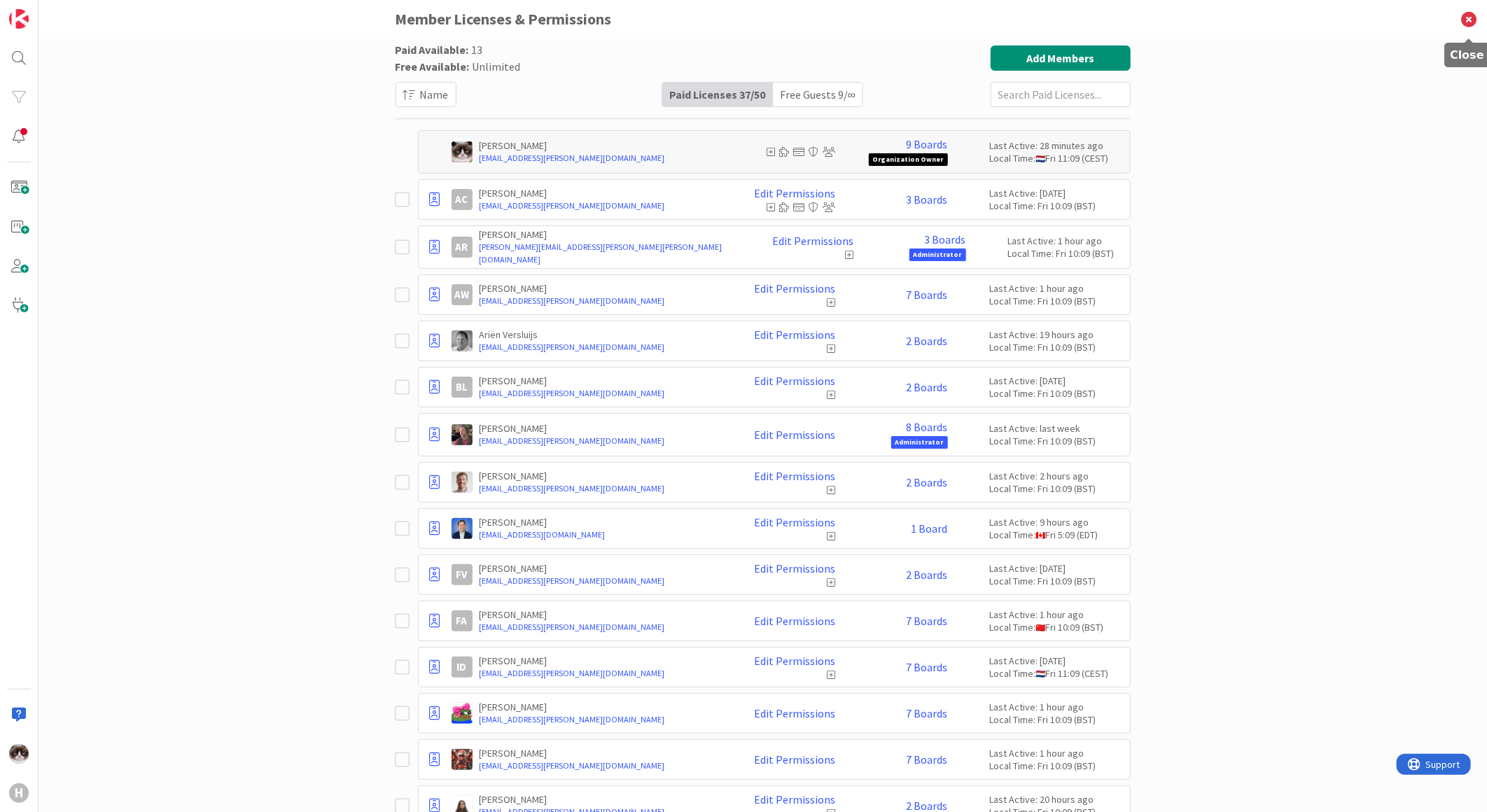
click at [1466, 9] on icon at bounding box center [1468, 19] width 36 height 38
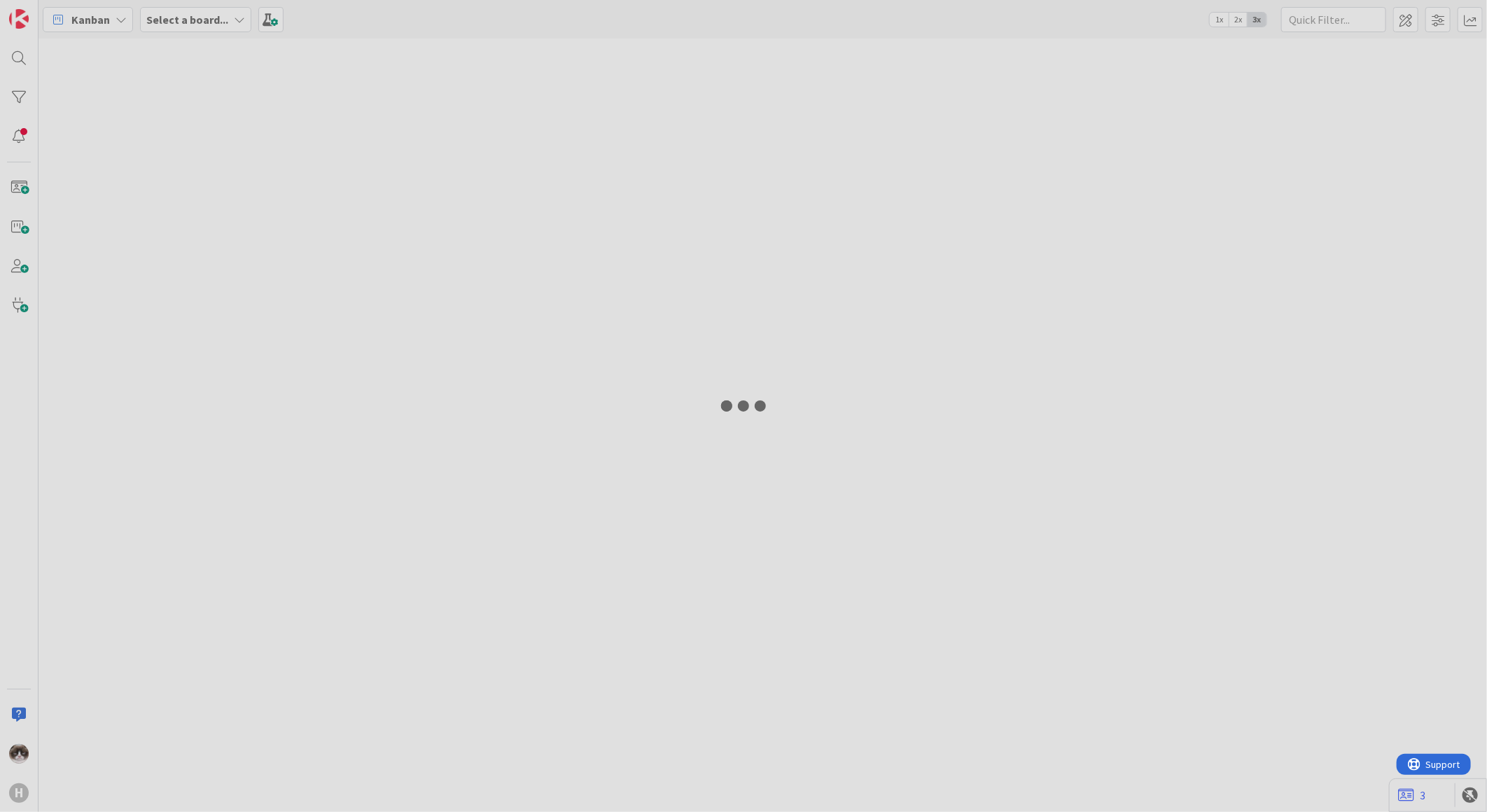
click at [195, 18] on div at bounding box center [743, 406] width 1487 height 812
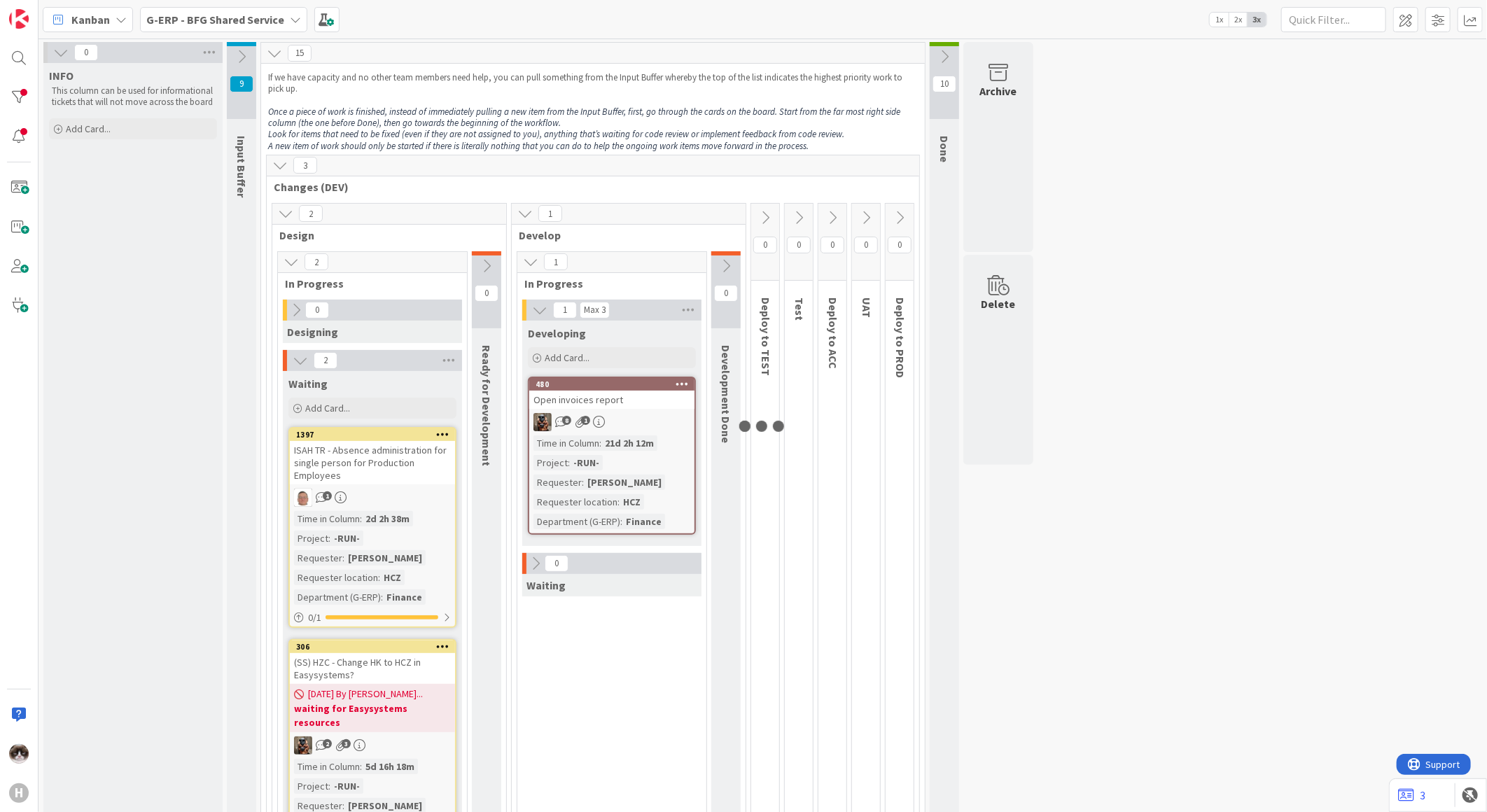
click at [212, 25] on span "G-ERP - BFG Shared Service" at bounding box center [215, 20] width 138 height 17
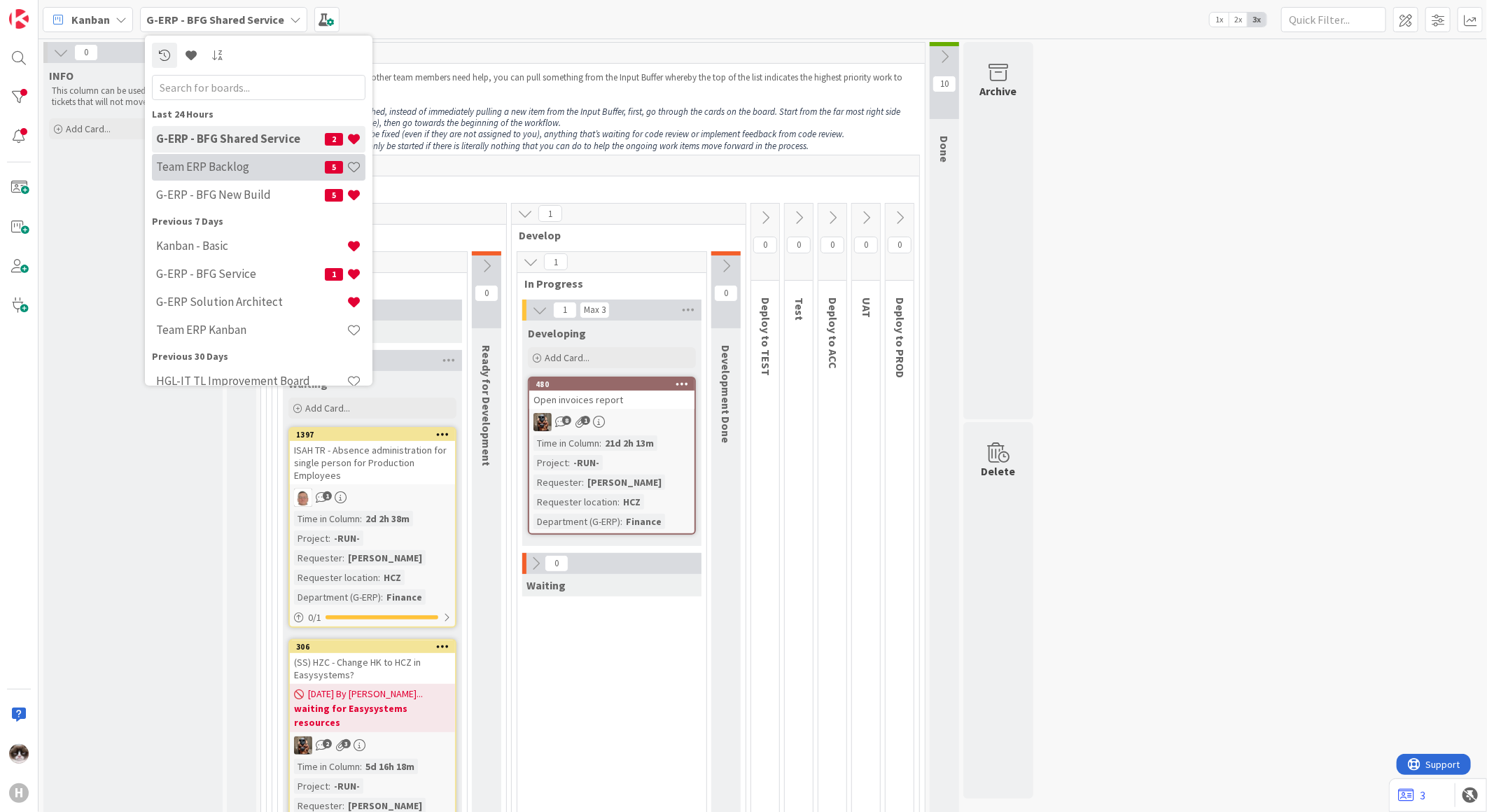
click at [252, 157] on div "Team ERP Backlog 5" at bounding box center [259, 166] width 213 height 27
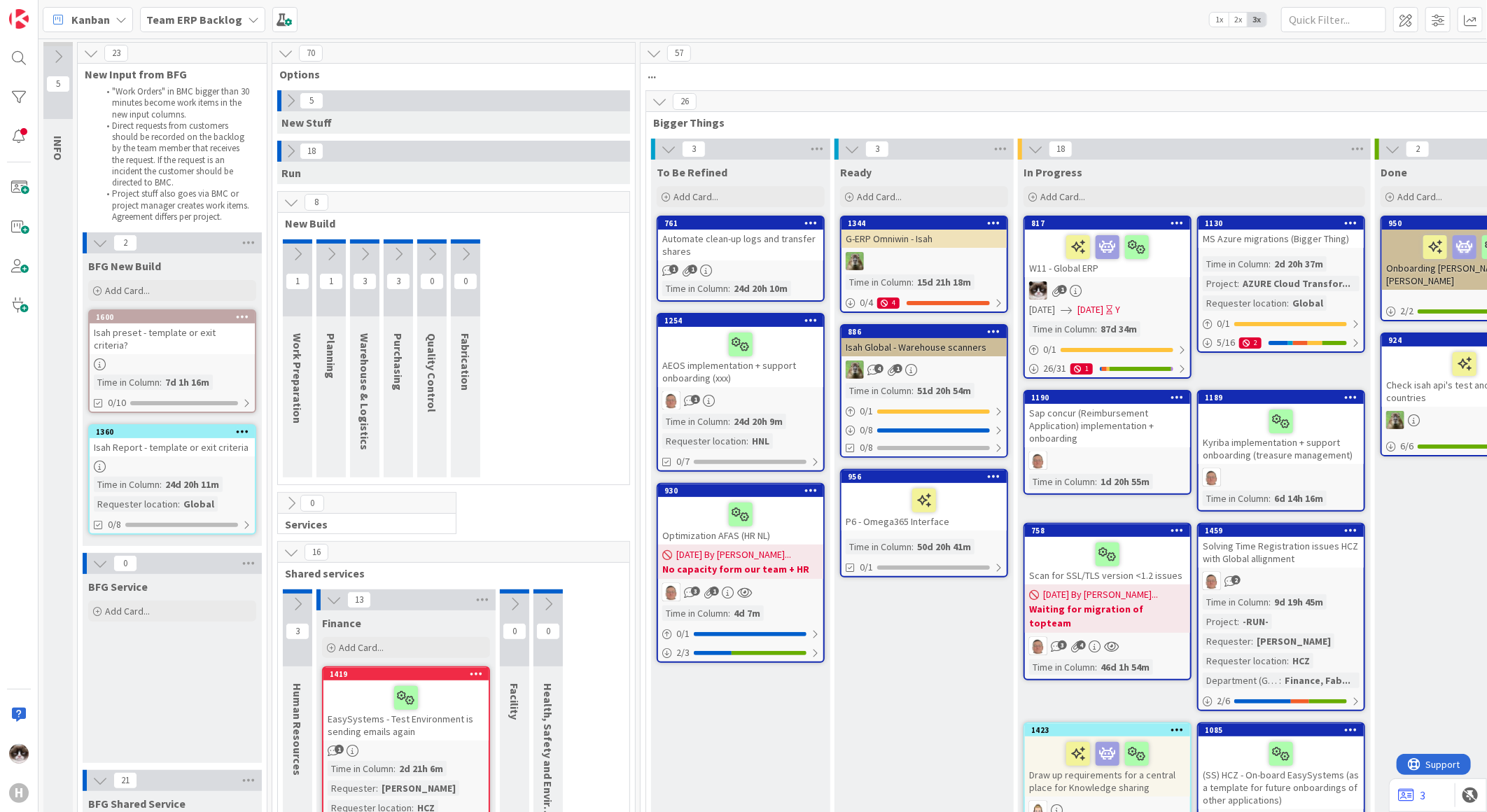
click at [295, 107] on icon at bounding box center [290, 100] width 15 height 15
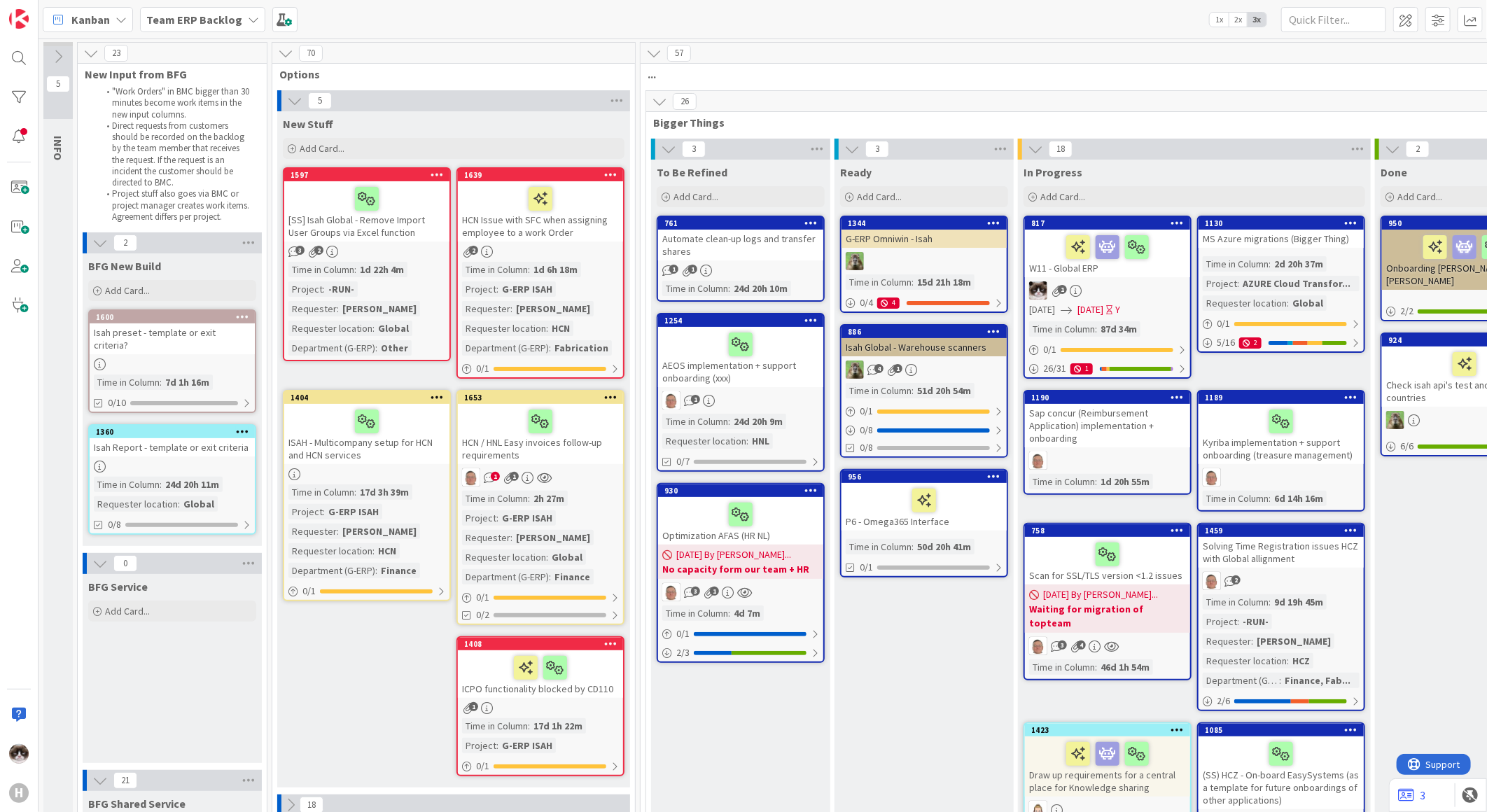
click at [430, 234] on div "[SS] Isah Global - Remove Import User Groups via Excel function" at bounding box center [367, 211] width 165 height 60
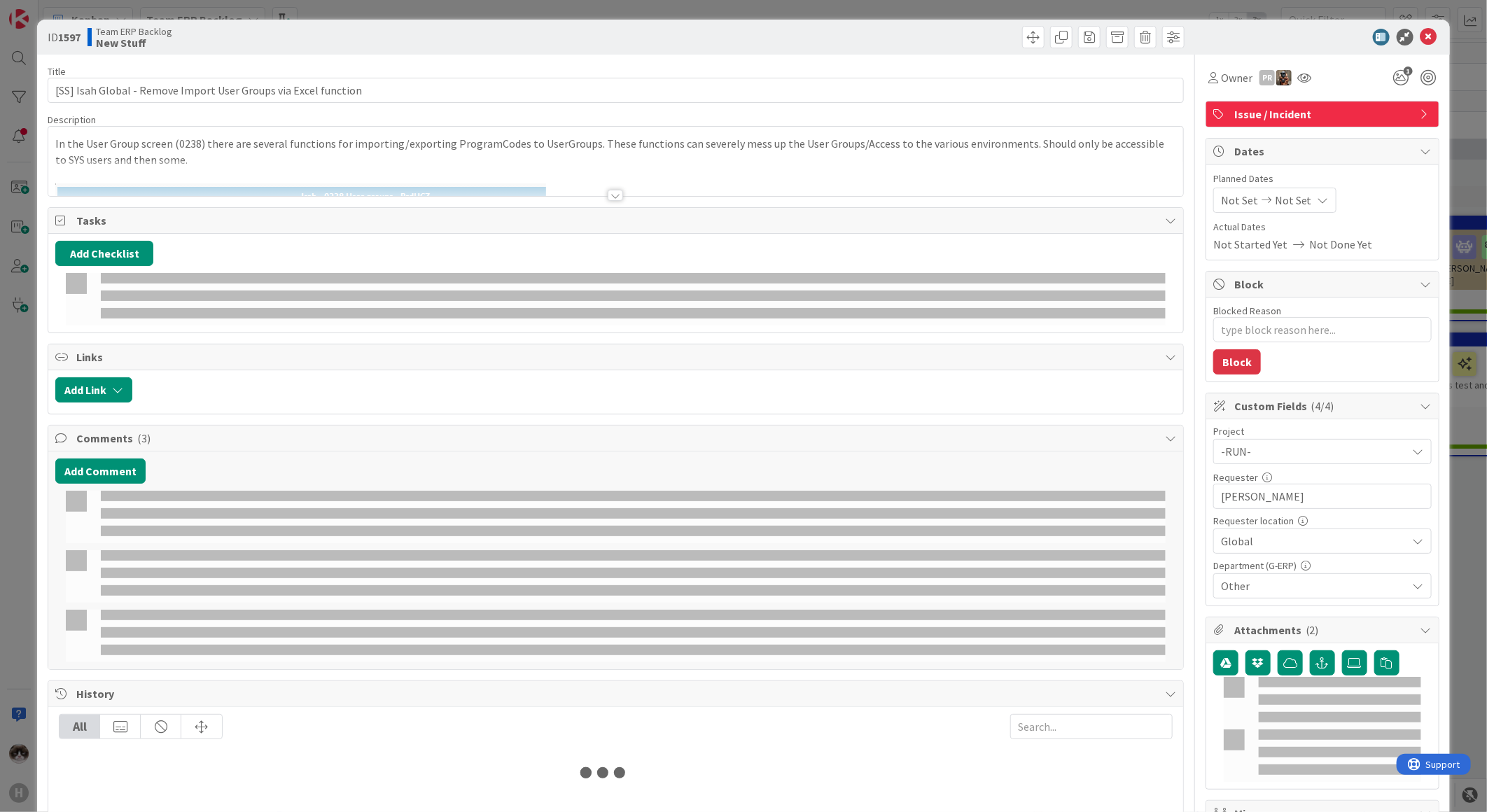
type textarea "x"
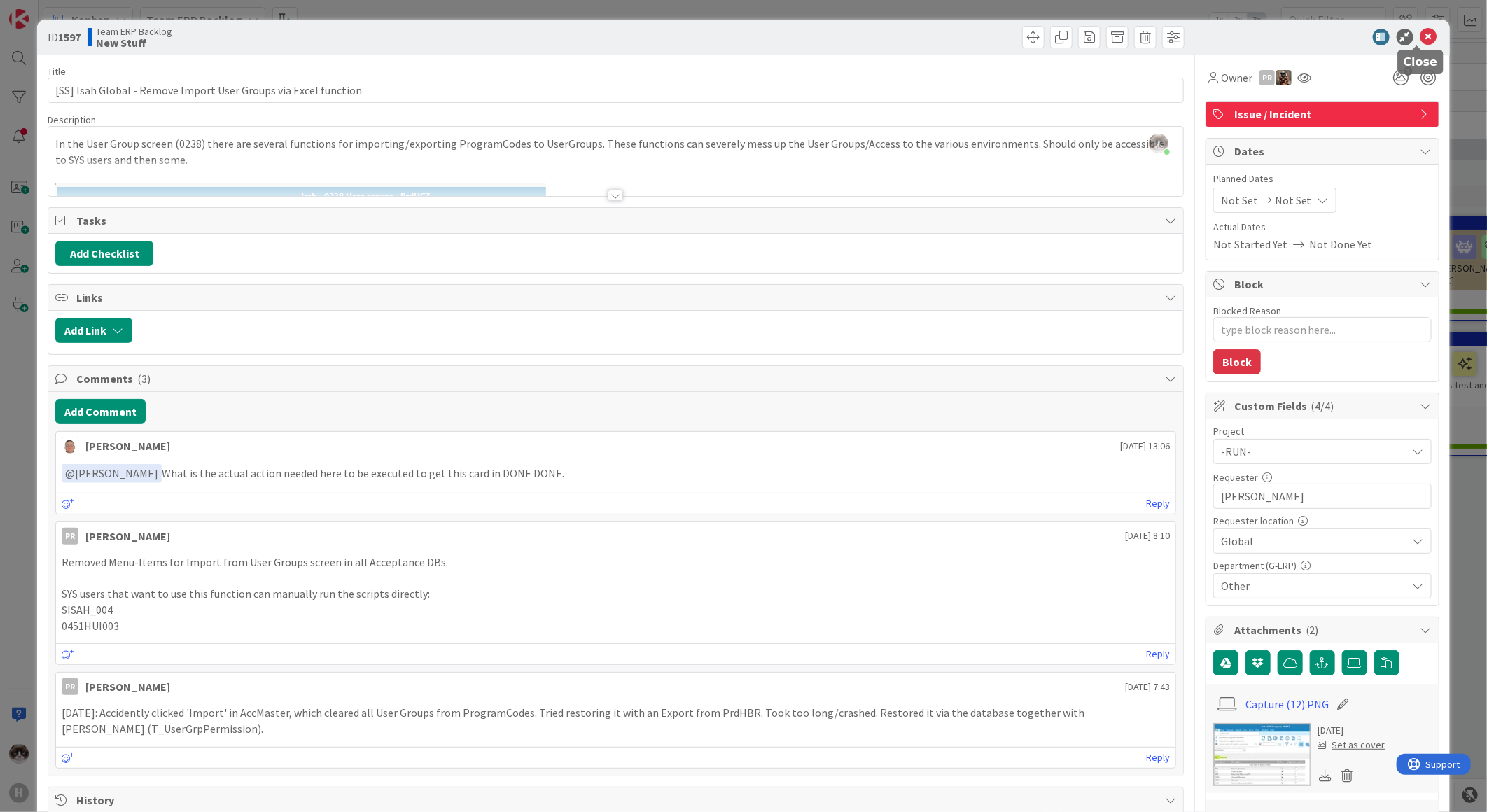
click at [1420, 33] on icon at bounding box center [1428, 36] width 17 height 17
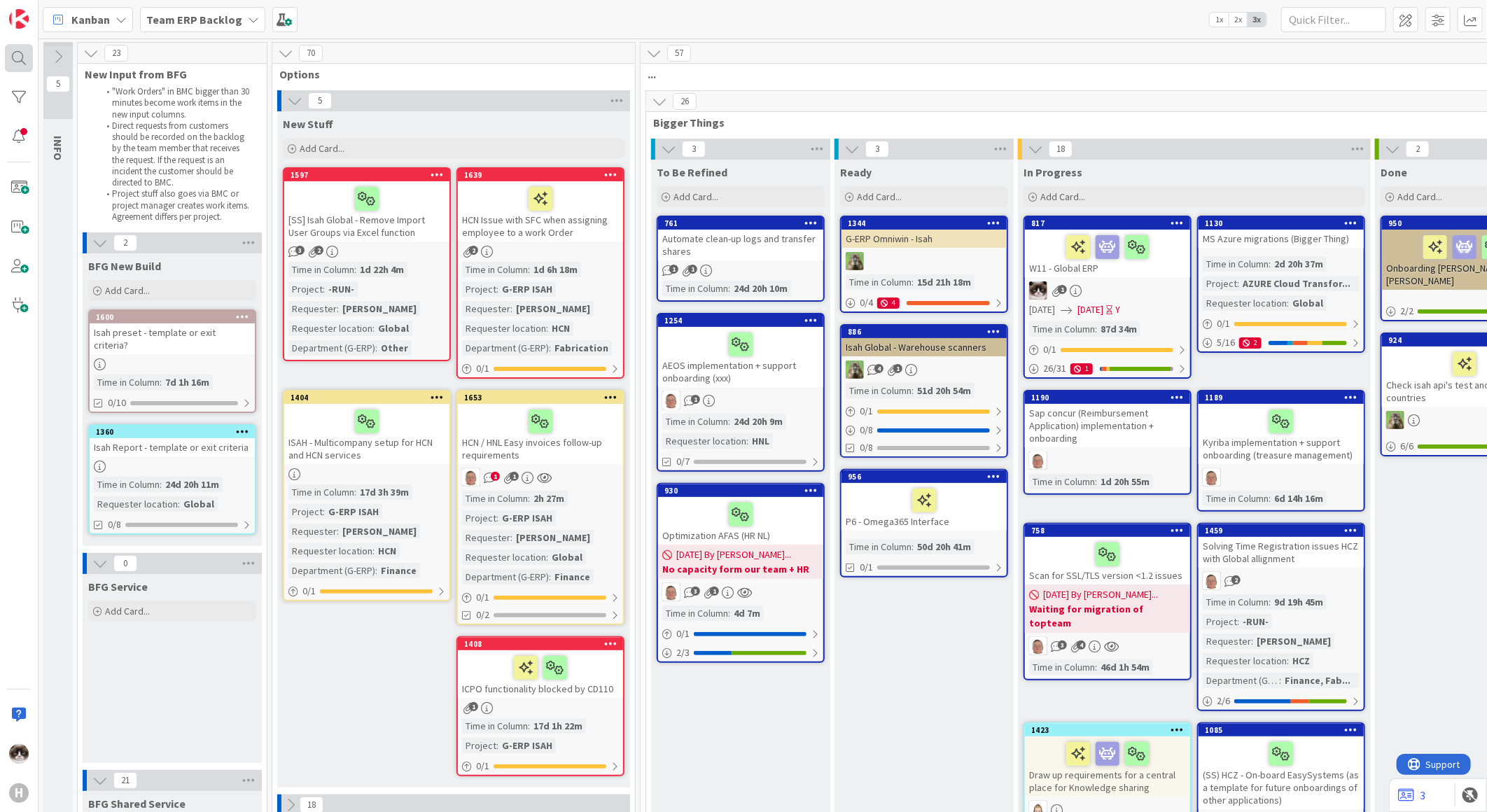
click at [19, 59] on div at bounding box center [20, 59] width 28 height 28
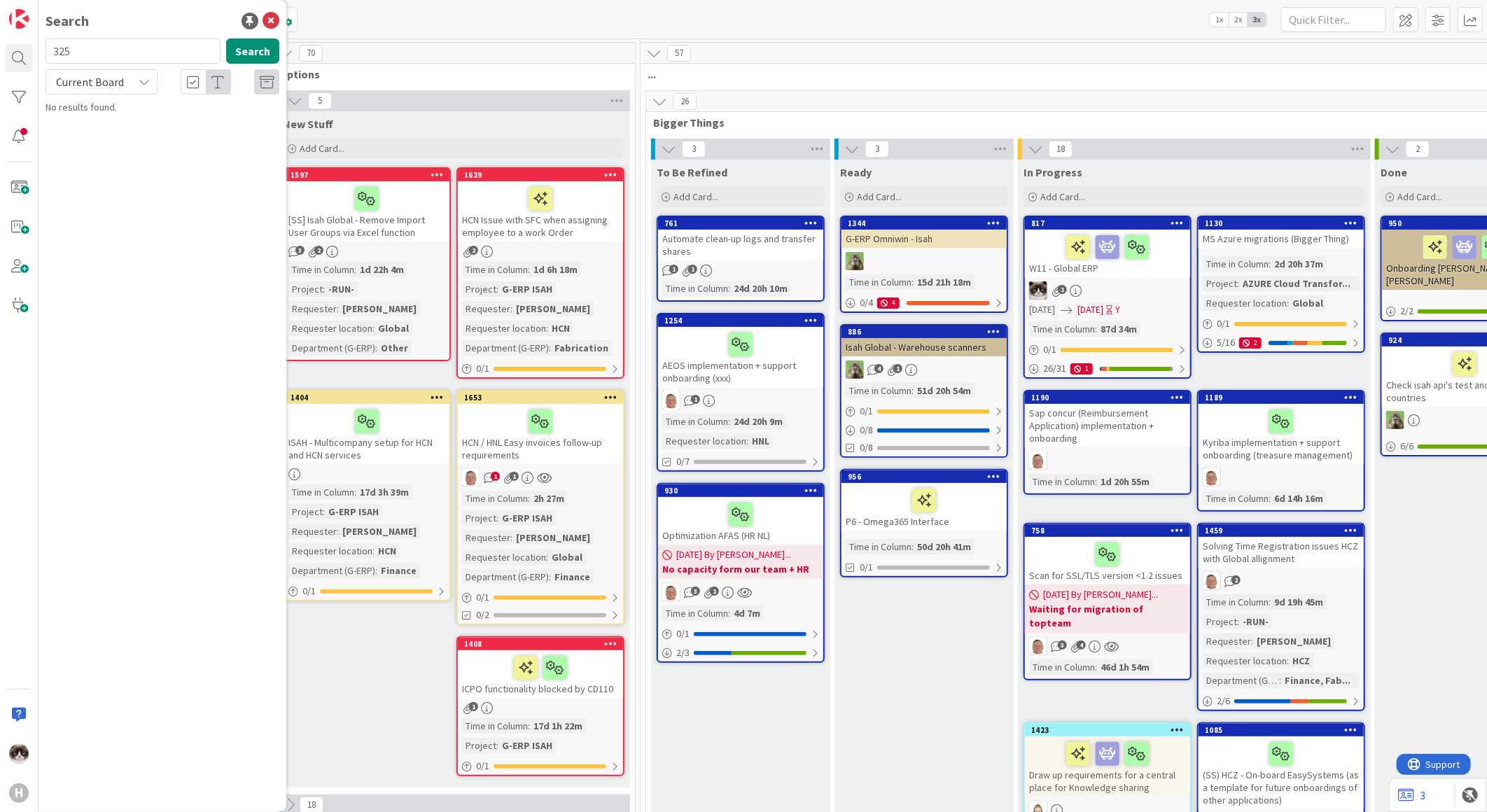
click at [119, 83] on span "Current Board" at bounding box center [90, 82] width 68 height 14
click at [110, 130] on span "All Boards" at bounding box center [126, 140] width 146 height 21
click at [131, 52] on input "325" at bounding box center [132, 51] width 175 height 25
type input "1597"
click at [187, 133] on p "[SS] Isah Global - Remove Import User Groups via Excel function" at bounding box center [172, 131] width 214 height 29
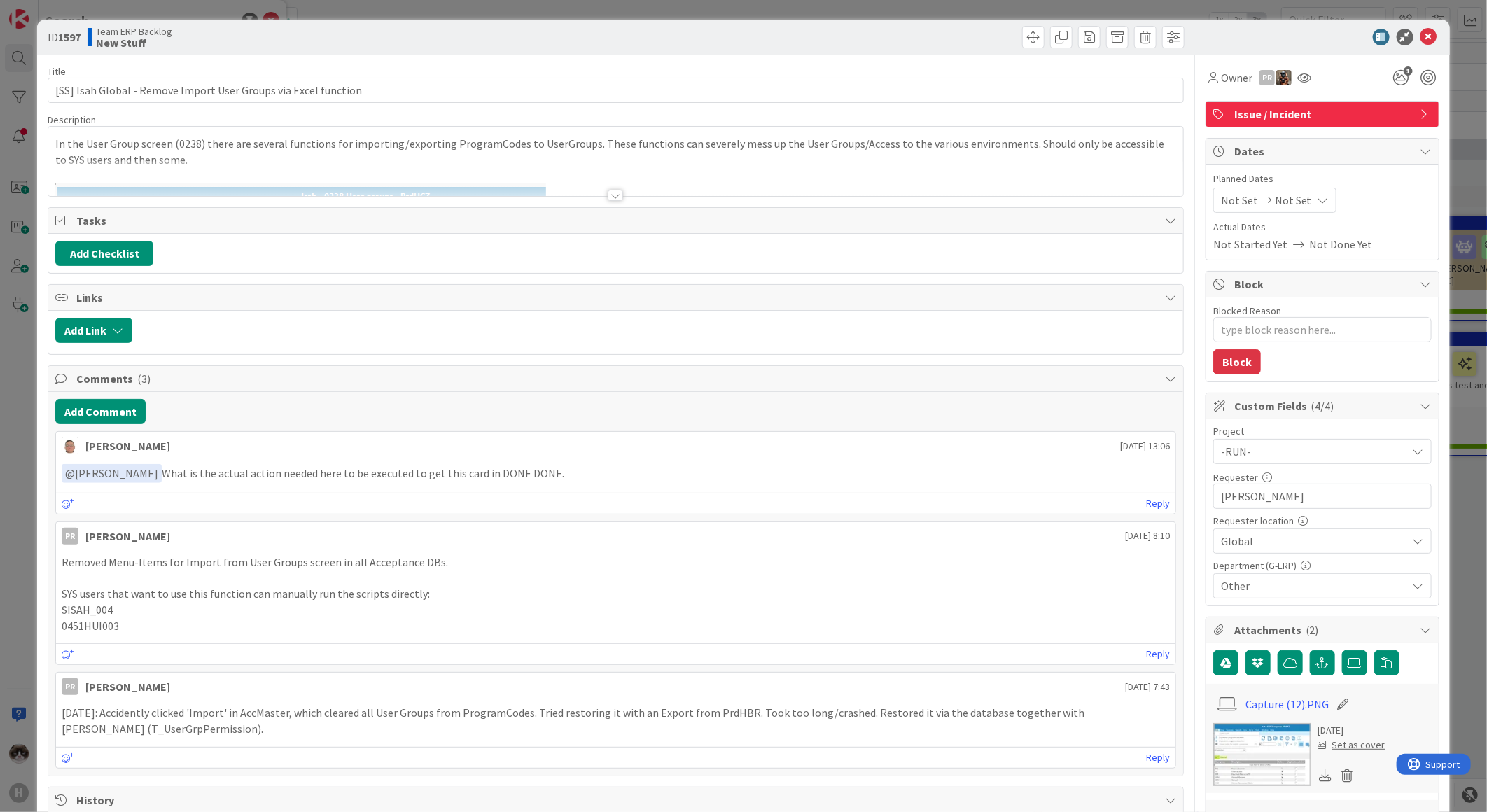
click at [608, 194] on div at bounding box center [615, 195] width 15 height 12
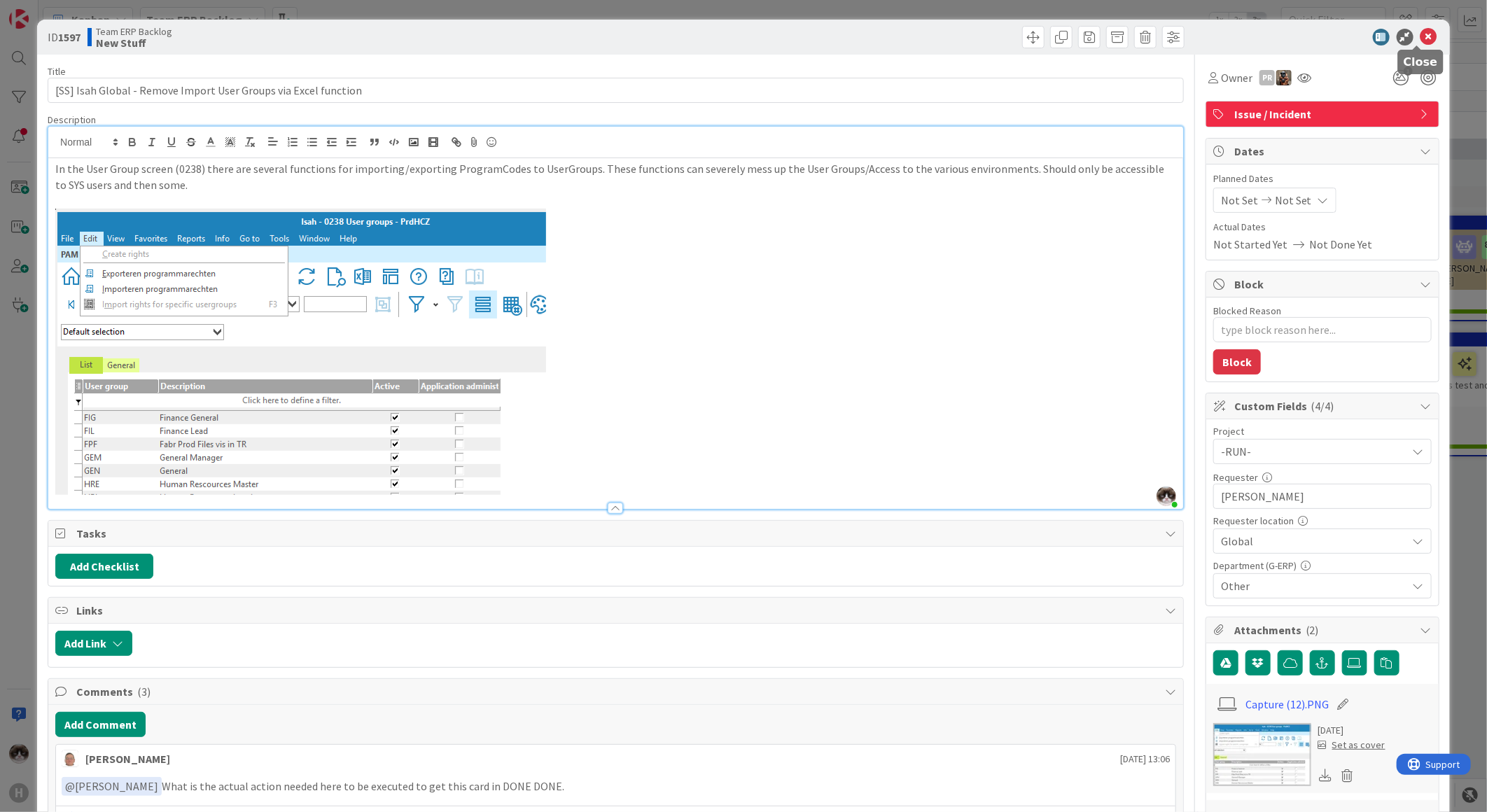
click at [1420, 35] on icon at bounding box center [1428, 36] width 17 height 17
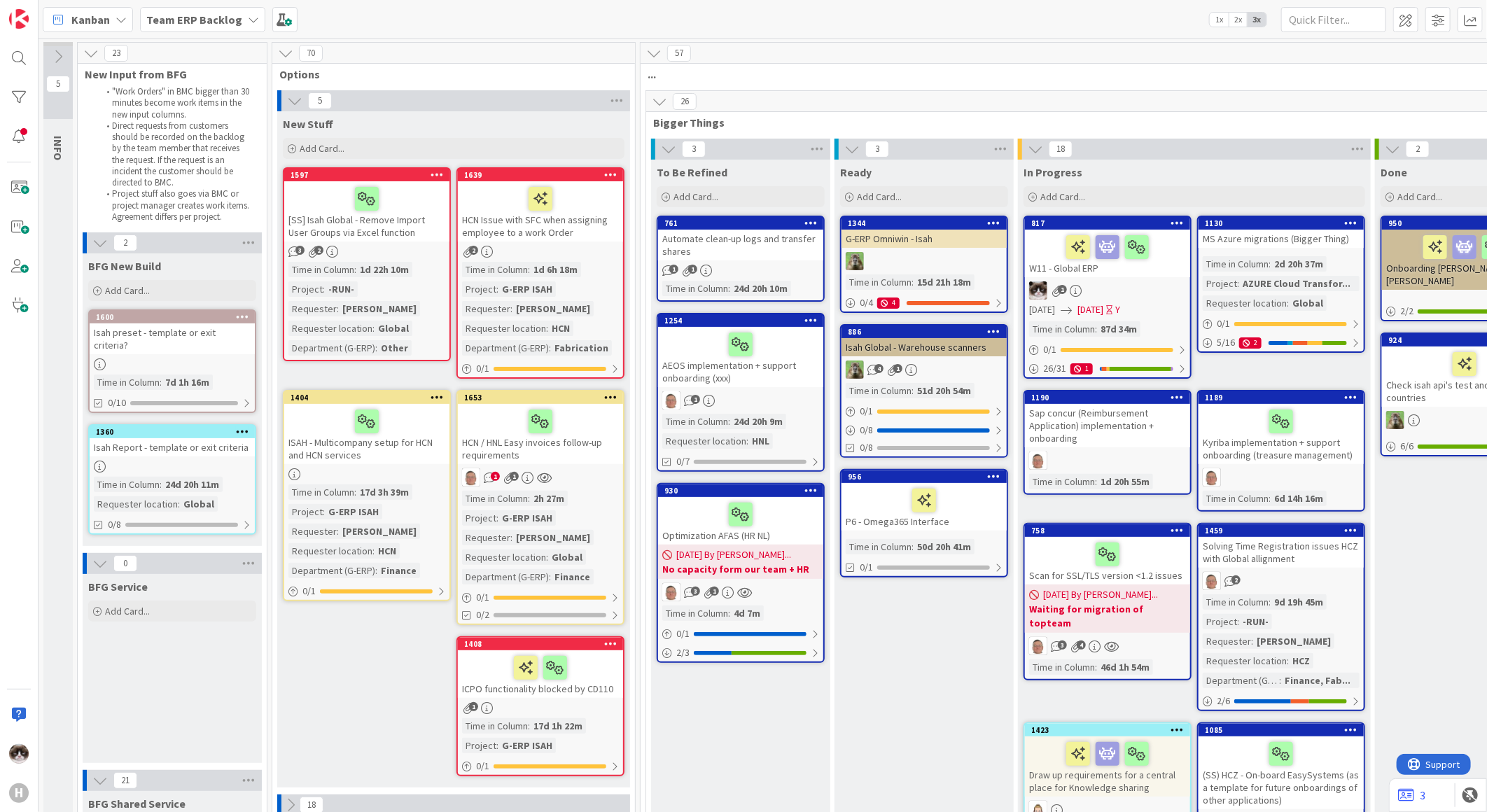
click at [404, 233] on div "[SS] Isah Global - Remove Import User Groups via Excel function" at bounding box center [367, 211] width 165 height 60
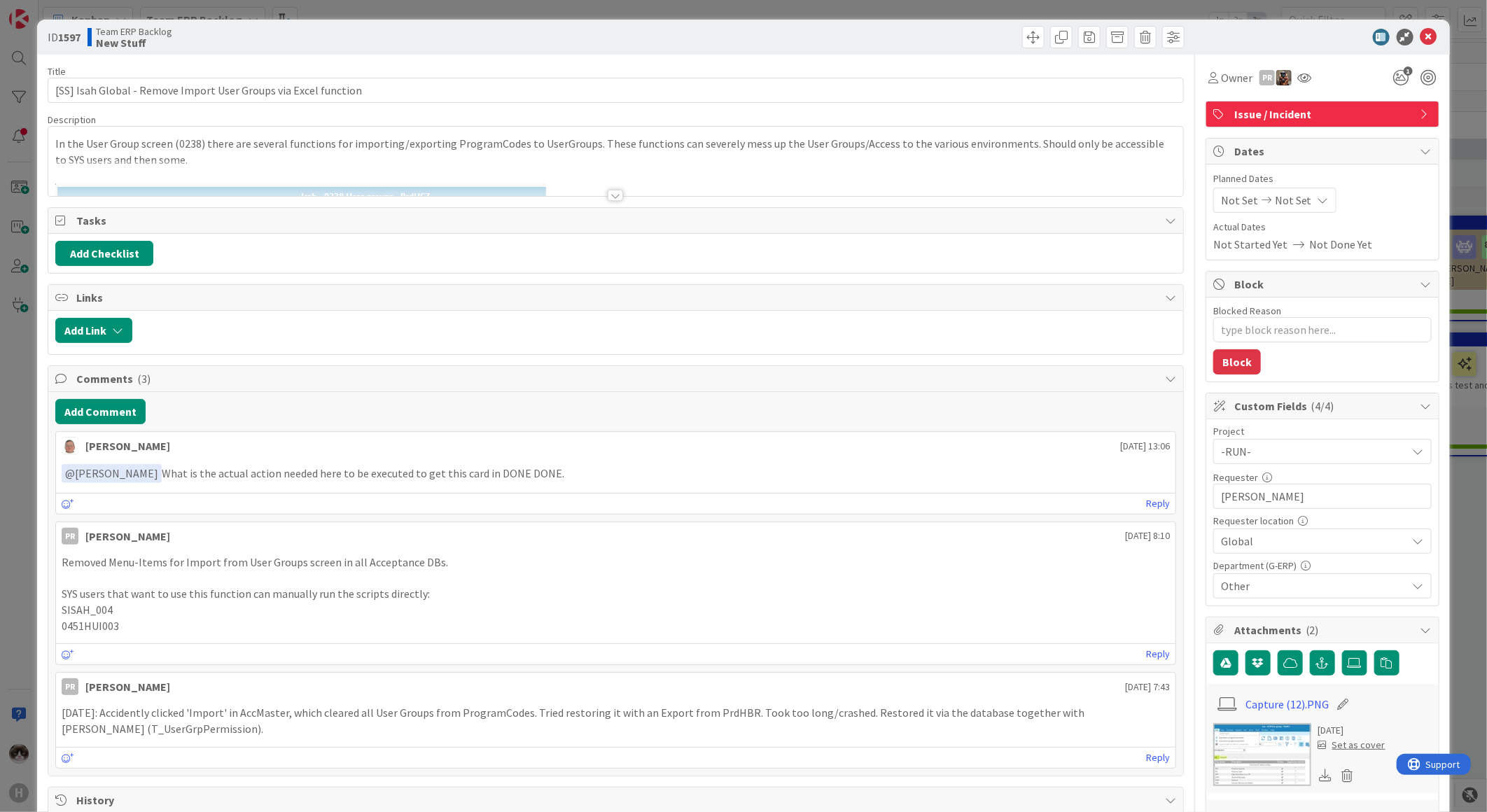
type textarea "x"
click at [610, 187] on div at bounding box center [615, 178] width 1135 height 36
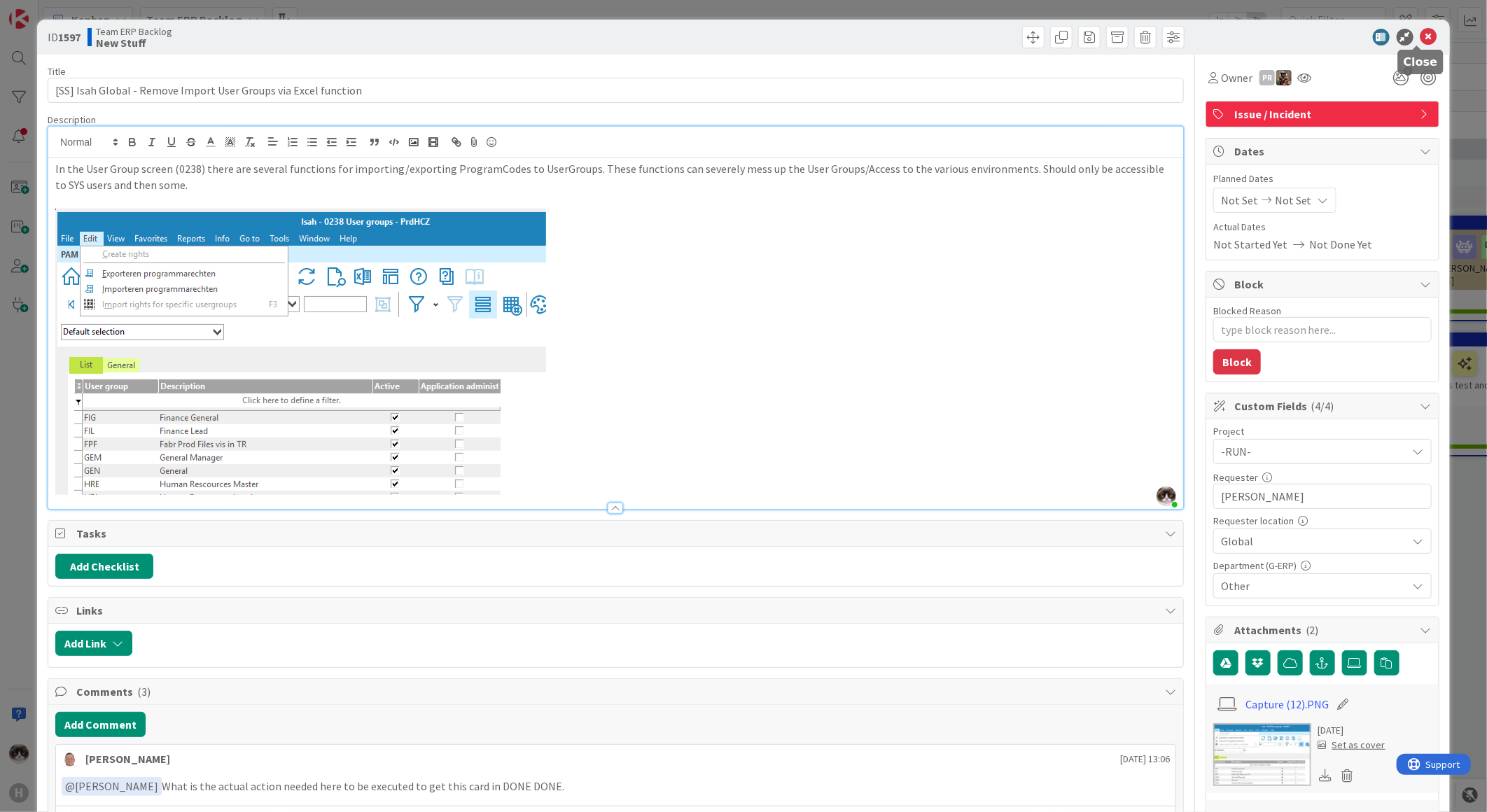
click at [1425, 29] on icon at bounding box center [1428, 36] width 17 height 17
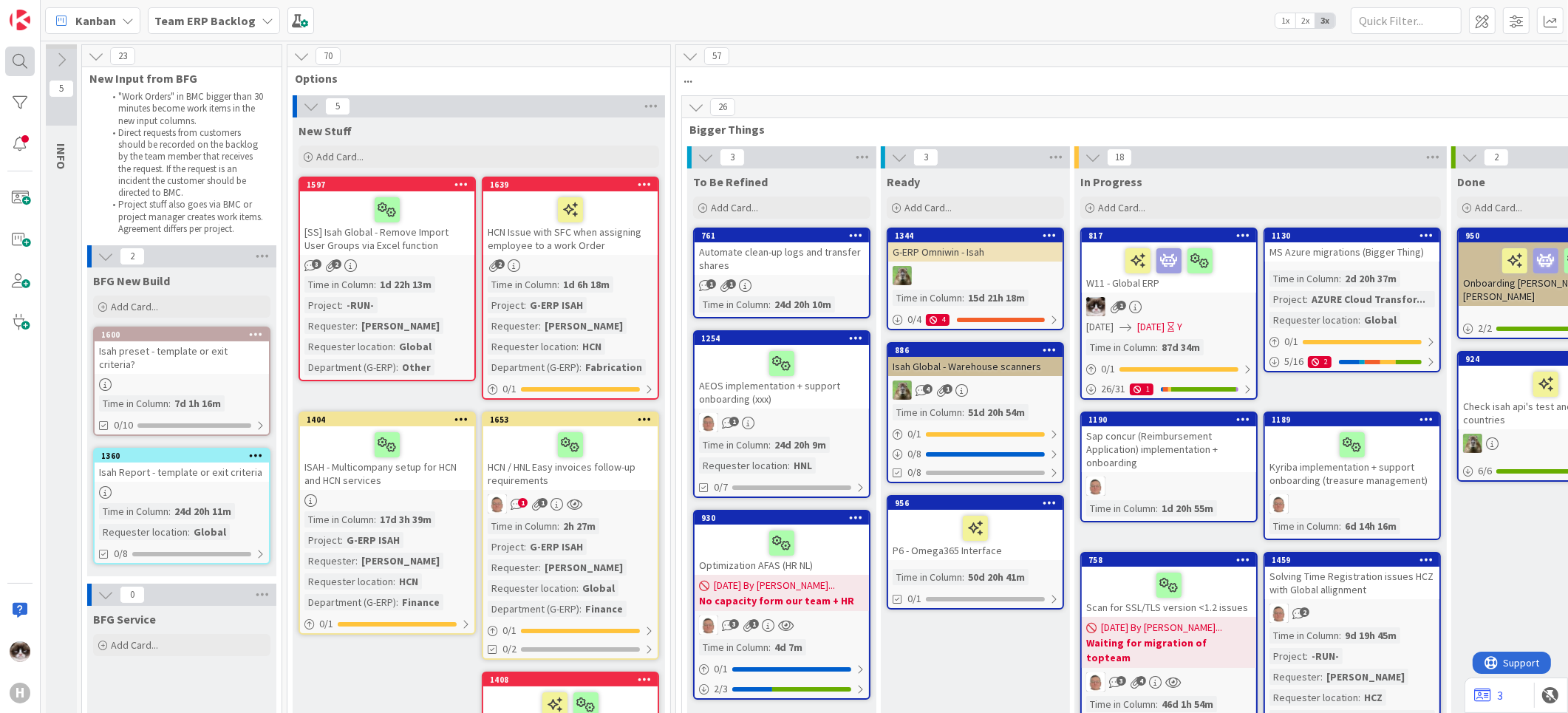
click at [20, 72] on div at bounding box center [21, 62] width 30 height 30
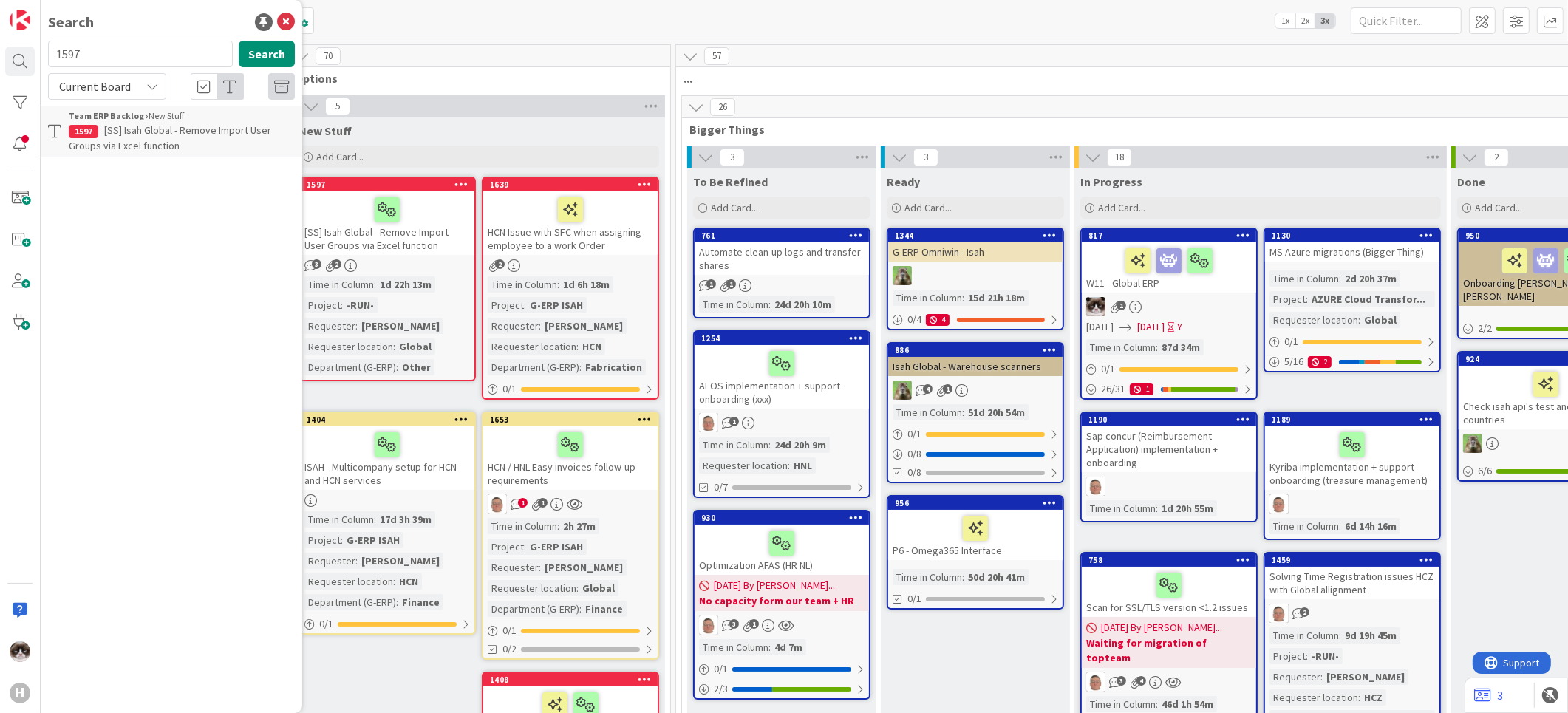
drag, startPoint x: 157, startPoint y: 85, endPoint x: 151, endPoint y: 92, distance: 9.2
click at [155, 85] on icon at bounding box center [152, 86] width 12 height 12
click at [126, 141] on span "All Boards" at bounding box center [133, 148] width 154 height 23
click at [99, 65] on input "1597" at bounding box center [140, 53] width 185 height 26
click at [99, 64] on input "117" at bounding box center [140, 53] width 185 height 26
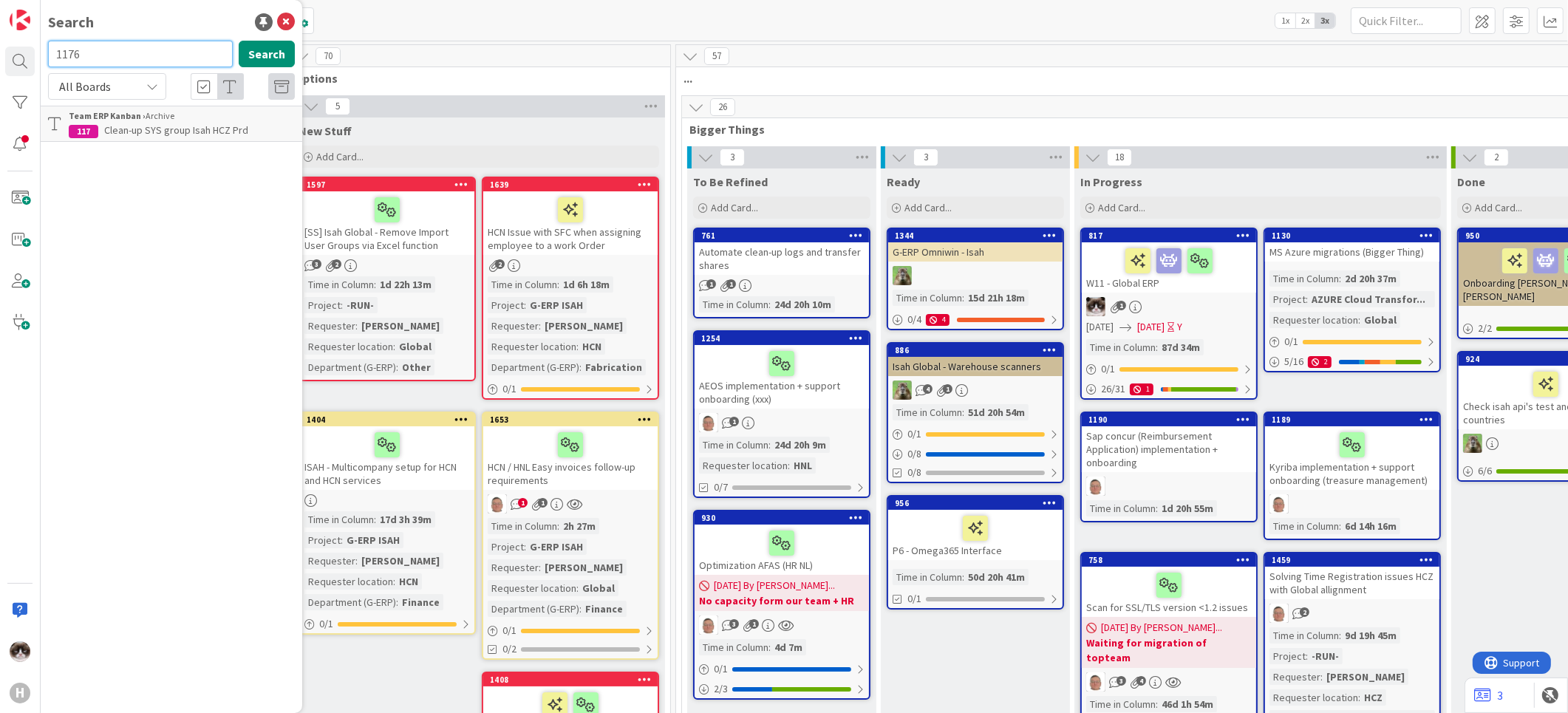
type input "1176"
click at [138, 133] on span "(SS) W11 - IT Validation AEOS/Keesing" at bounding box center [187, 130] width 165 height 13
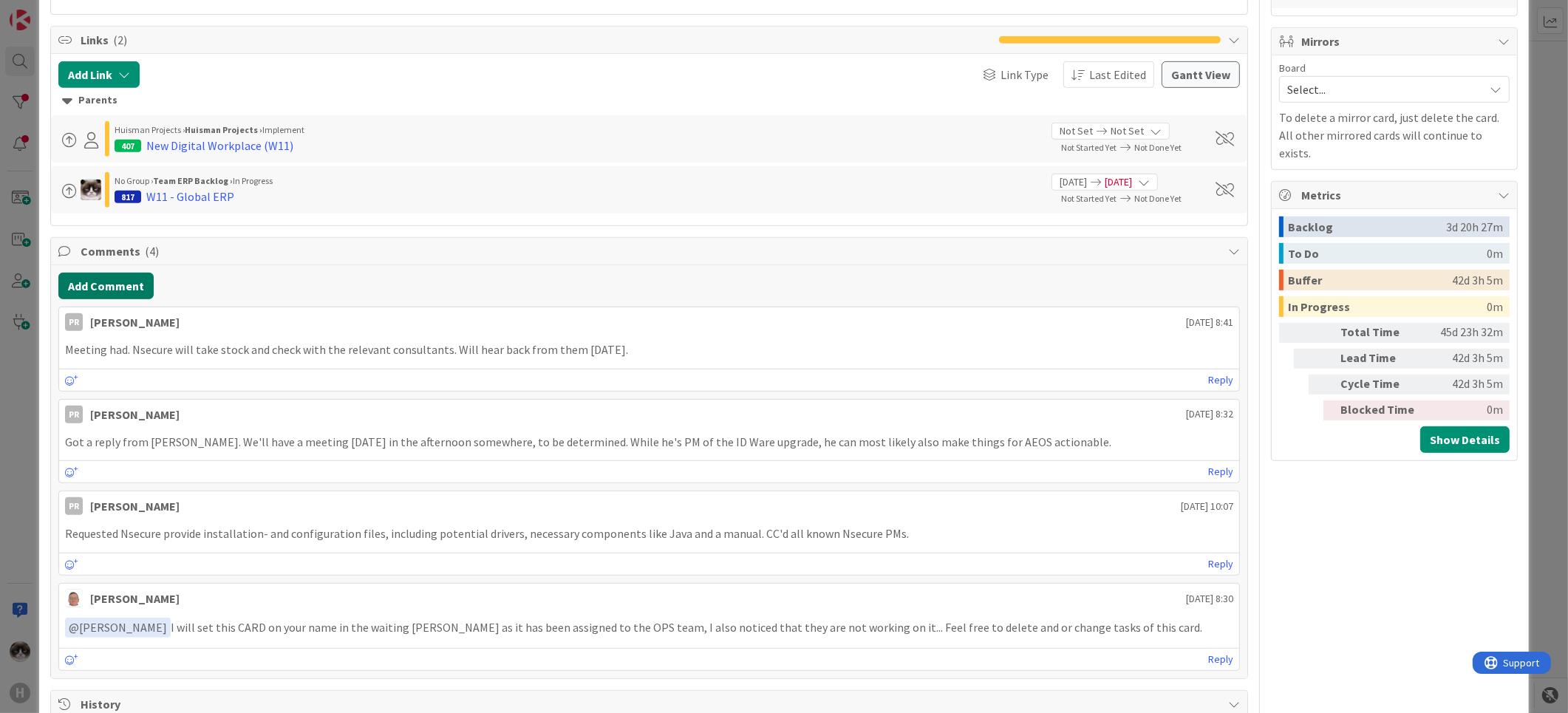
click at [120, 296] on button "Add Comment" at bounding box center [106, 286] width 96 height 26
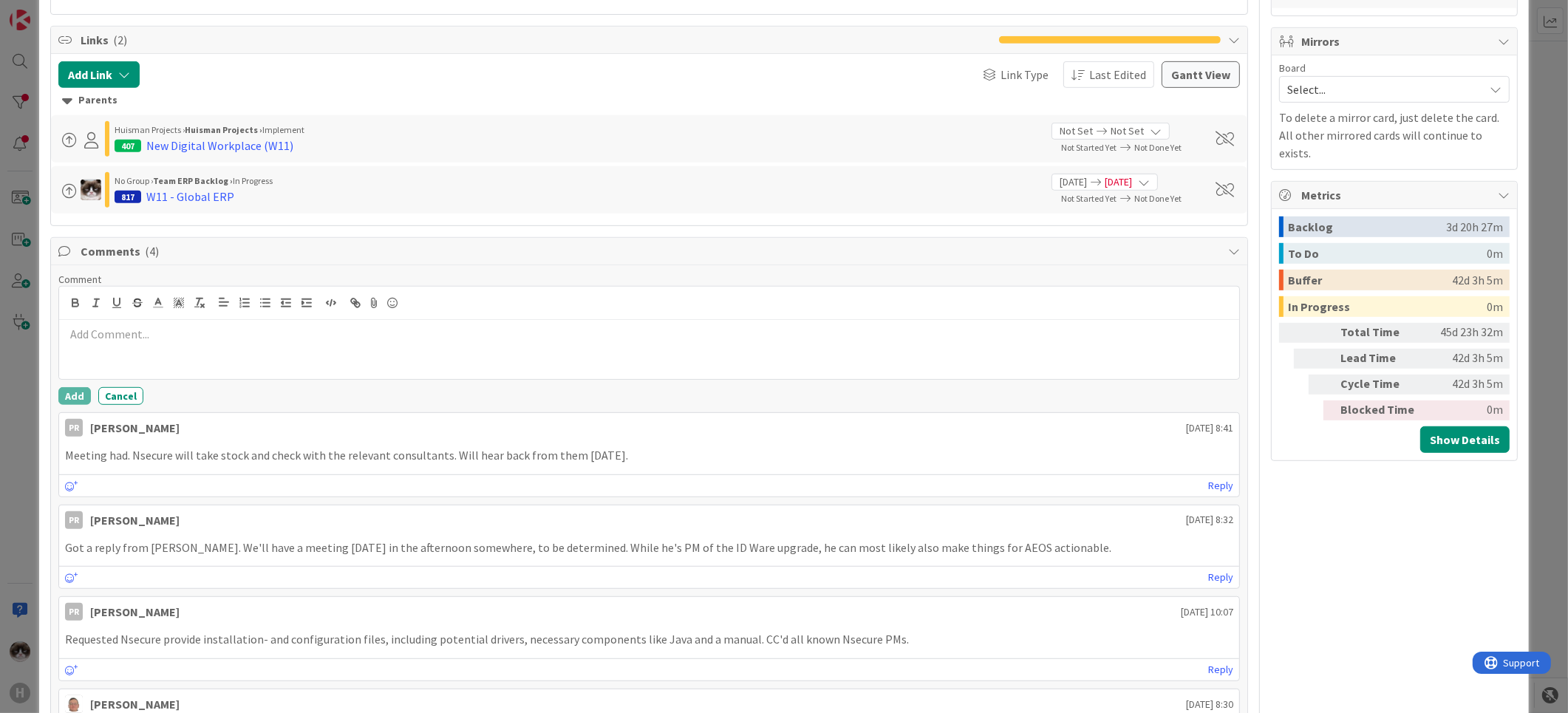
click at [167, 346] on div at bounding box center [649, 349] width 1180 height 59
click at [82, 394] on button "Add" at bounding box center [74, 396] width 33 height 18
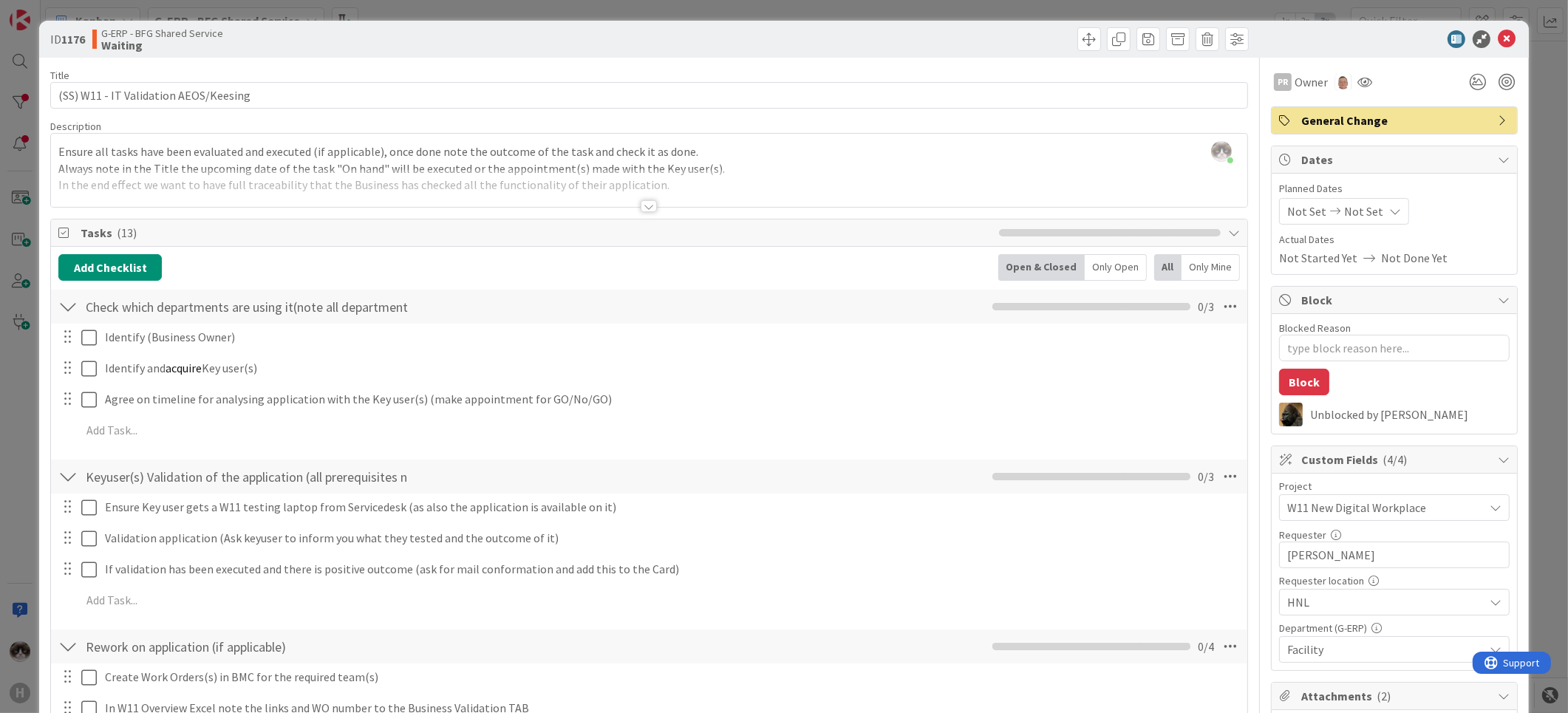
type textarea "x"
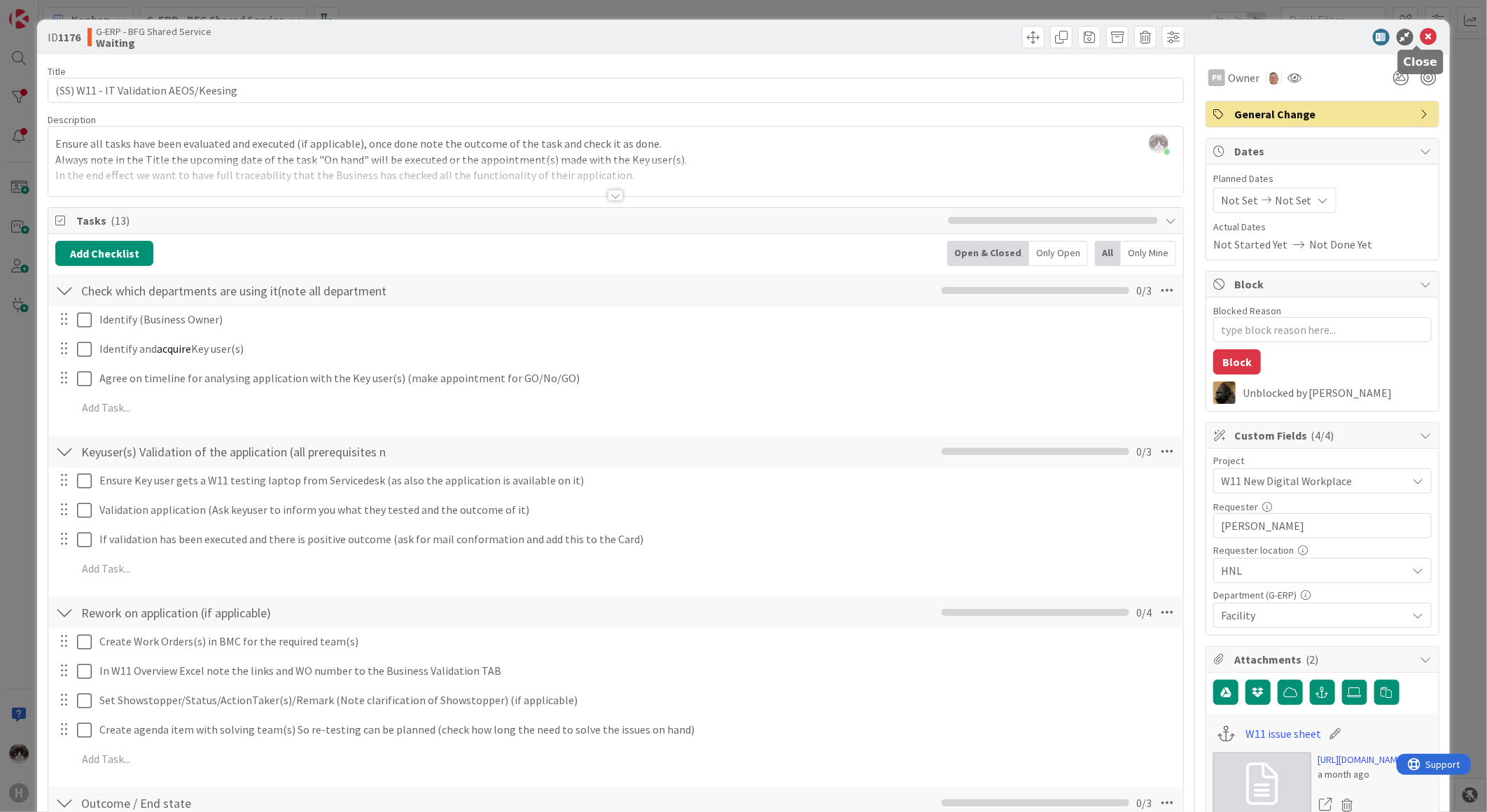
click at [1420, 36] on icon at bounding box center [1428, 36] width 17 height 17
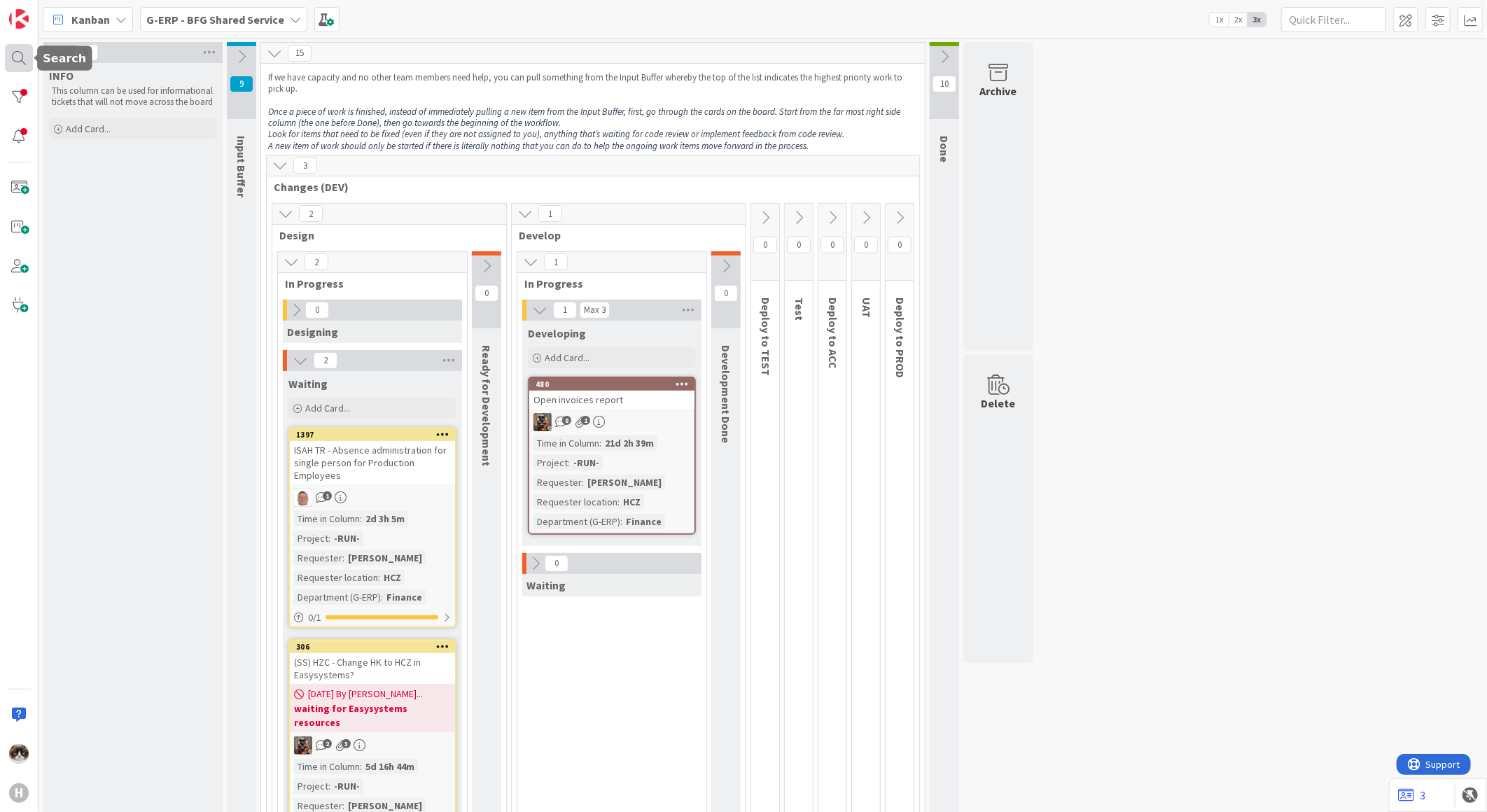
click at [17, 64] on div at bounding box center [20, 59] width 28 height 28
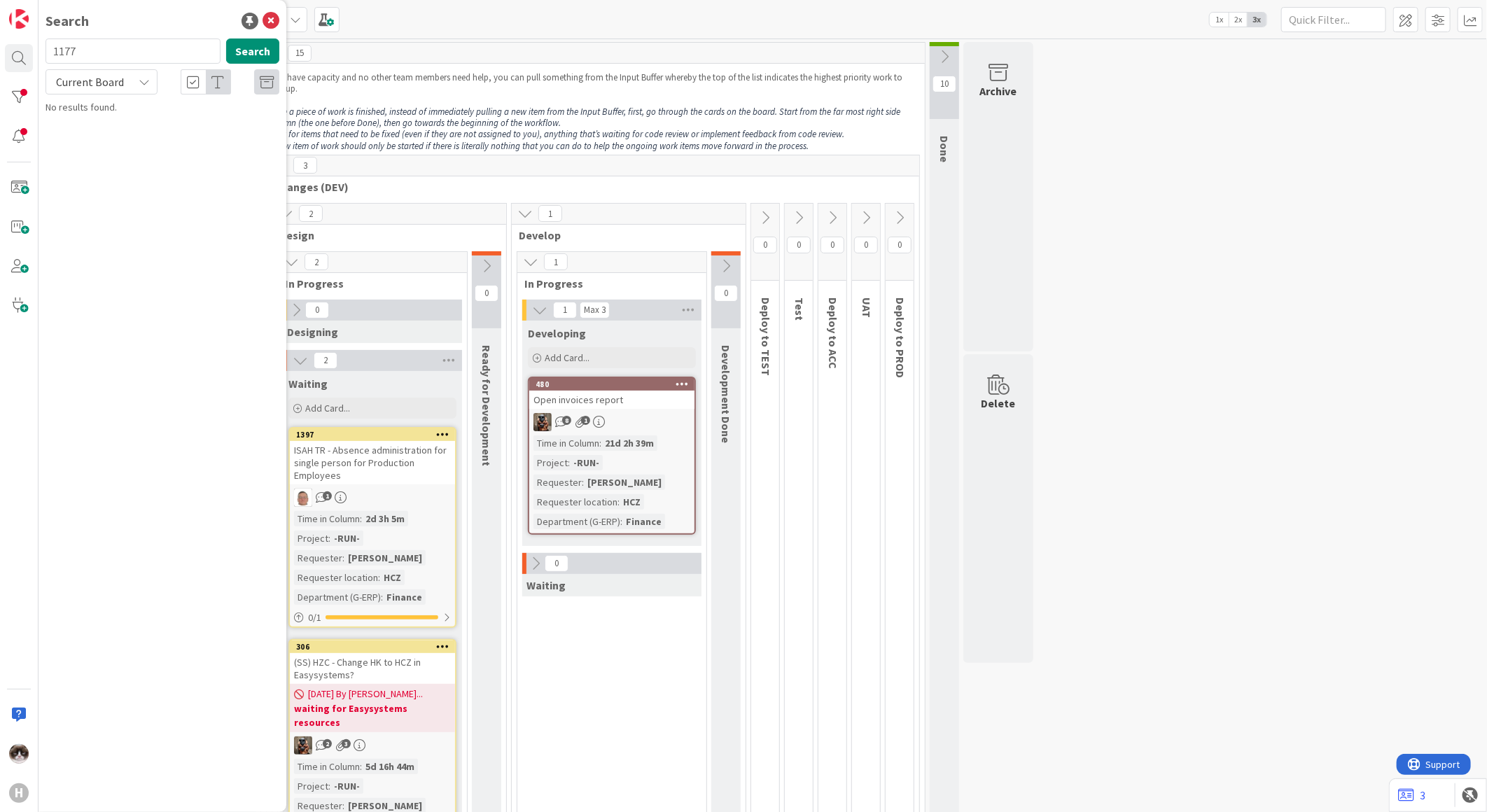
type input "1177"
click at [112, 114] on b "G-ERP - BFG Shared Service ›" at bounding box center [120, 109] width 110 height 11
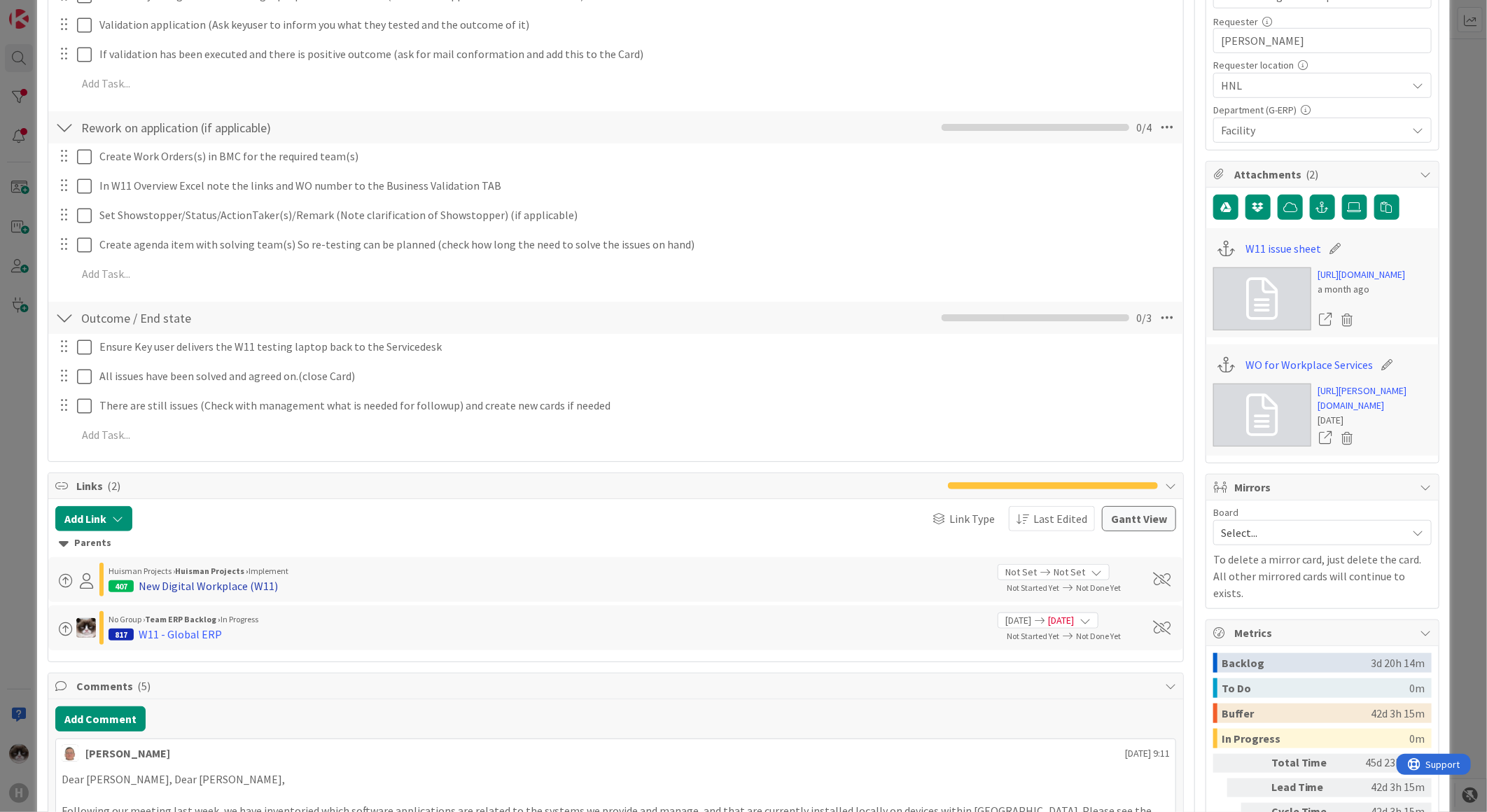
scroll to position [621, 0]
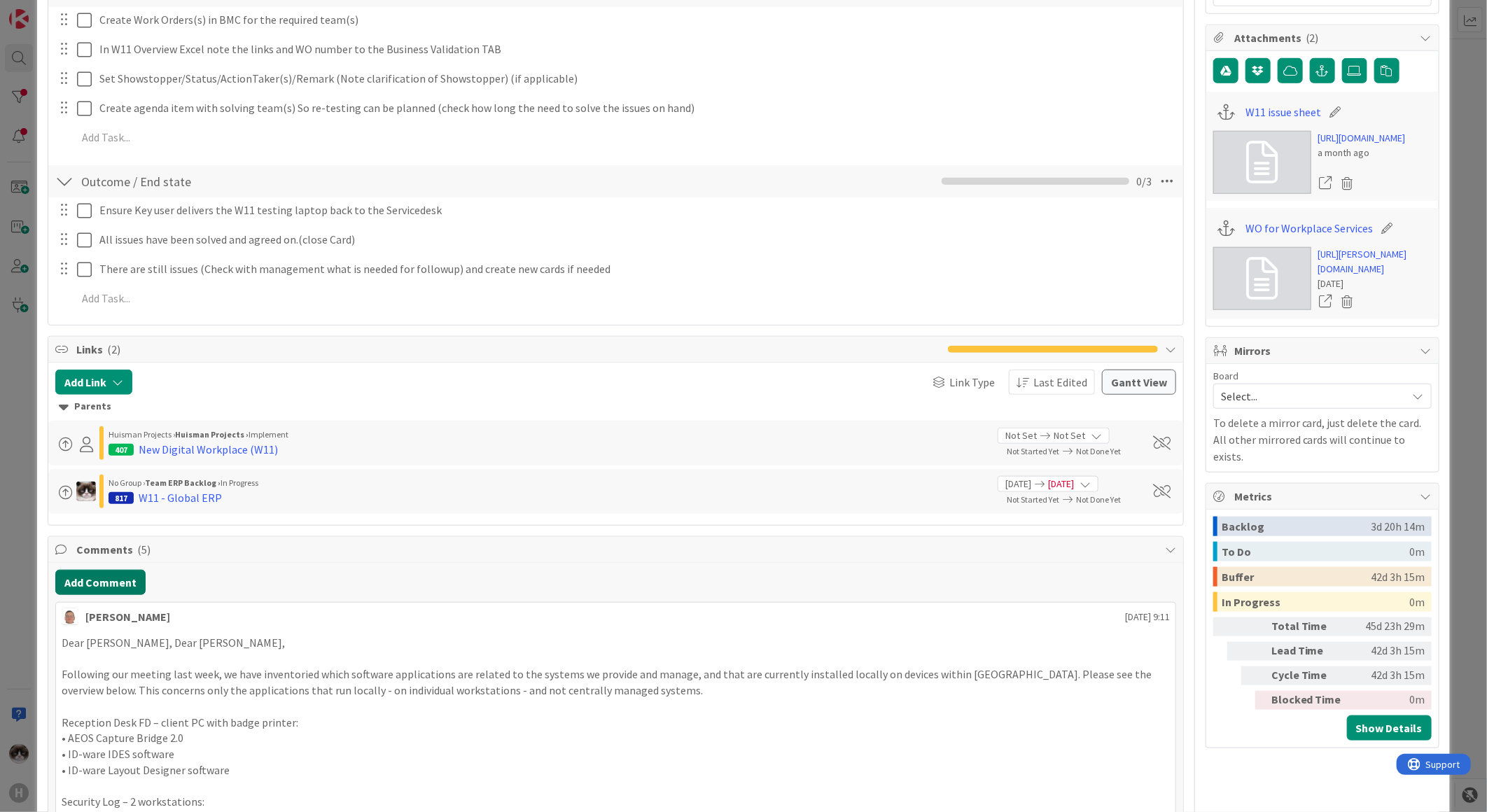
click at [123, 572] on button "Add Comment" at bounding box center [100, 582] width 91 height 25
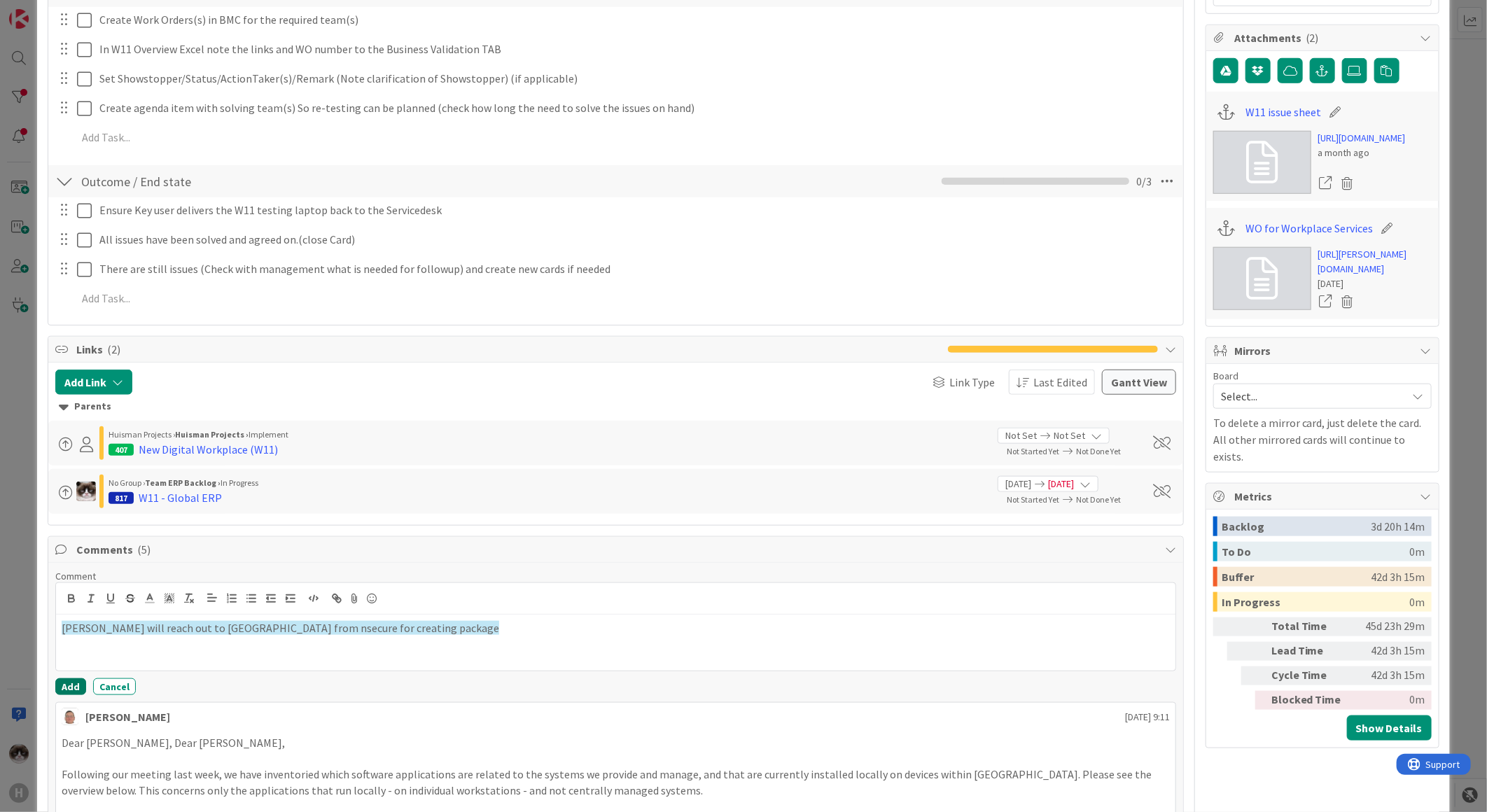
click at [76, 687] on button "Add" at bounding box center [70, 686] width 31 height 17
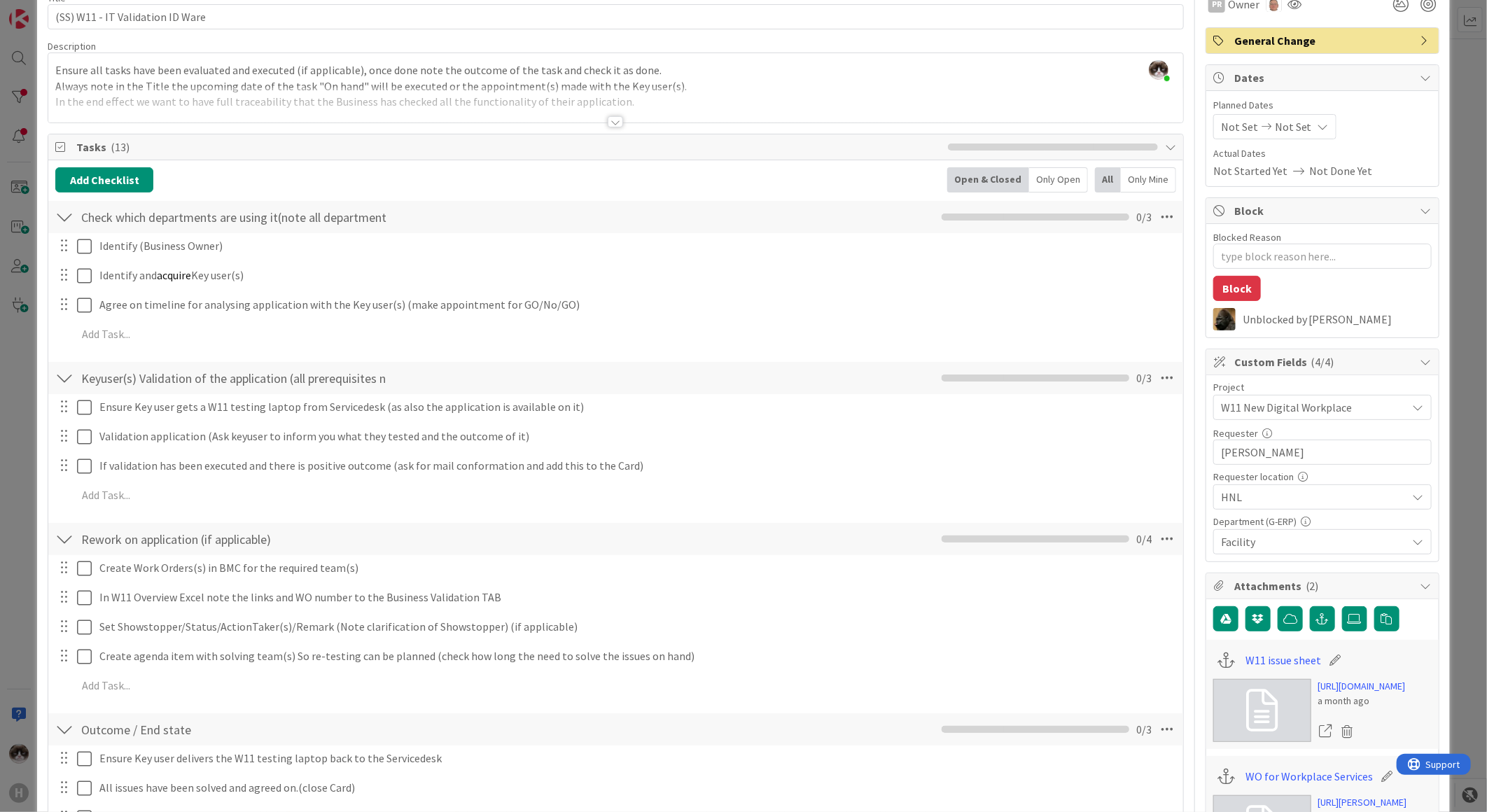
scroll to position [0, 0]
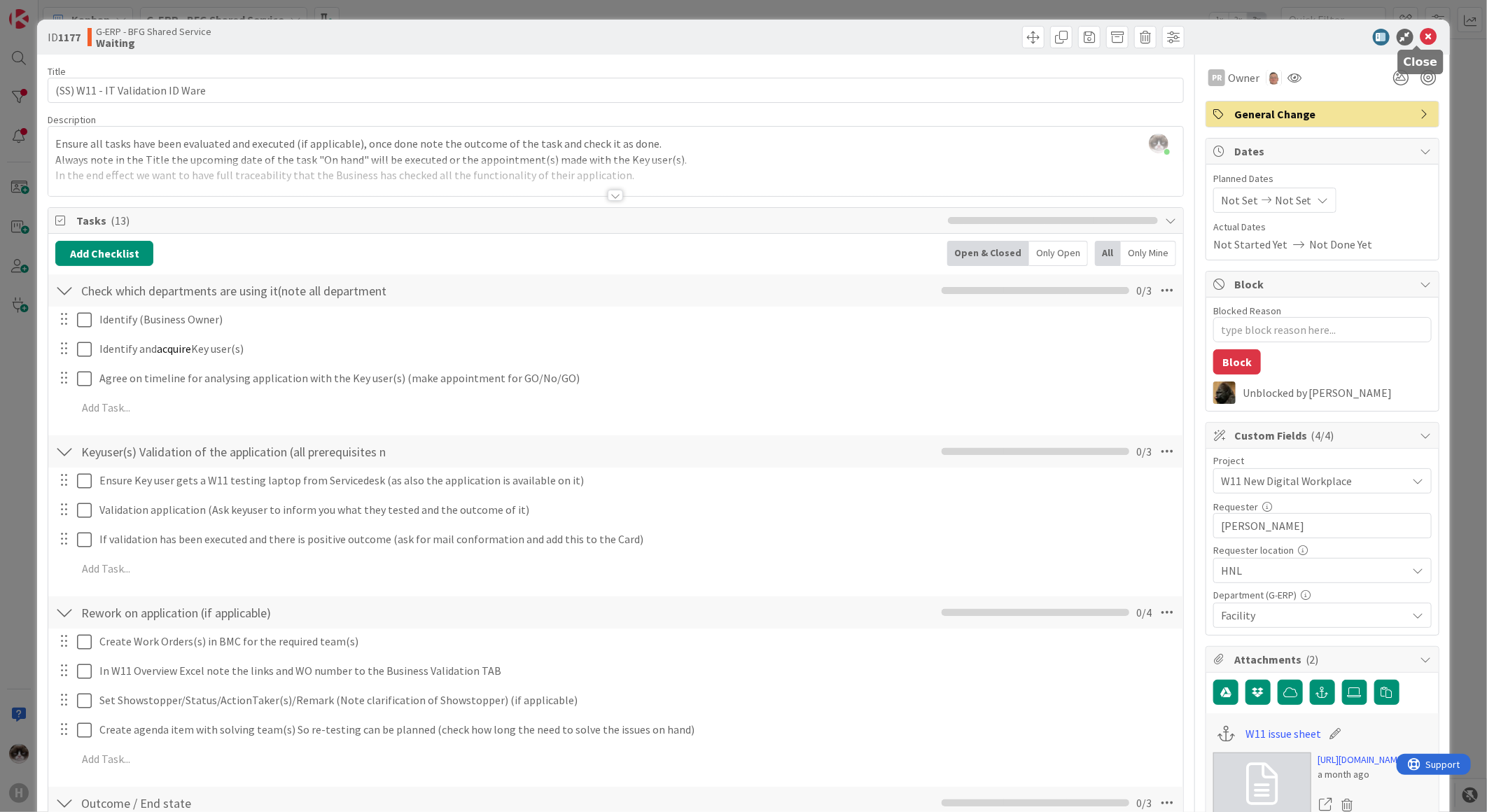
click at [1423, 38] on icon at bounding box center [1428, 36] width 17 height 17
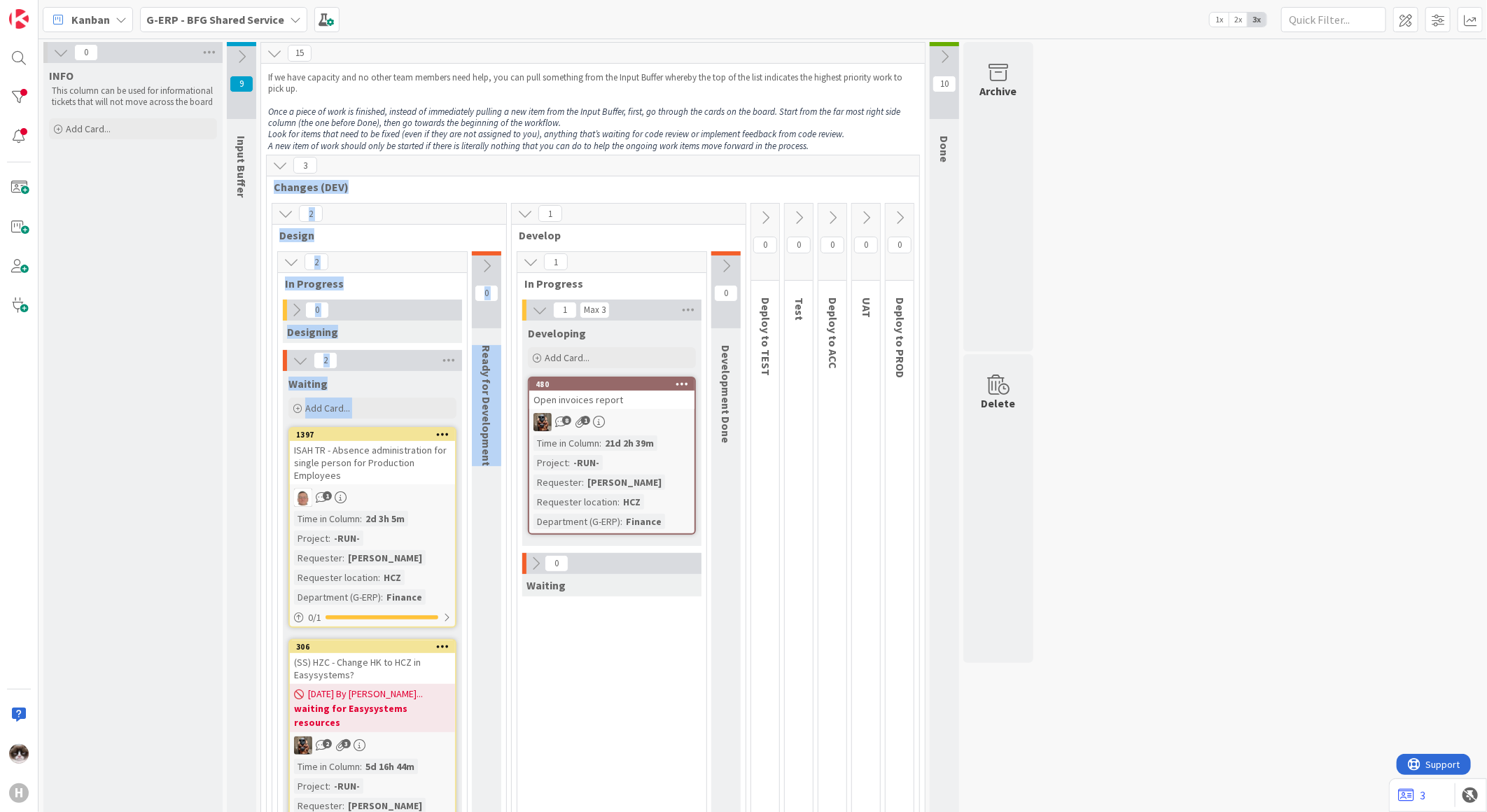
drag, startPoint x: 484, startPoint y: 466, endPoint x: 267, endPoint y: 190, distance: 351.1
click at [267, 190] on div "3 Changes (DEV) 2 Design 2 In Progress 0 Designing 2 Waiting Add Card... 1397 I…" at bounding box center [593, 532] width 654 height 755
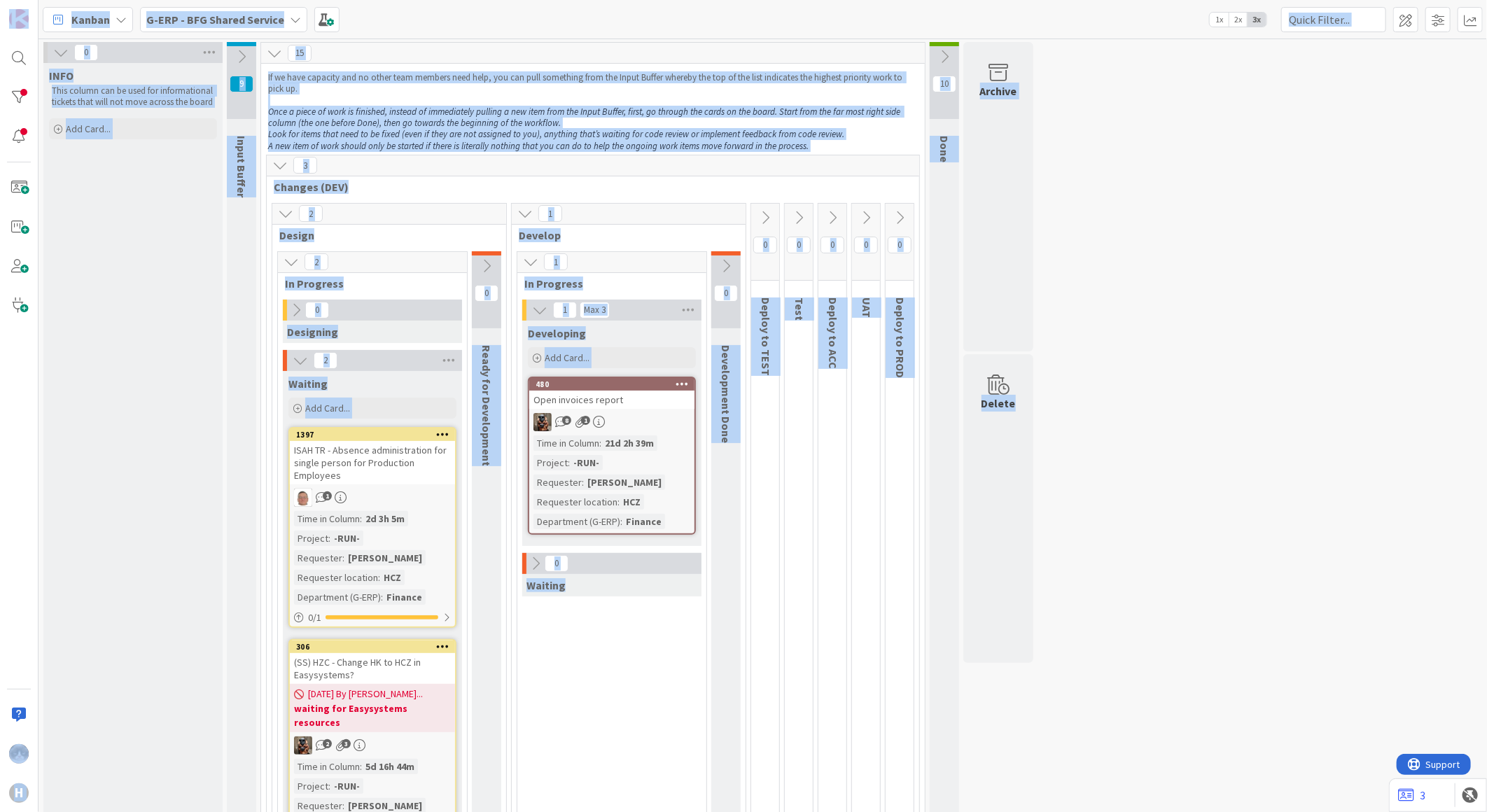
drag, startPoint x: 1171, startPoint y: 690, endPoint x: -5, endPoint y: -31, distance: 1379.4
click at [0, 0] on html "H Kanban G-ERP - BFG Shared Service 1x 2x 3x 0 INFO This column can be used for…" at bounding box center [743, 406] width 1487 height 812
drag, startPoint x: 1204, startPoint y: 687, endPoint x: -5, endPoint y: -28, distance: 1404.6
click at [0, 0] on html "H Kanban G-ERP - BFG Shared Service 1x 2x 3x 0 INFO This column can be used for…" at bounding box center [743, 406] width 1487 height 812
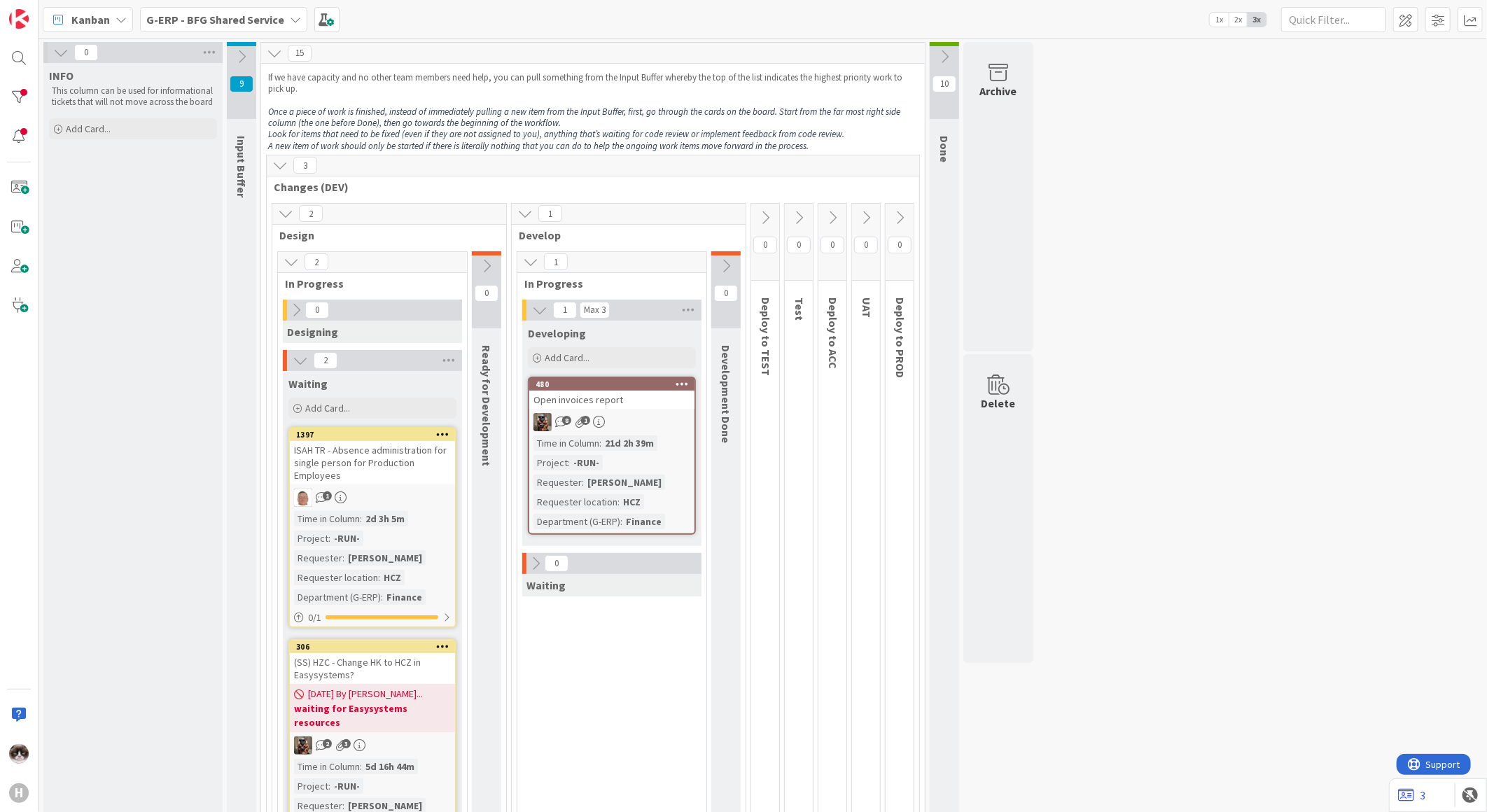
click at [173, 25] on span "G-ERP - BFG Shared Service" at bounding box center [215, 20] width 138 height 17
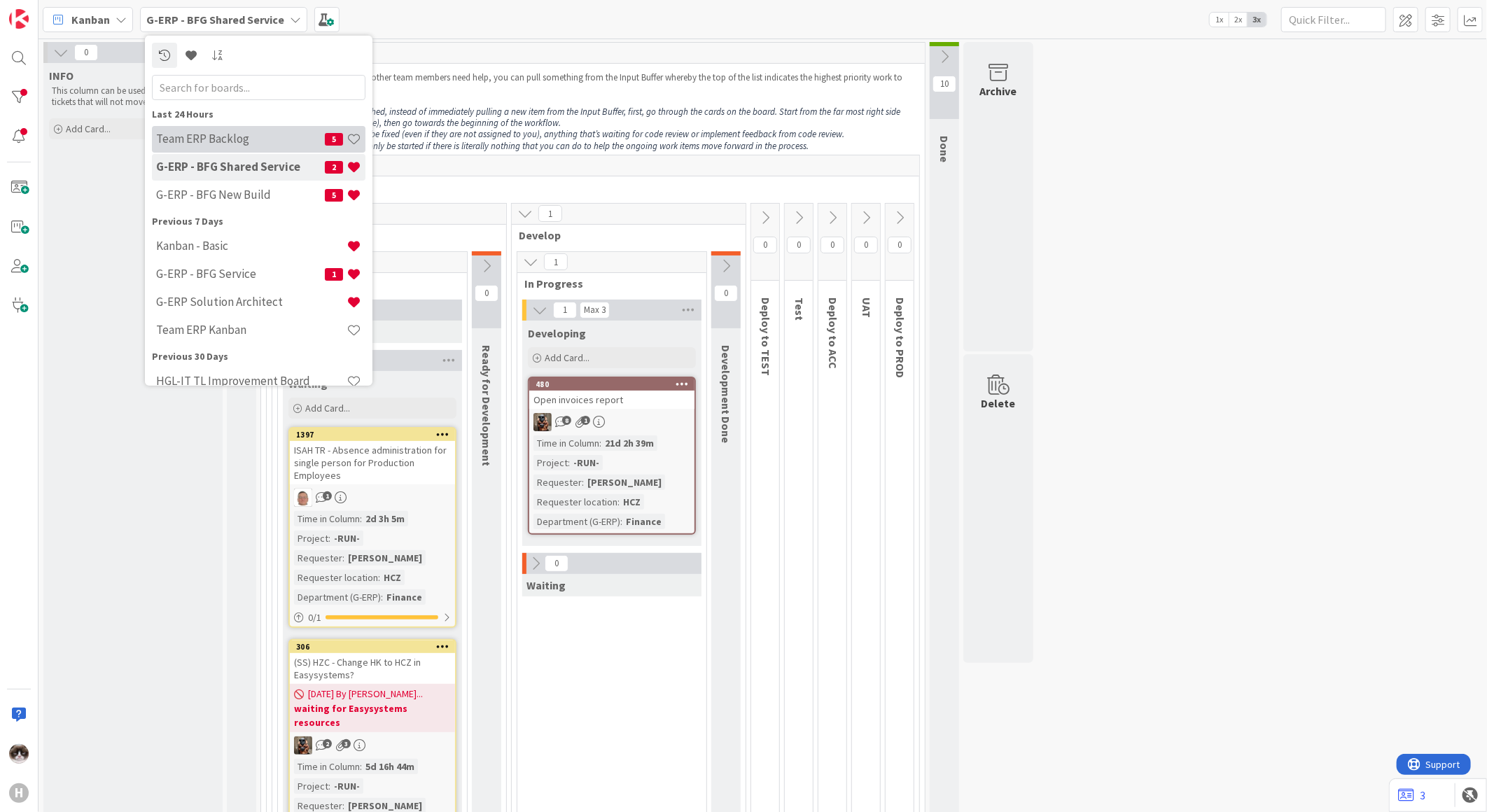
click at [220, 128] on div "Team ERP Backlog 5" at bounding box center [259, 139] width 213 height 27
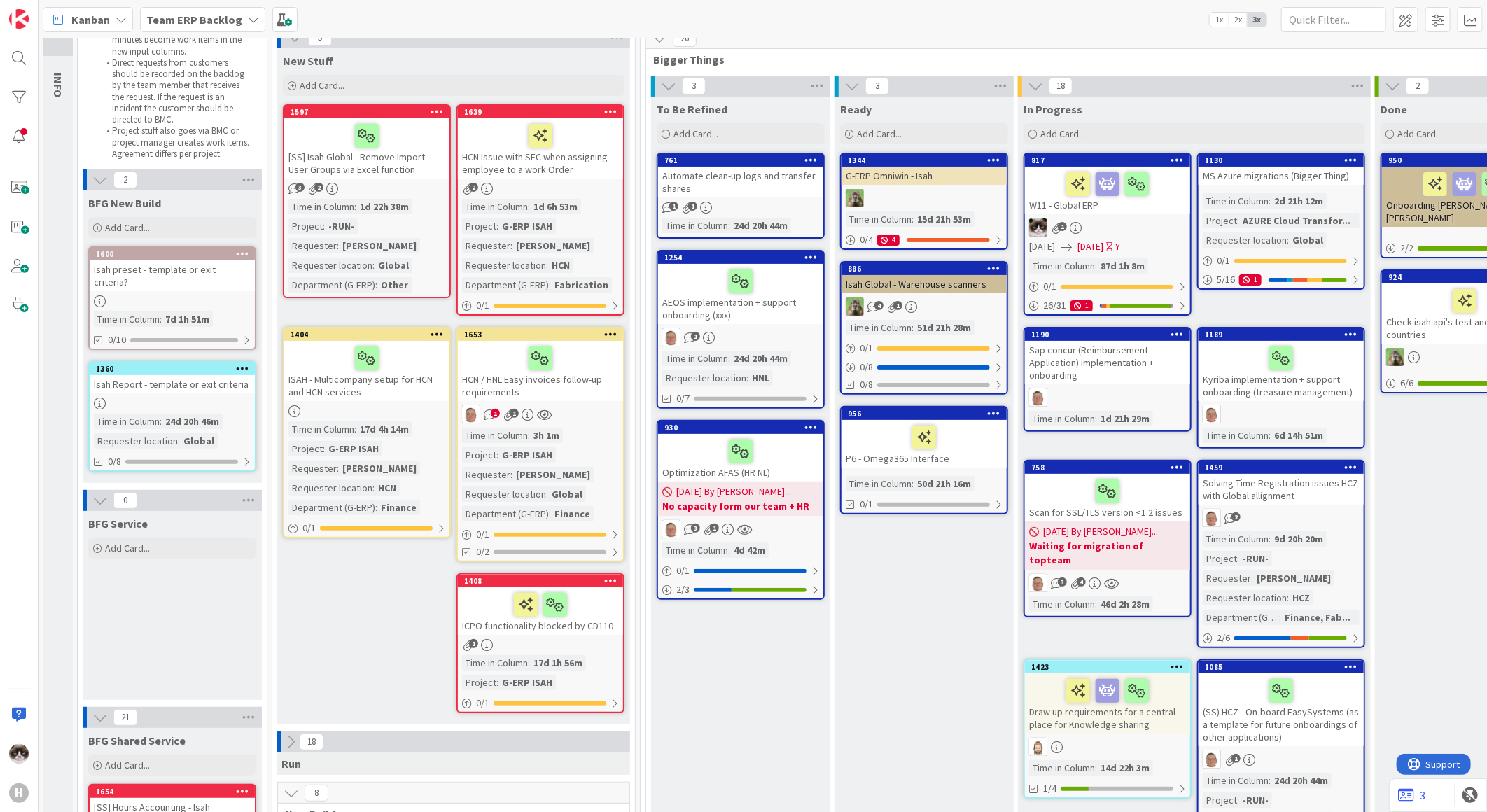
scroll to position [155, 0]
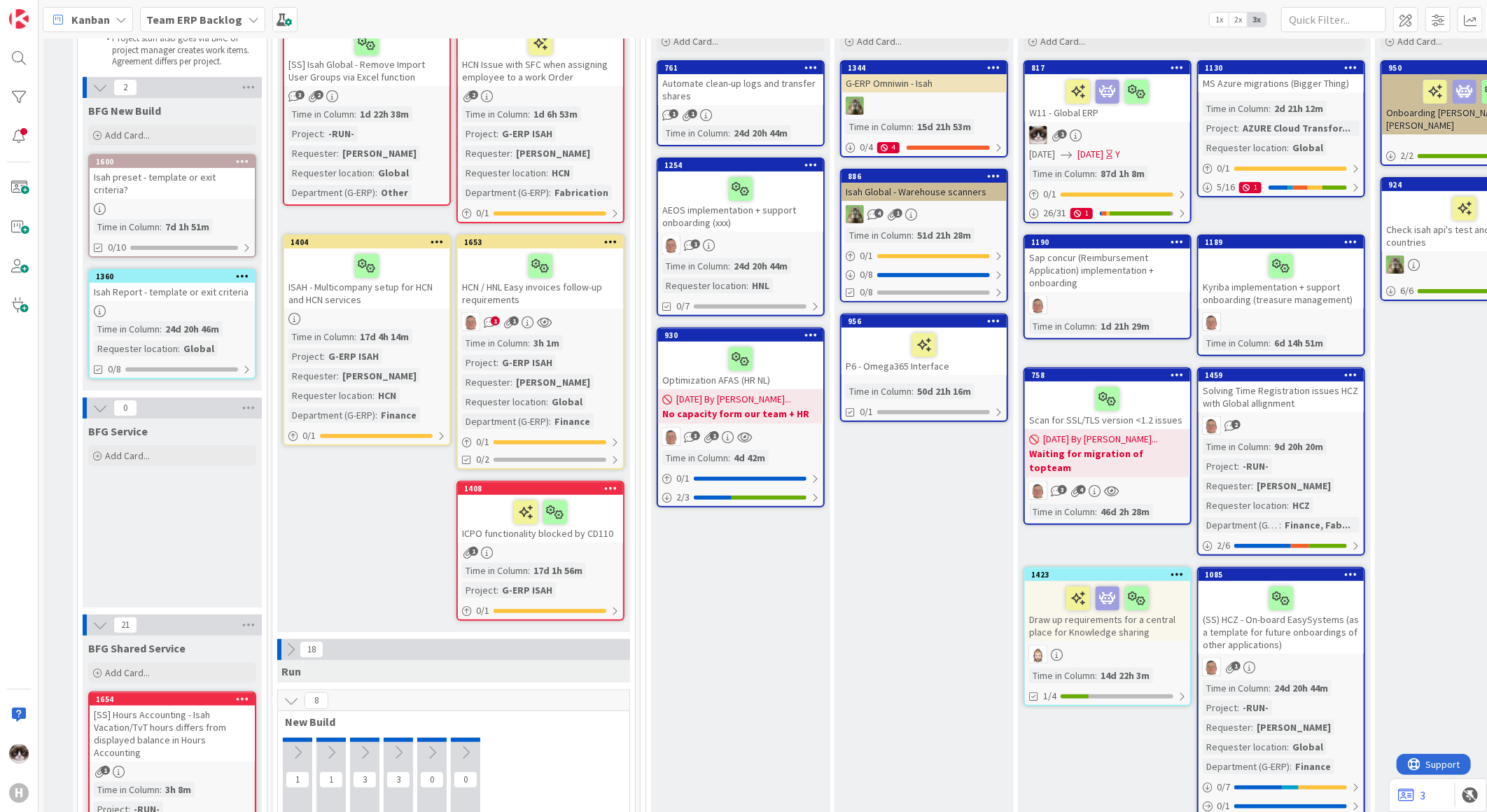
click at [612, 482] on icon at bounding box center [611, 487] width 13 height 10
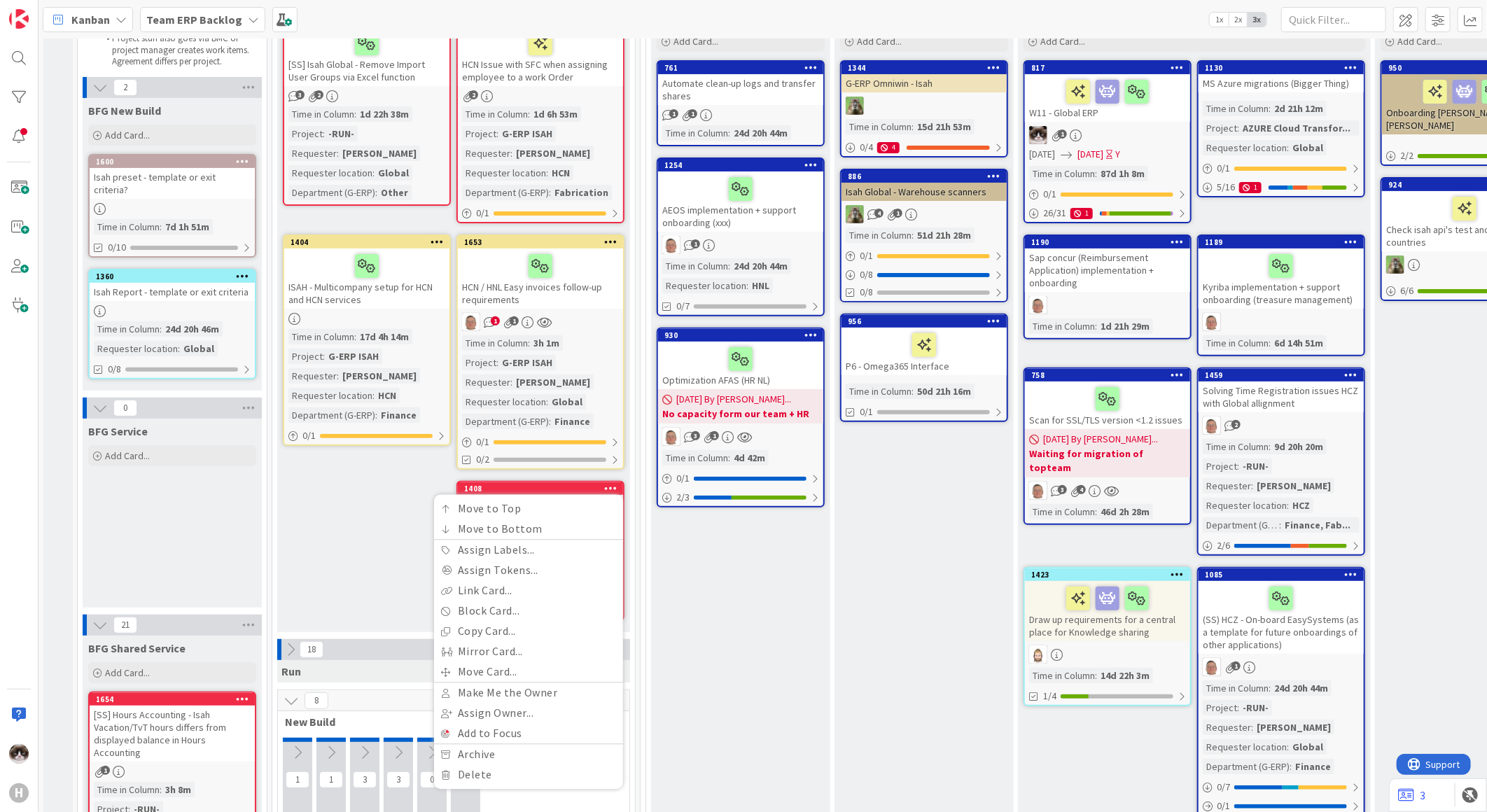
click at [404, 553] on div "New Stuff Add Card... 1639 HCN Issue with SFC when assigning employee to a work…" at bounding box center [453, 293] width 353 height 676
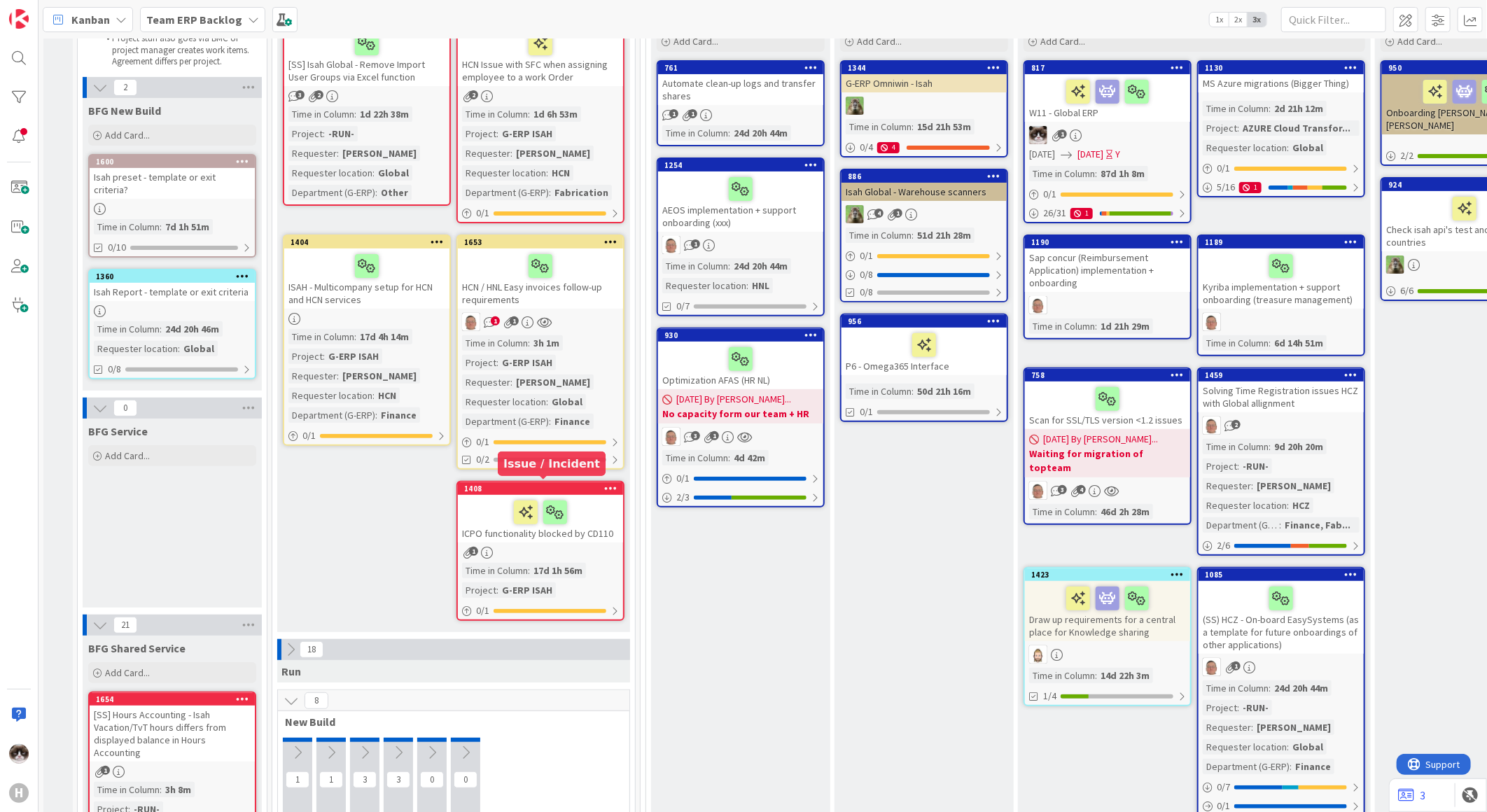
click at [589, 489] on div "1408" at bounding box center [543, 488] width 159 height 10
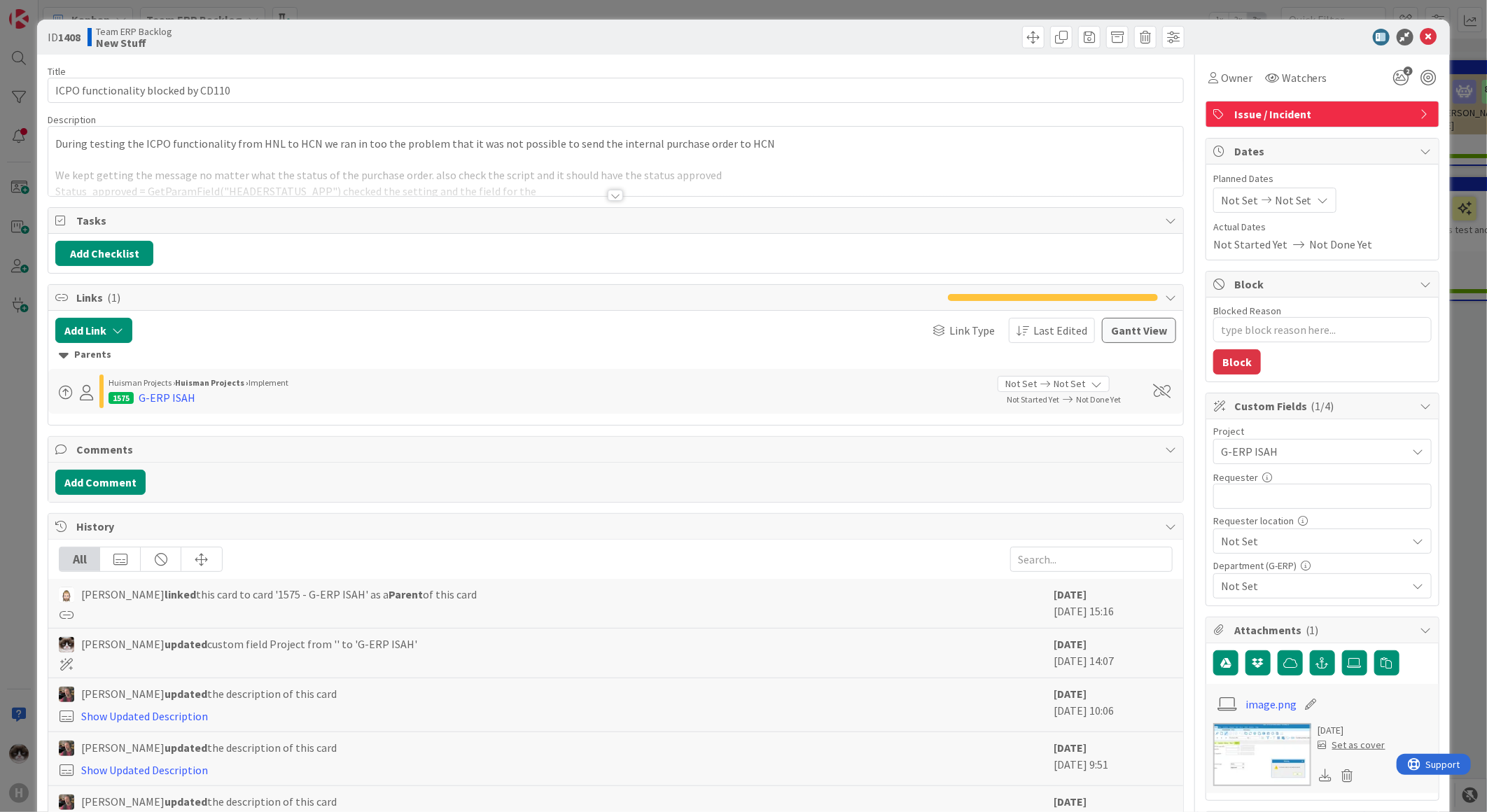
click at [1337, 114] on span "Issue / Incident" at bounding box center [1324, 114] width 180 height 17
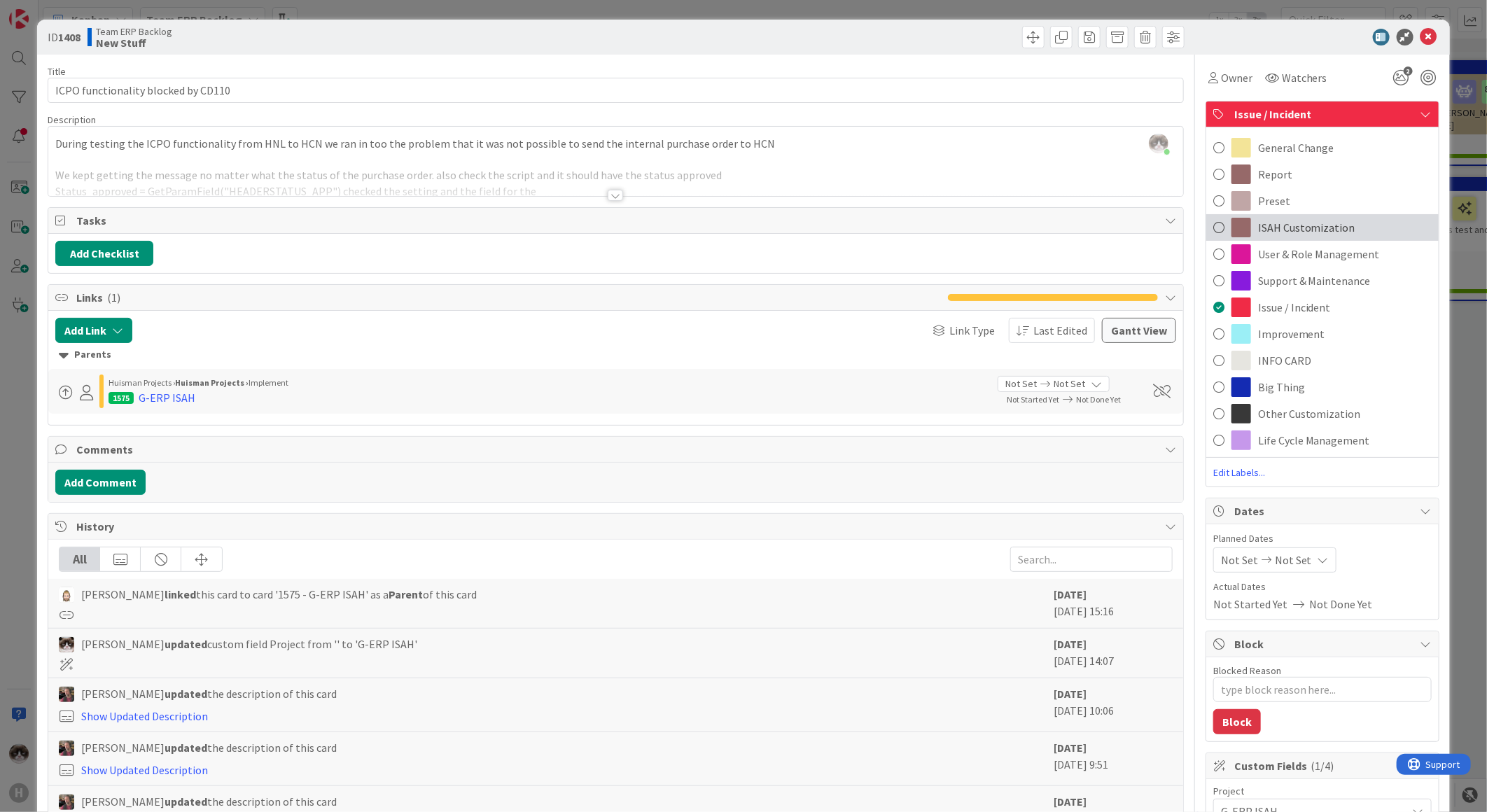
click at [1348, 228] on div "ISAH Customization" at bounding box center [1323, 227] width 233 height 27
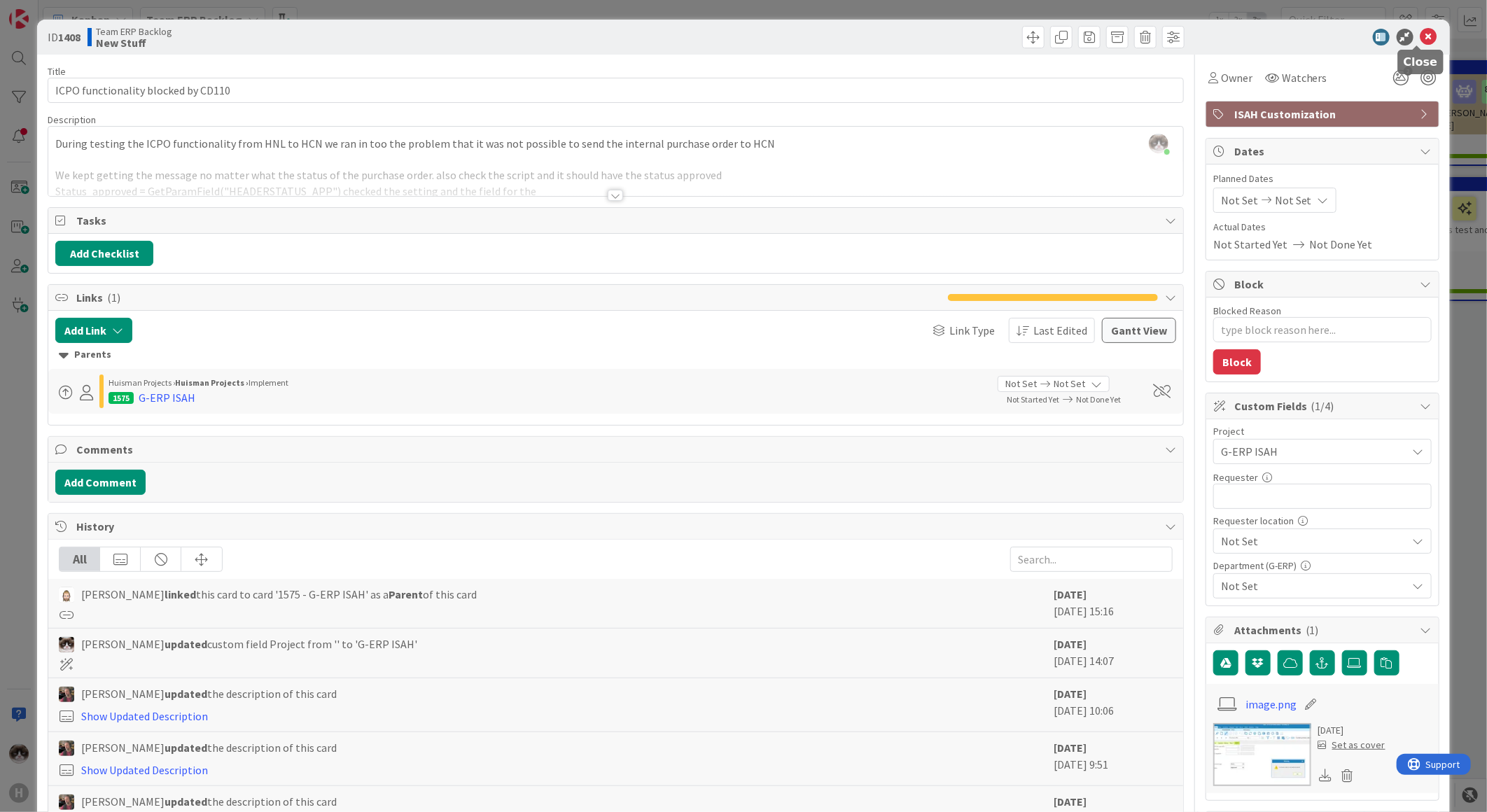
click at [1420, 32] on icon at bounding box center [1428, 36] width 17 height 17
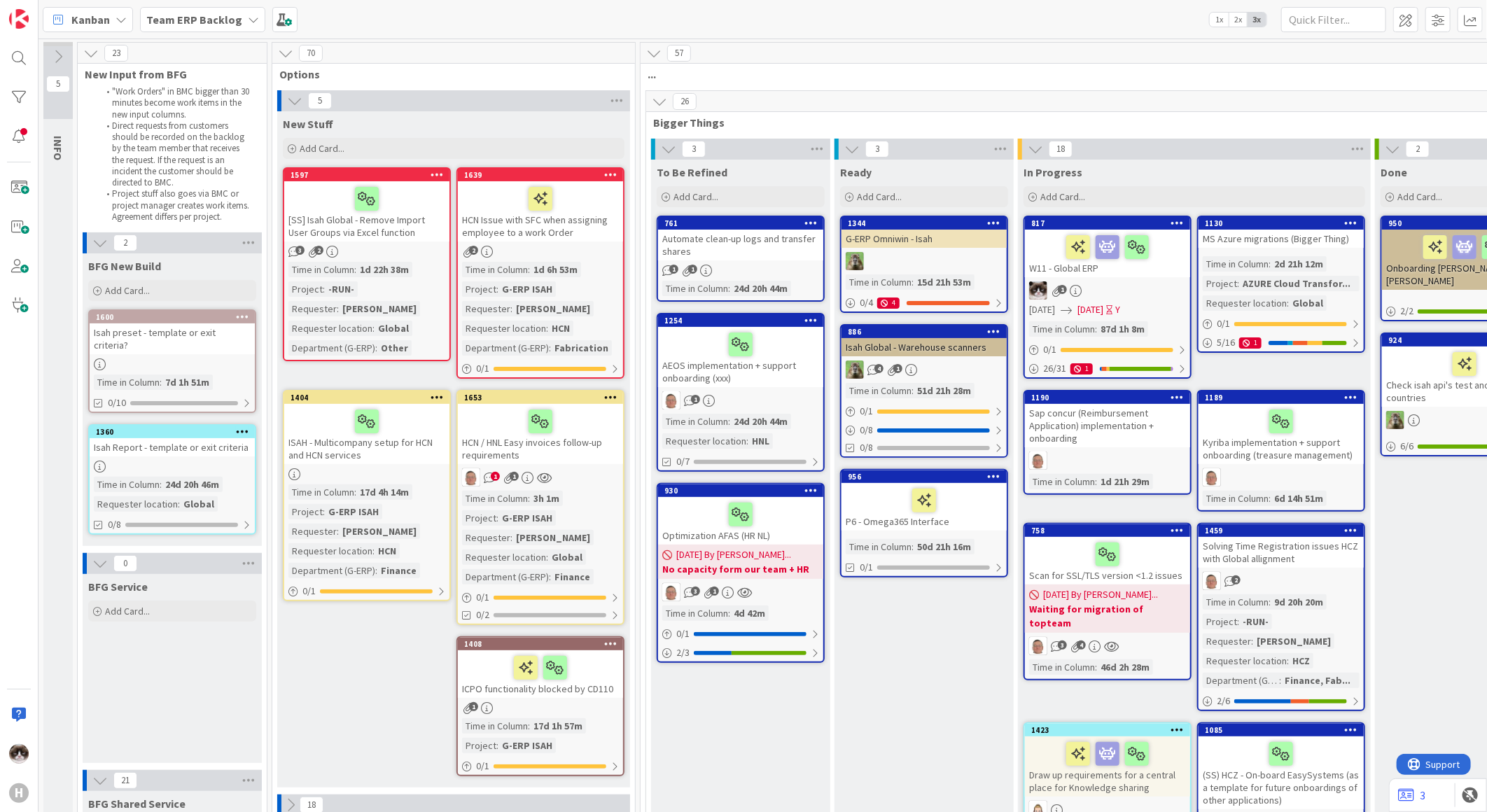
click at [598, 252] on div "2" at bounding box center [540, 251] width 165 height 12
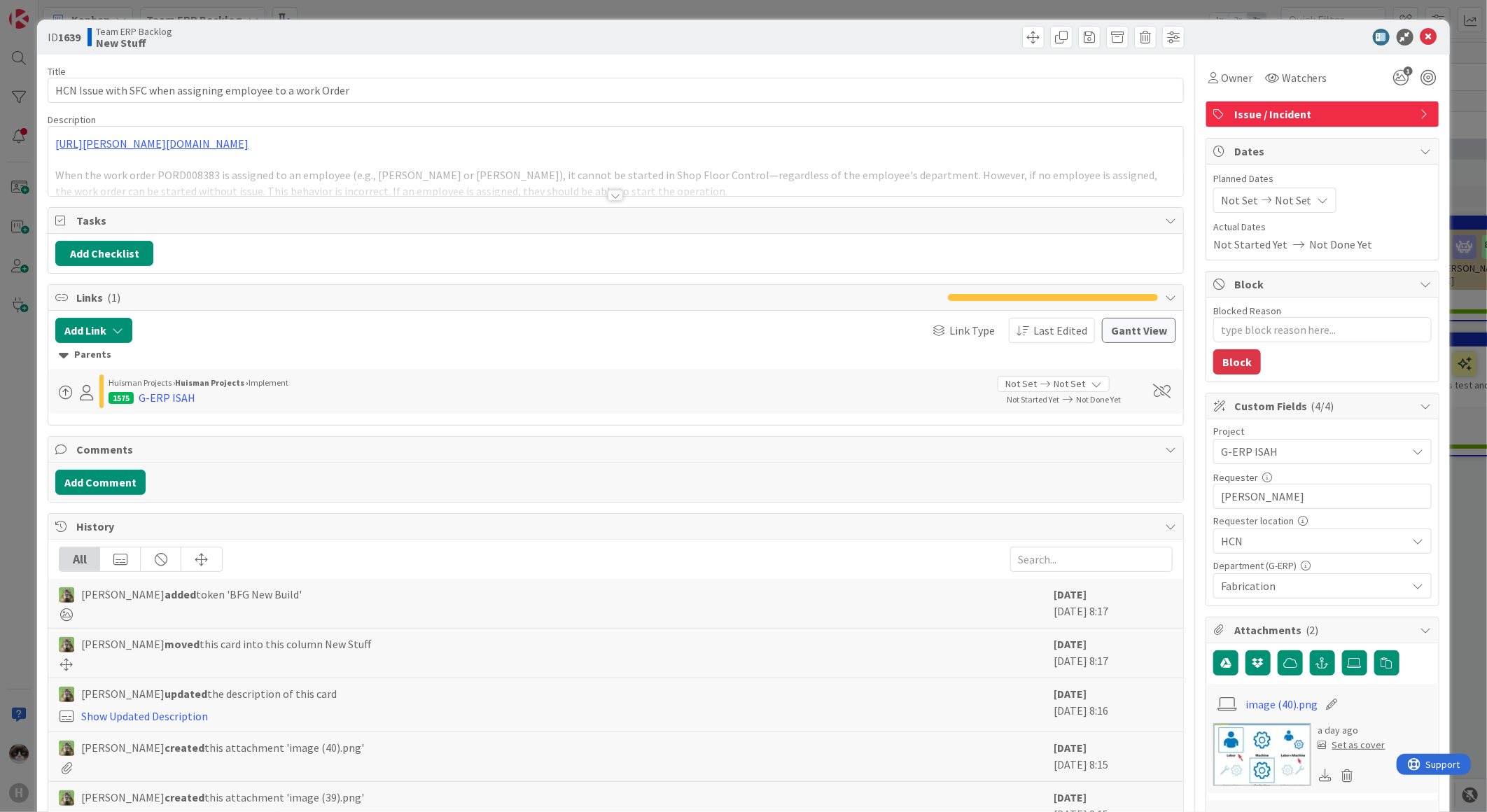
click at [609, 199] on div at bounding box center [615, 195] width 15 height 12
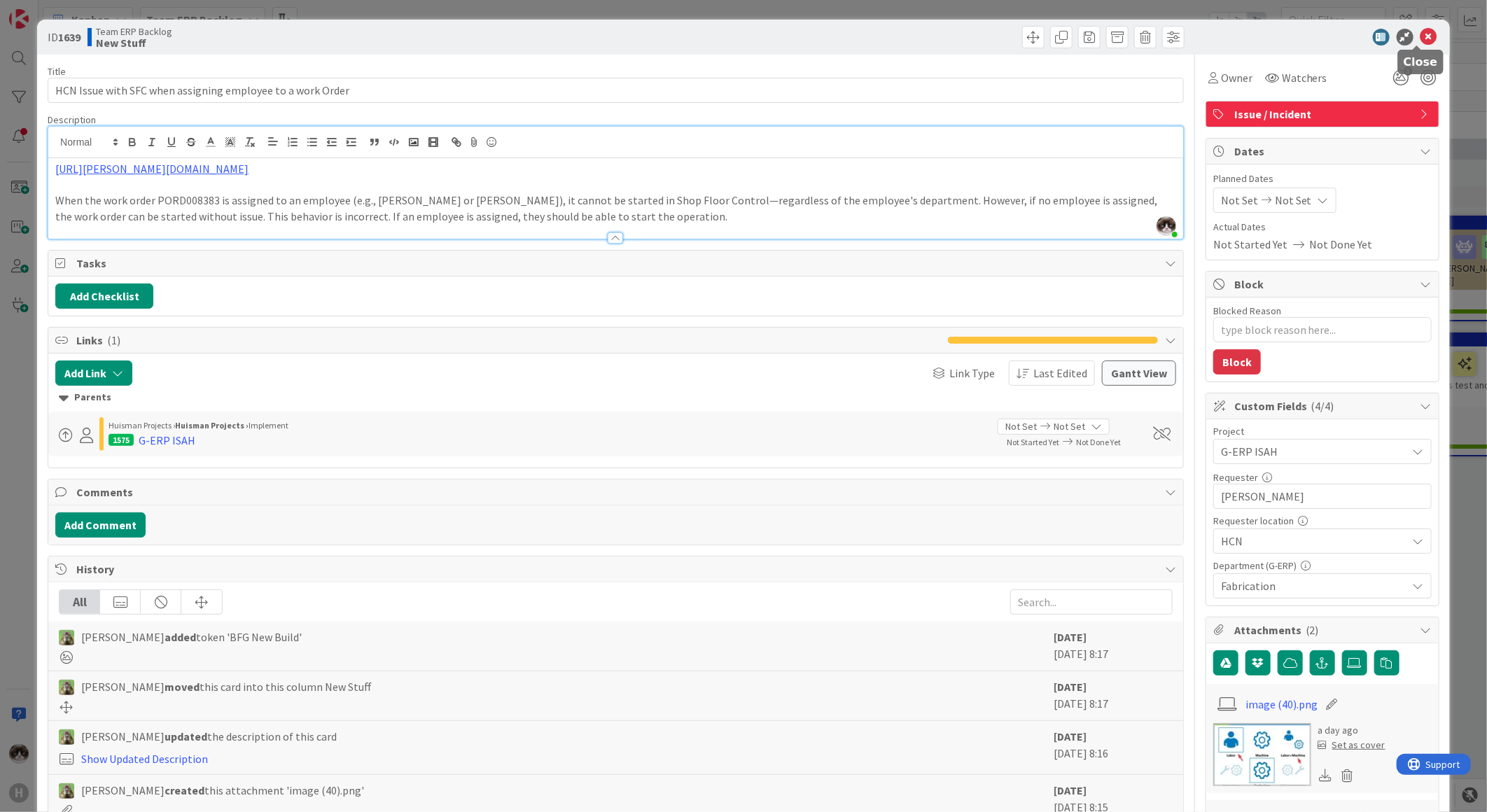
click at [1420, 36] on icon at bounding box center [1428, 36] width 17 height 17
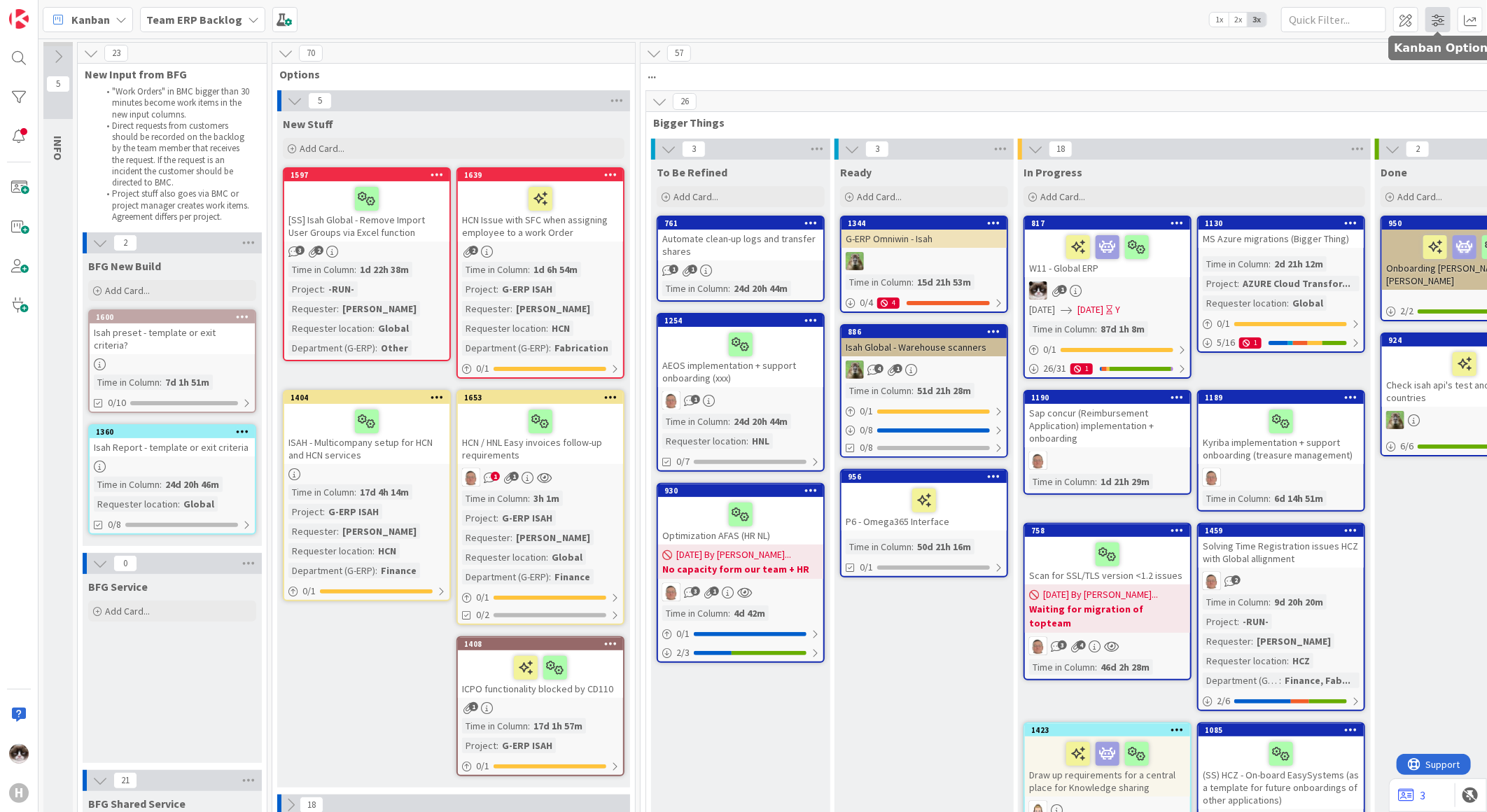
click at [1435, 12] on span at bounding box center [1438, 20] width 25 height 25
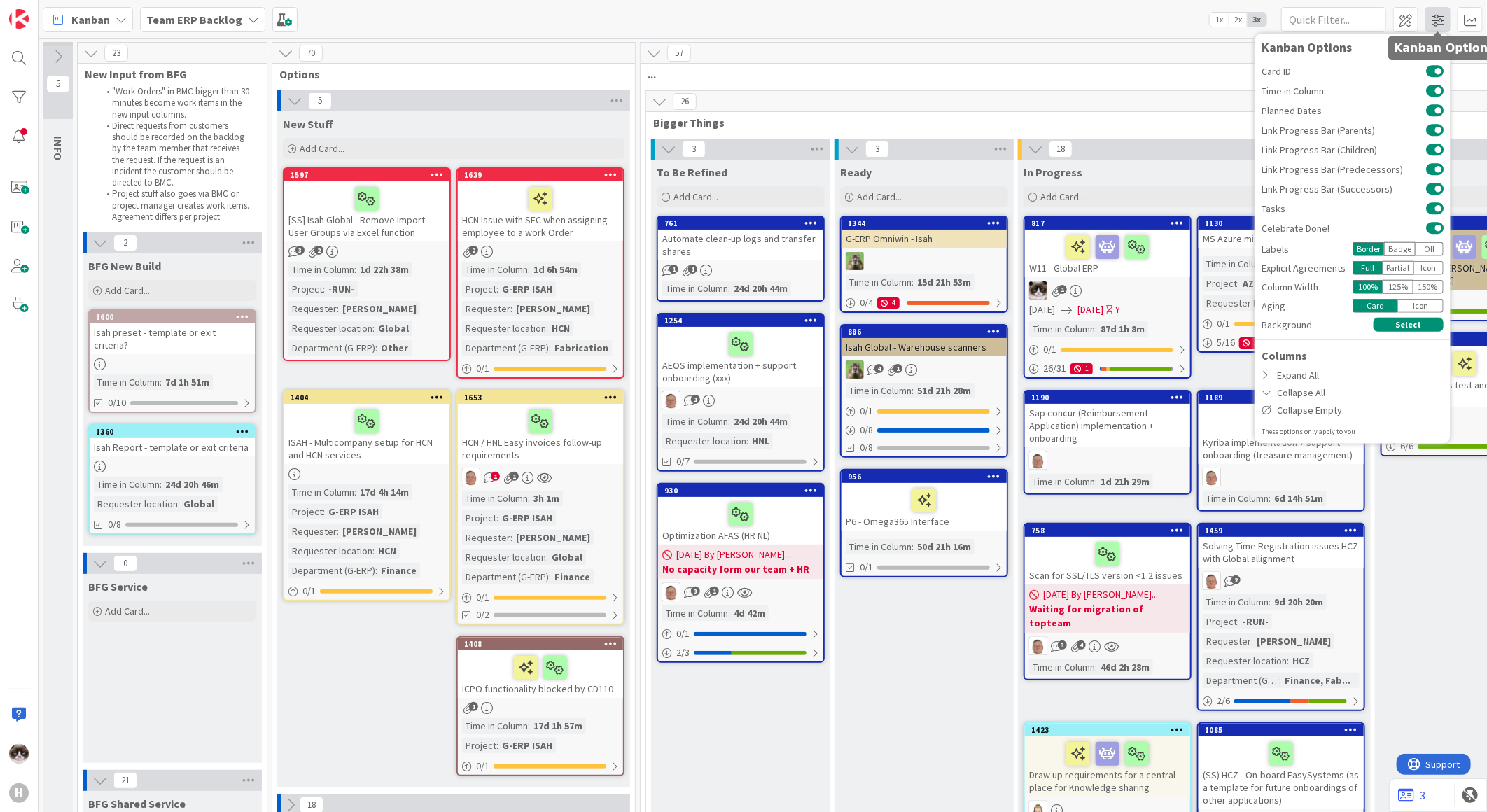
click at [1435, 20] on span at bounding box center [1438, 20] width 25 height 25
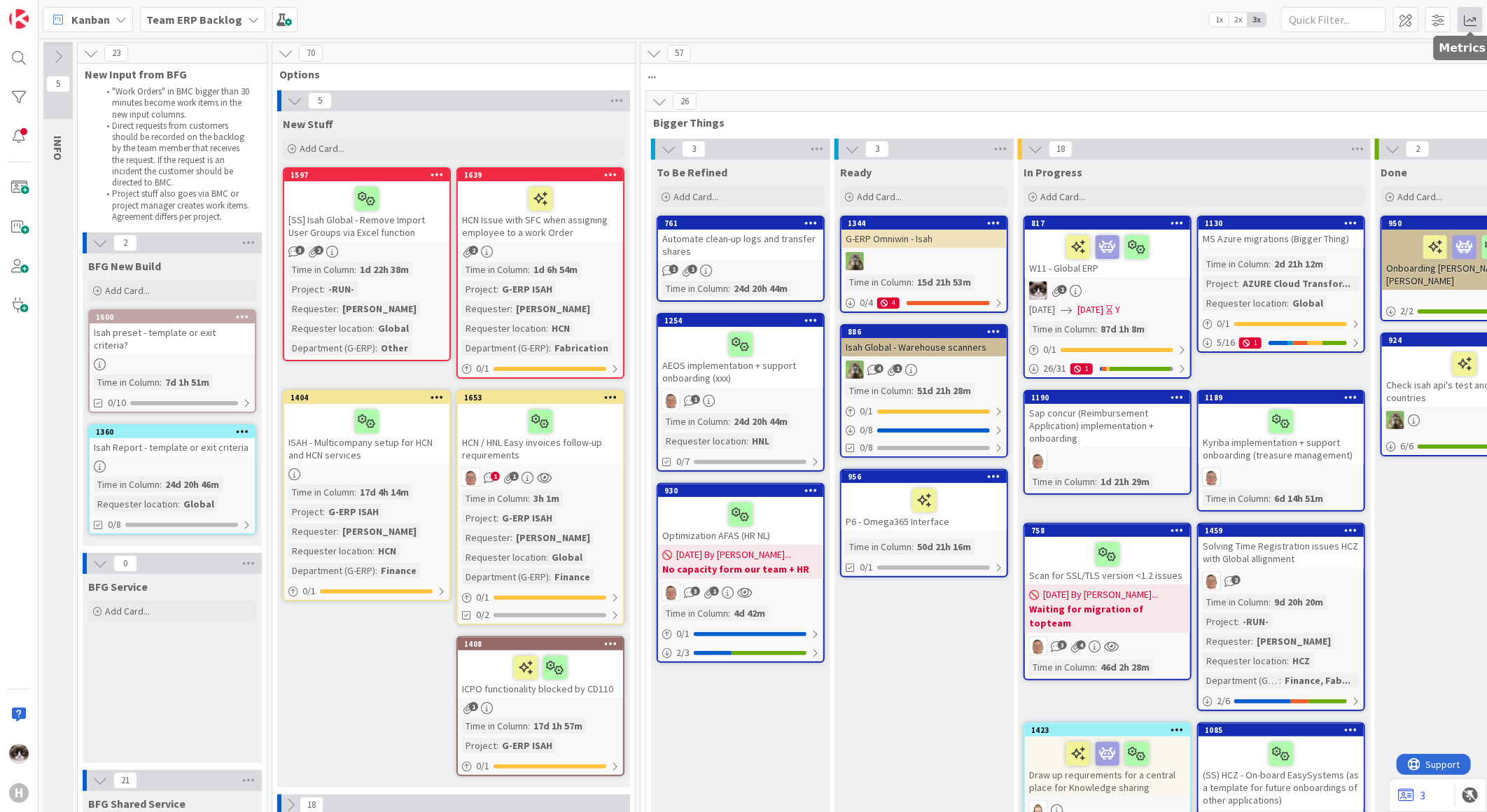
click at [1465, 20] on span at bounding box center [1470, 20] width 25 height 25
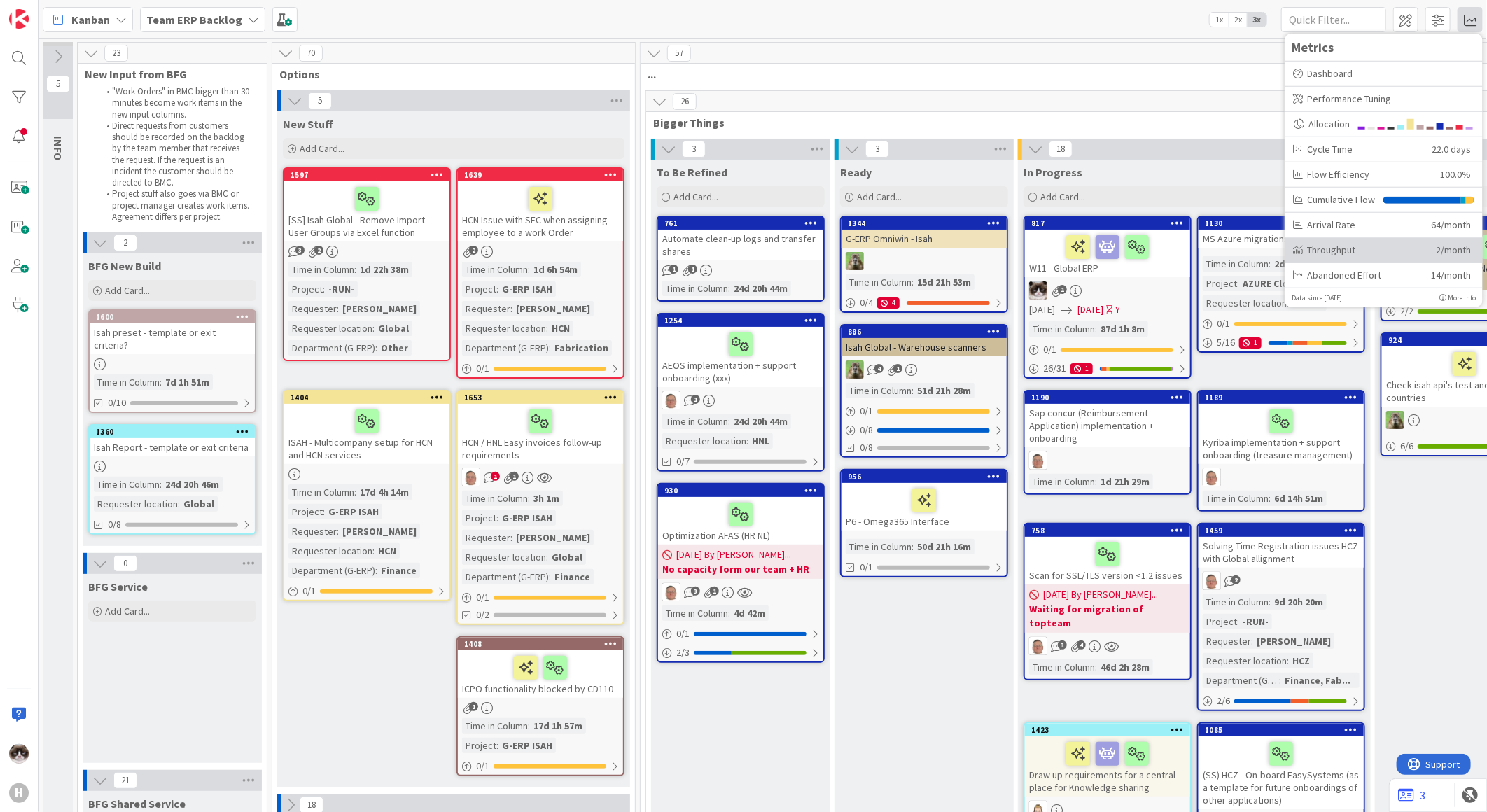
click at [1359, 257] on div "Throughput 2/month" at bounding box center [1383, 250] width 198 height 25
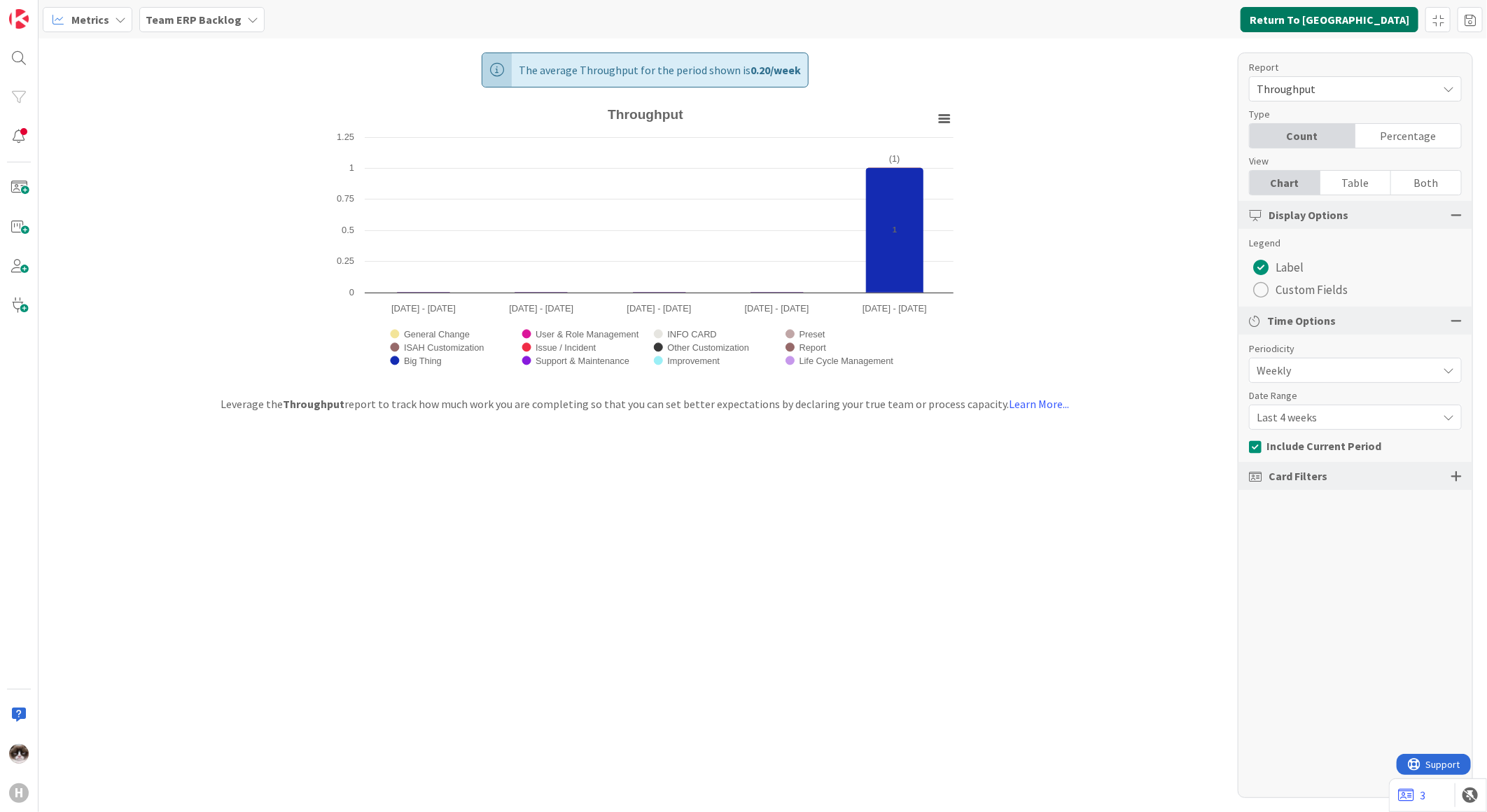
click at [1395, 24] on button "Return To [GEOGRAPHIC_DATA]" at bounding box center [1330, 20] width 178 height 25
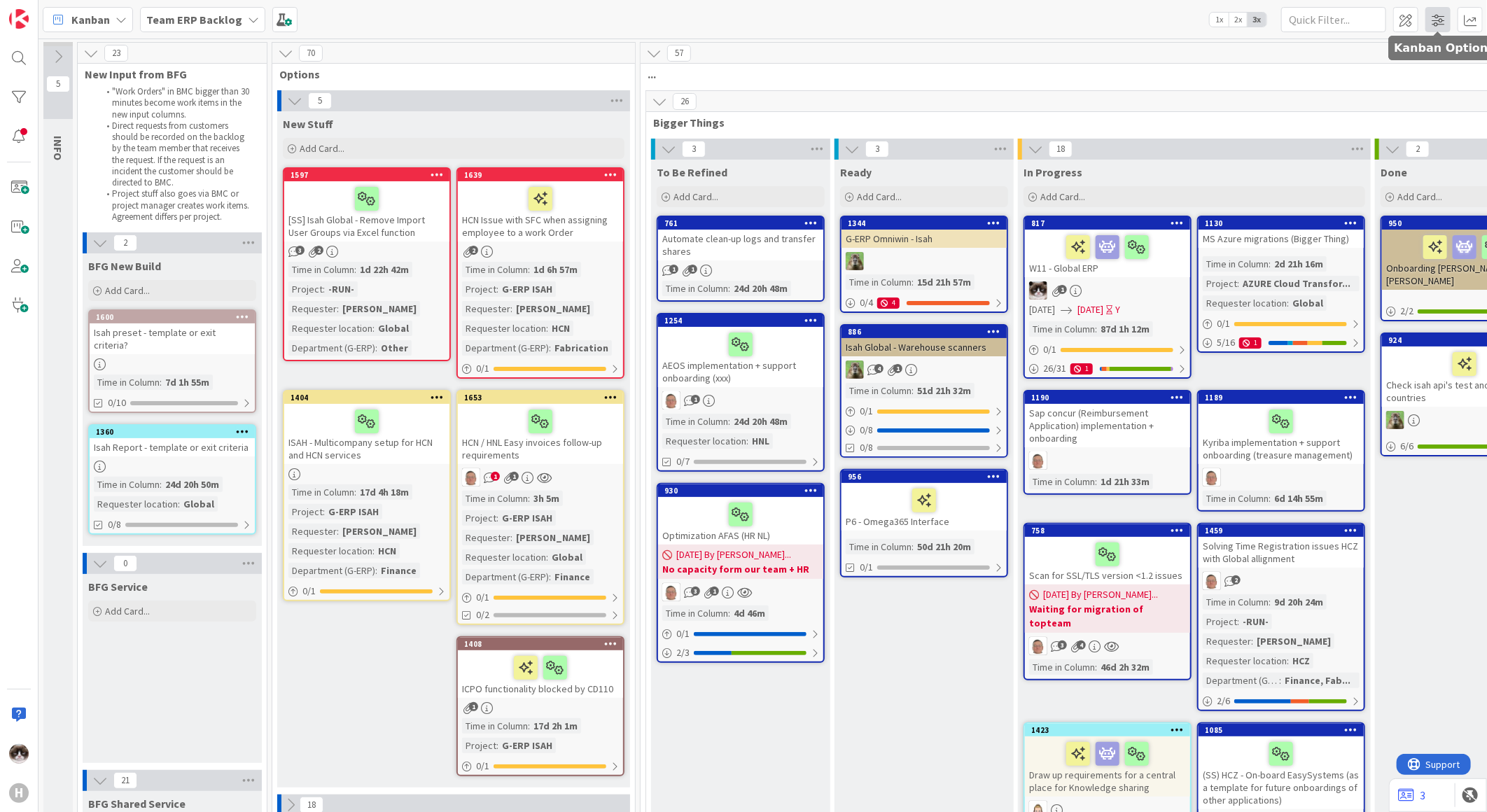
click at [1430, 12] on span at bounding box center [1438, 20] width 25 height 25
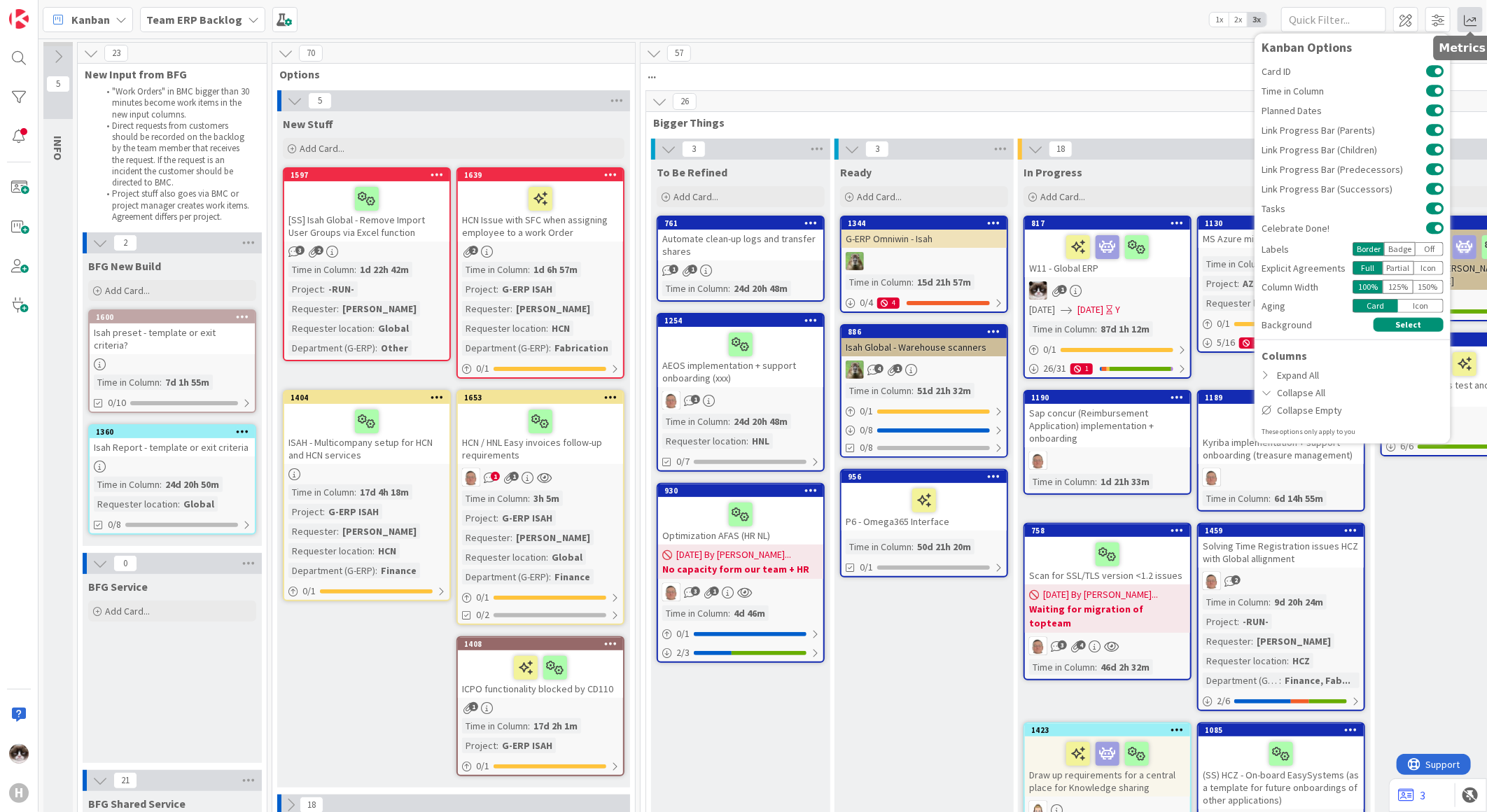
click at [1467, 18] on span at bounding box center [1470, 20] width 25 height 25
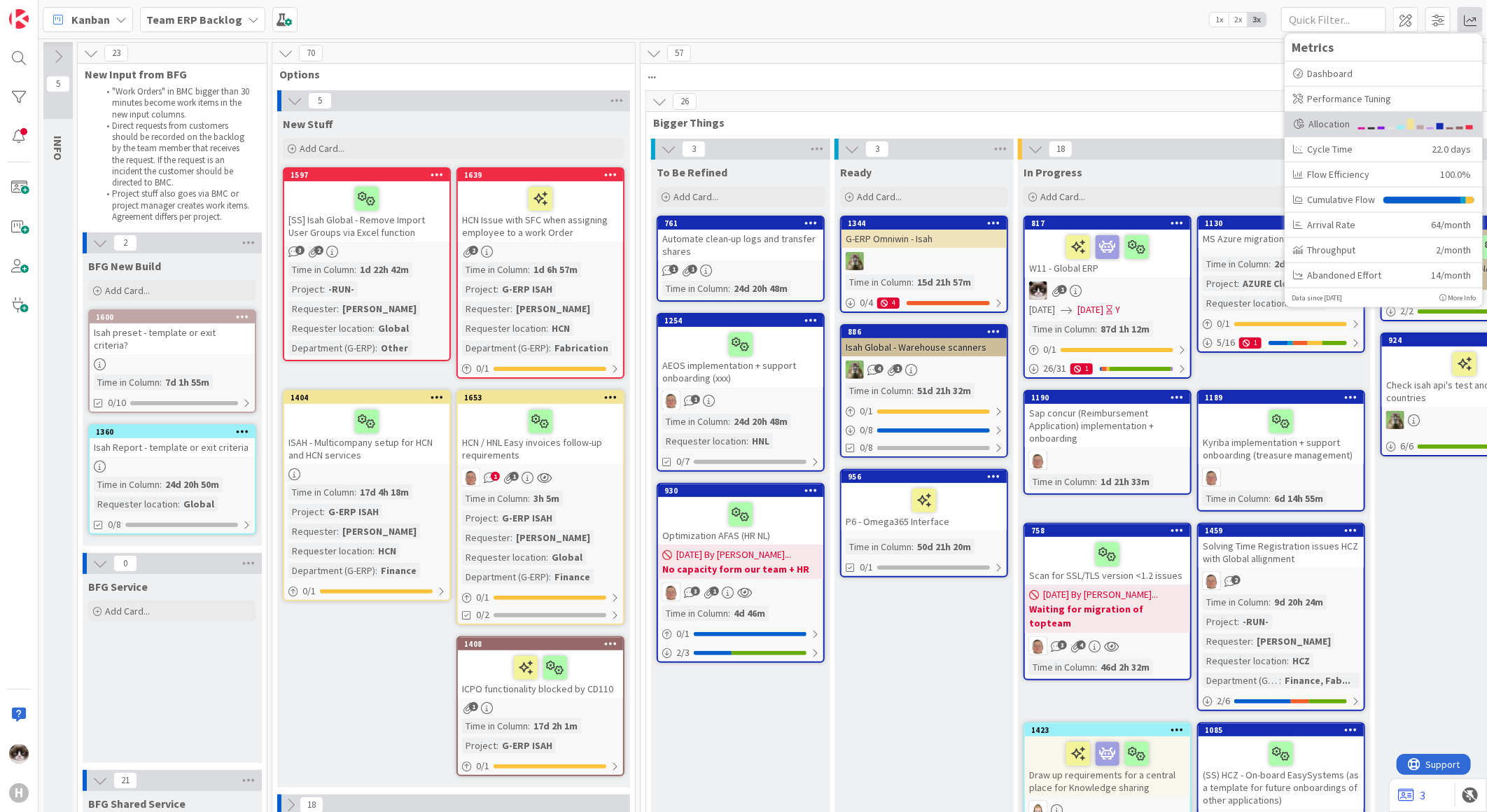
click at [1345, 131] on div "Allocation" at bounding box center [1383, 123] width 198 height 25
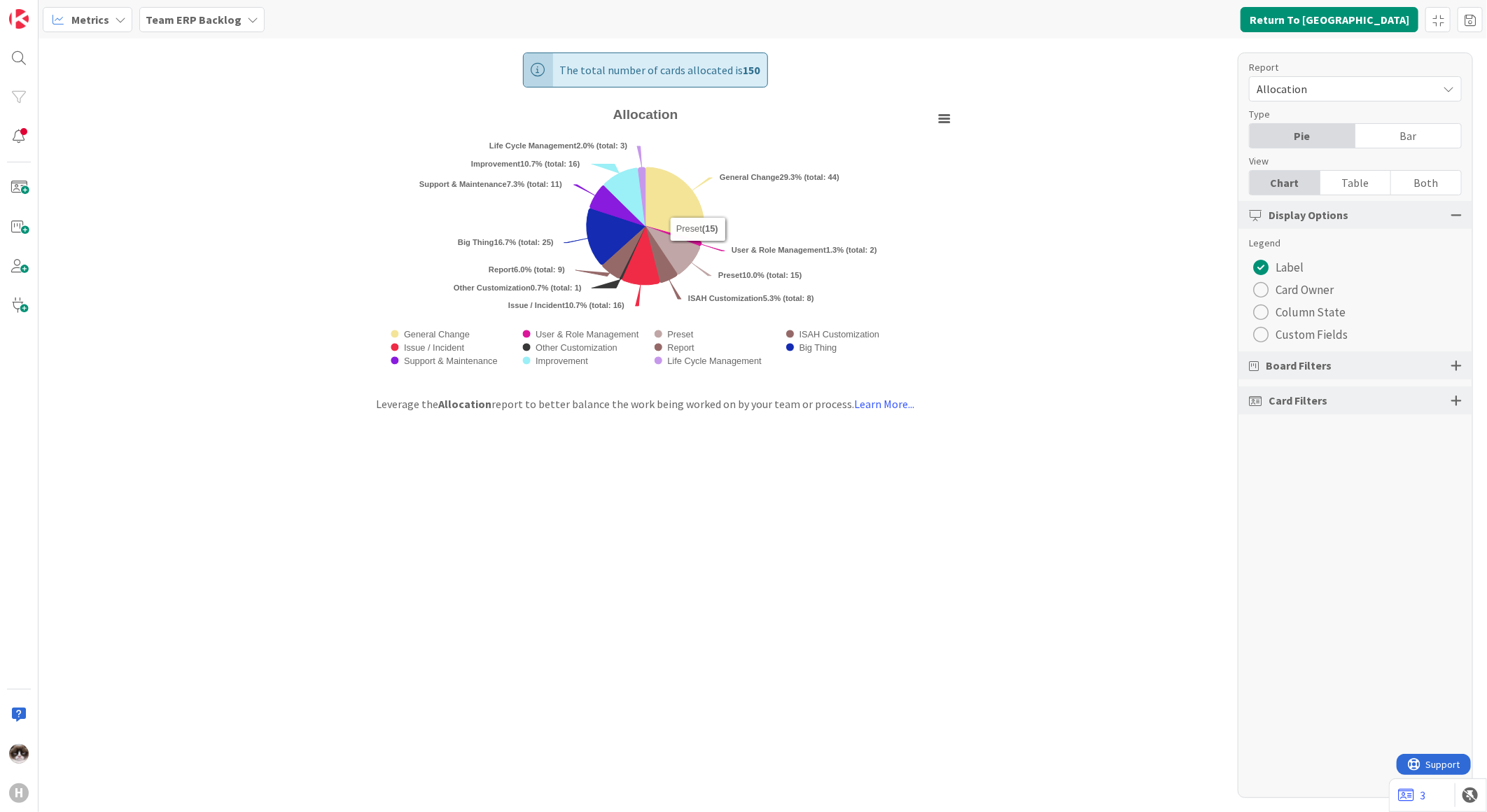
click at [1356, 5] on div "Metrics Team ERP Backlog Return To [GEOGRAPHIC_DATA]" at bounding box center [763, 19] width 1449 height 38
click at [1356, 9] on button "Return To [GEOGRAPHIC_DATA]" at bounding box center [1330, 20] width 178 height 25
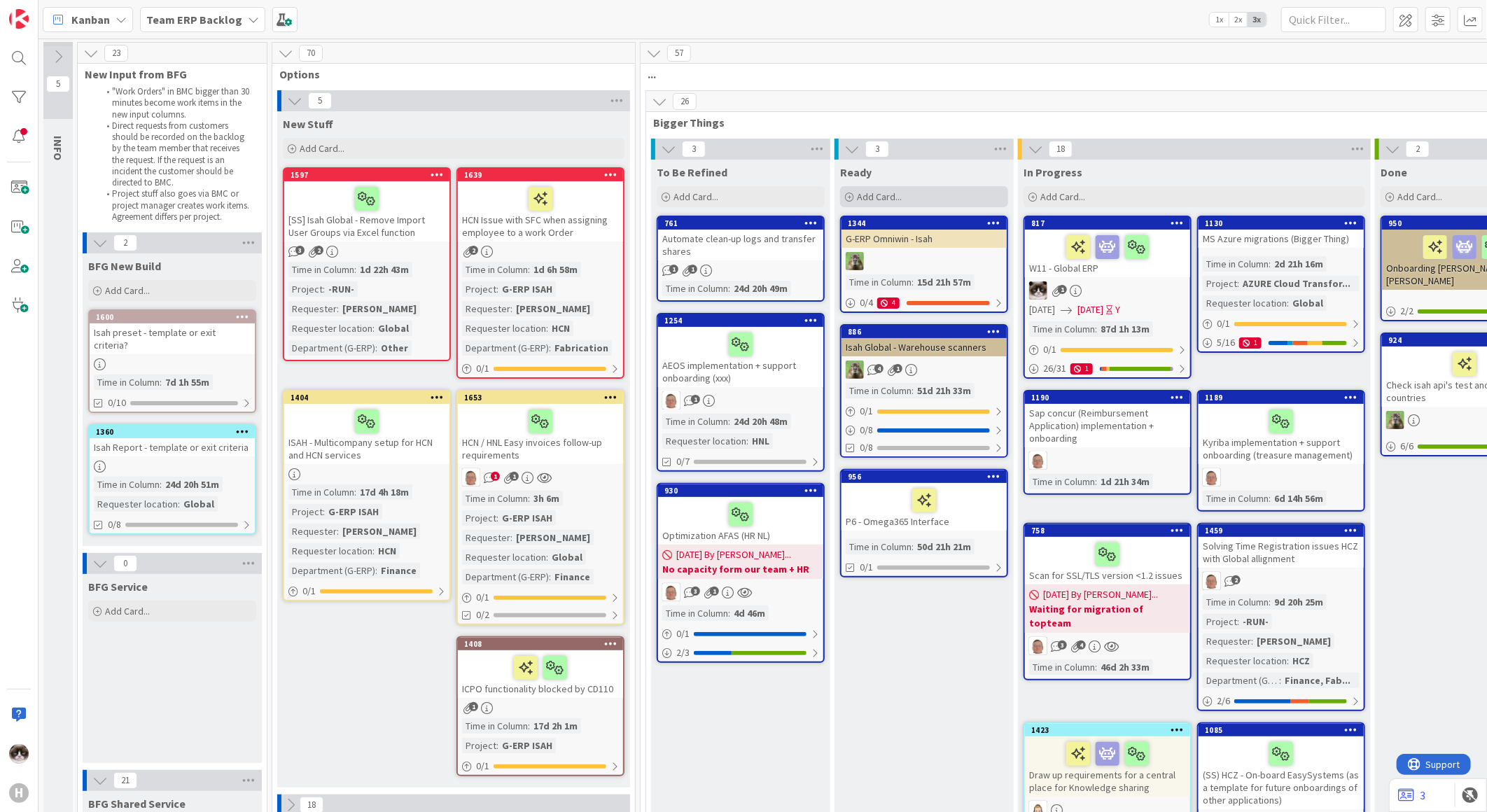
click at [875, 200] on span "Add Card..." at bounding box center [879, 196] width 44 height 12
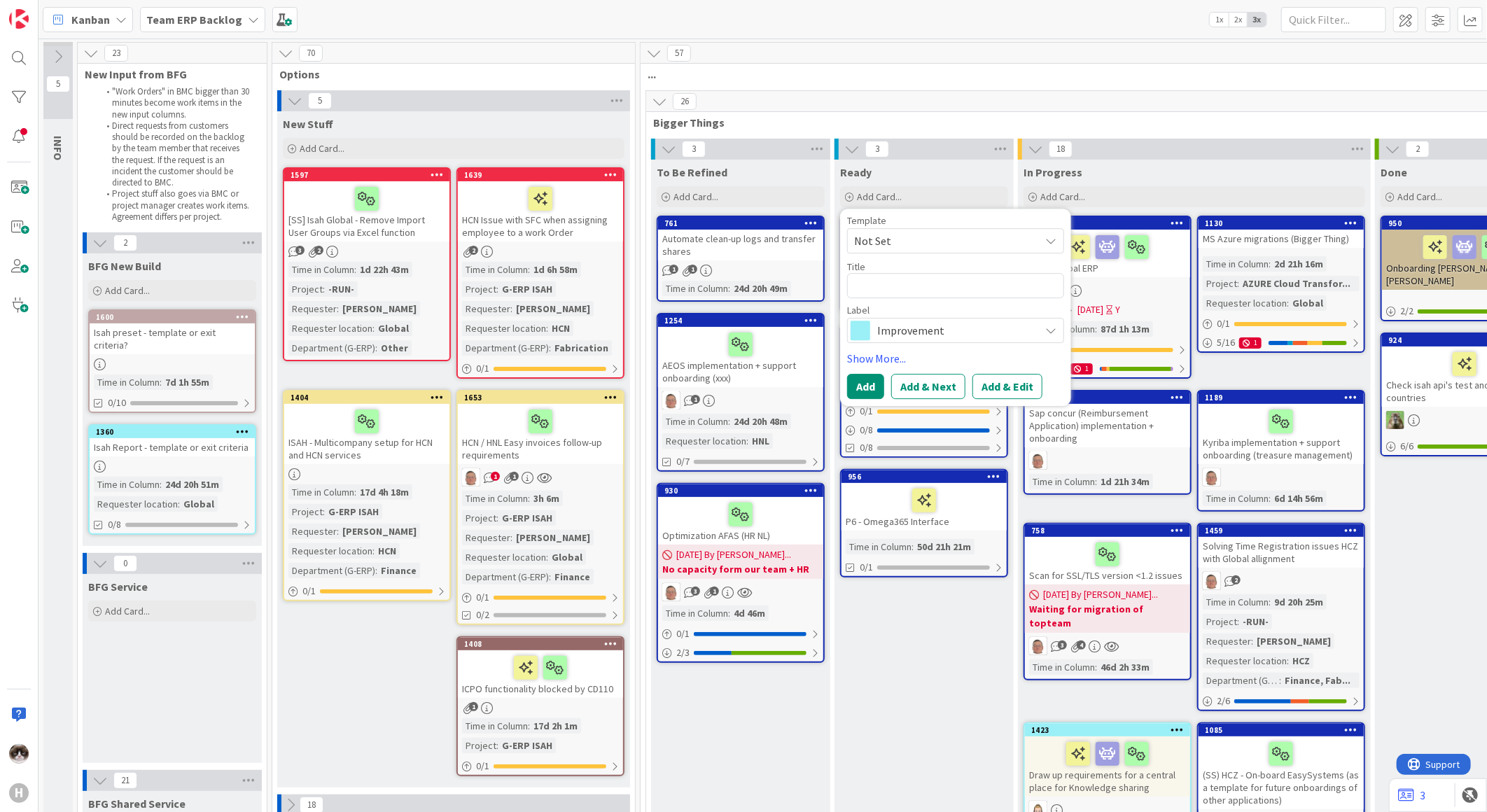
click at [891, 337] on span "Improvement" at bounding box center [955, 330] width 156 height 20
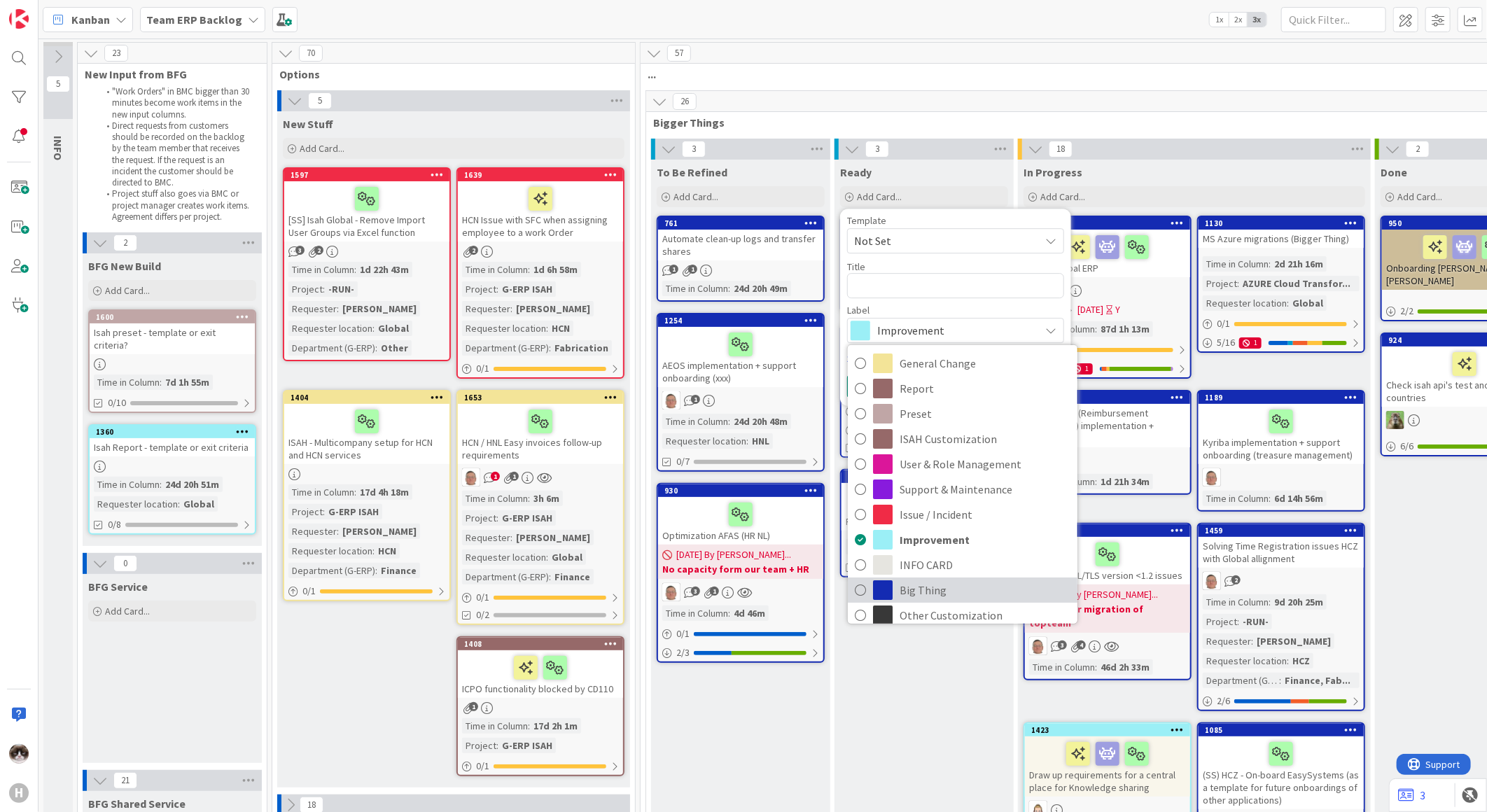
click at [912, 584] on span "Big Thing" at bounding box center [985, 590] width 171 height 21
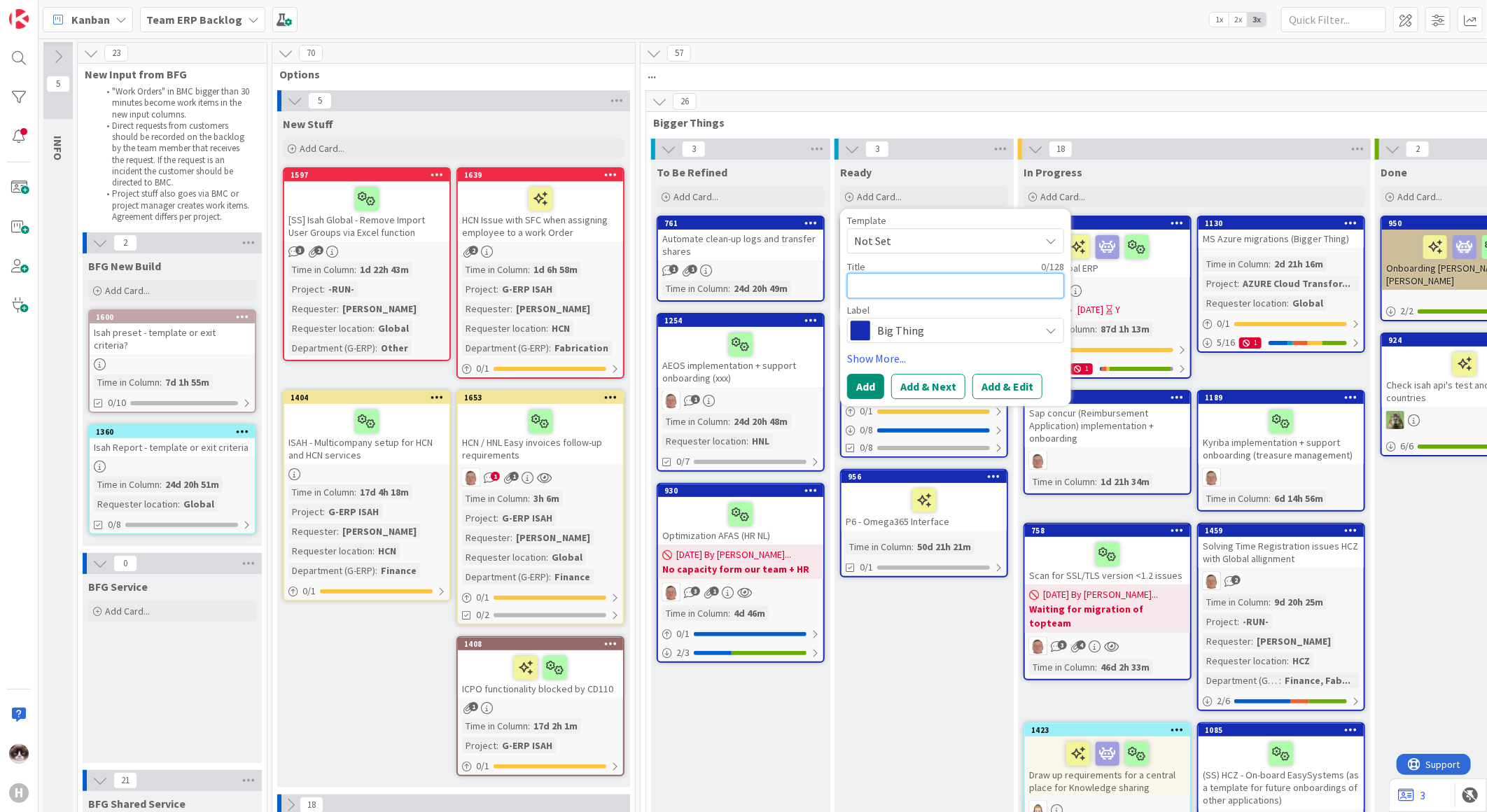
click at [897, 287] on textarea at bounding box center [955, 285] width 217 height 25
type textarea "x"
type textarea "SE"
type textarea "x"
type textarea "SEtu"
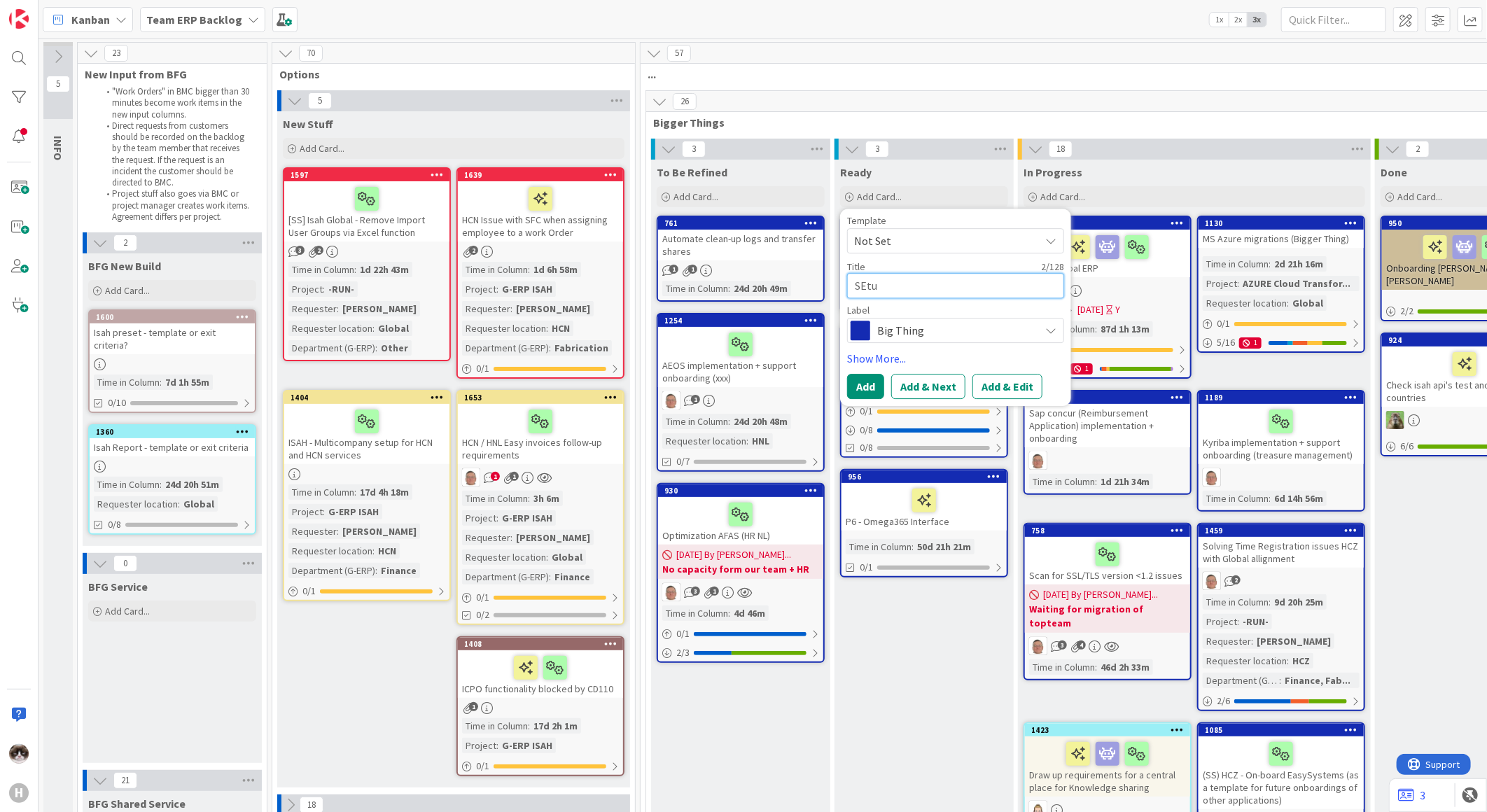
type textarea "x"
type textarea "SEtup"
type textarea "x"
type textarea "SEtup"
type textarea "x"
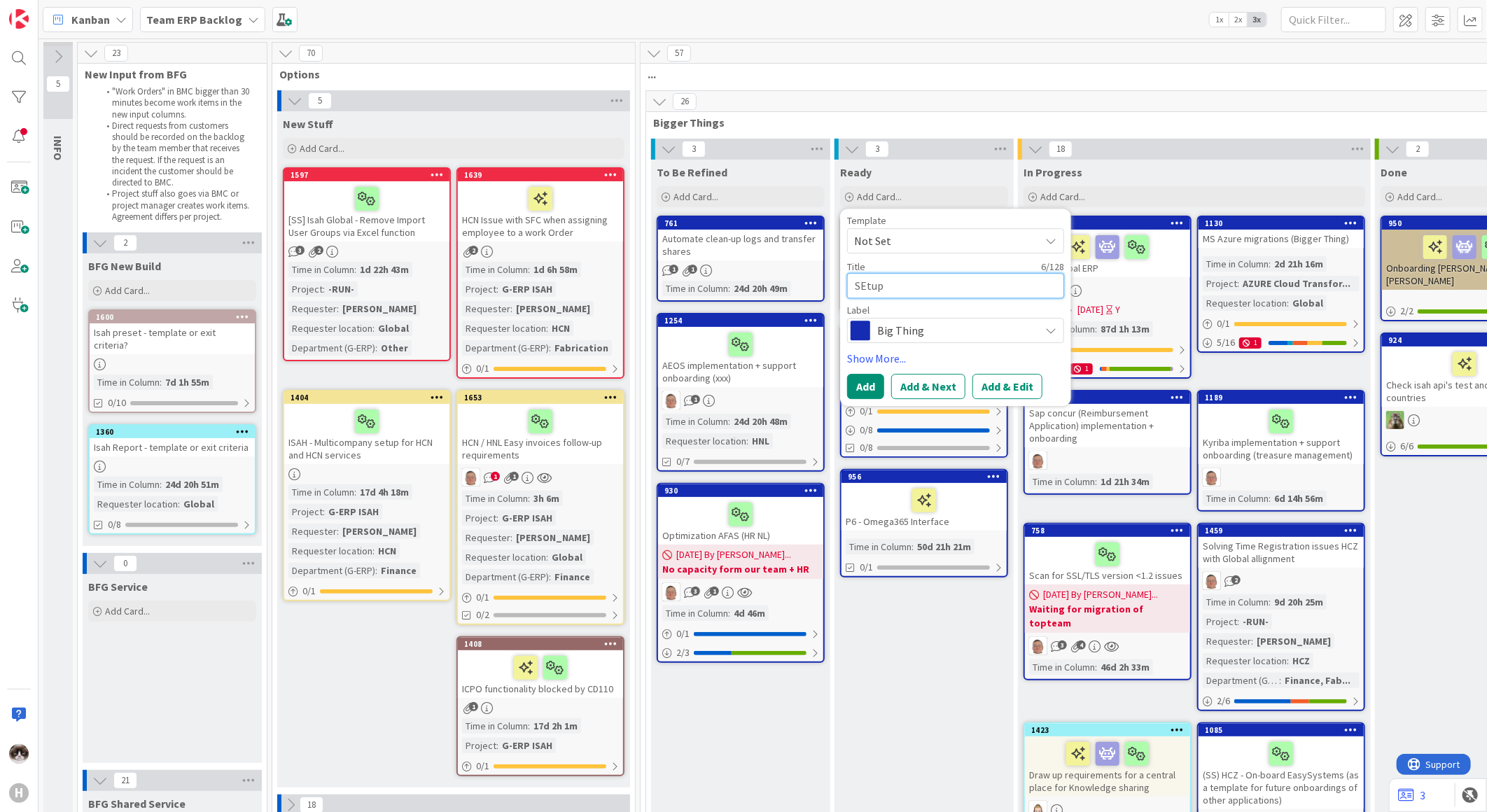
type textarea "SEtup"
type textarea "x"
type textarea "SEtu"
type textarea "x"
type textarea "SEt"
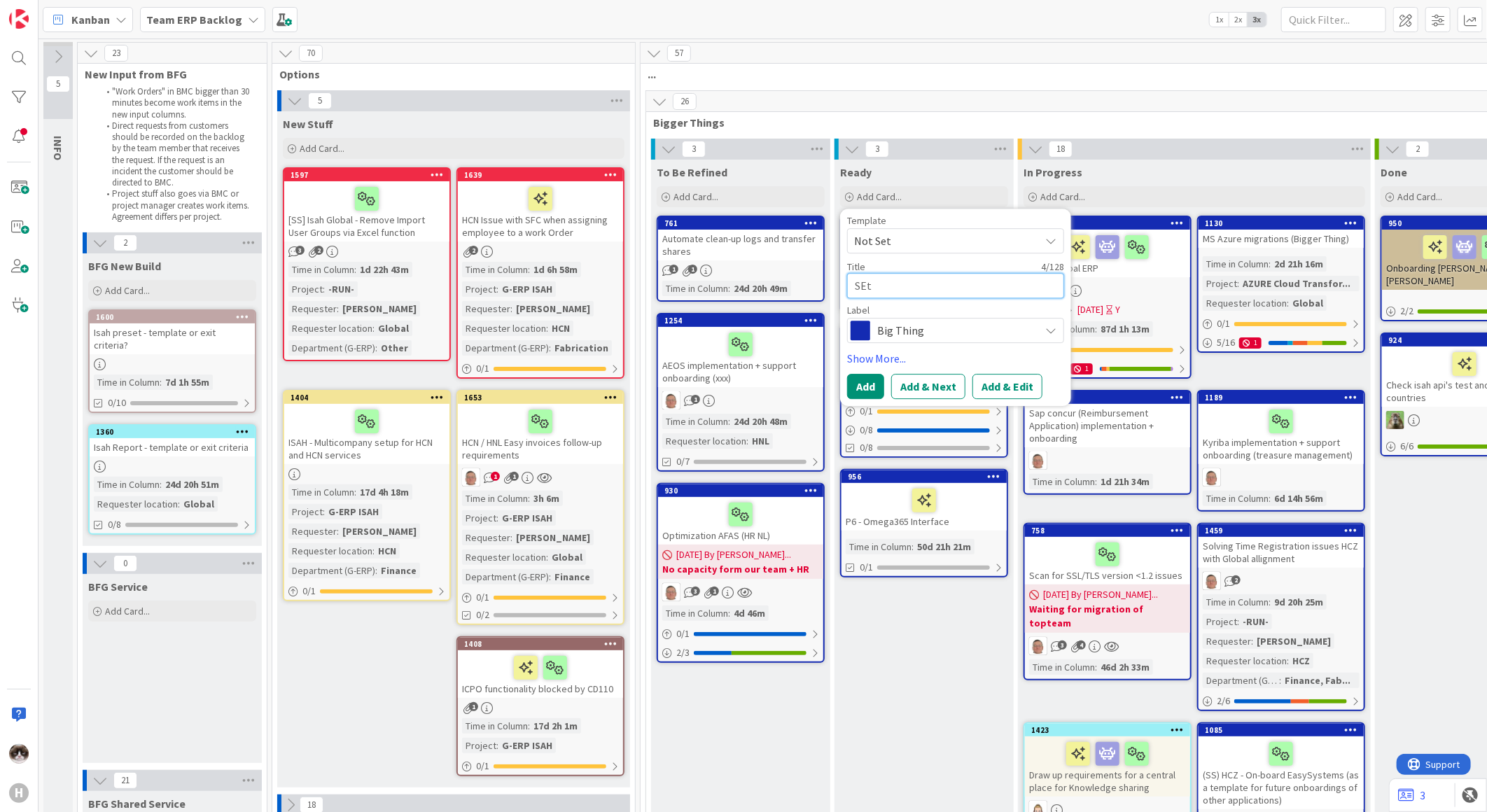
type textarea "x"
type textarea "SE"
type textarea "x"
type textarea "S"
type textarea "x"
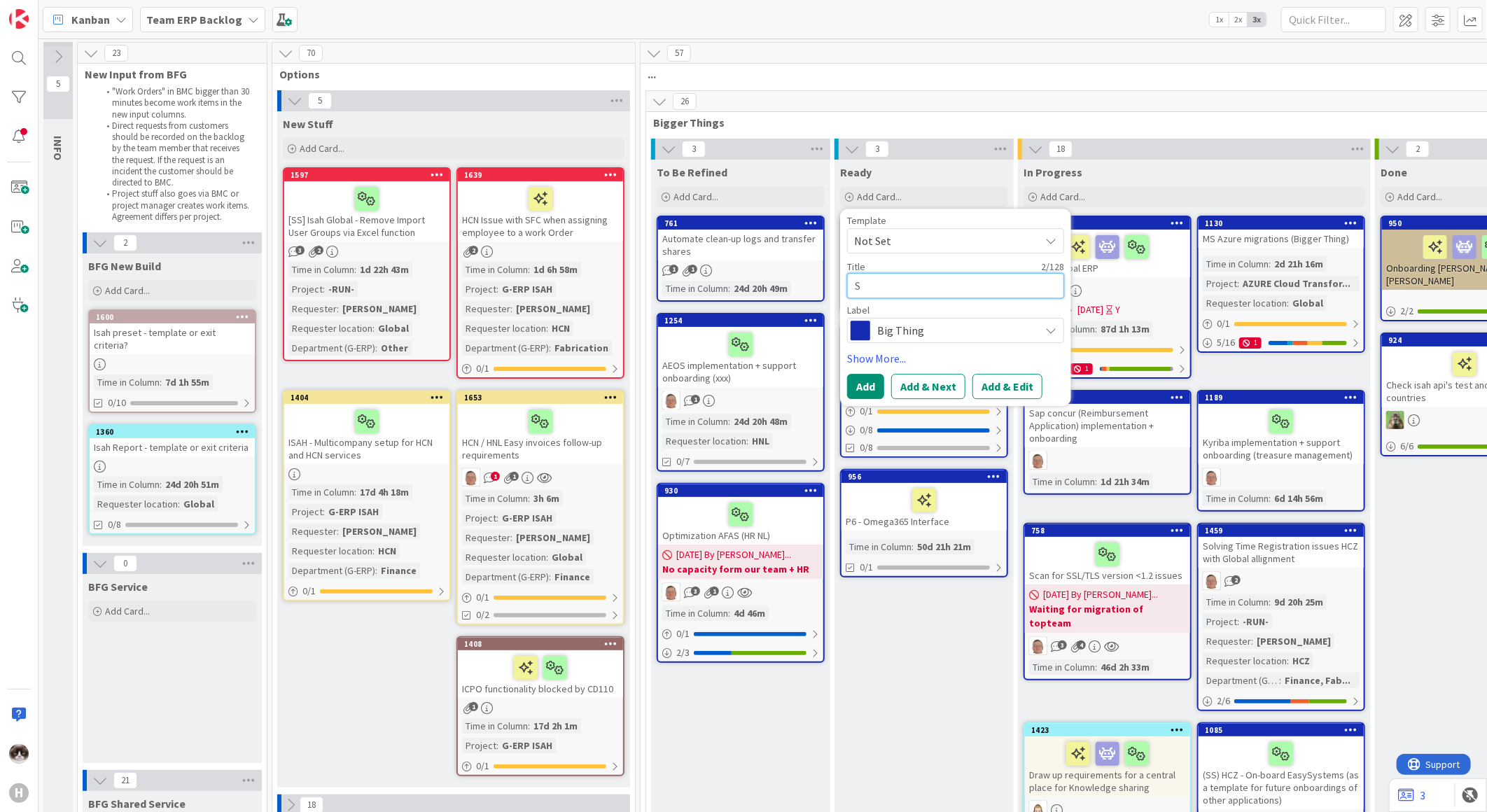
type textarea "Se"
type textarea "x"
type textarea "Set"
type textarea "x"
type textarea "Setu"
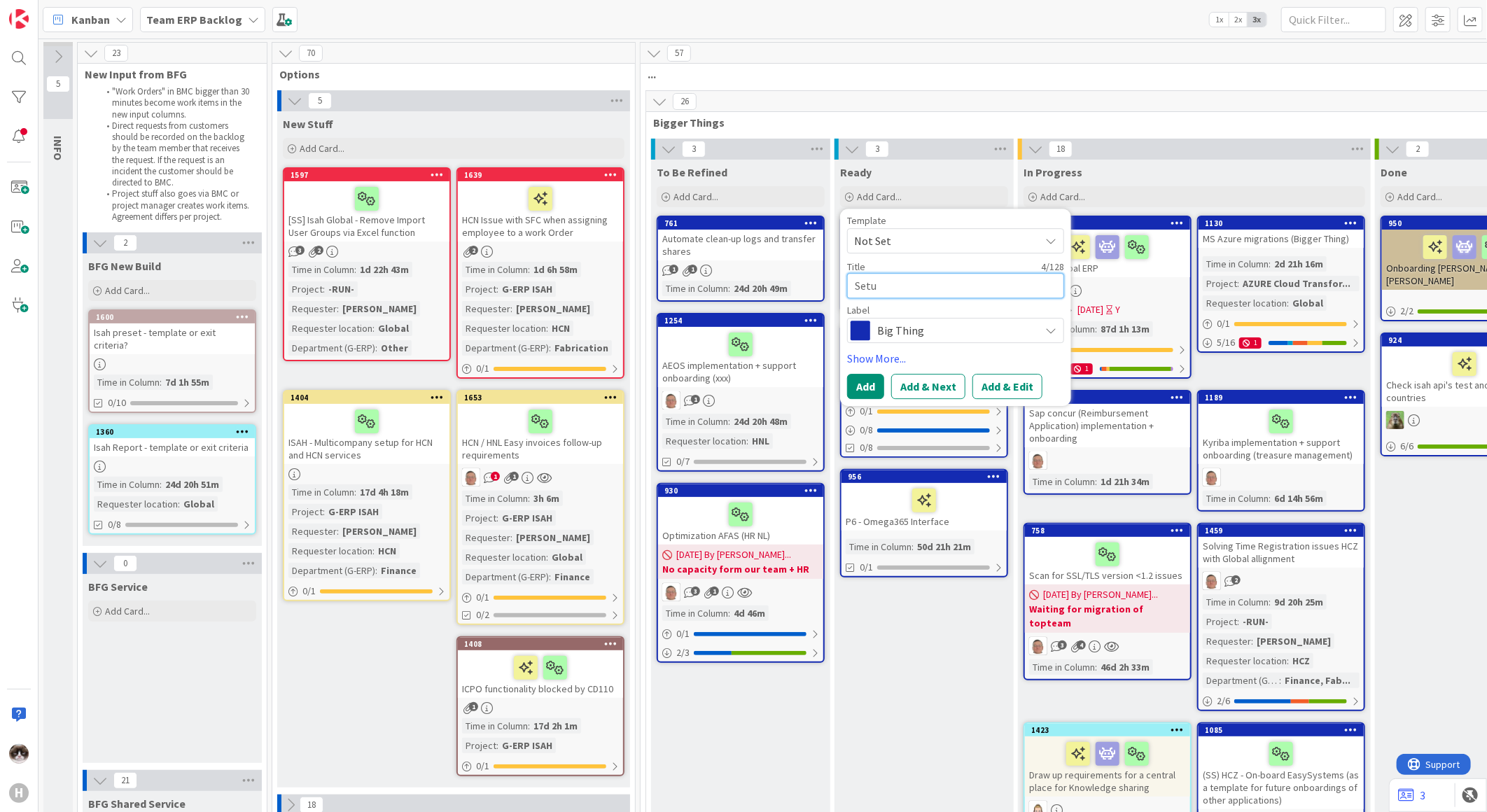
type textarea "x"
type textarea "Setup"
type textarea "x"
type textarea "Setup"
type textarea "x"
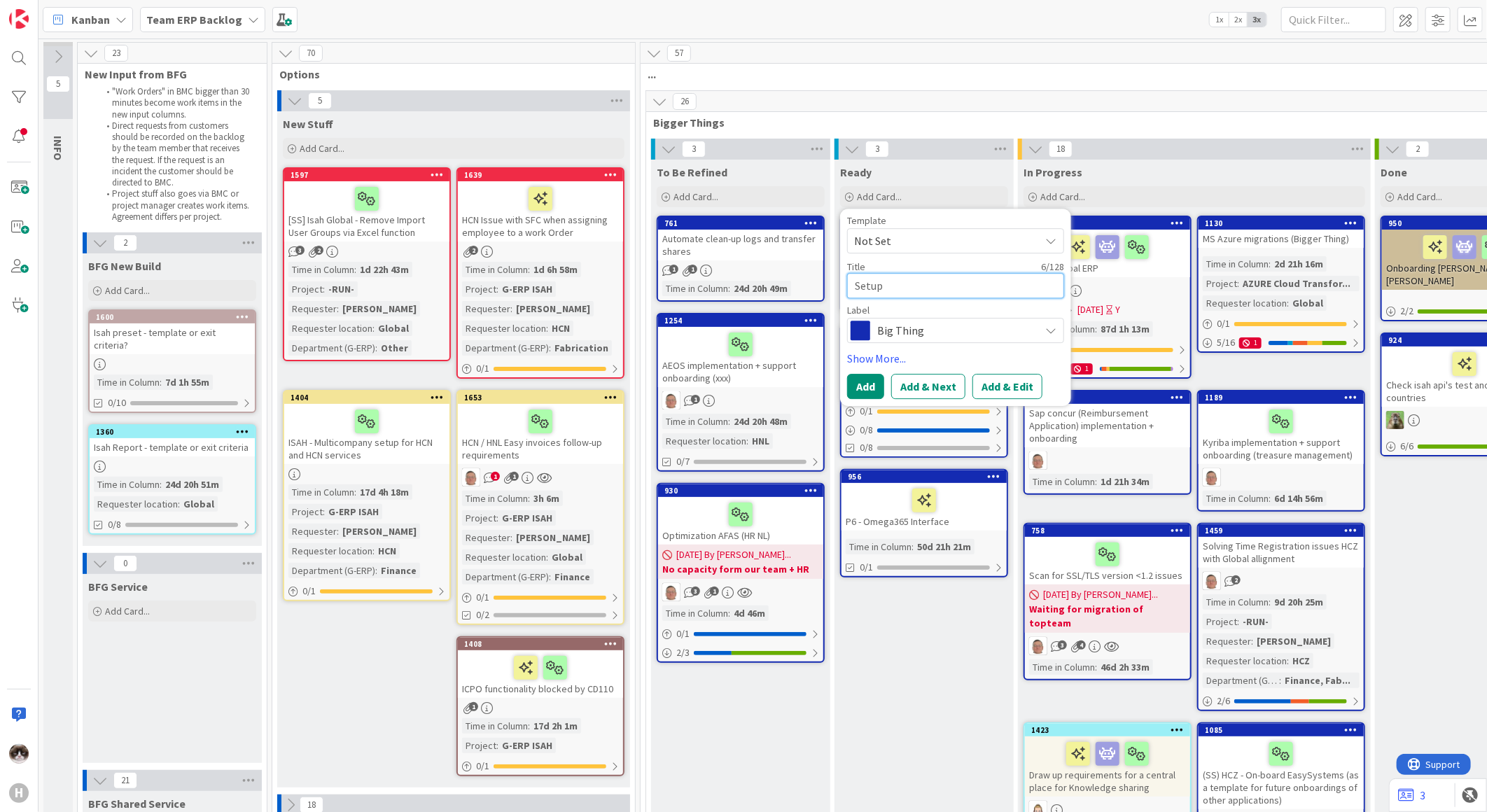
type textarea "Setup t"
type textarea "x"
type textarea "Setup tr"
type textarea "x"
type textarea "Setup tra"
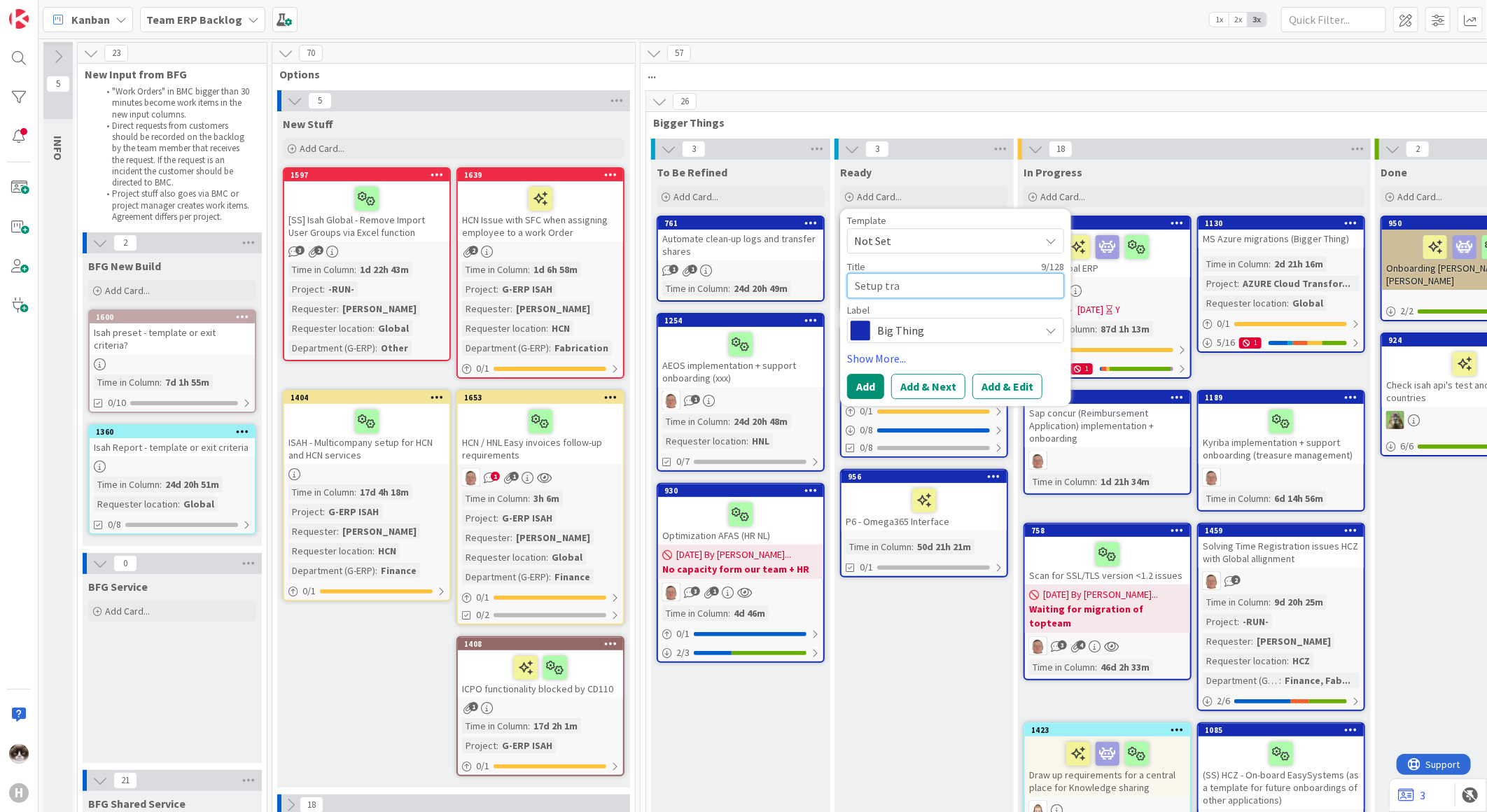
type textarea "x"
type textarea "Setup [PERSON_NAME]"
type textarea "x"
type textarea "Setup trans"
type textarea "x"
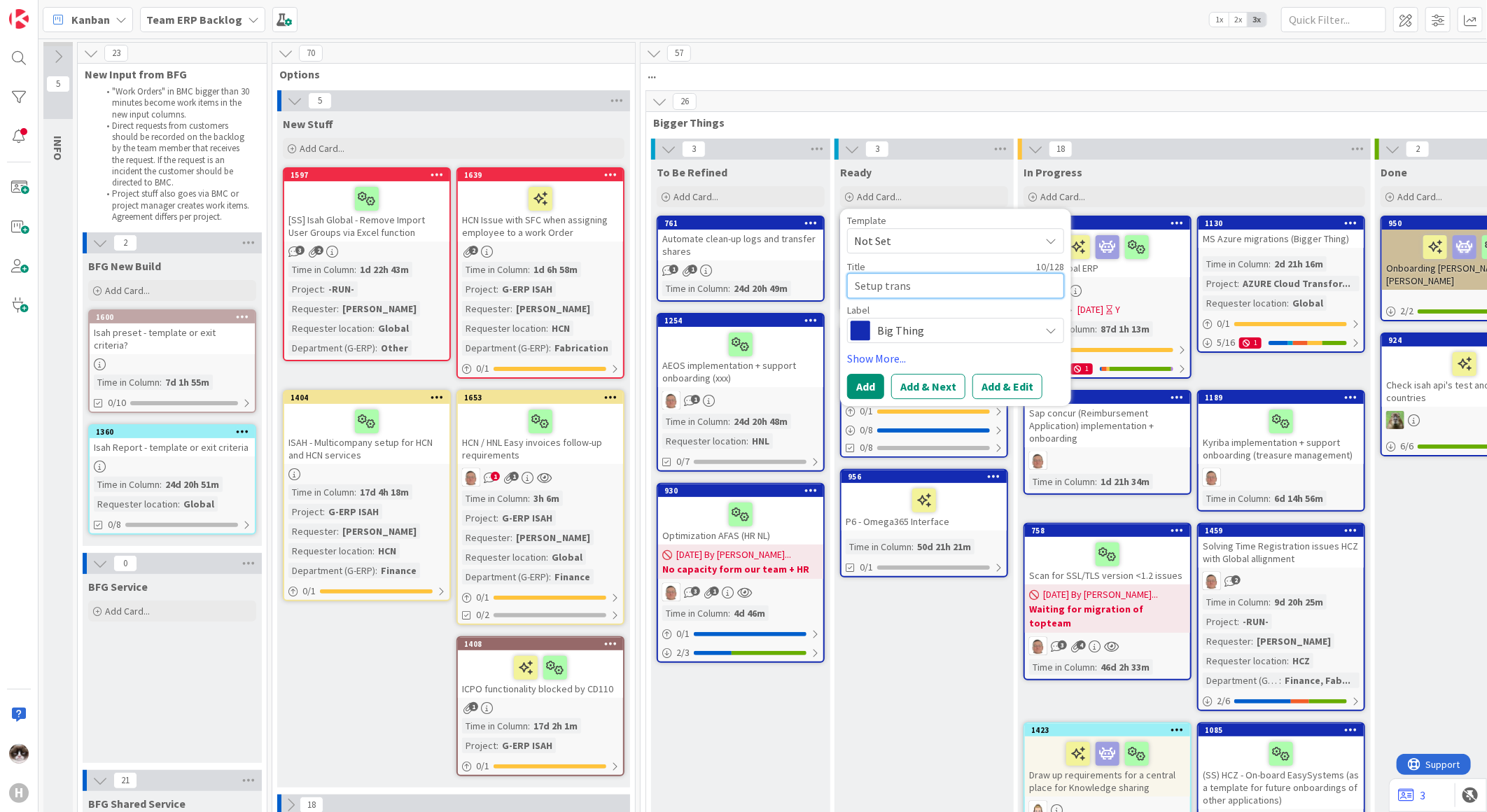
type textarea "Setup transl"
type textarea "x"
type textarea "Setup translat"
type textarea "x"
type textarea "Setup translati"
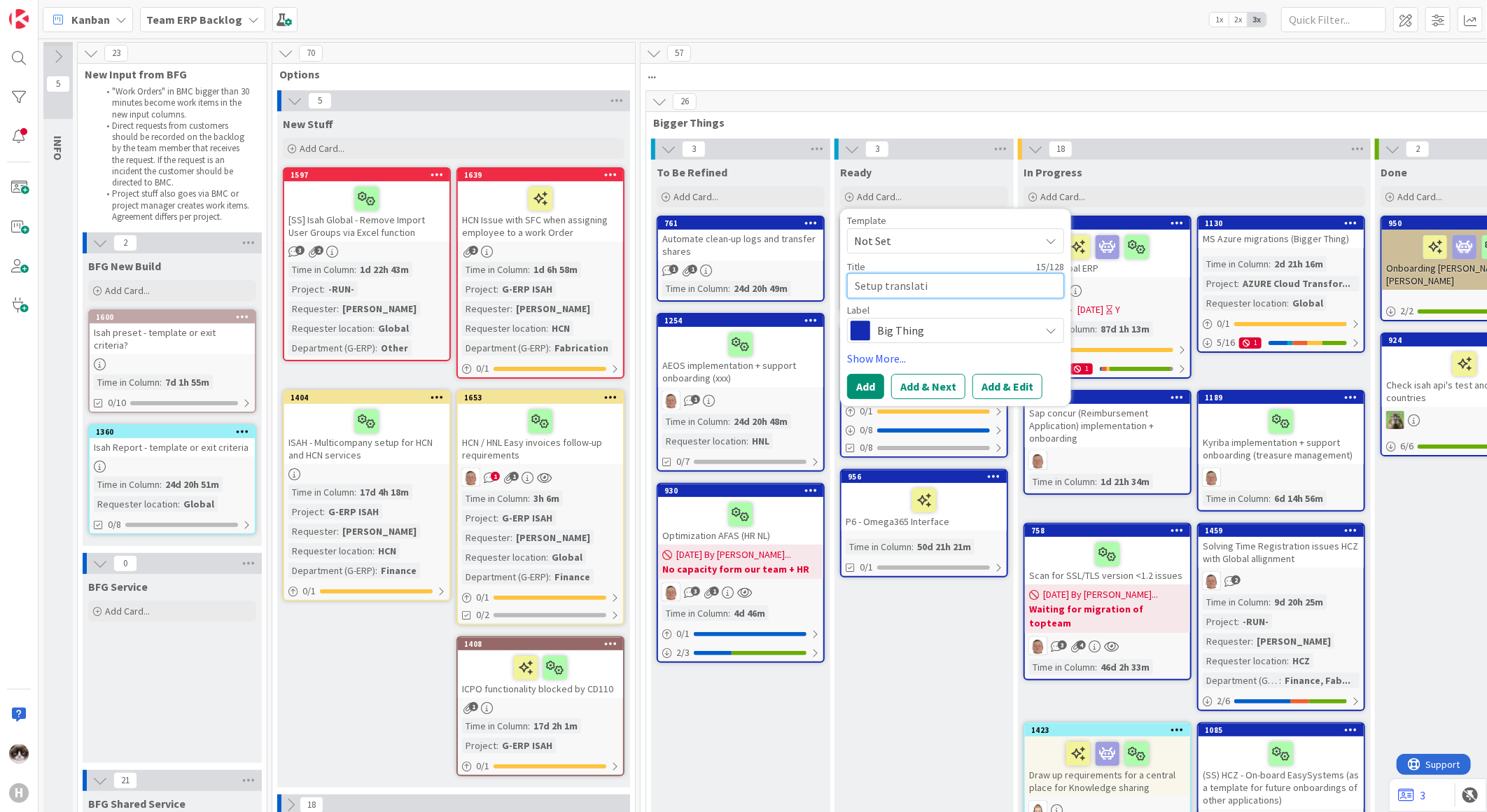
type textarea "x"
type textarea "Setup translatio"
type textarea "x"
type textarea "Setup translation"
type textarea "x"
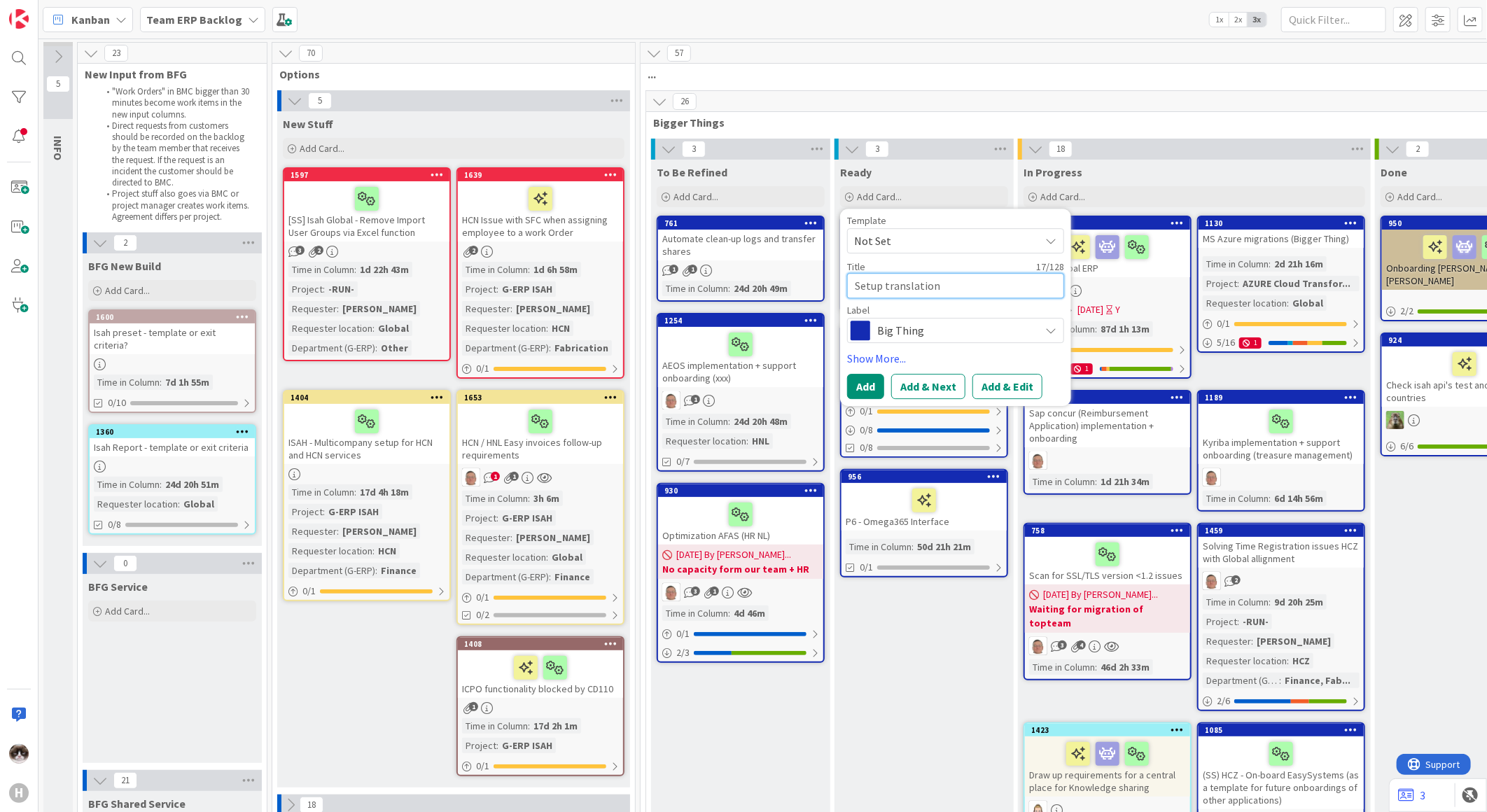
type textarea "Setup translation"
type textarea "x"
type textarea "Setup translation pr"
type textarea "x"
type textarea "Setup translation pro"
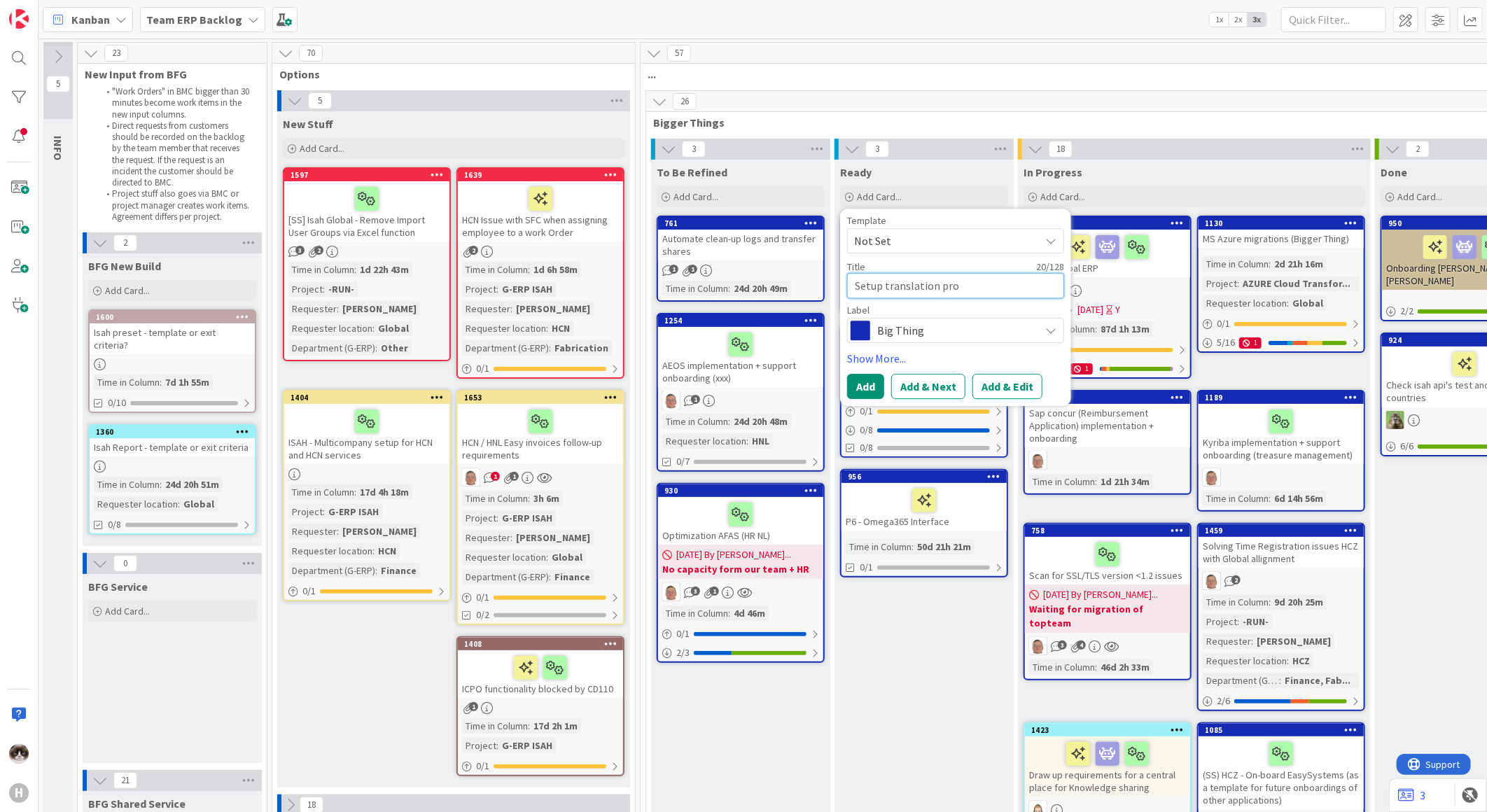
type textarea "x"
type textarea "Setup translation proc"
type textarea "x"
type textarea "Setup translation proce"
type textarea "x"
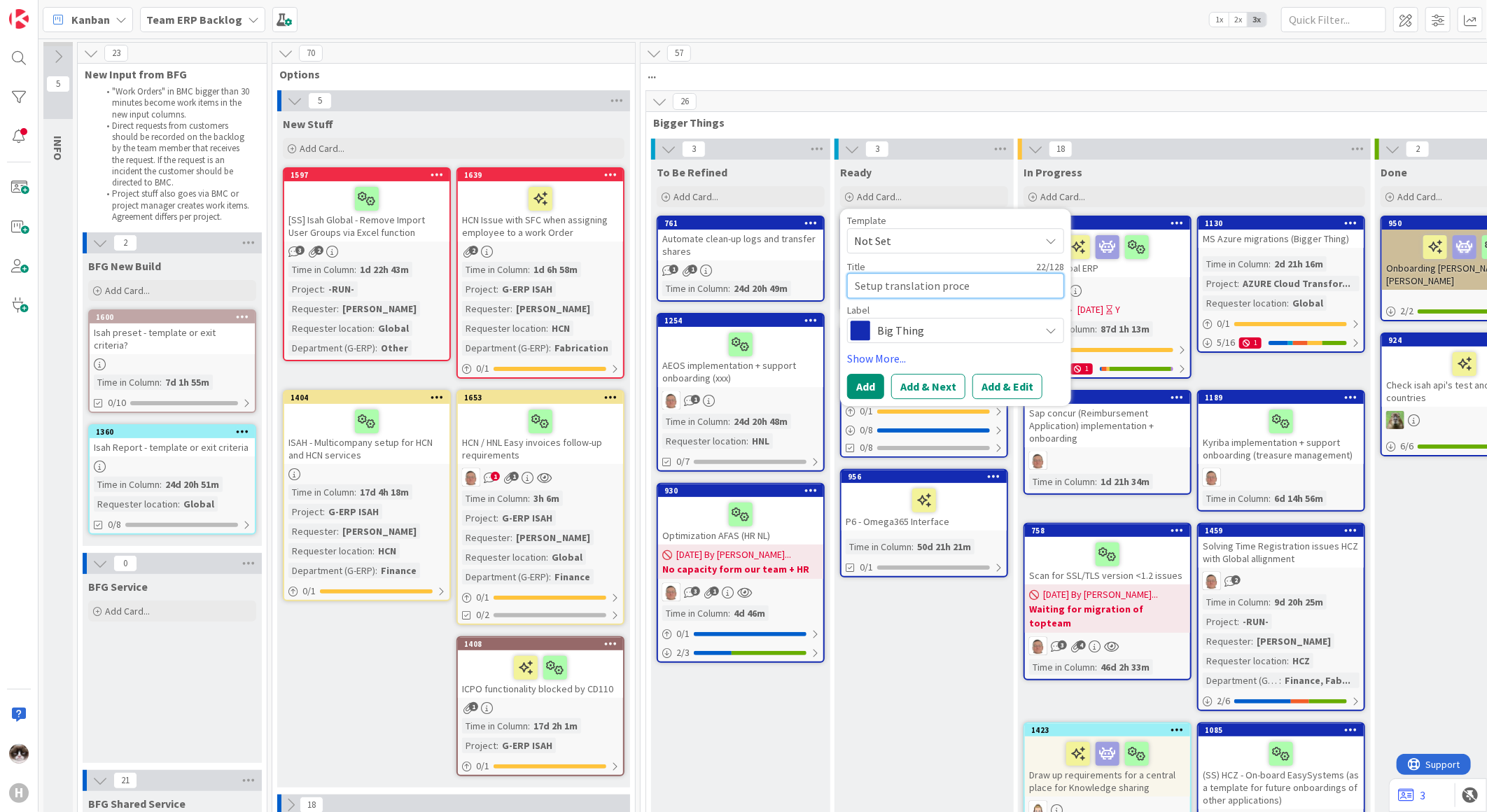
type textarea "Setup translation proces"
type textarea "x"
type textarea "Setup translation process"
type textarea "x"
type textarea "Setup translation process"
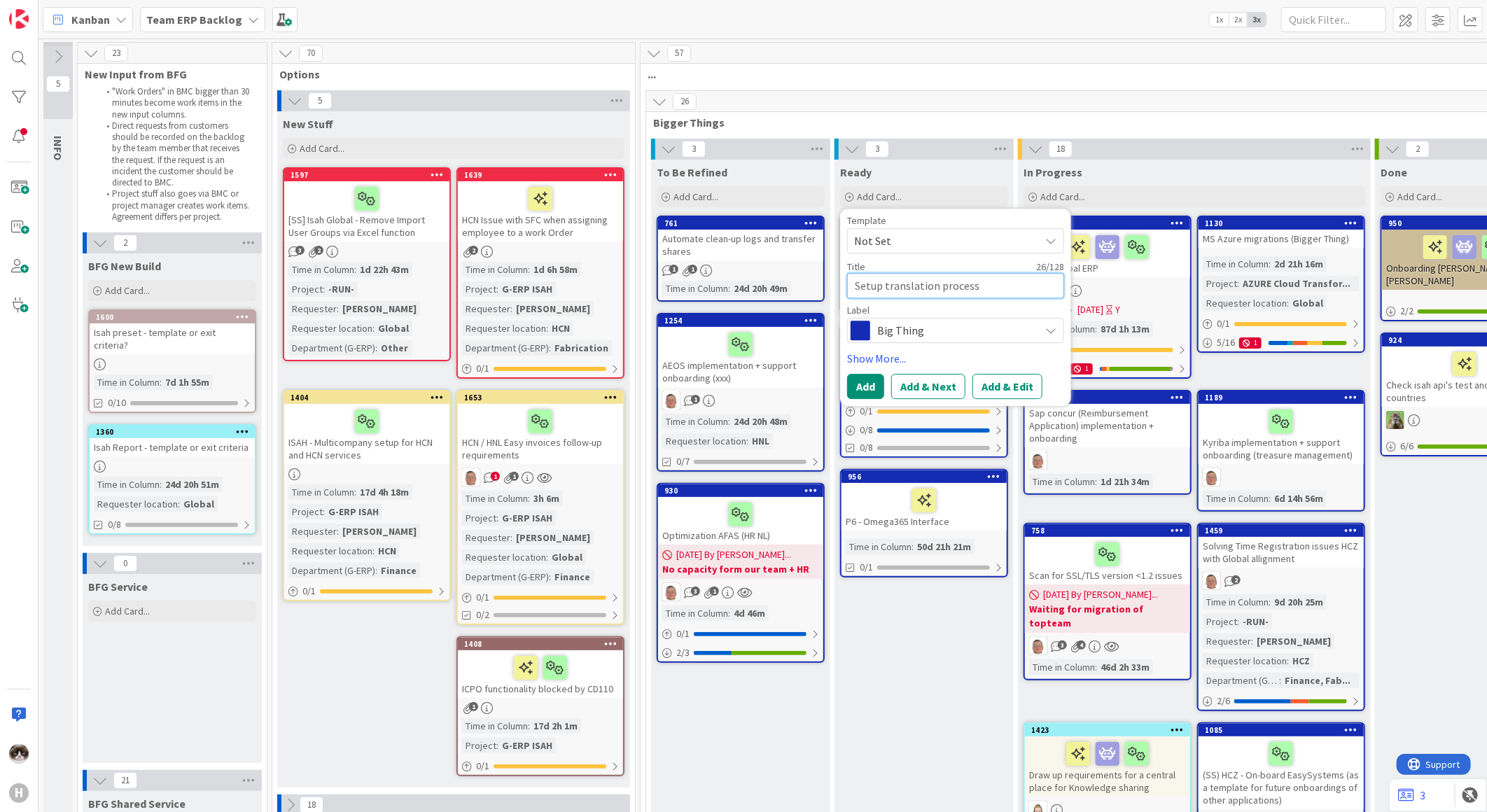
type textarea "x"
type textarea "Setup translation process"
type textarea "x"
type textarea "Setup translation process"
type textarea "x"
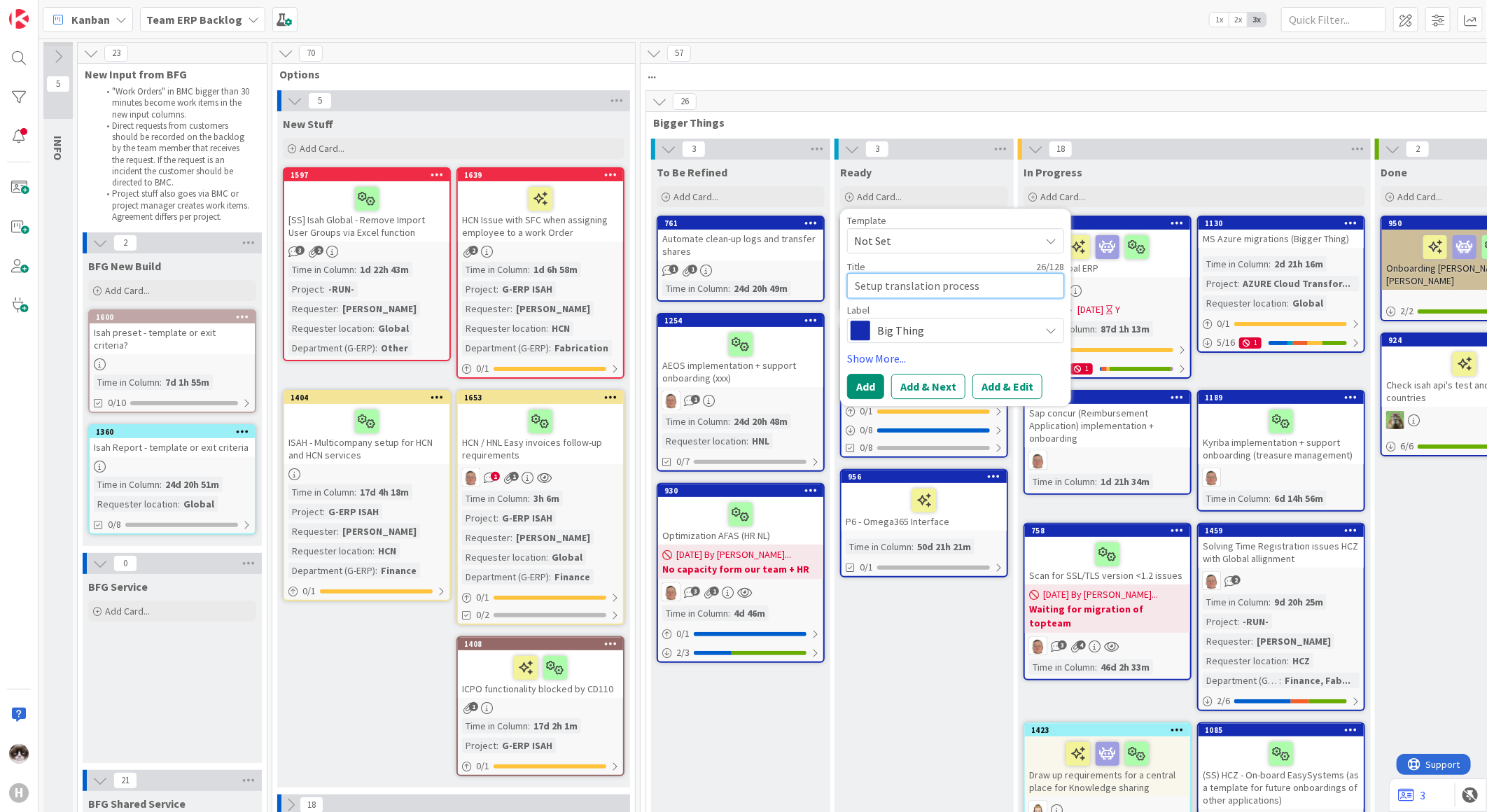
type textarea "Setup translation process f"
type textarea "x"
type textarea "Setup translation process for"
type textarea "x"
type textarea "Setup translation process for"
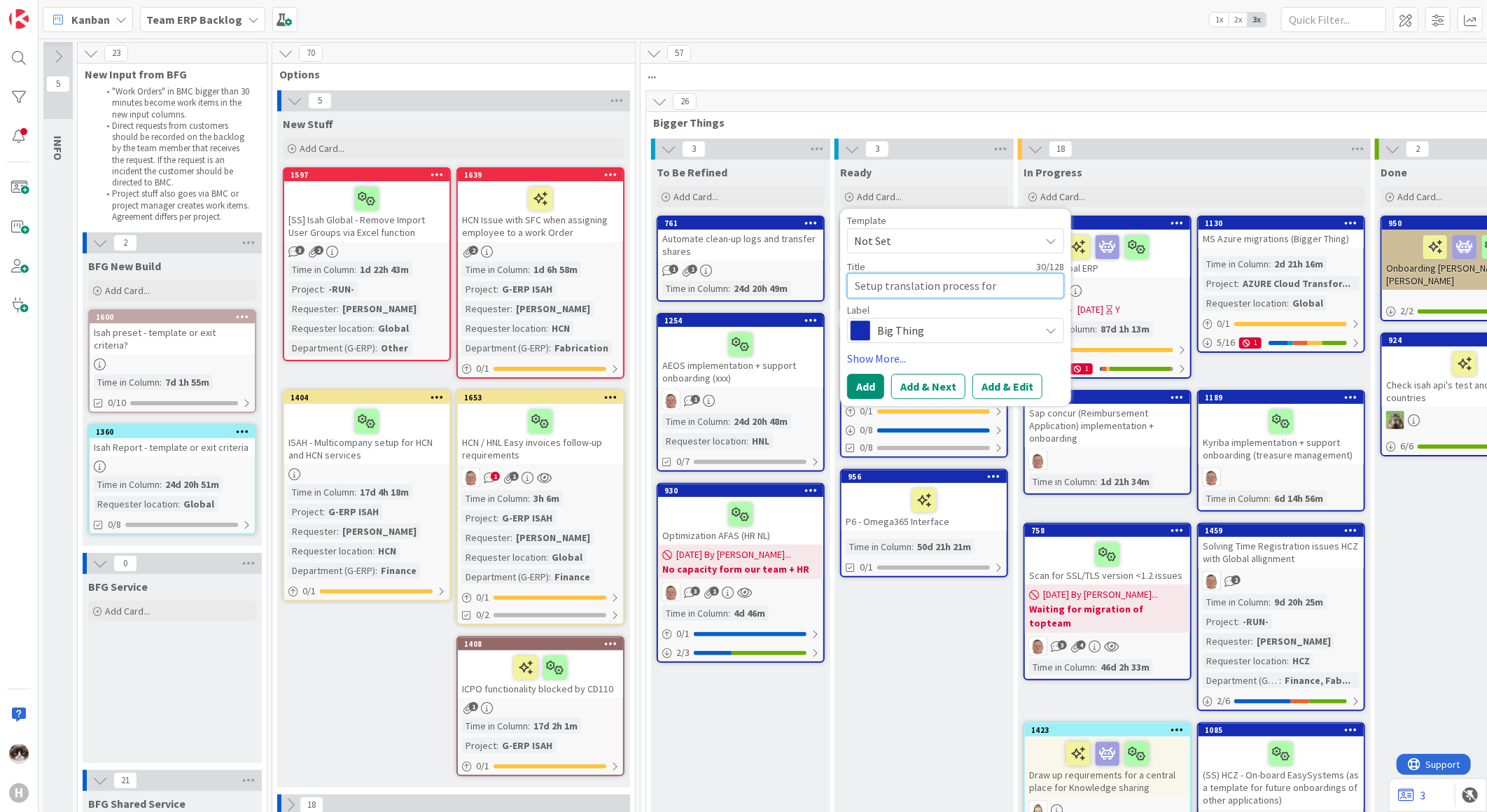
type textarea "x"
type textarea "Setup translation process for I"
type textarea "x"
type textarea "Setup translation process for Is"
type textarea "x"
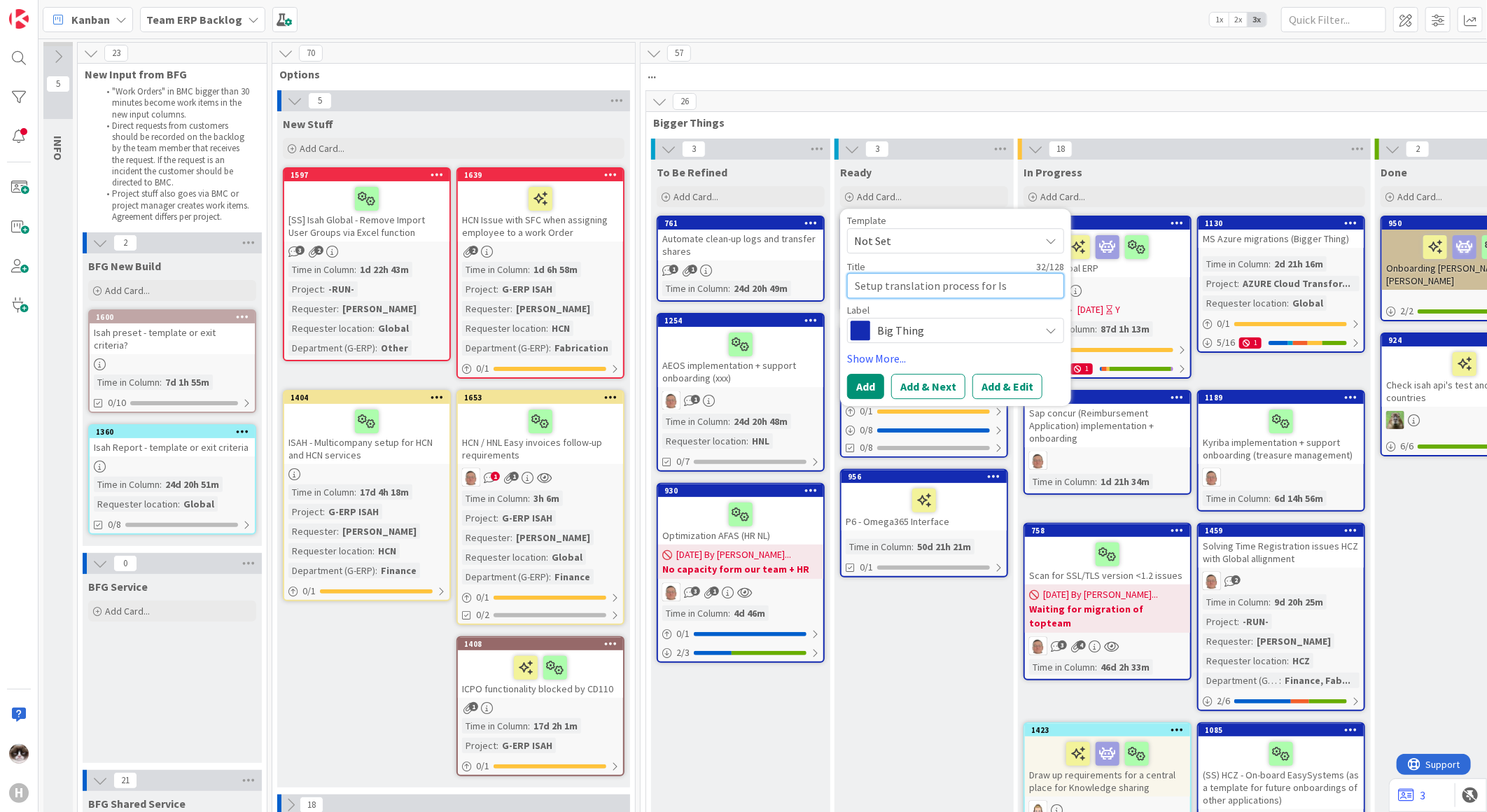
type textarea "Setup translation process for [PERSON_NAME]"
type textarea "x"
type textarea "Setup translation process for Isah"
type textarea "x"
type textarea "Setup translation process for Isah"
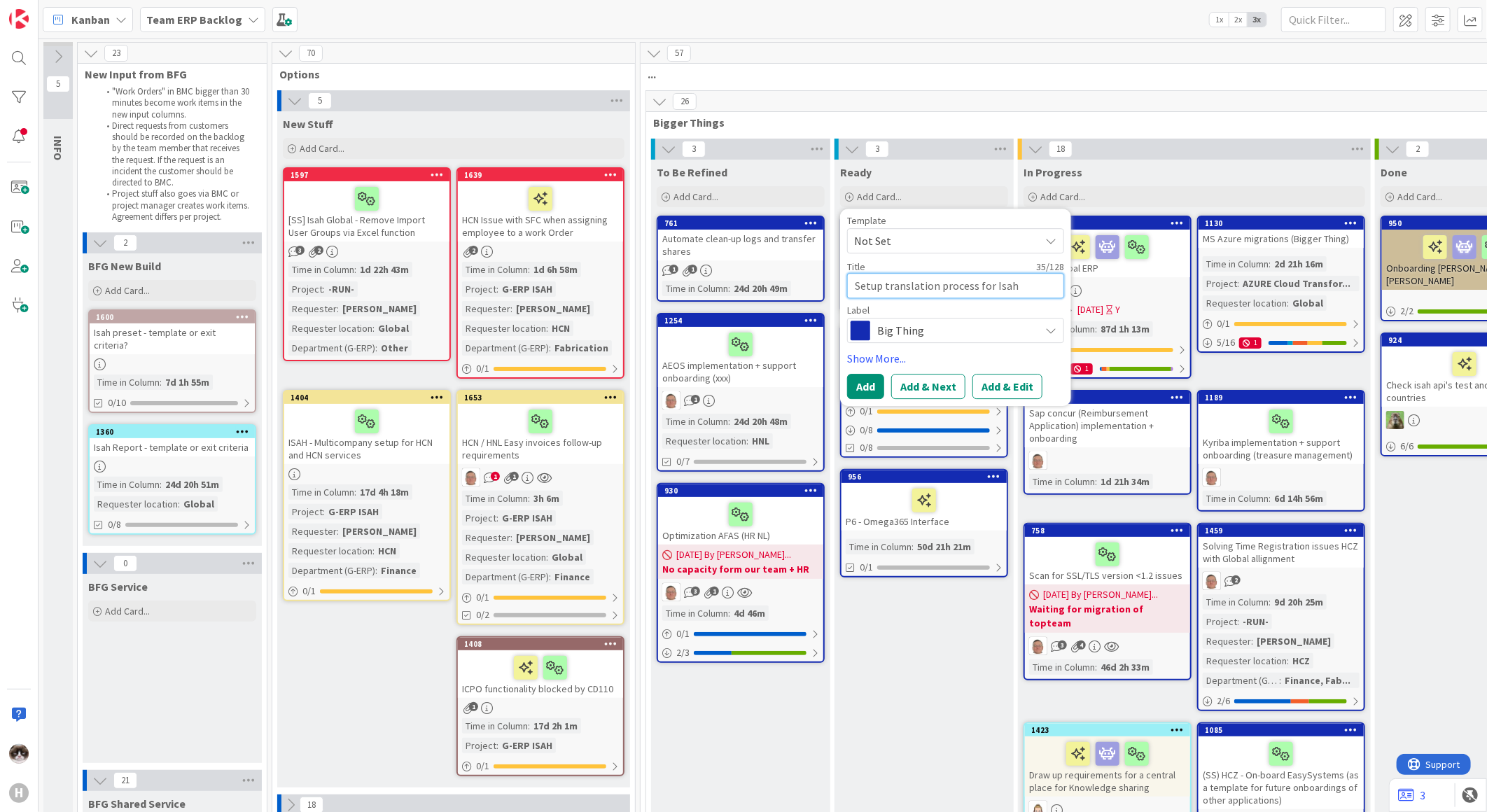
type textarea "x"
type textarea "Setup translation process for Isah"
click at [995, 387] on button "Add & Edit" at bounding box center [1007, 386] width 70 height 25
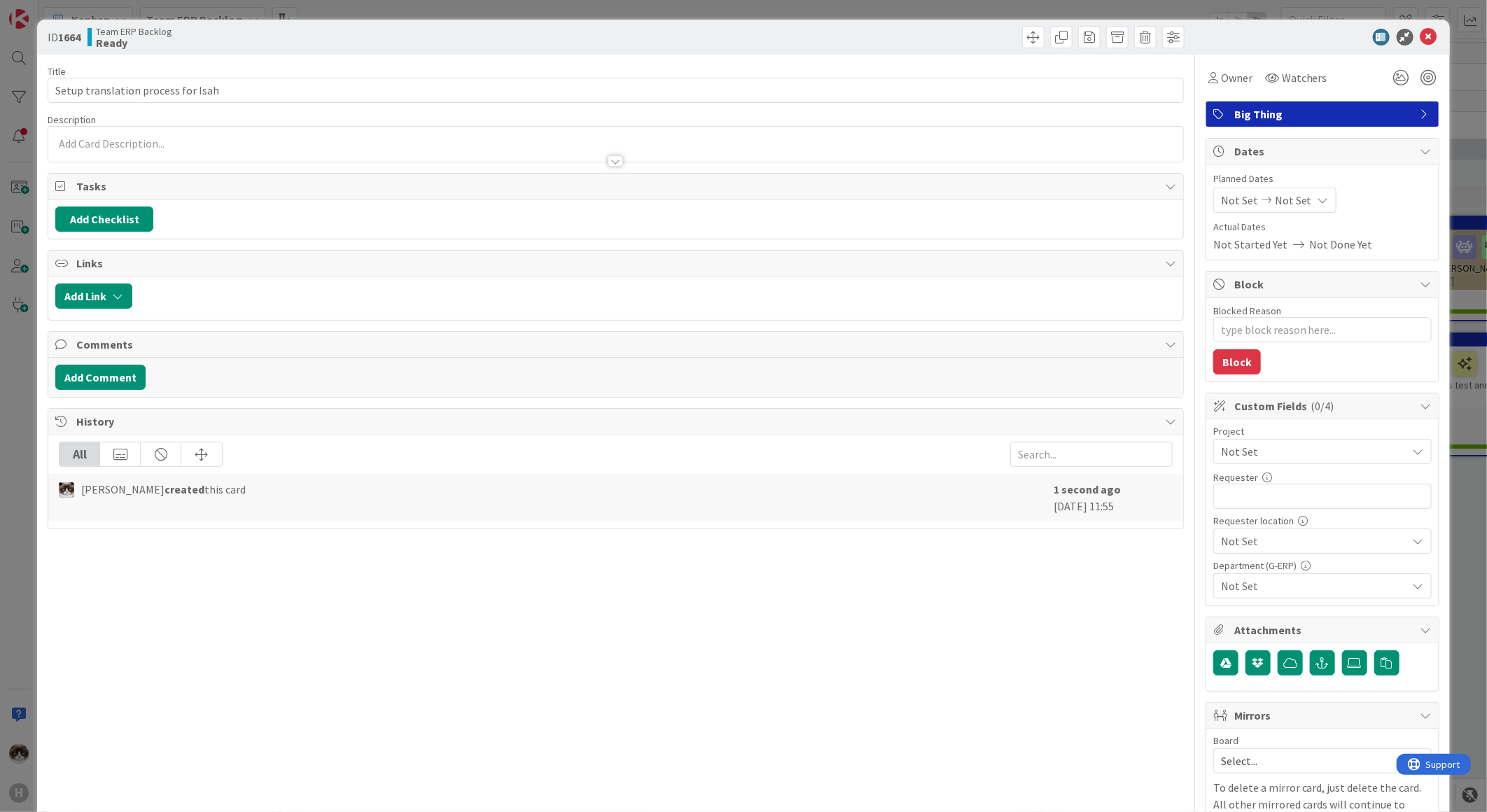
click at [1288, 444] on span "Not Set" at bounding box center [1311, 451] width 180 height 20
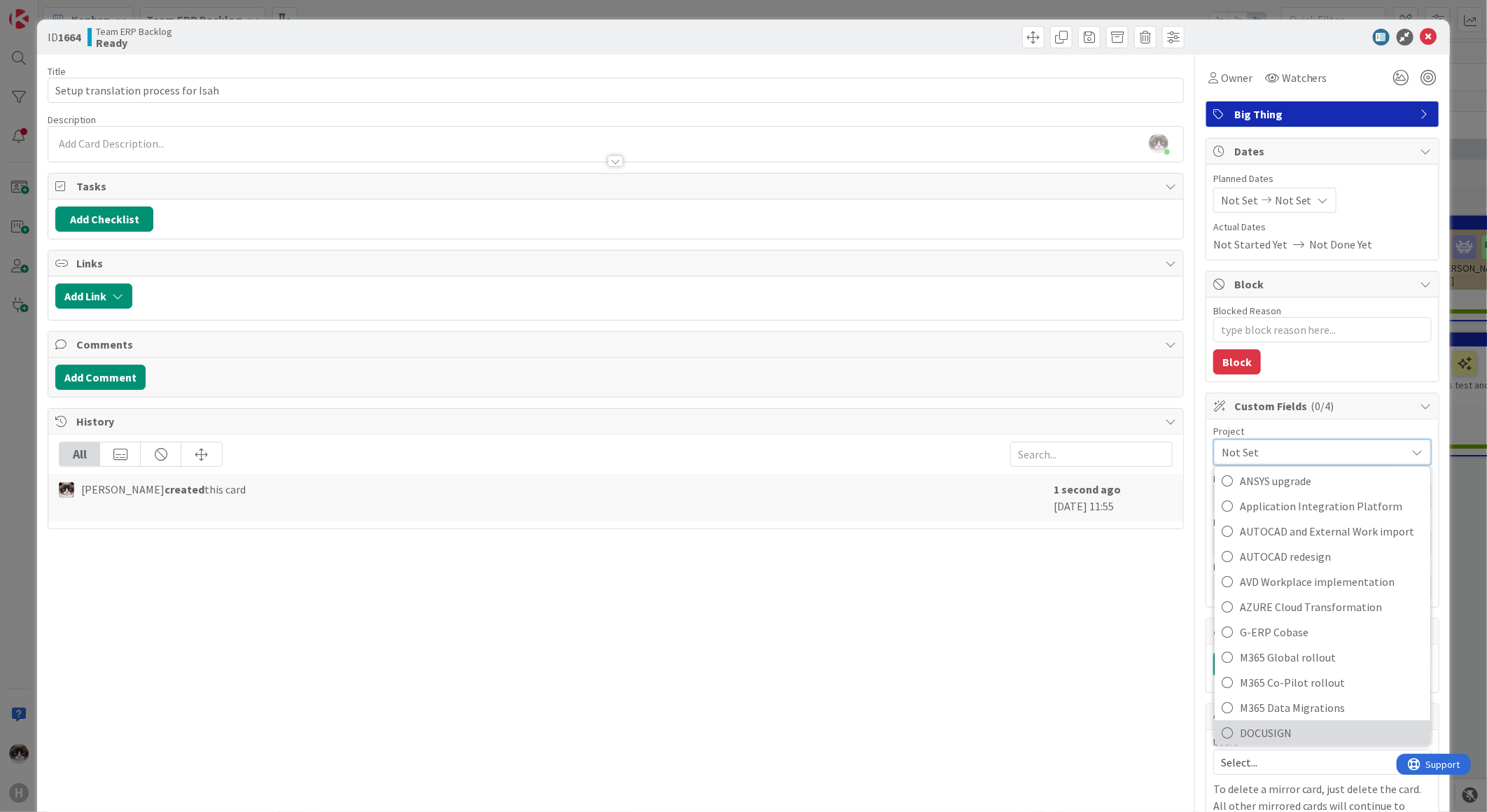
scroll to position [544, 0]
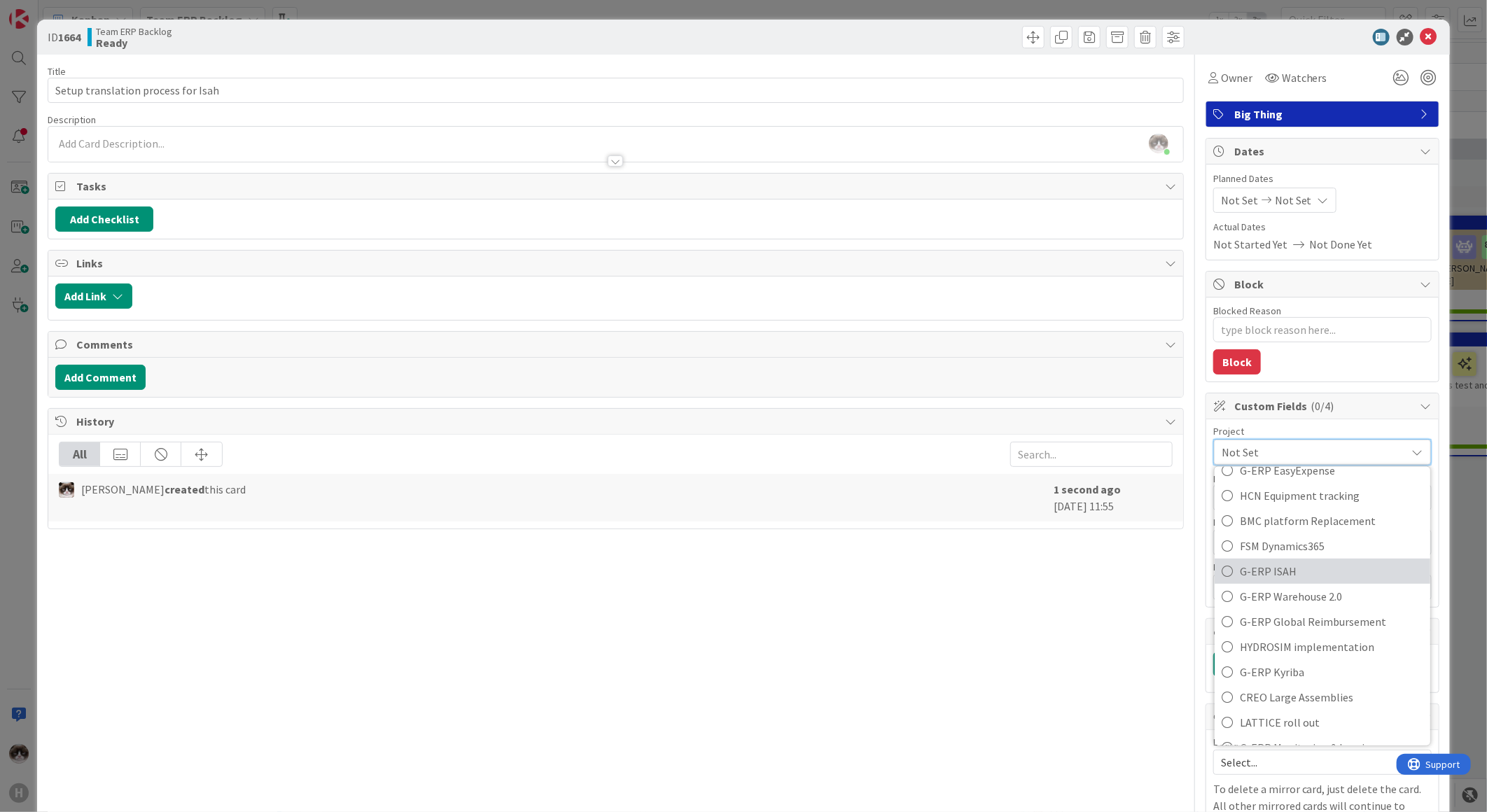
click at [1325, 582] on link "G-ERP ISAH" at bounding box center [1323, 571] width 216 height 25
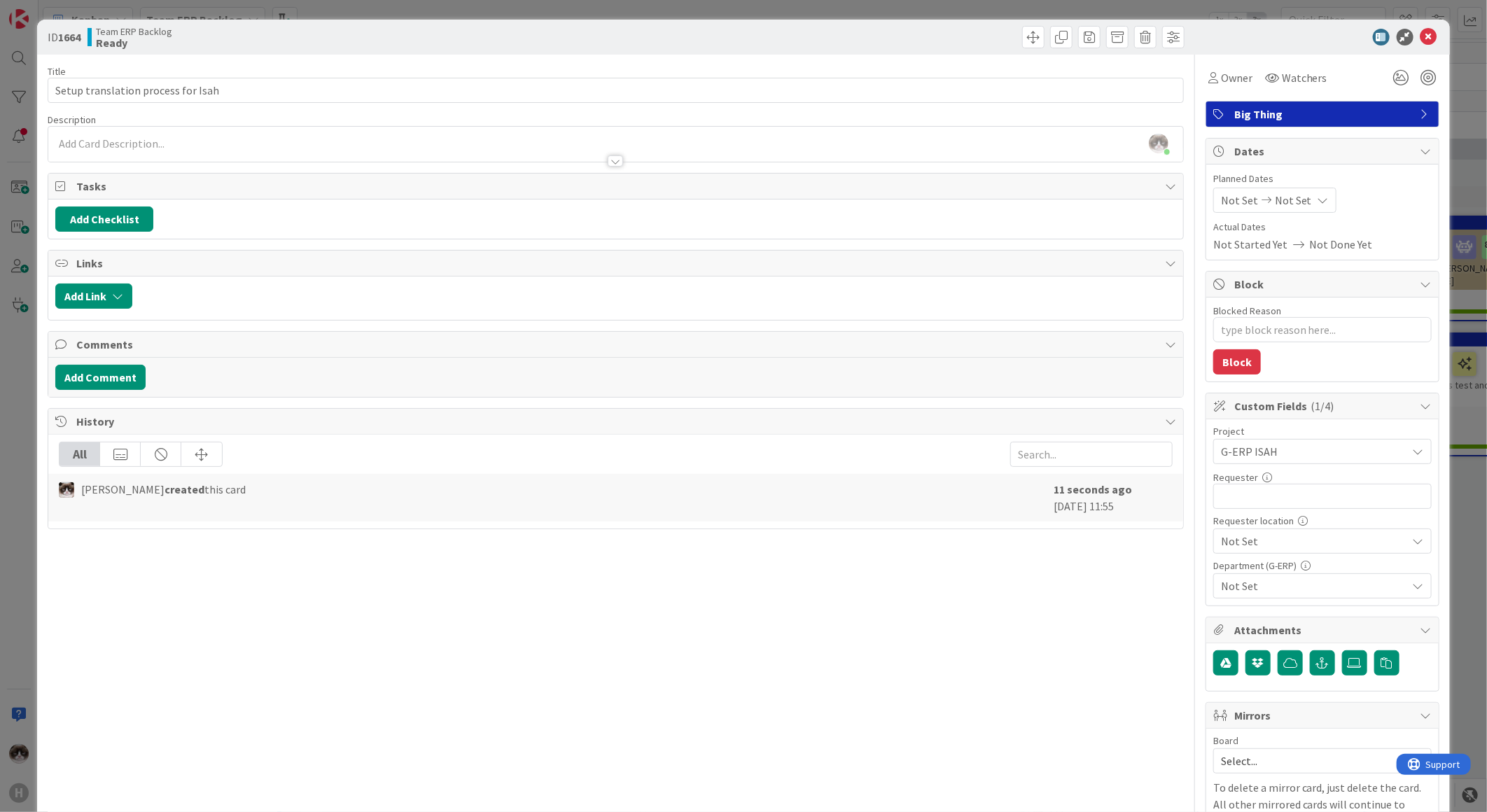
type textarea "x"
click at [1311, 495] on input "text" at bounding box center [1323, 496] width 219 height 25
type input "J"
type textarea "x"
type input "Joh"
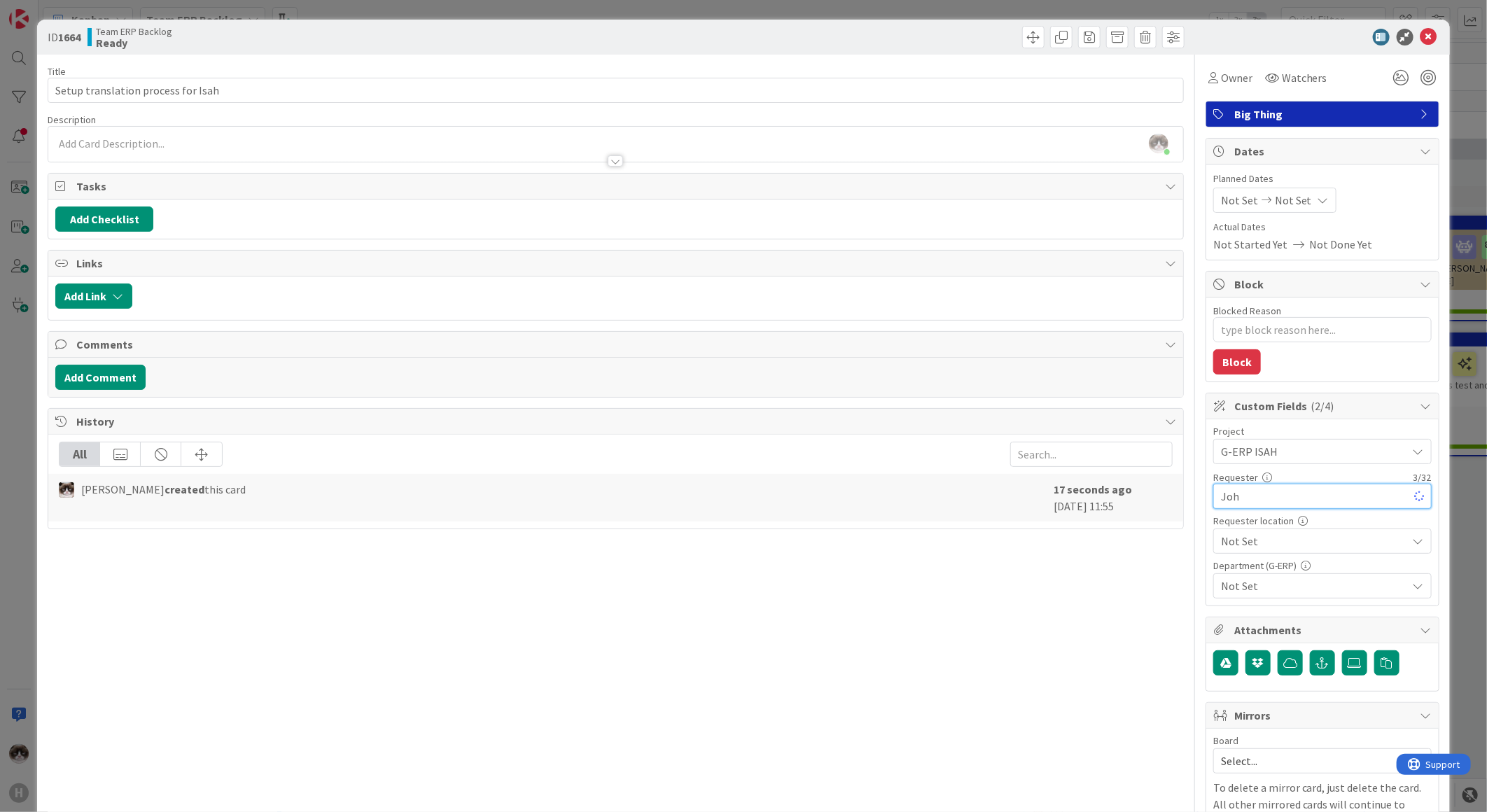
type textarea "x"
type input "Johnso"
type textarea "x"
type input "Johnso"
type textarea "x"
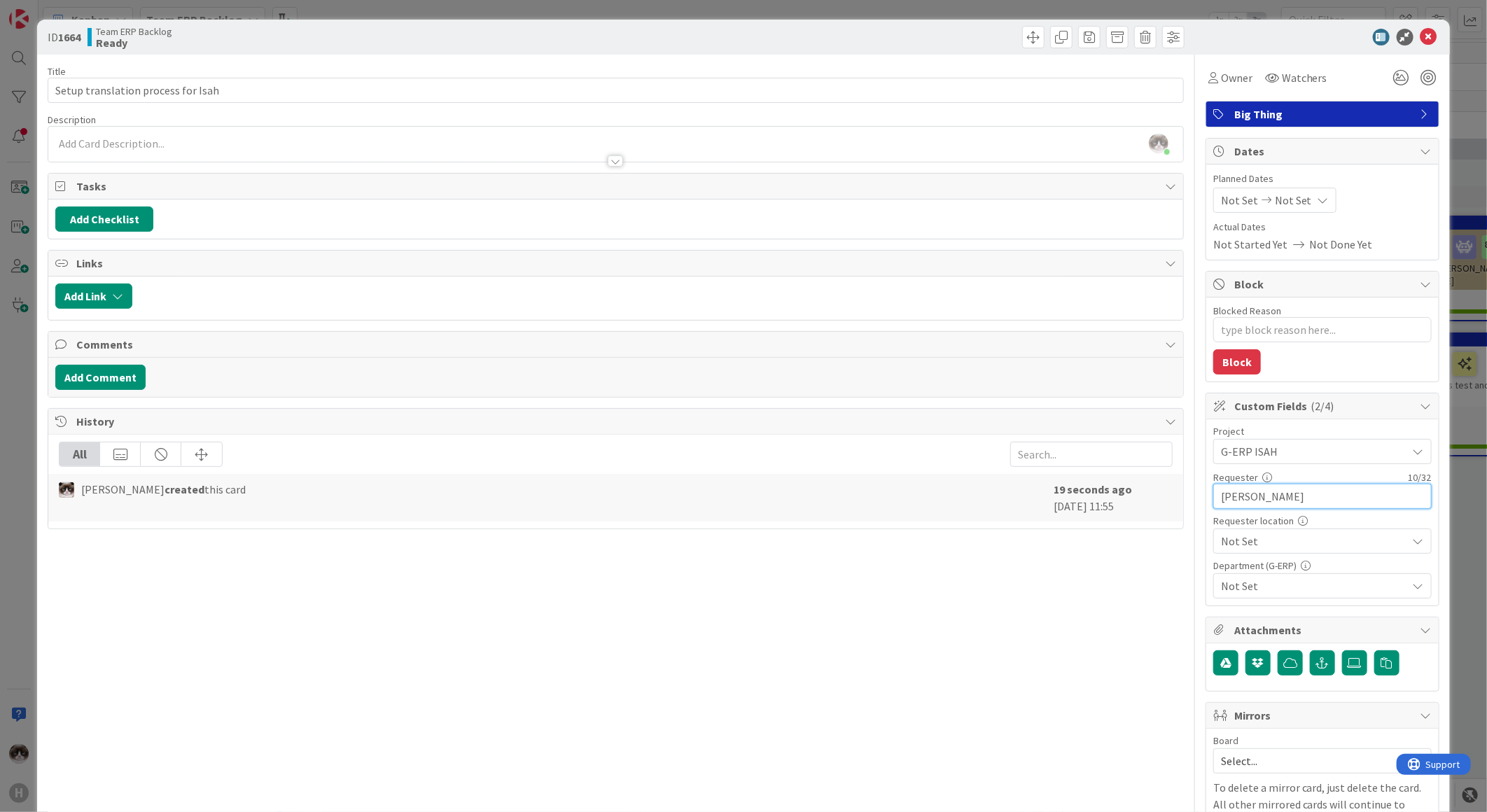
type input "[PERSON_NAME]"
type textarea "x"
type input "[PERSON_NAME]"
click at [1310, 461] on span "Not Set" at bounding box center [1311, 451] width 180 height 20
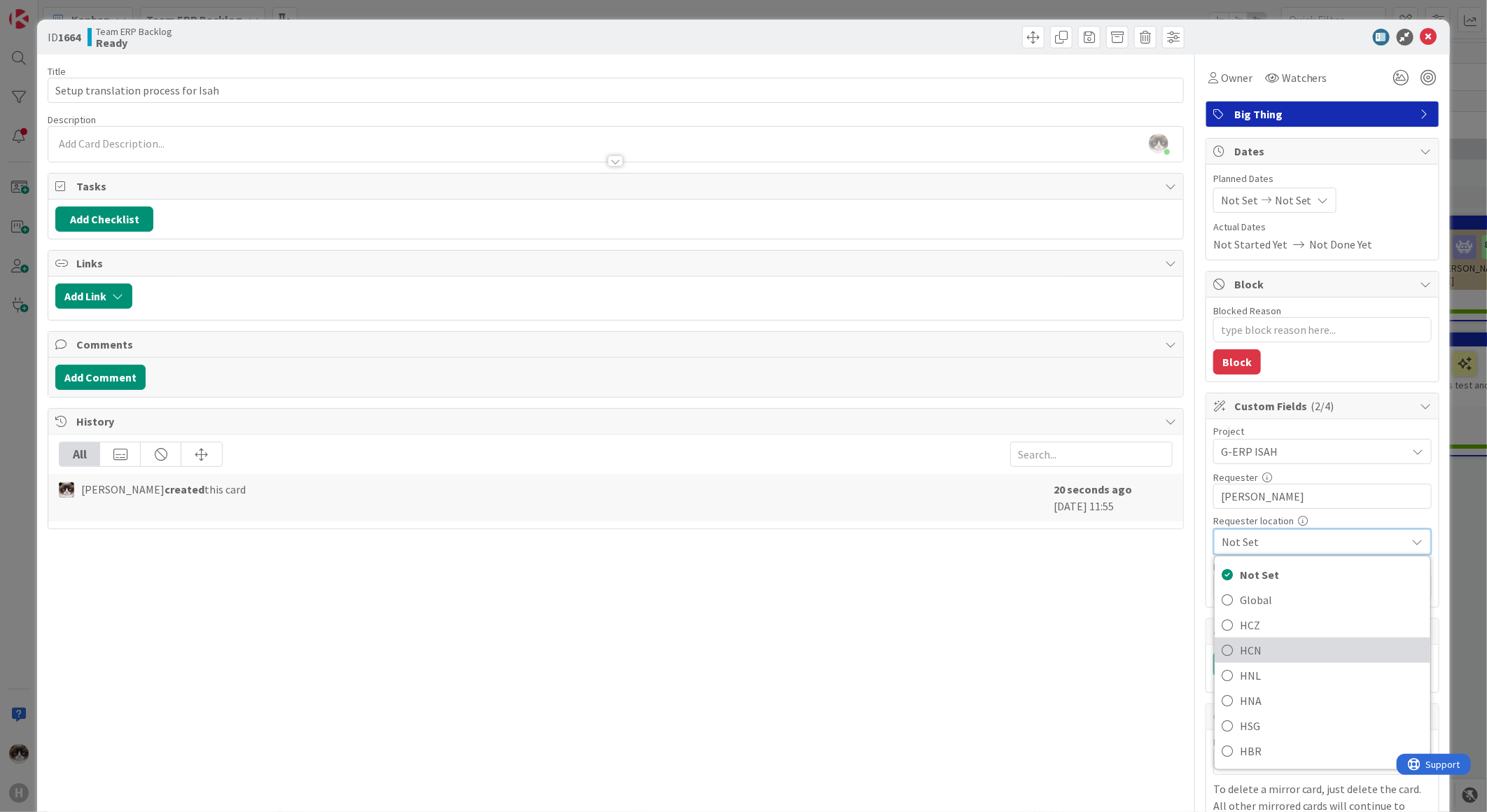
click at [1279, 646] on span "HCN" at bounding box center [1331, 650] width 183 height 21
click at [1305, 592] on span "Not Set" at bounding box center [1315, 585] width 187 height 17
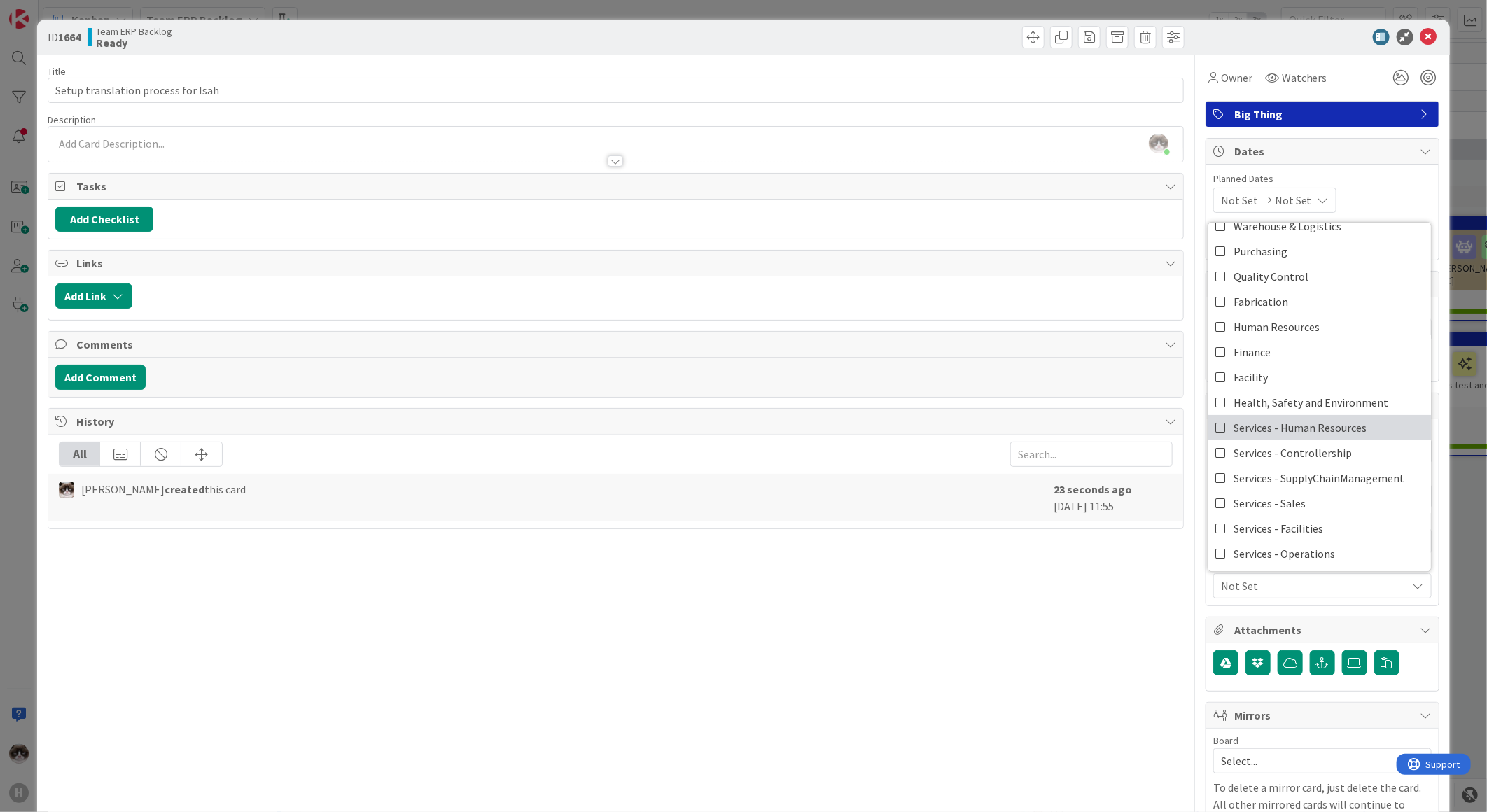
scroll to position [115, 0]
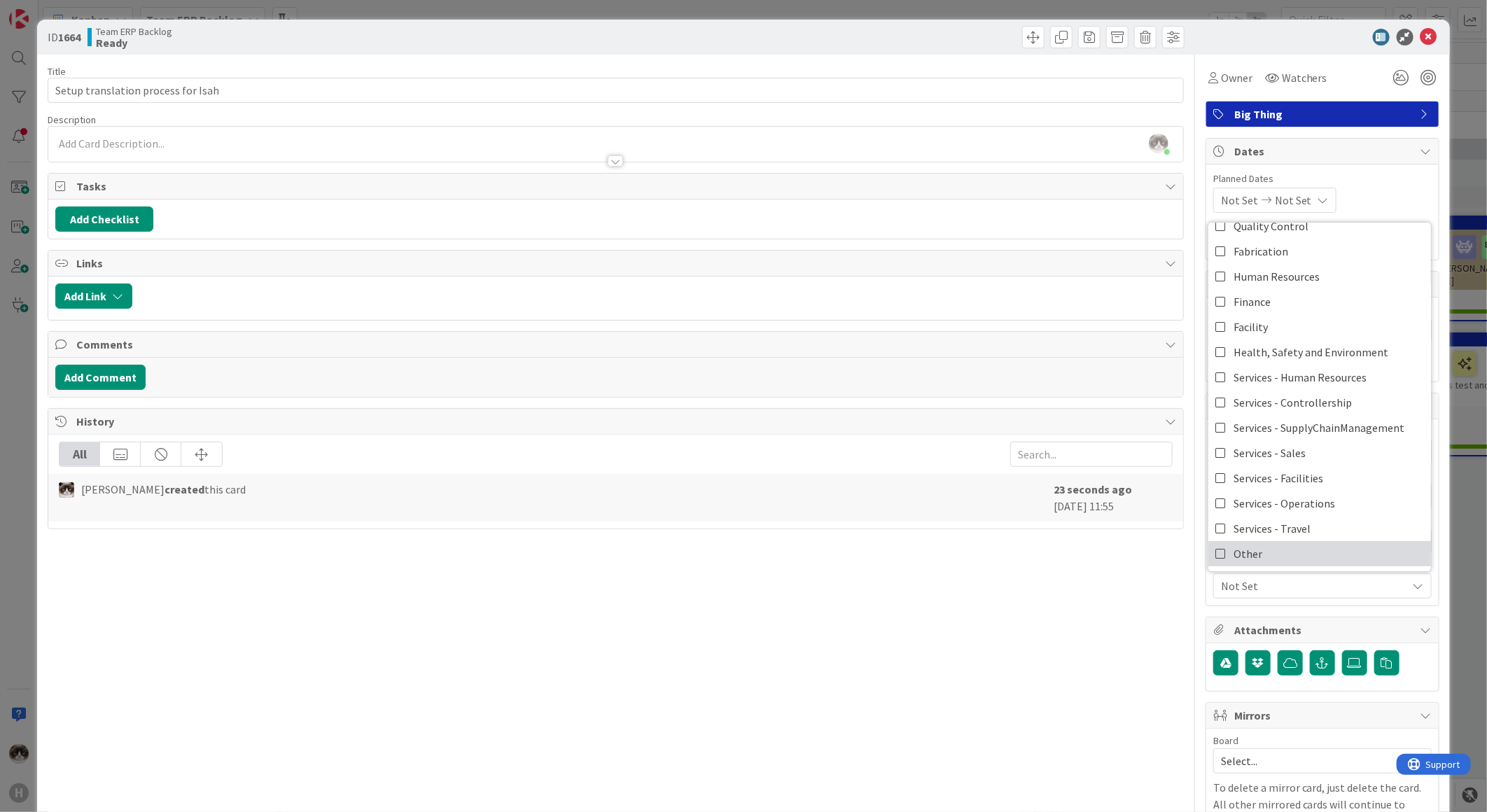
click at [1261, 545] on link "Other" at bounding box center [1319, 553] width 222 height 25
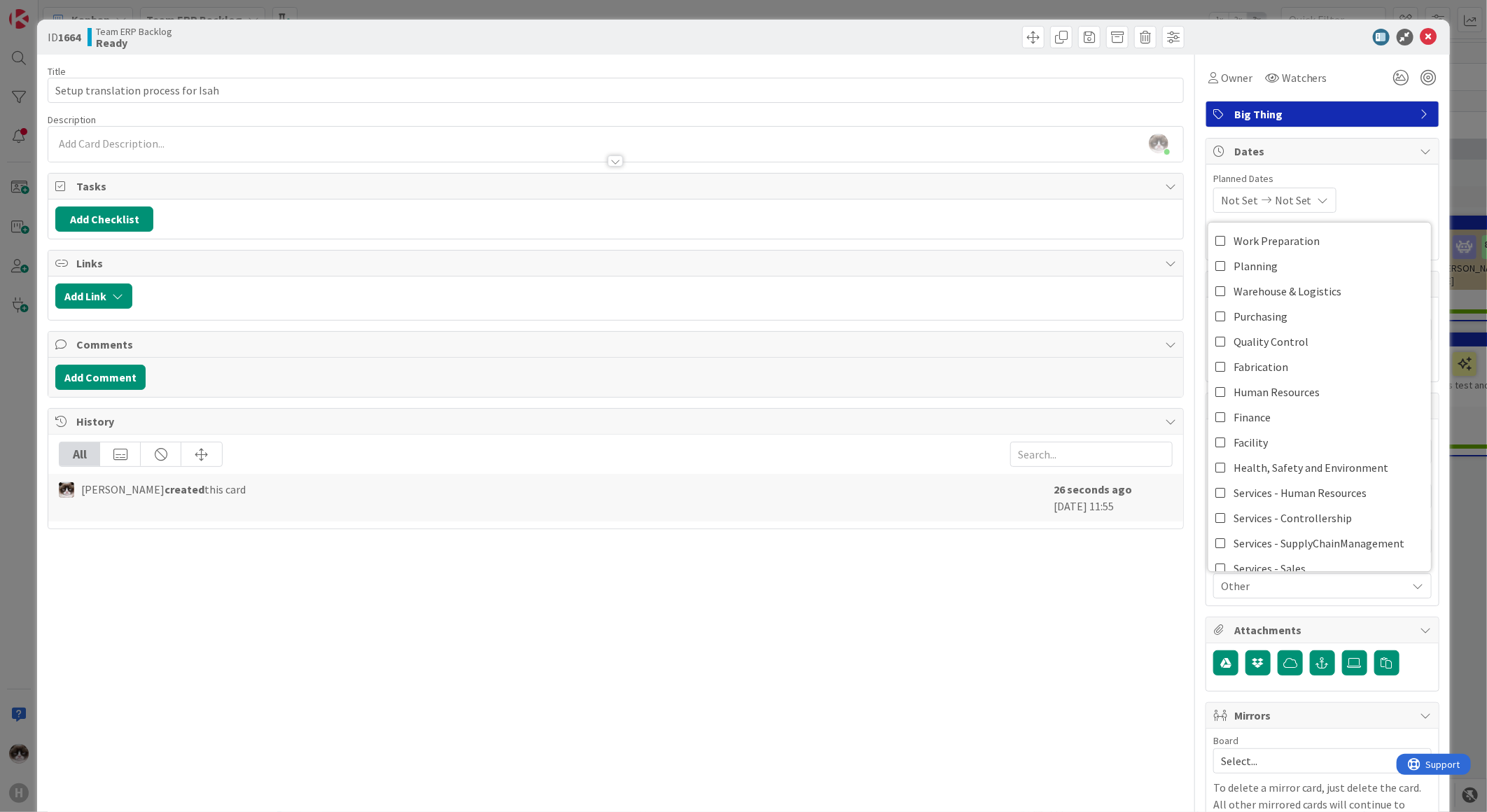
type textarea "x"
click at [1107, 651] on div "Title 34 / 128 Setup translation process for Isah Description [PERSON_NAME] jus…" at bounding box center [616, 583] width 1136 height 1058
click at [195, 146] on div "[PERSON_NAME] just joined" at bounding box center [615, 144] width 1135 height 35
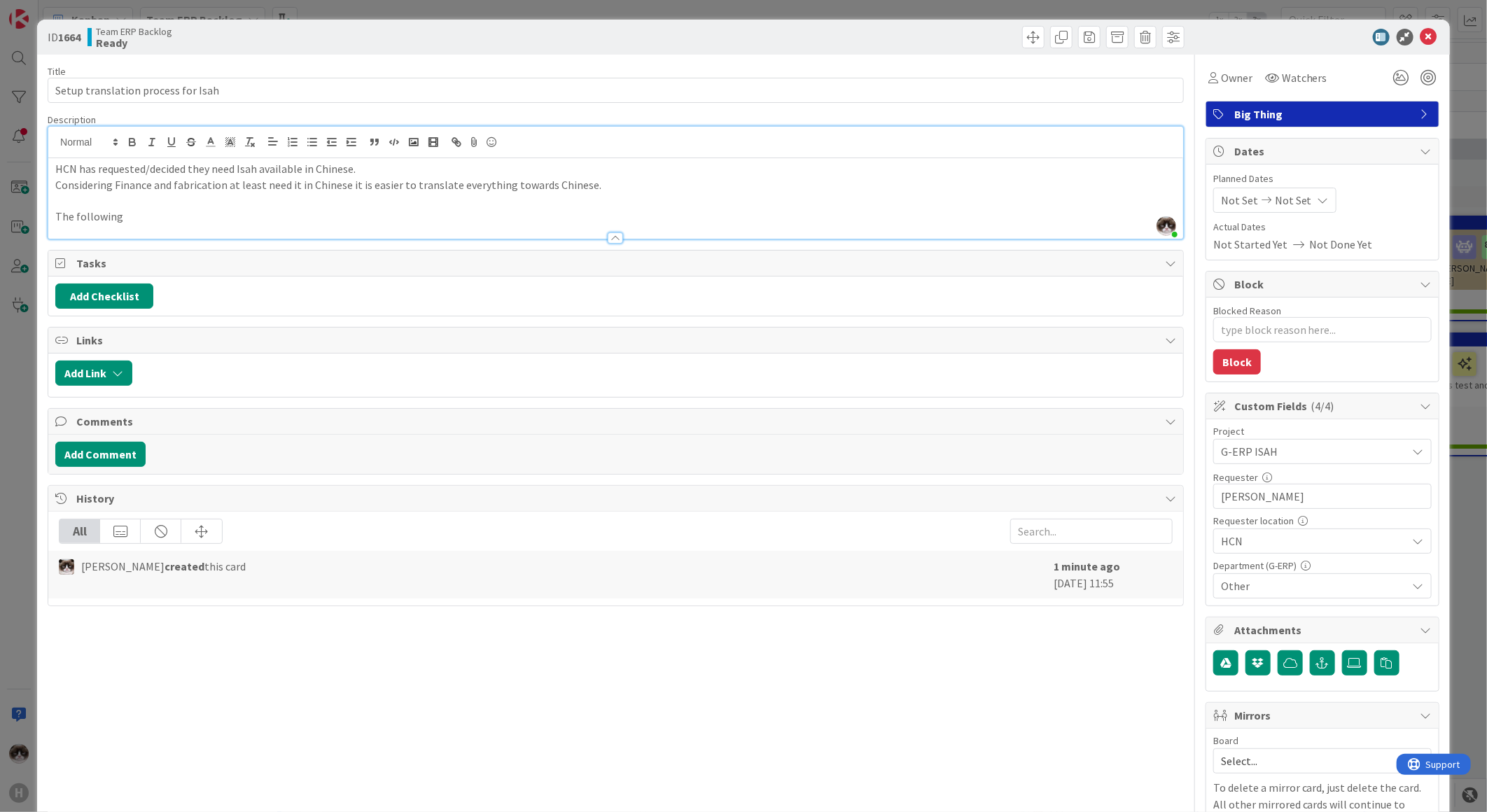
click at [117, 184] on p "Considering Finance and fabrication at least need it in Chinese it is easier to…" at bounding box center [615, 185] width 1121 height 16
type textarea "x"
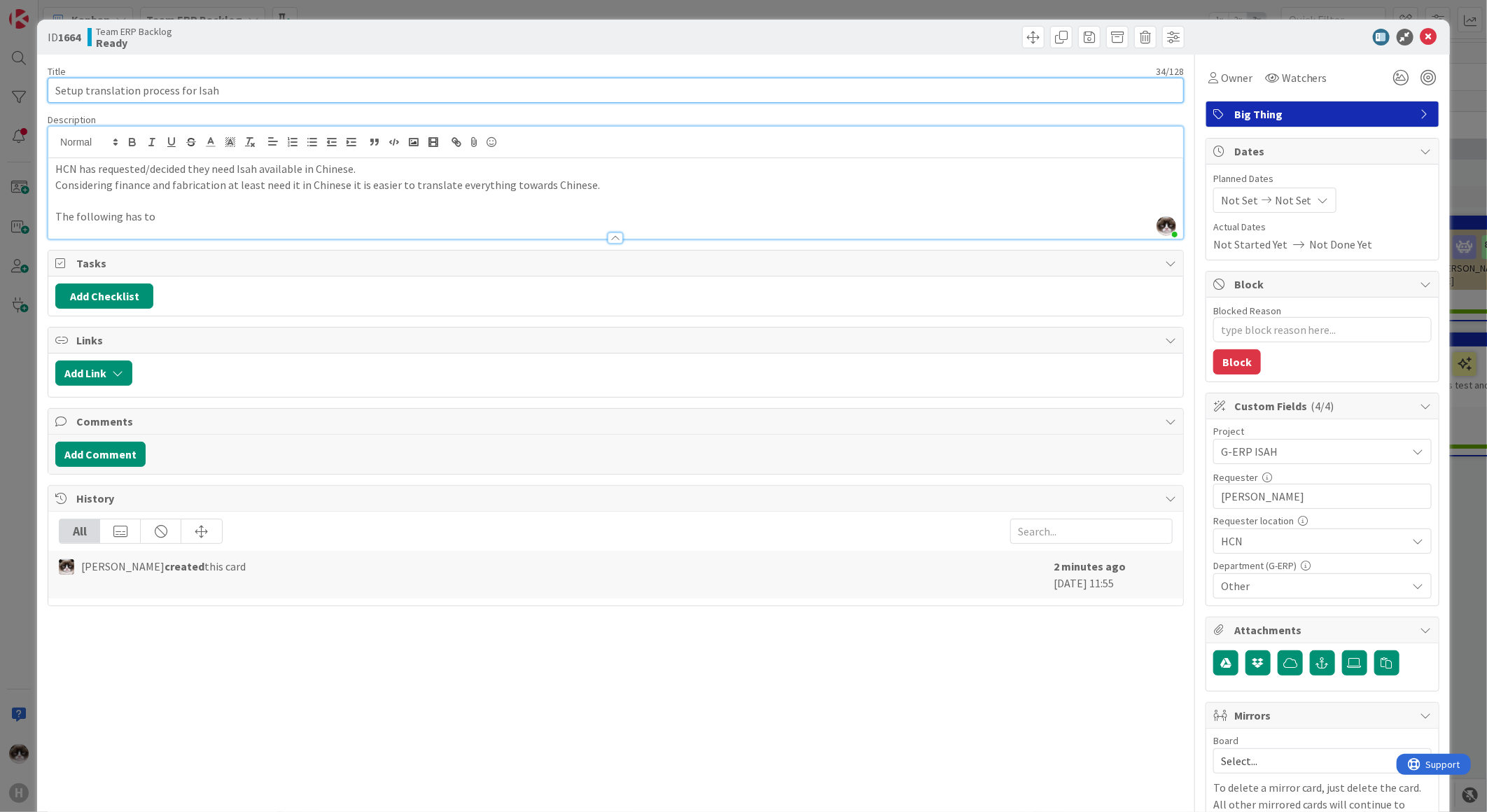
click at [266, 91] on input "Setup translation process for Isah" at bounding box center [616, 90] width 1136 height 25
type input "Setup translation process for Isah +"
type textarea "x"
type input "Setup translation process for Isah + updat"
type textarea "x"
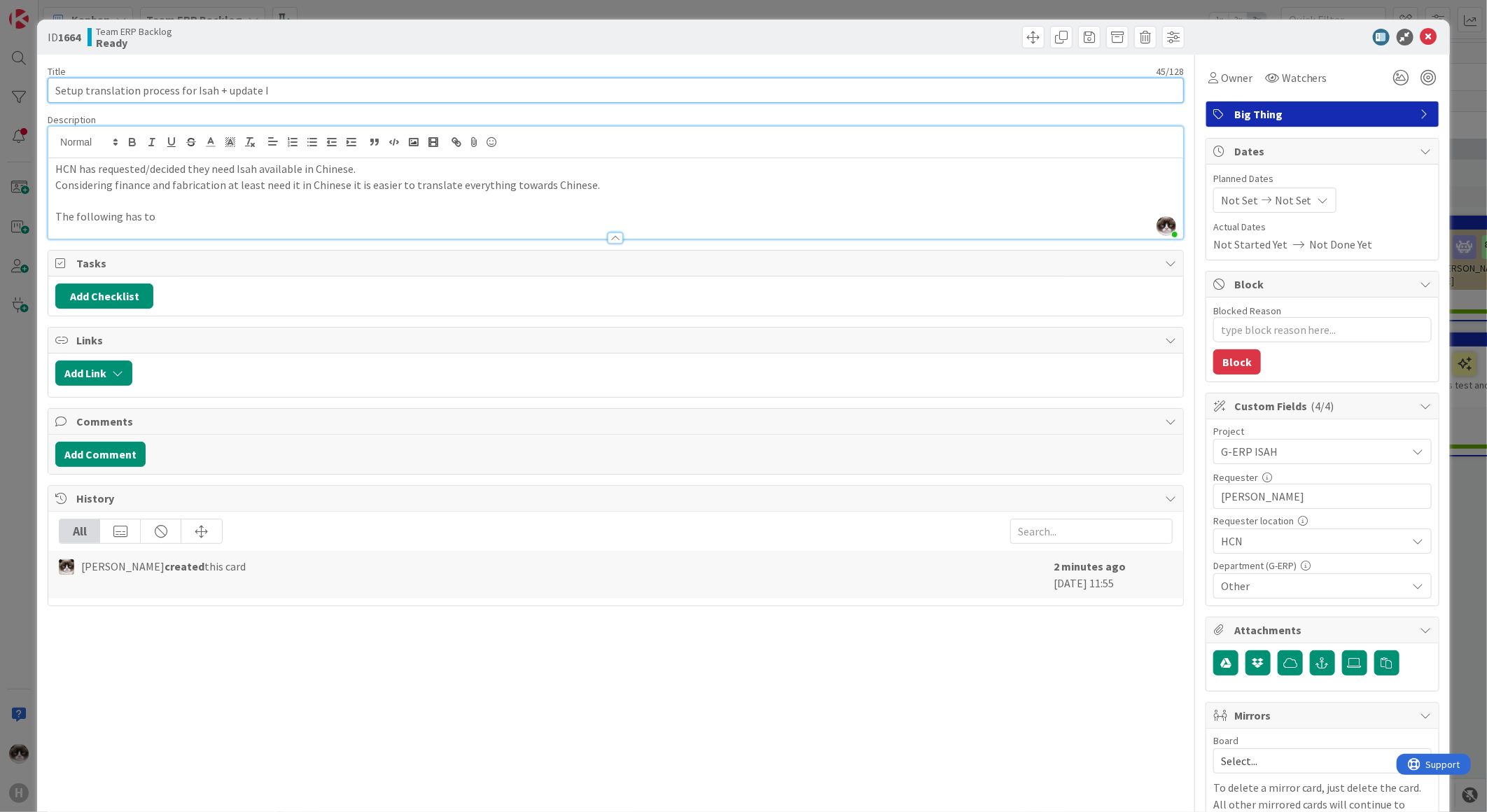
type input "Setup translation process for Isah + update Is"
type textarea "x"
type input "Setup translation process for Isah + update I"
type textarea "x"
type input "Setup translation process for Isah + tr"
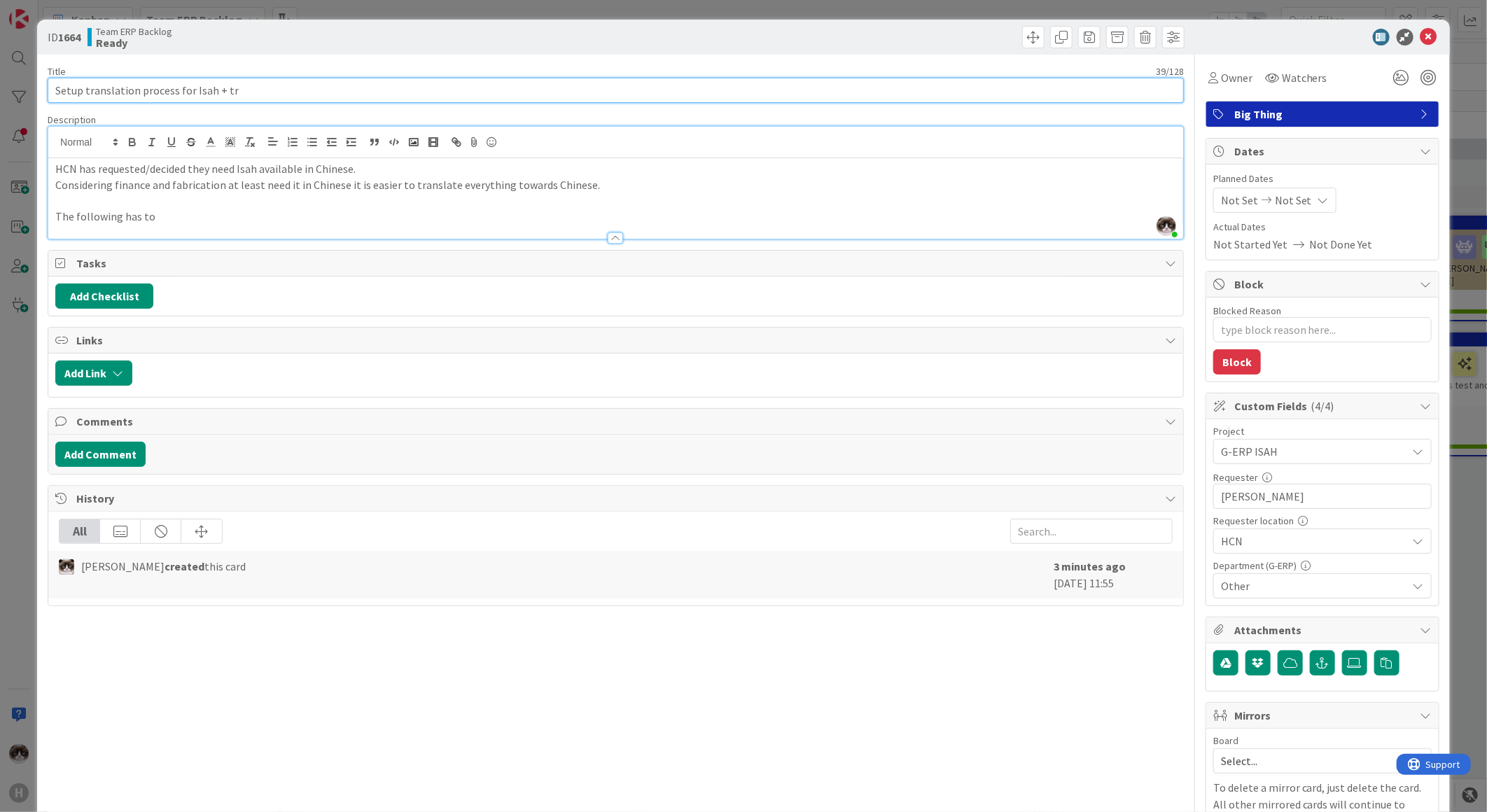
type textarea "x"
type input "Setup translation process for Isah + [PERSON_NAME]"
type textarea "x"
type input "Setup translation process for Isah + translato"
type textarea "x"
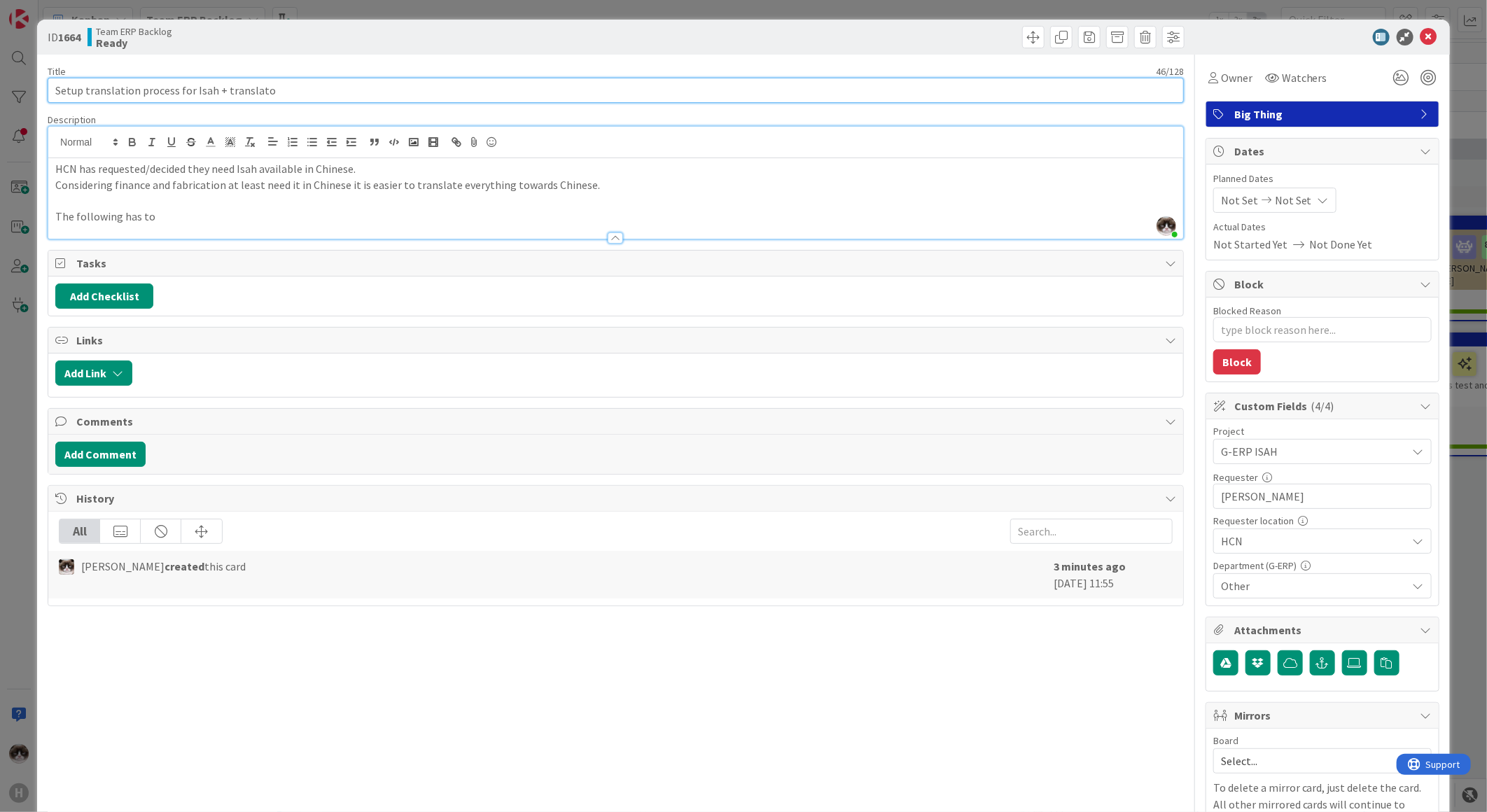
type input "Setup translation process for Isah + translat"
type textarea "x"
type input "Setup translation process for Isah + translation"
type textarea "x"
type input "Setup translation process for Isah"
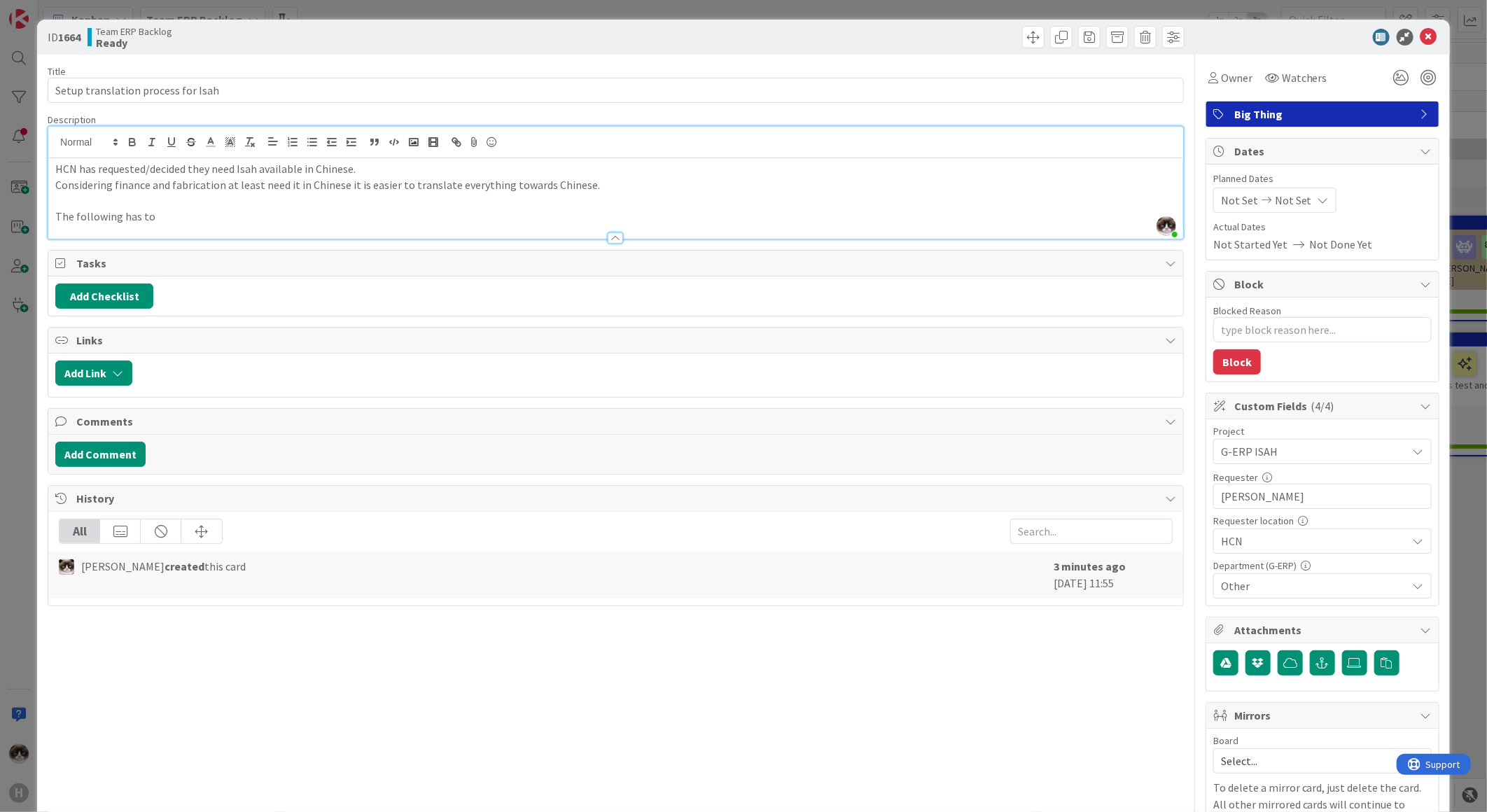
click at [231, 220] on p "The following has to" at bounding box center [615, 217] width 1121 height 16
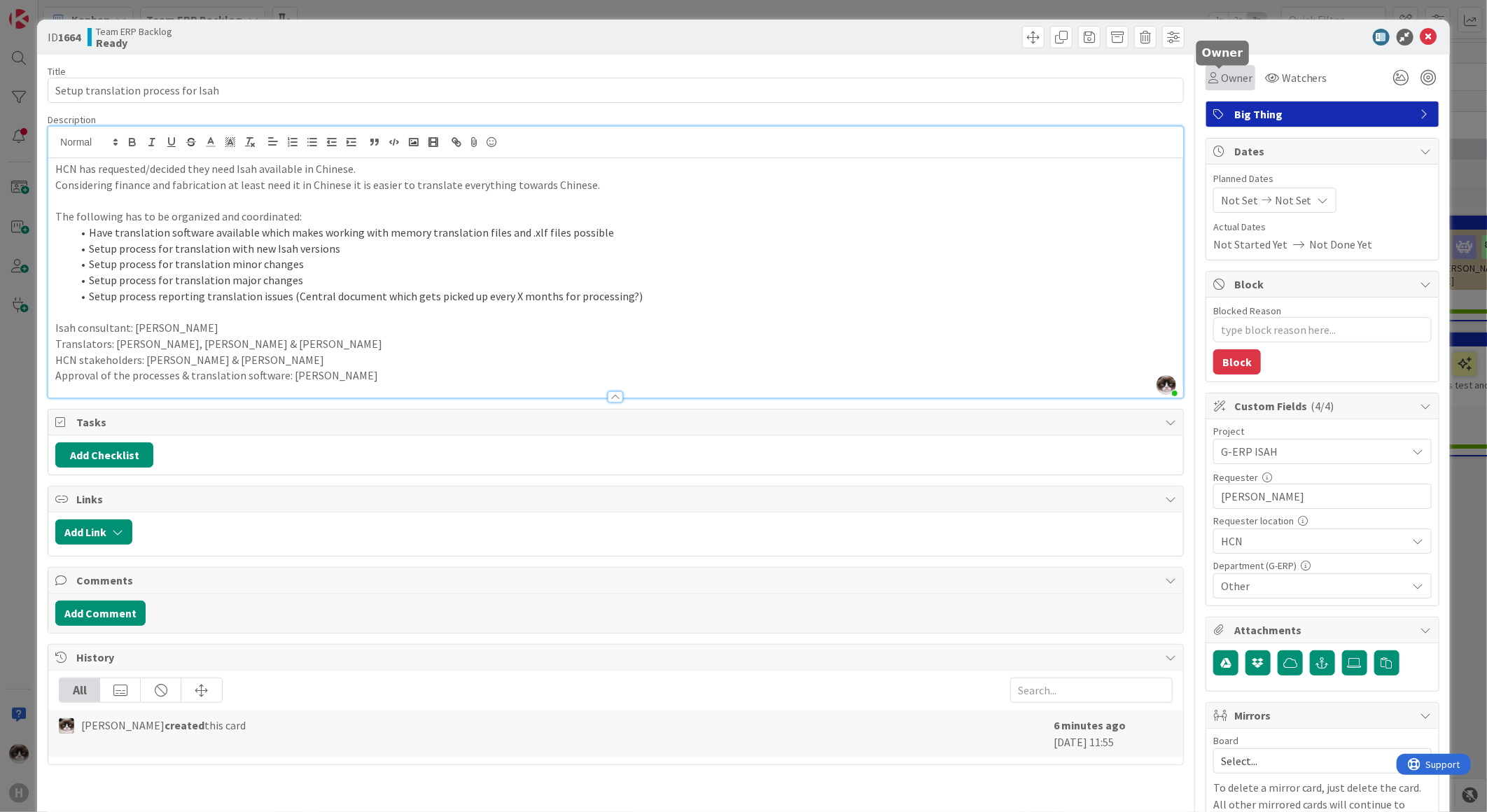
click at [1221, 73] on span "Owner" at bounding box center [1236, 77] width 31 height 17
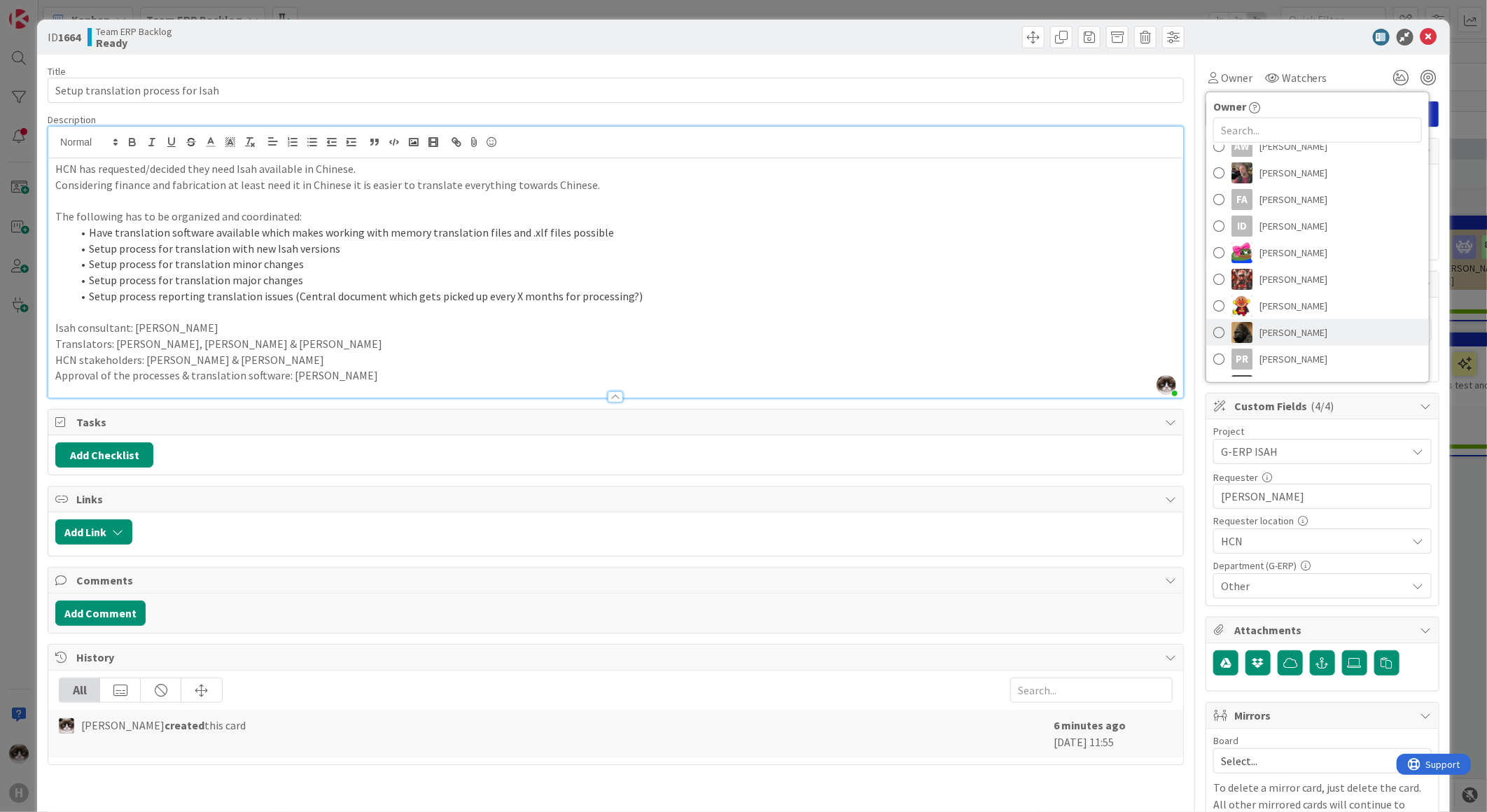
scroll to position [155, 0]
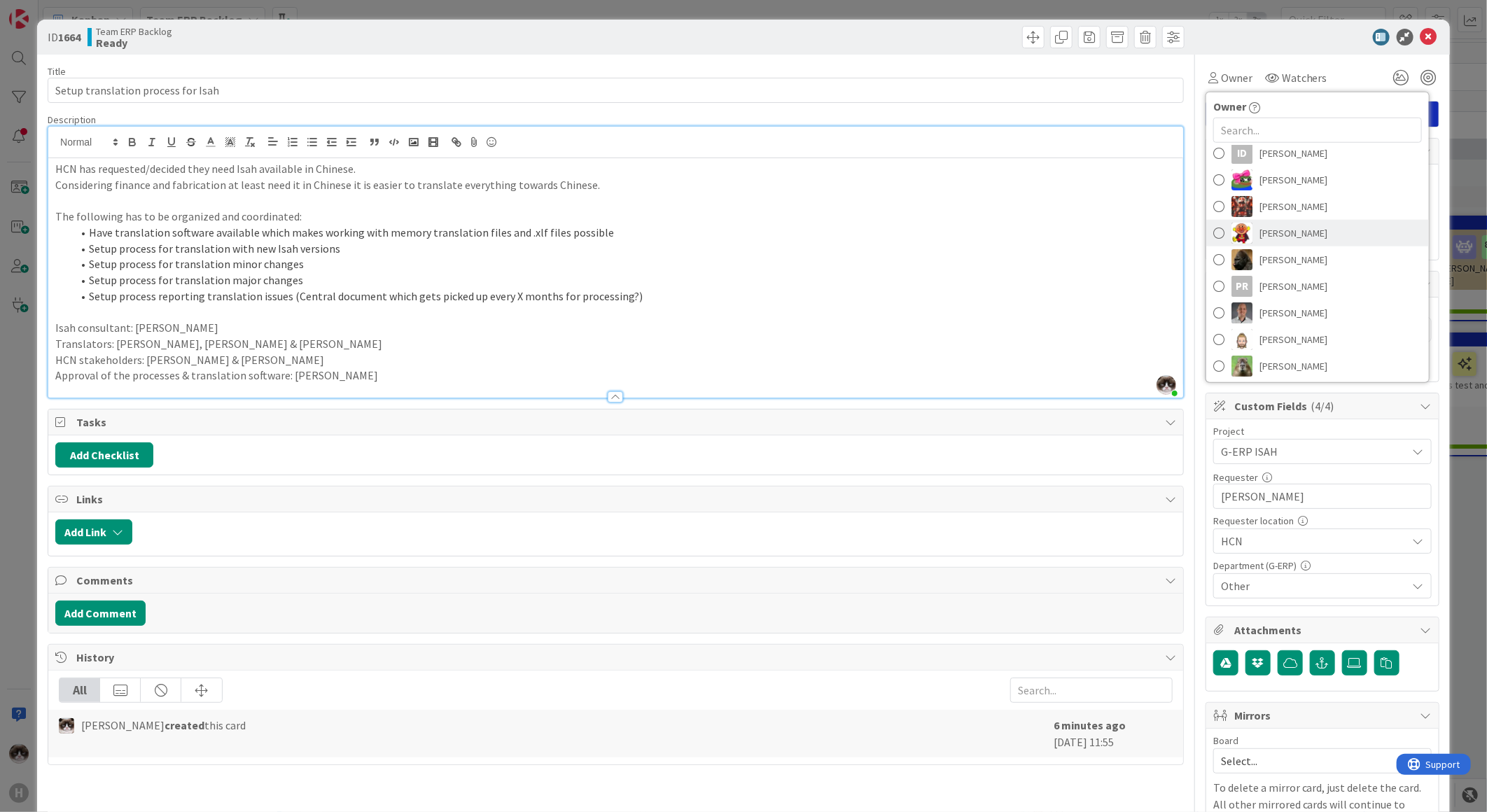
click at [1305, 236] on span "[PERSON_NAME]" at bounding box center [1293, 233] width 68 height 21
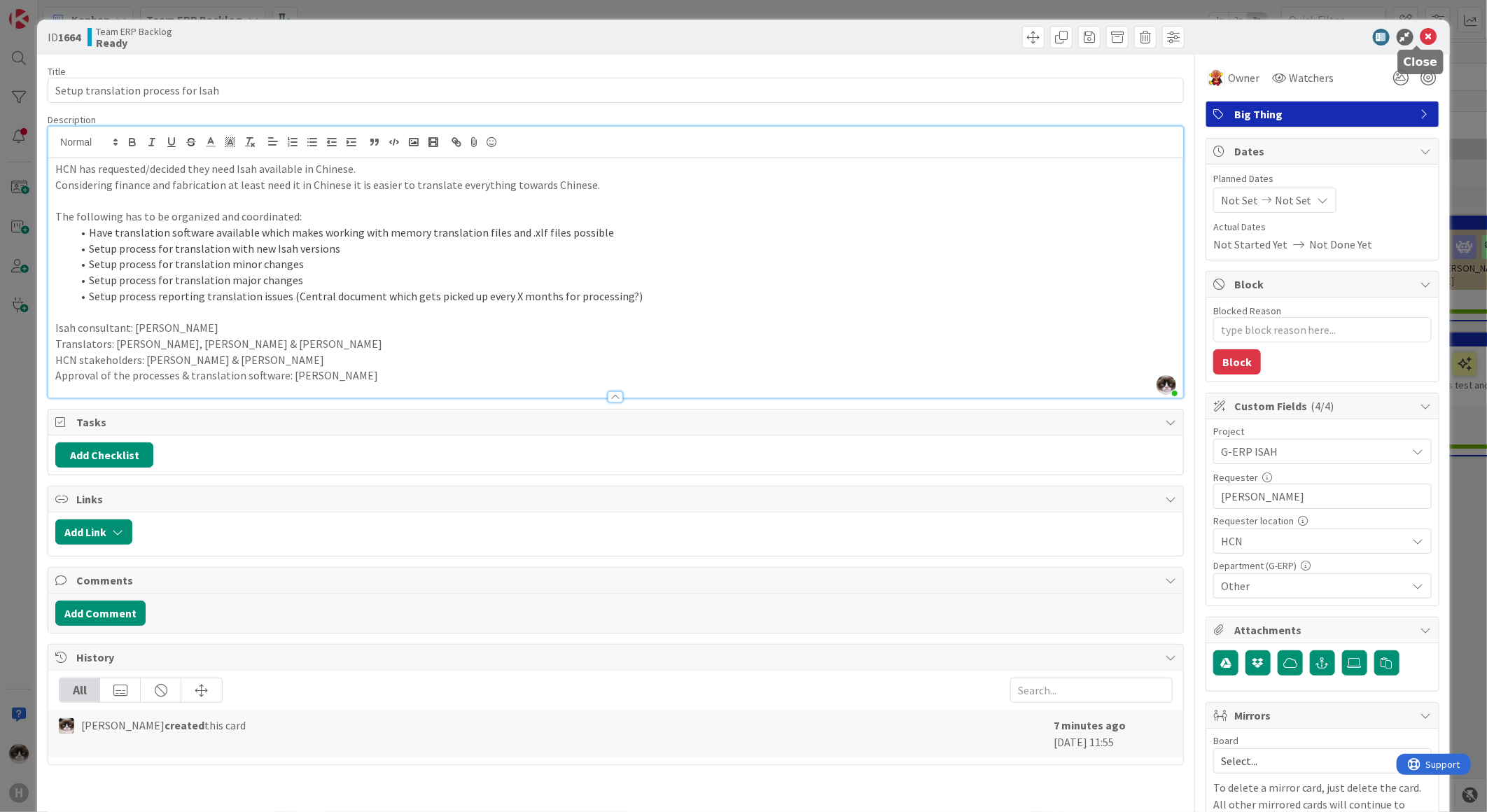
click at [1423, 36] on icon at bounding box center [1428, 36] width 17 height 17
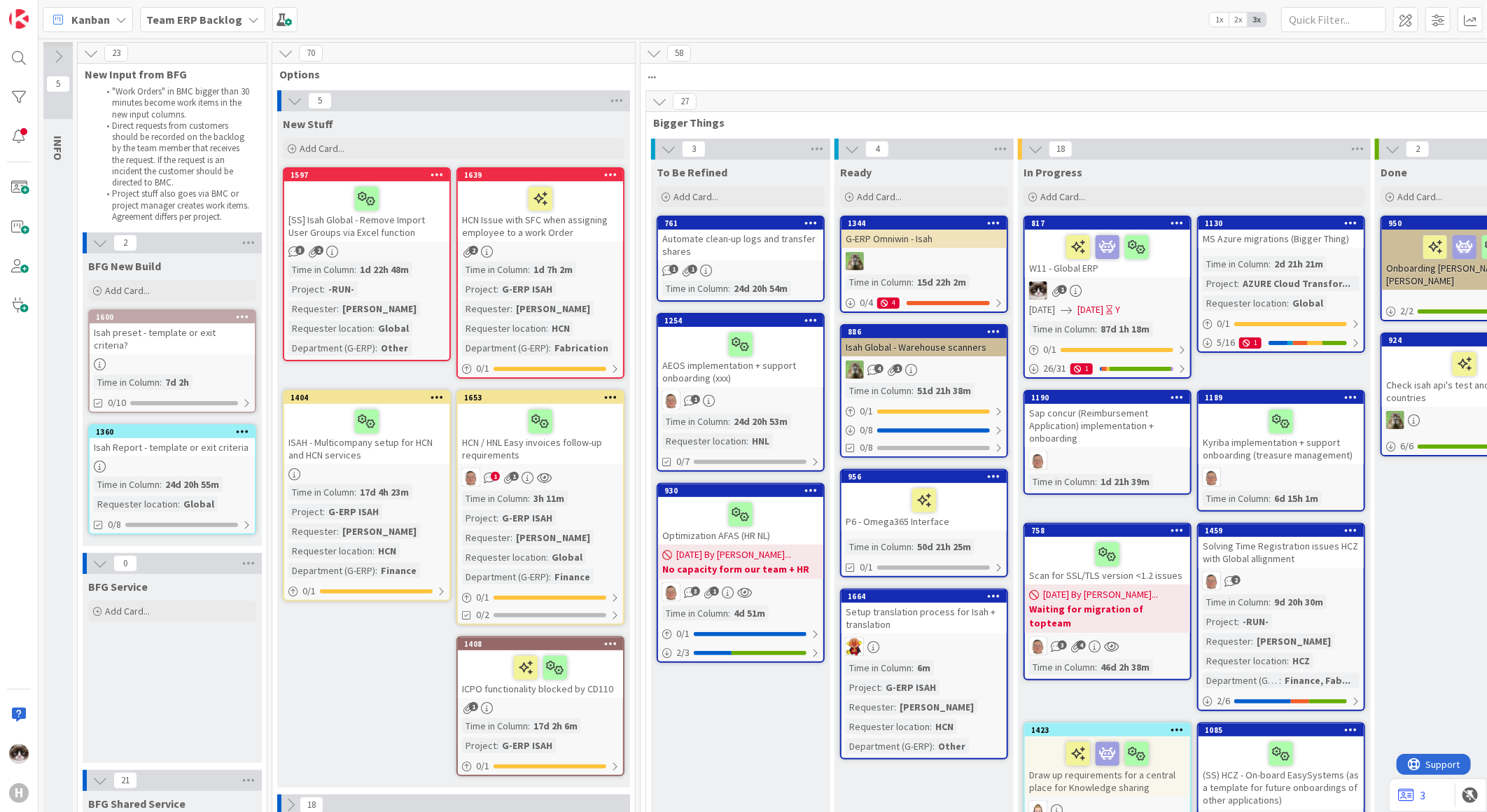
click at [959, 654] on link "1664 Setup translation process for Isah + translation Time in Column : 6m Proje…" at bounding box center [923, 673] width 168 height 171
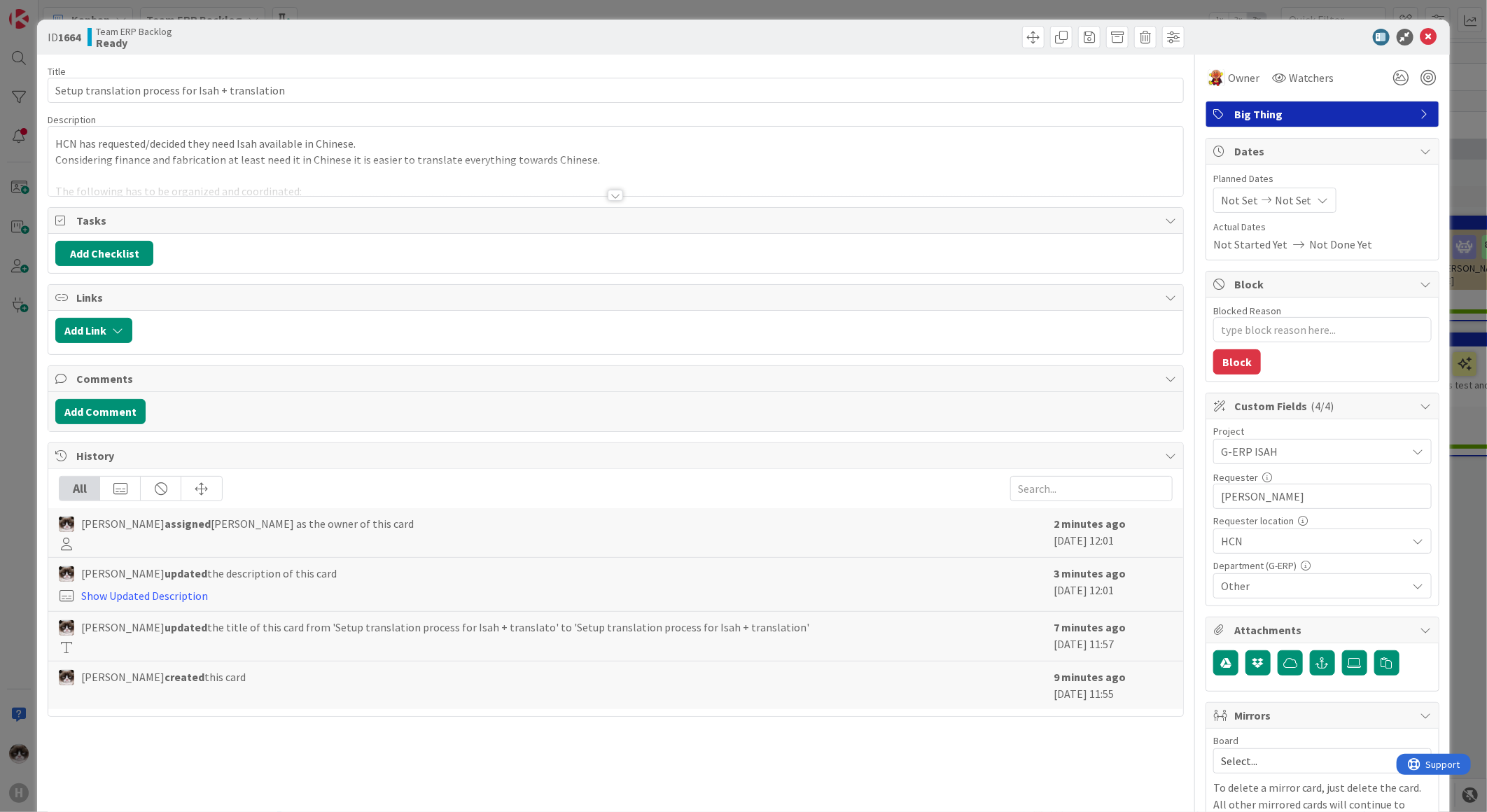
click at [599, 194] on div at bounding box center [615, 178] width 1135 height 36
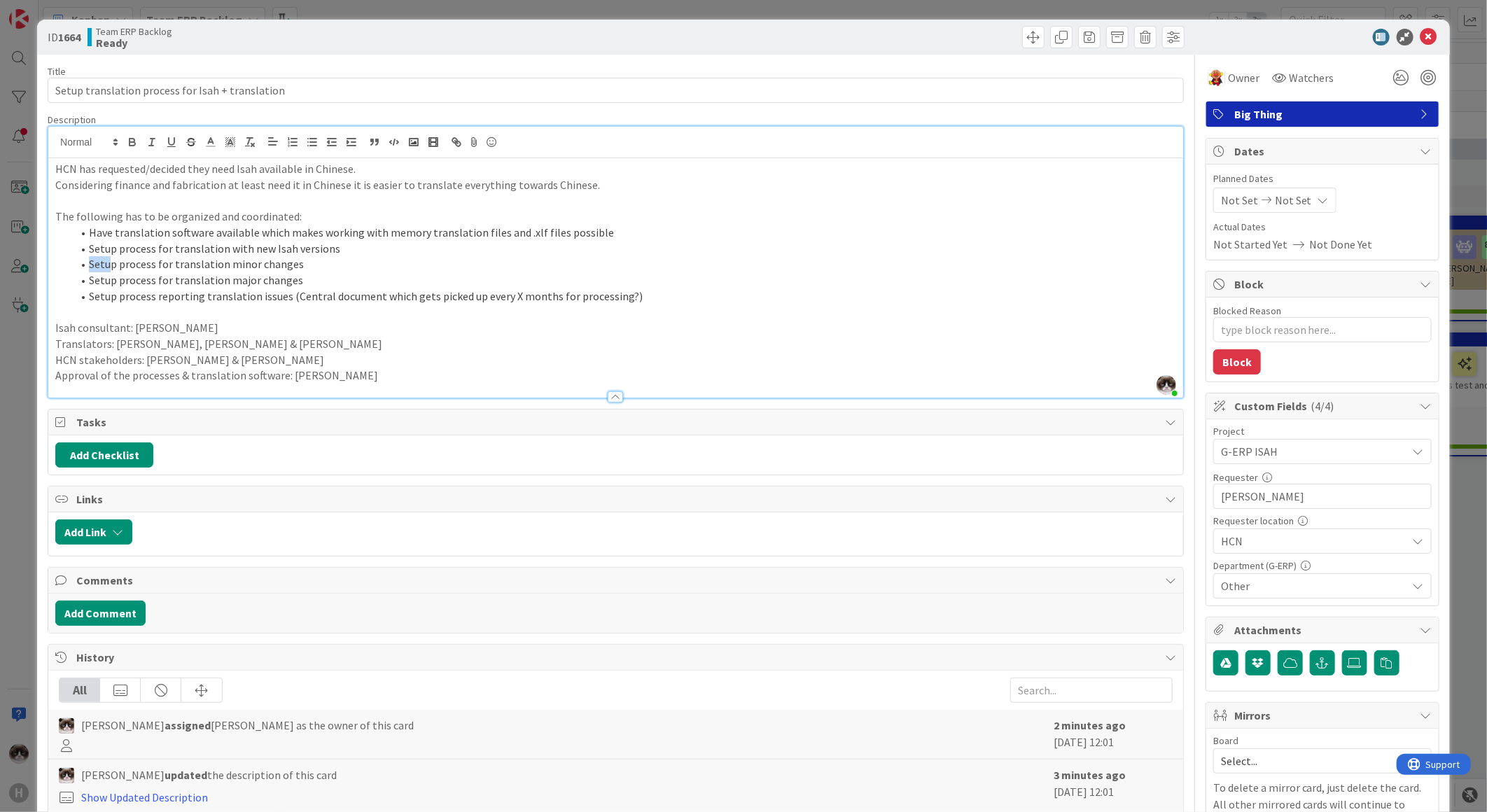
drag, startPoint x: 357, startPoint y: 252, endPoint x: 110, endPoint y: 258, distance: 247.1
click at [110, 258] on ol "Have translation software available which makes working with memory translation…" at bounding box center [615, 265] width 1121 height 80
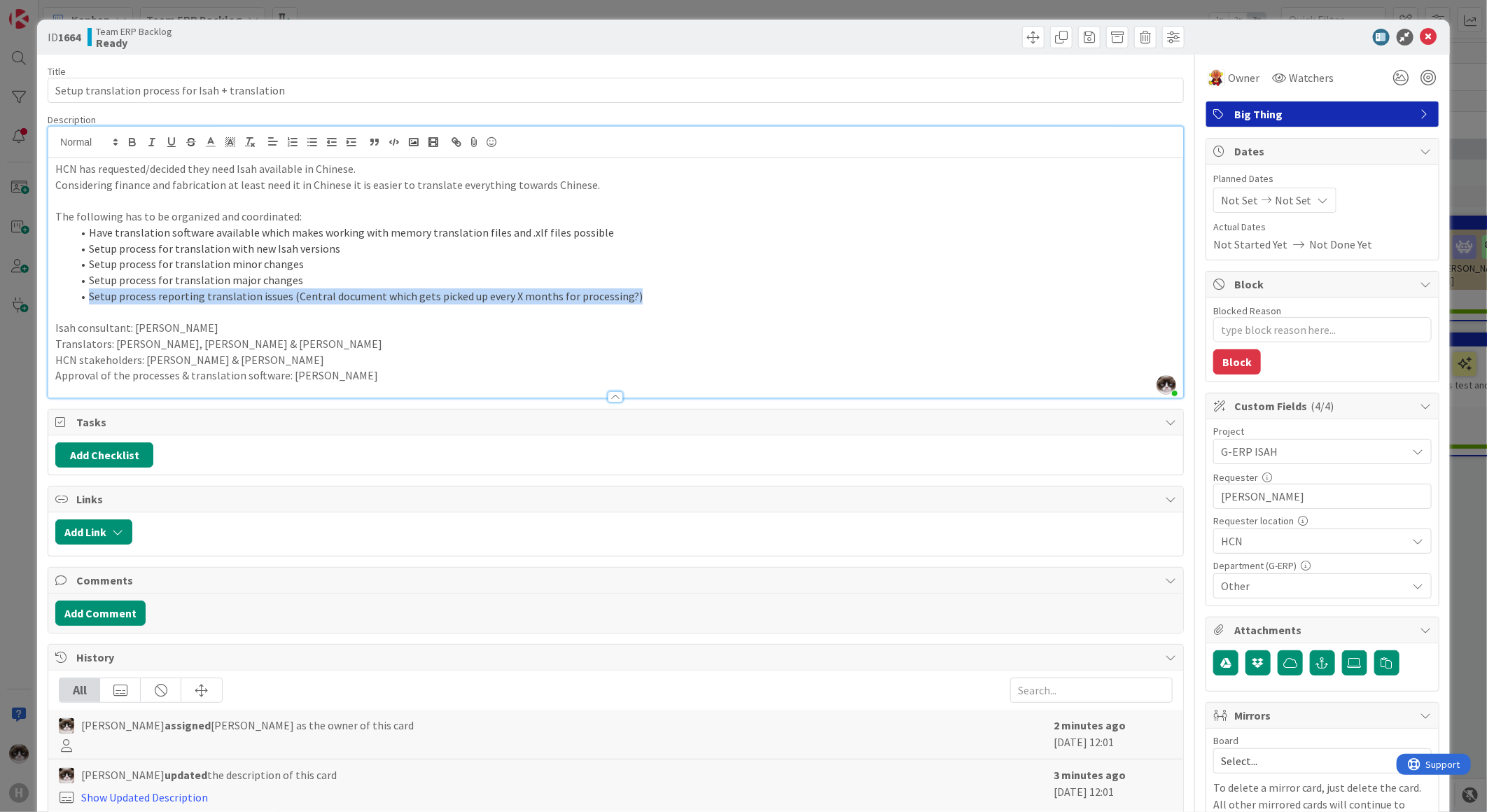
drag, startPoint x: 645, startPoint y: 291, endPoint x: 81, endPoint y: 297, distance: 564.0
click at [81, 297] on li "Setup process reporting translation issues (Central document which gets picked …" at bounding box center [624, 297] width 1104 height 16
click at [583, 276] on li "Setup process for translation major changes" at bounding box center [624, 280] width 1104 height 16
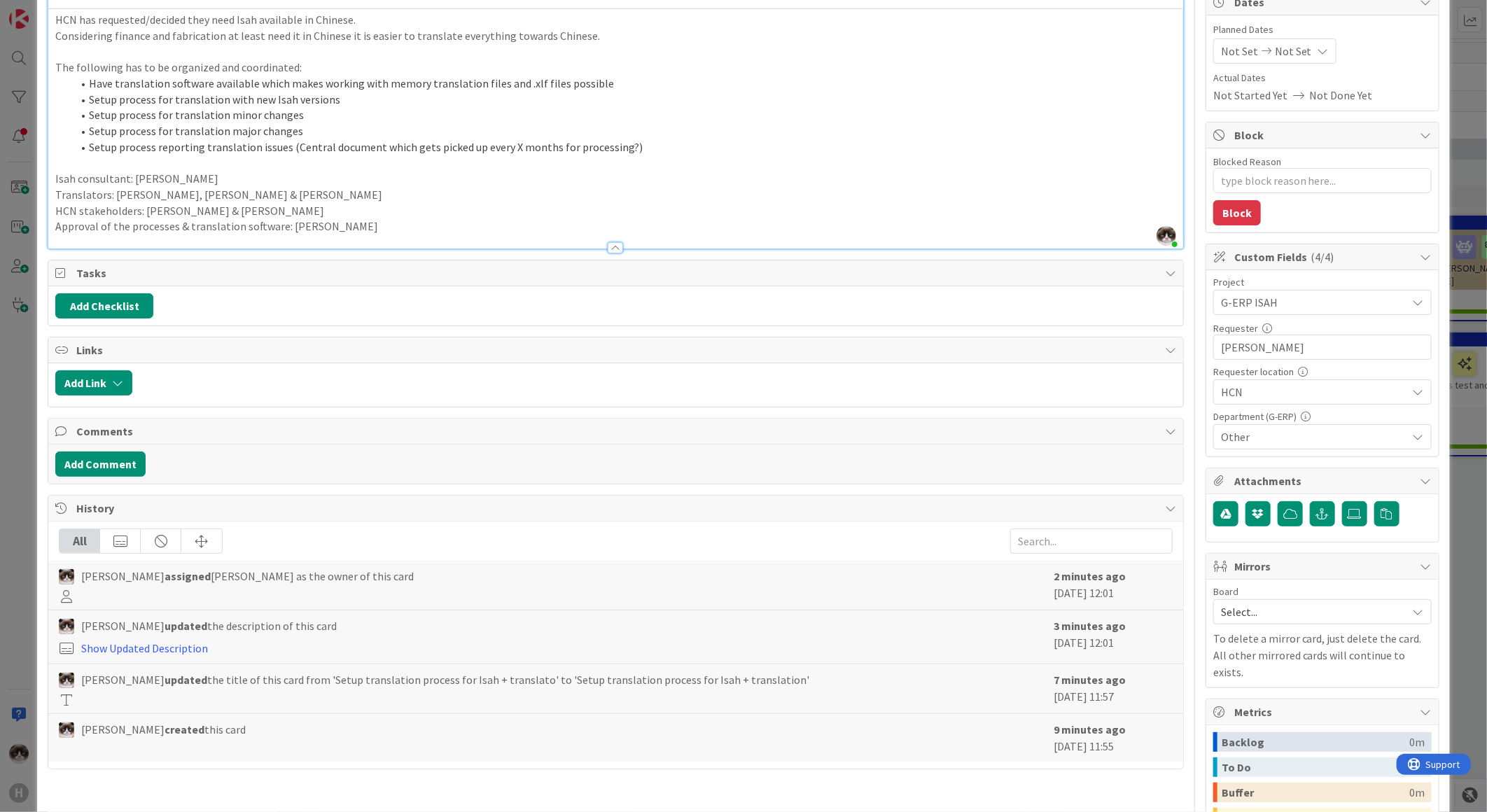
scroll to position [155, 0]
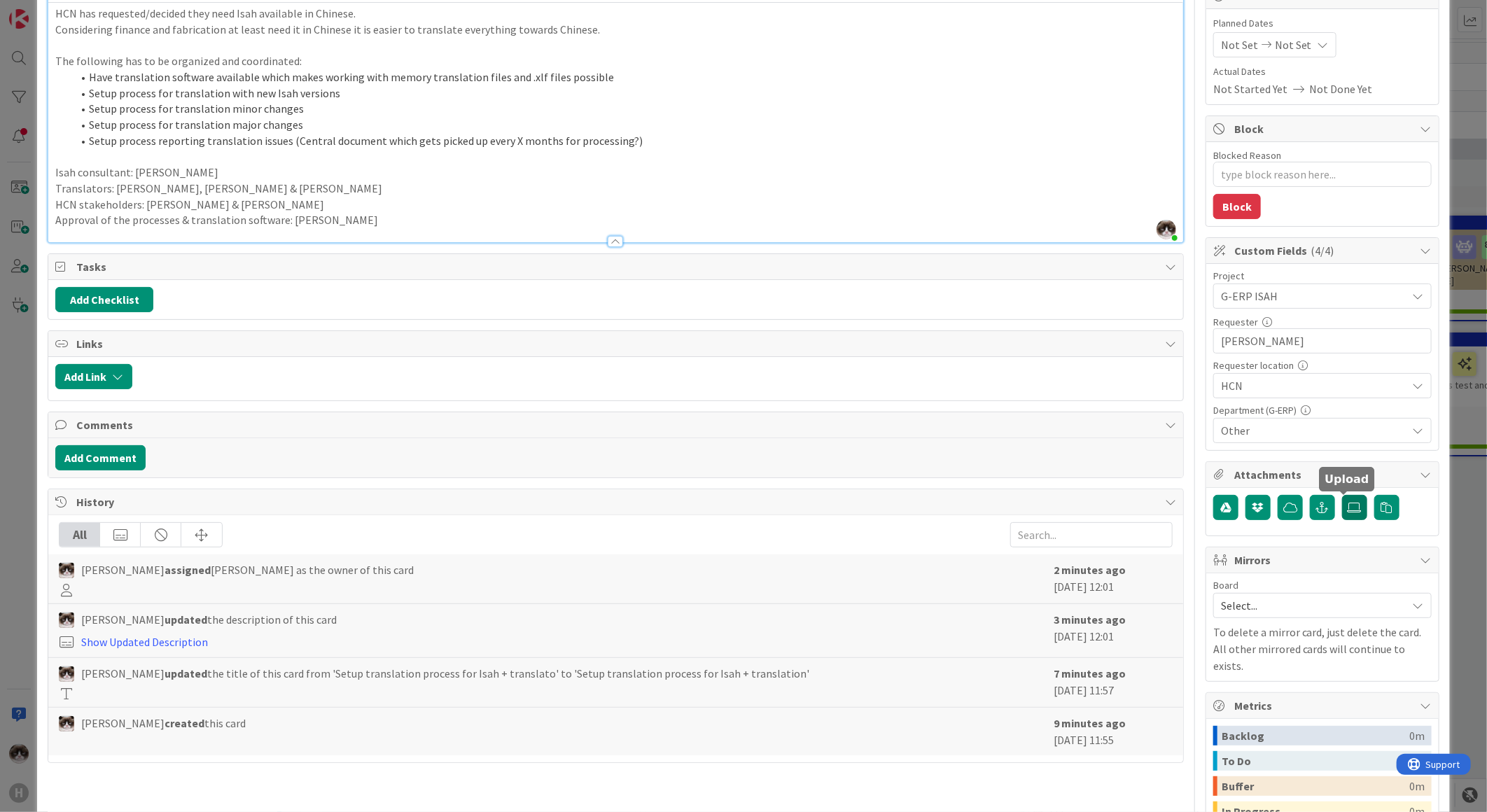
click at [1342, 512] on label at bounding box center [1355, 507] width 25 height 25
click at [1342, 495] on input "file" at bounding box center [1342, 495] width 0 height 0
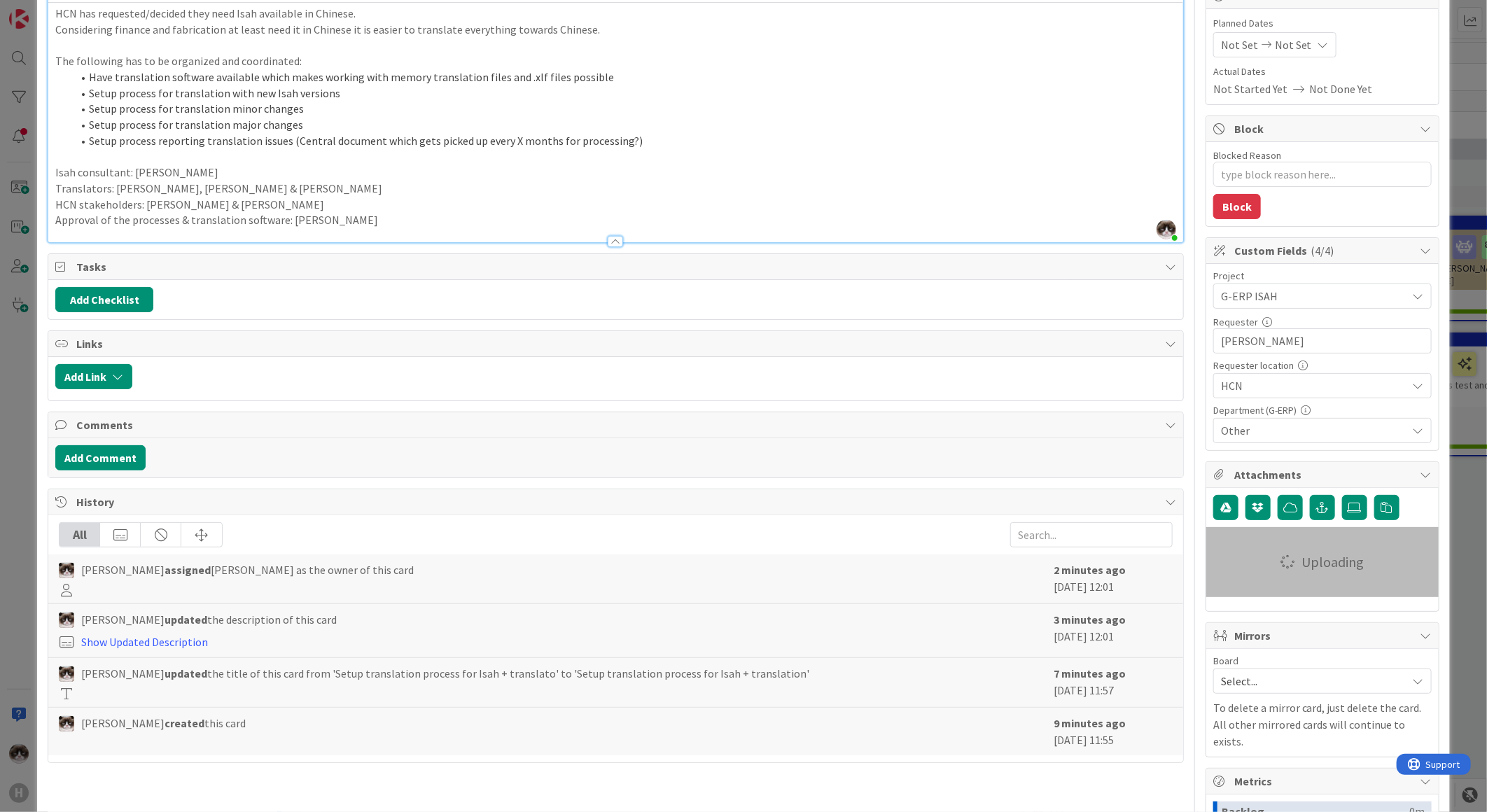
scroll to position [0, 0]
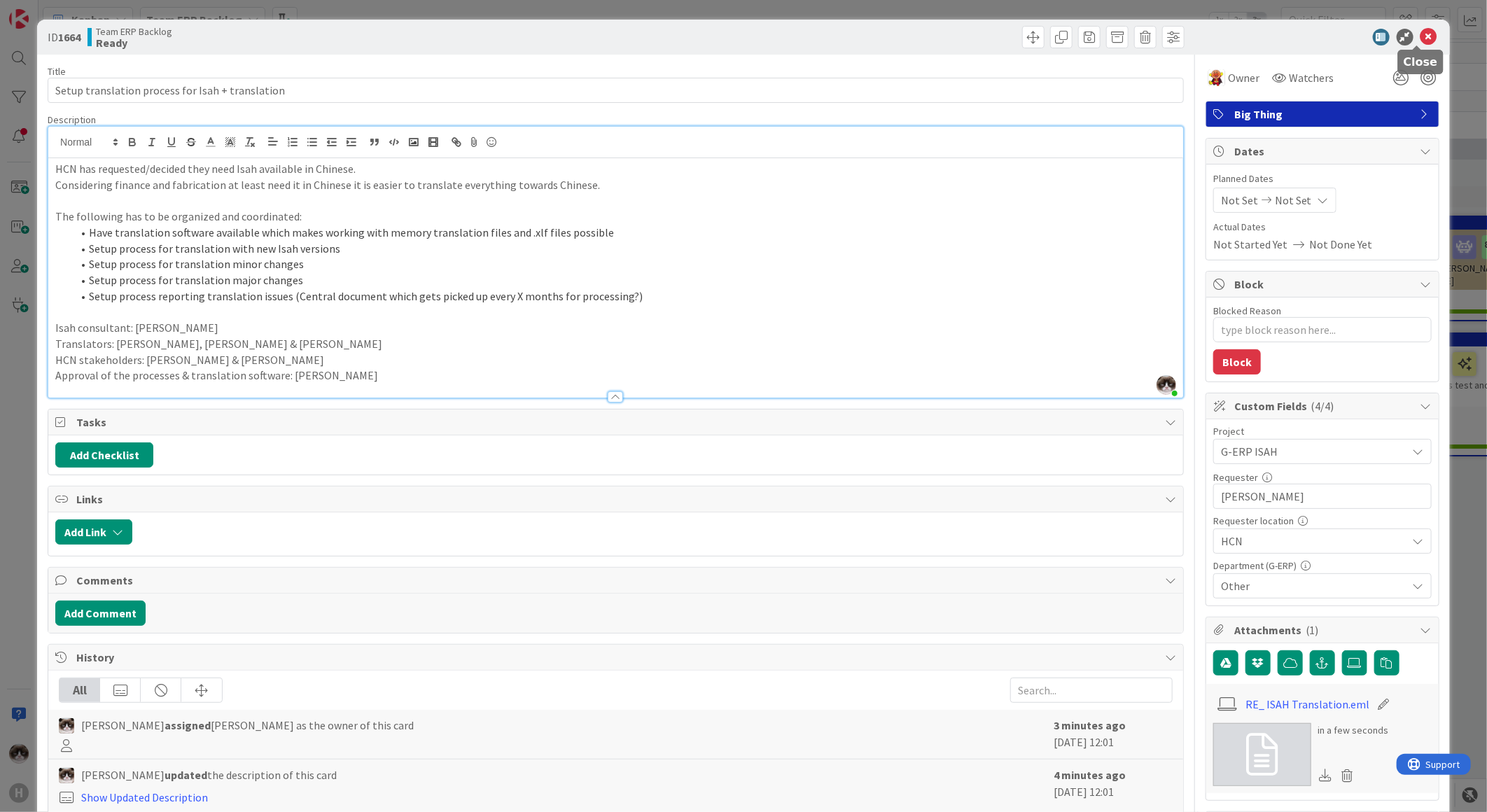
click at [1421, 36] on icon at bounding box center [1428, 36] width 17 height 17
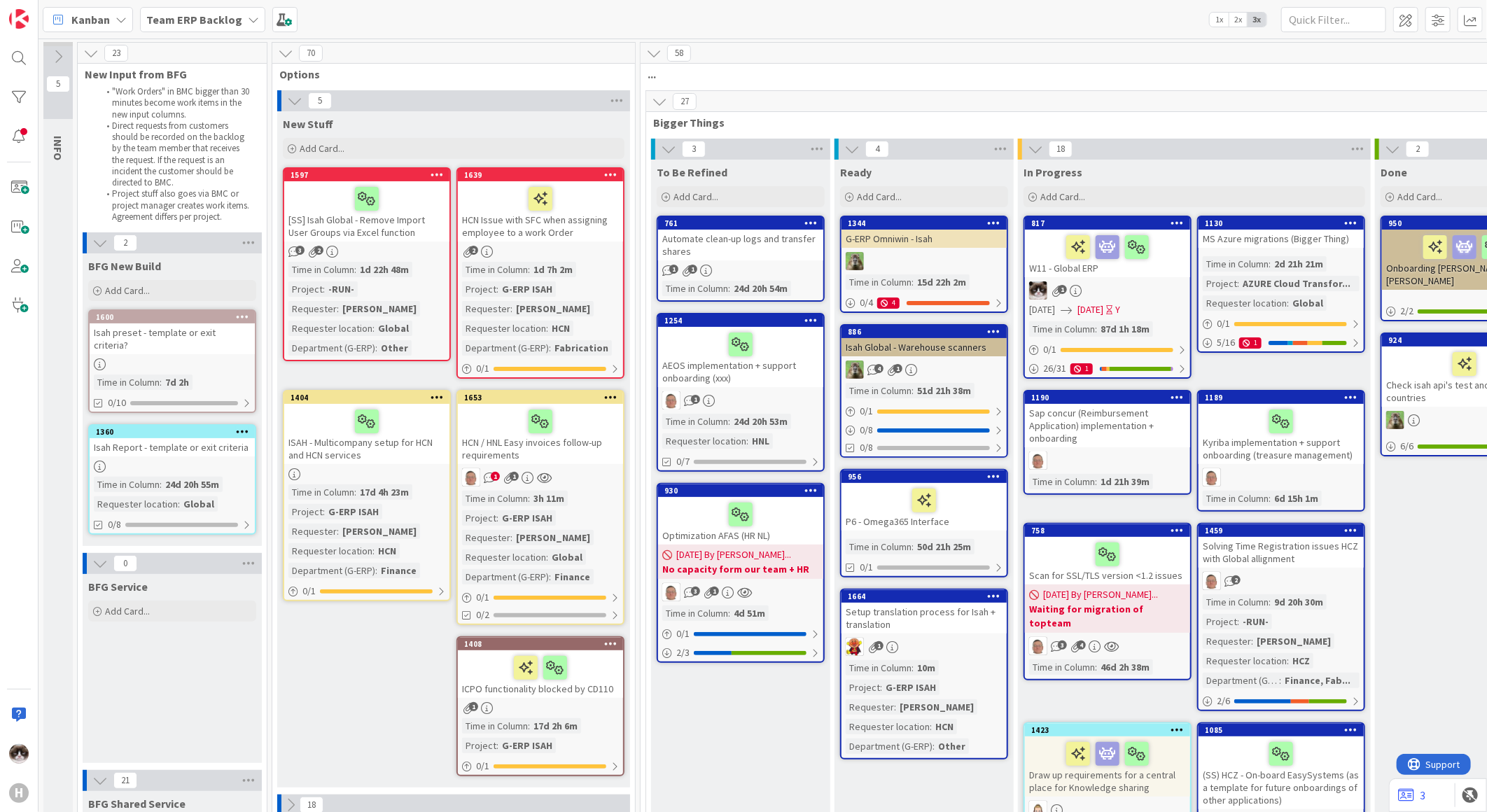
click at [973, 639] on div "1" at bounding box center [924, 647] width 165 height 18
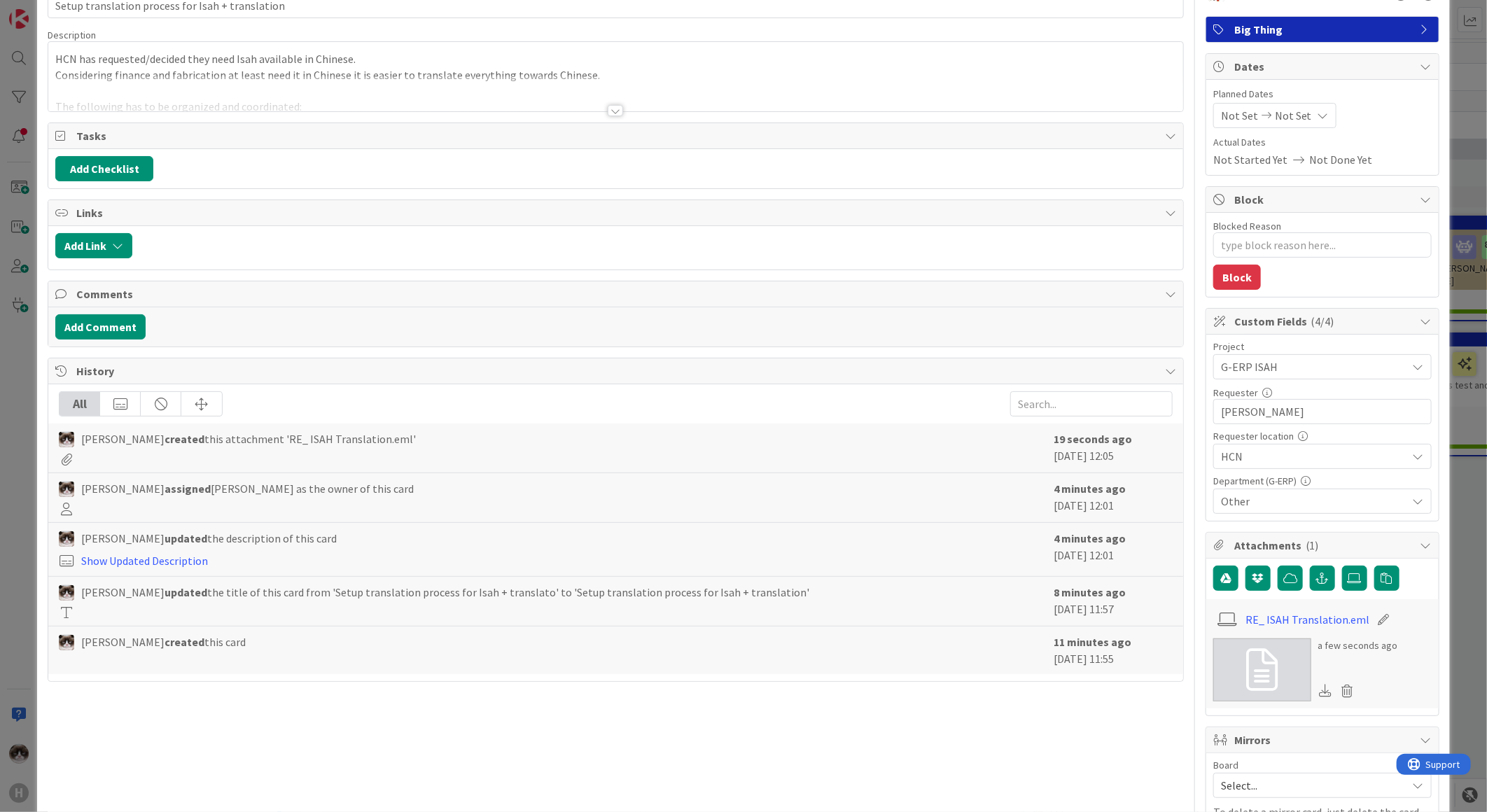
scroll to position [388, 0]
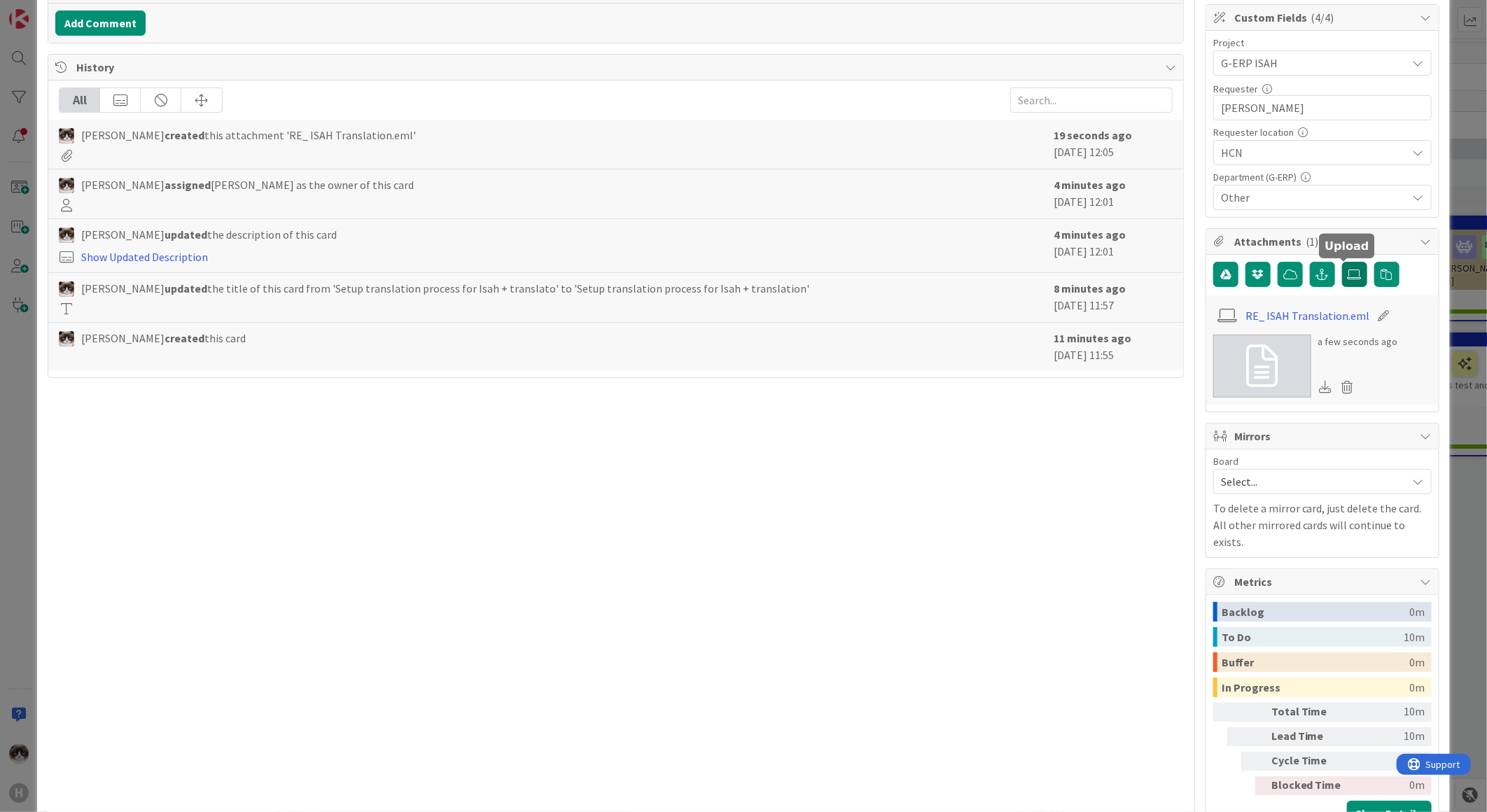
click at [1347, 276] on icon at bounding box center [1355, 274] width 14 height 12
click at [1342, 262] on input "file" at bounding box center [1342, 262] width 0 height 0
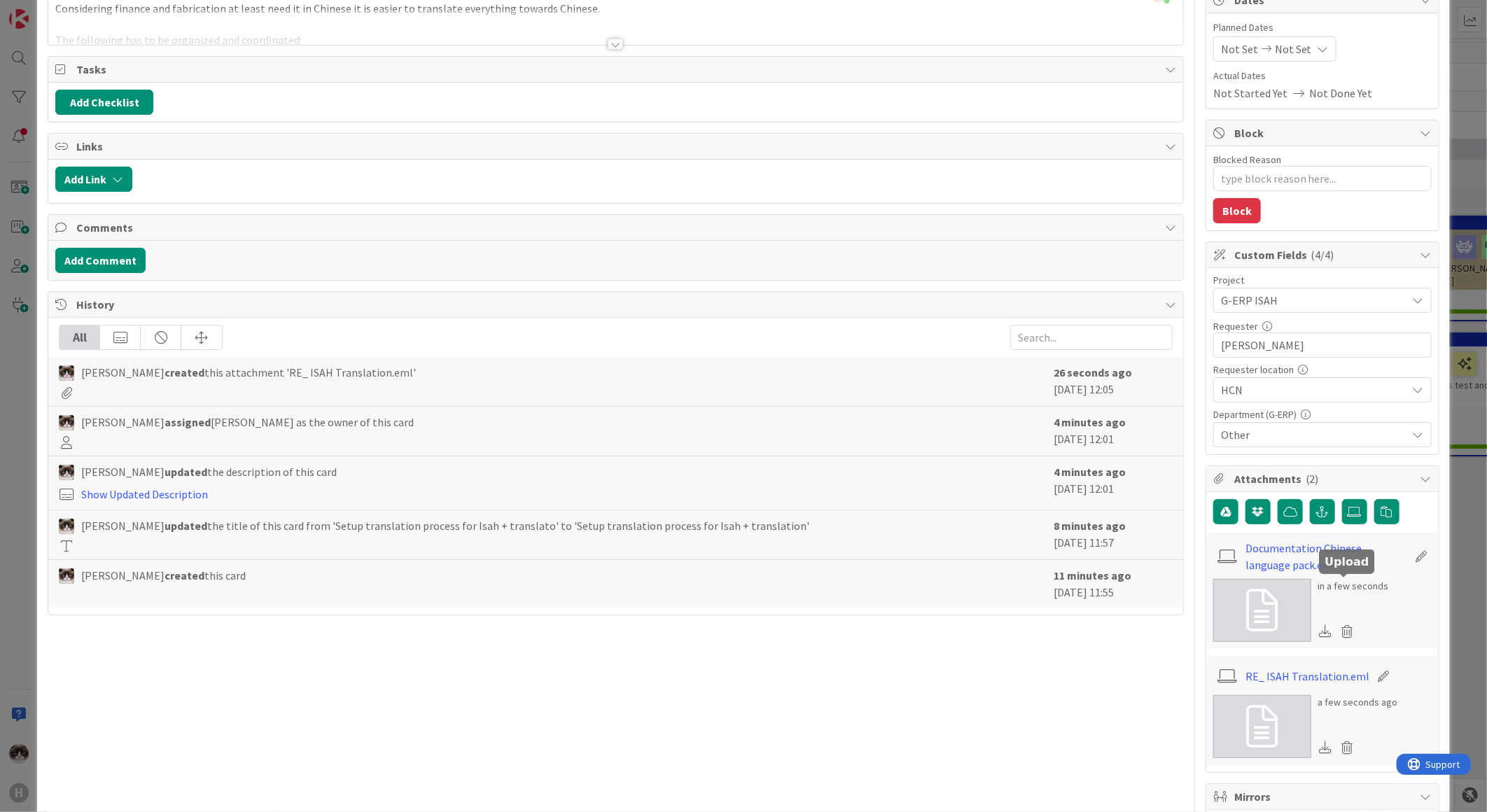
scroll to position [233, 0]
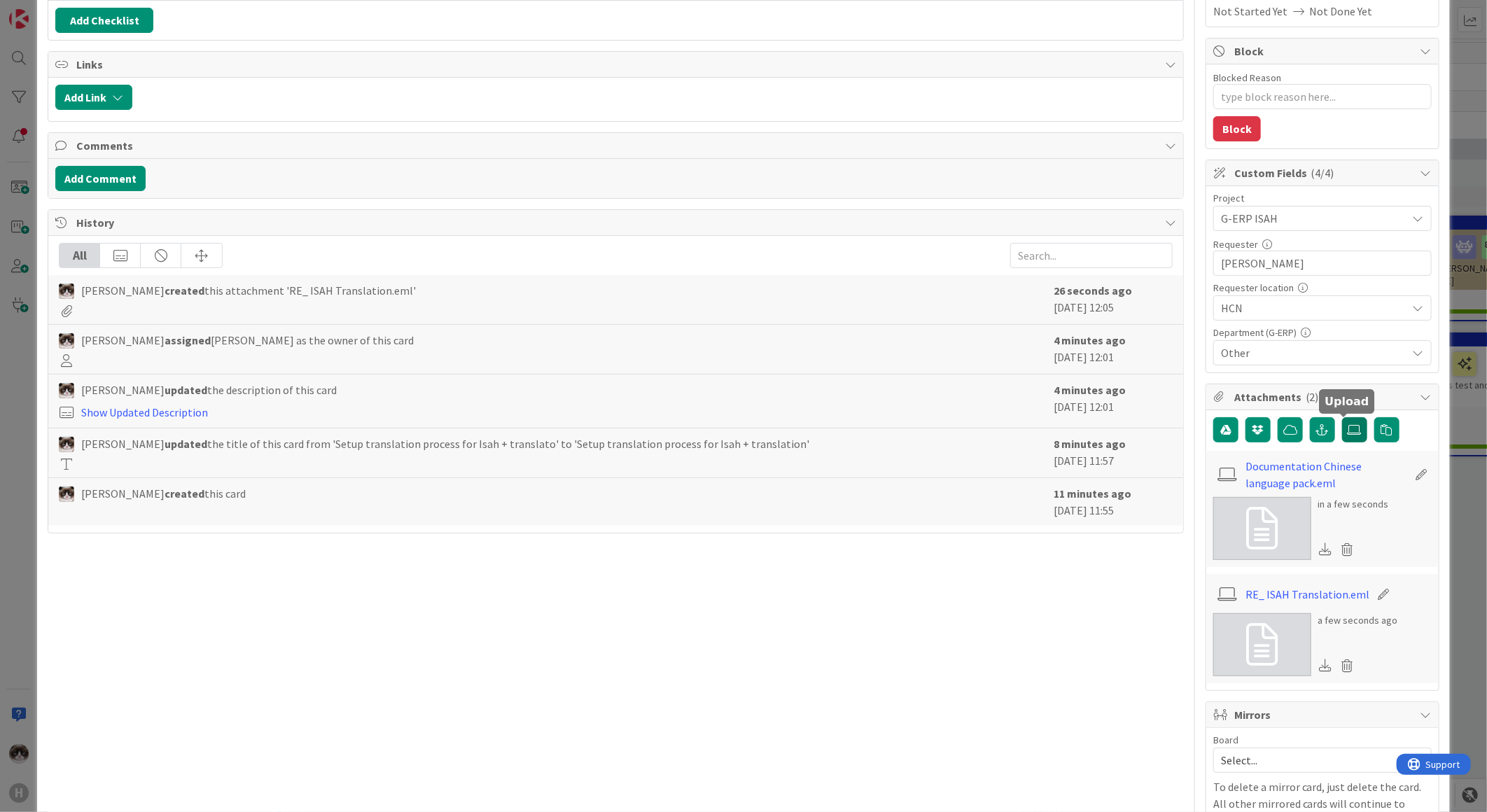
click at [1347, 433] on icon at bounding box center [1355, 429] width 14 height 12
click at [1342, 417] on input "file" at bounding box center [1342, 417] width 0 height 0
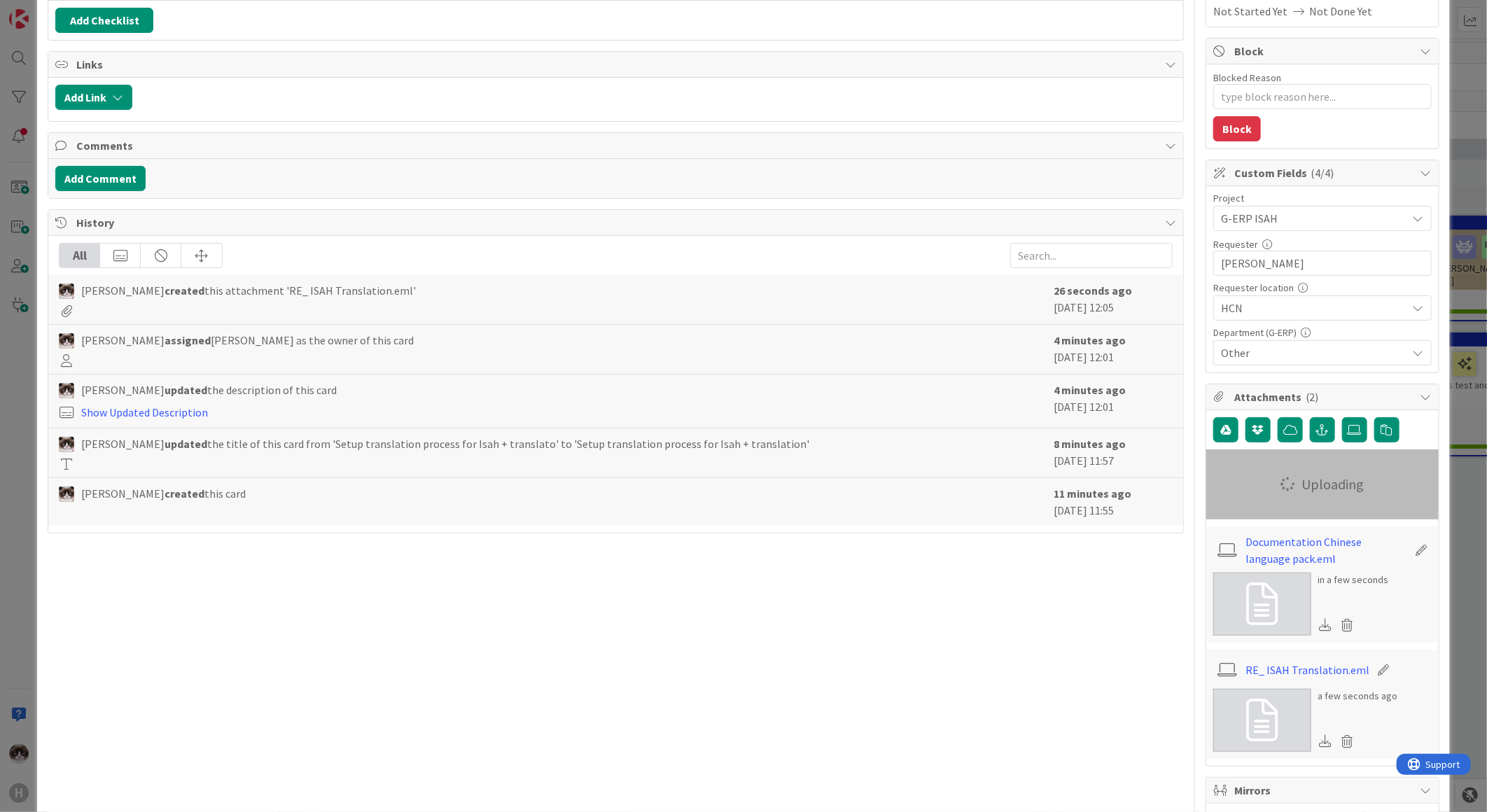
type textarea "x"
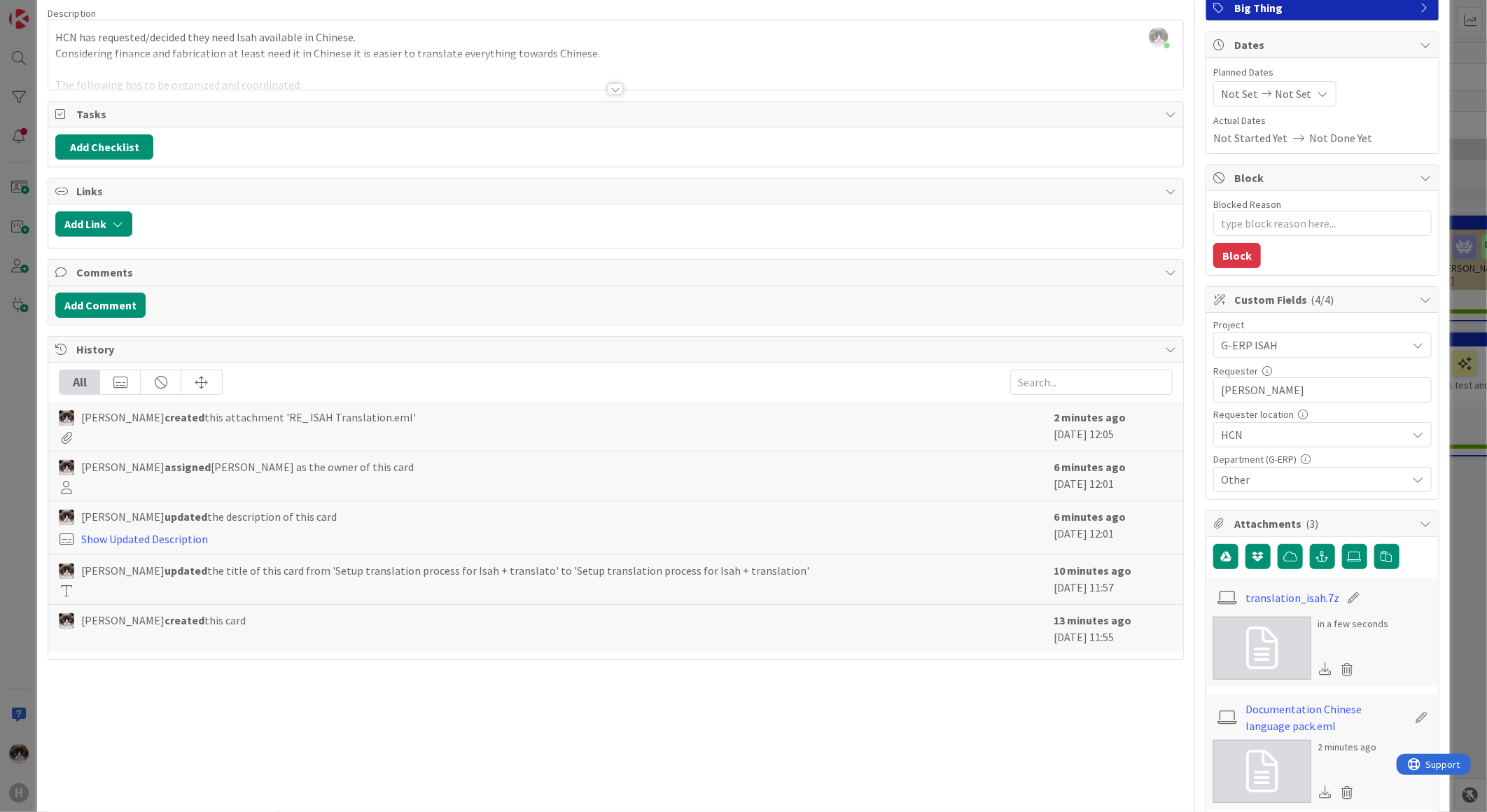
scroll to position [0, 0]
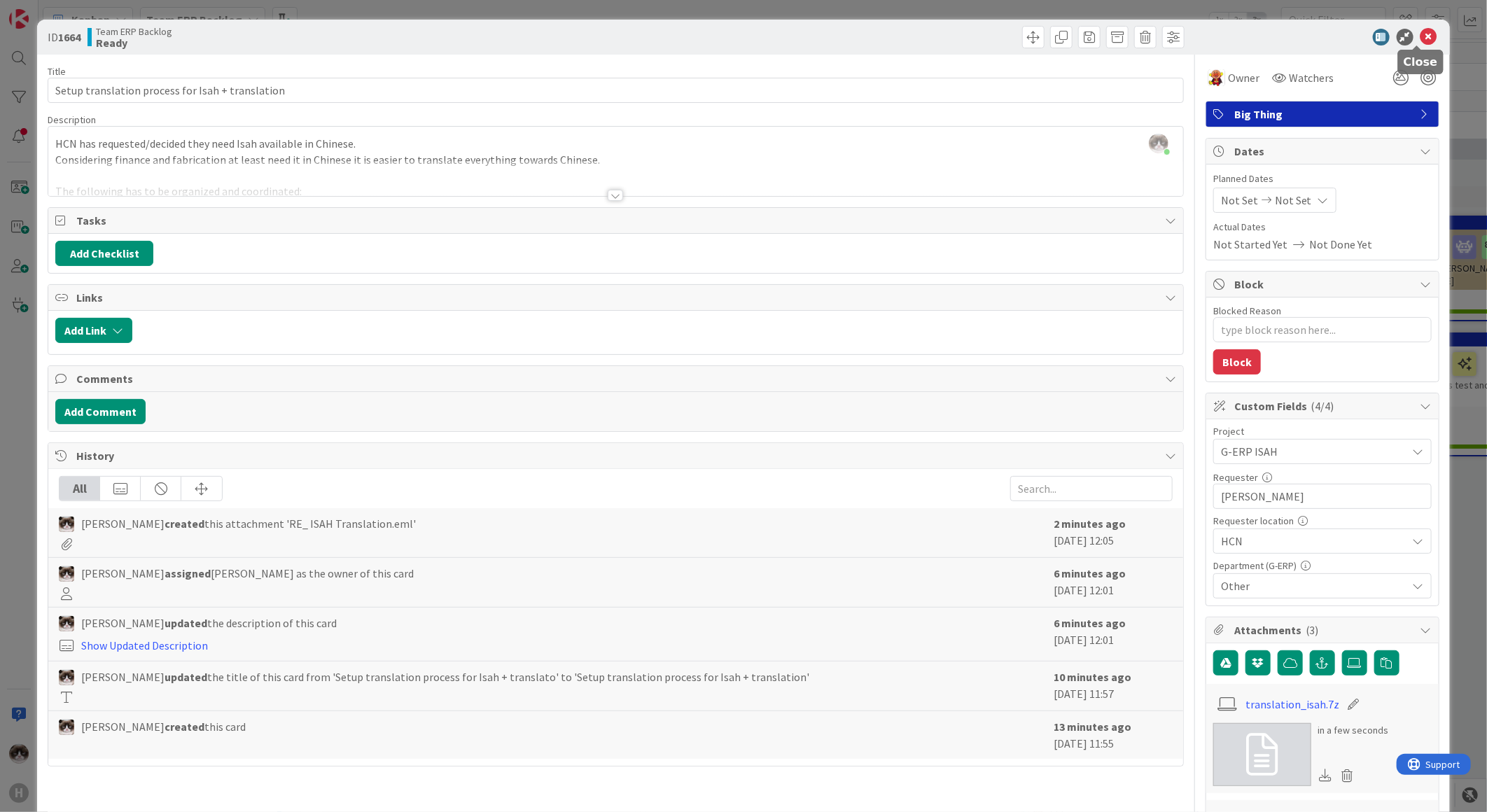
click at [1420, 37] on icon at bounding box center [1428, 36] width 17 height 17
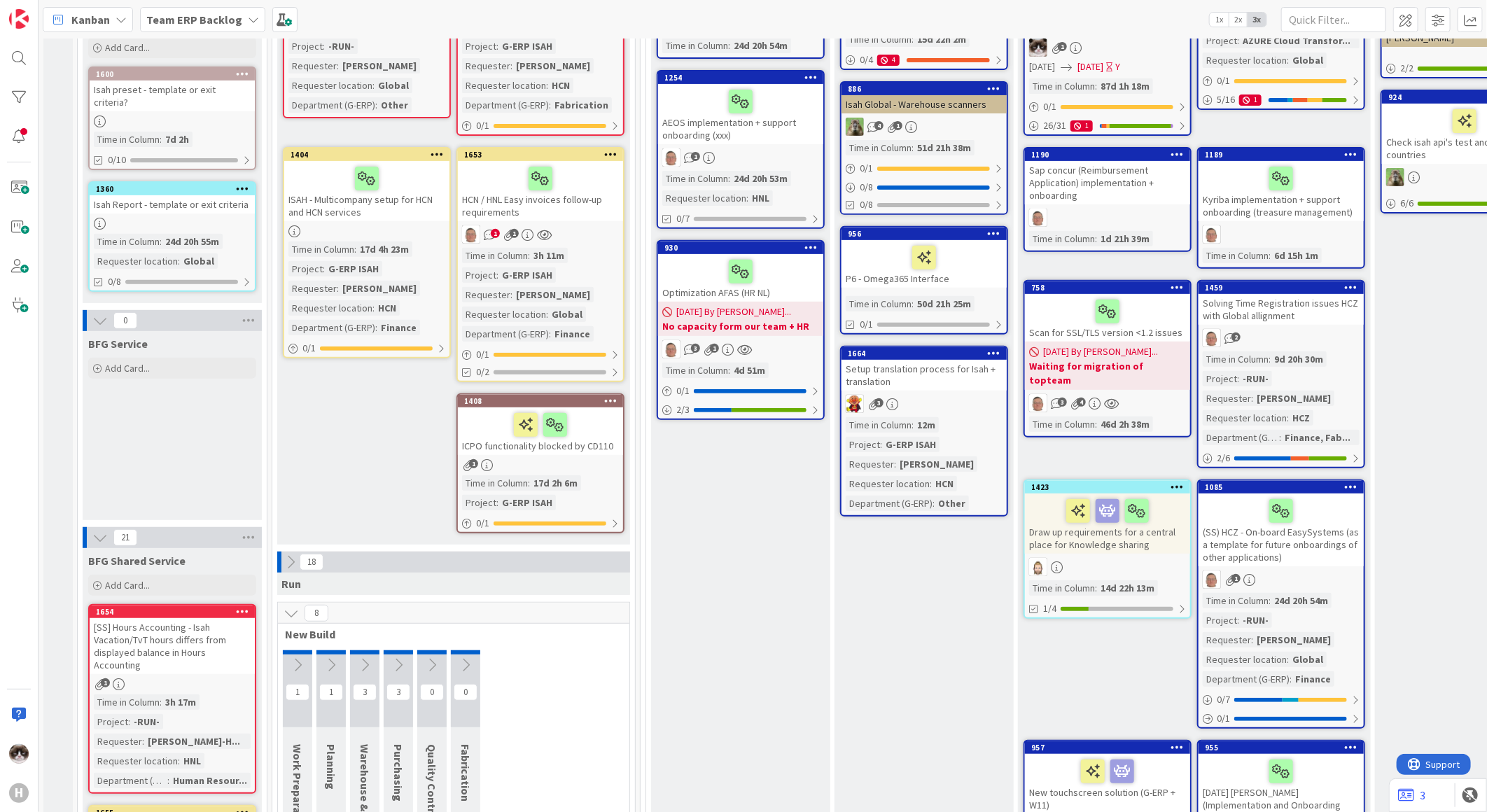
scroll to position [388, 0]
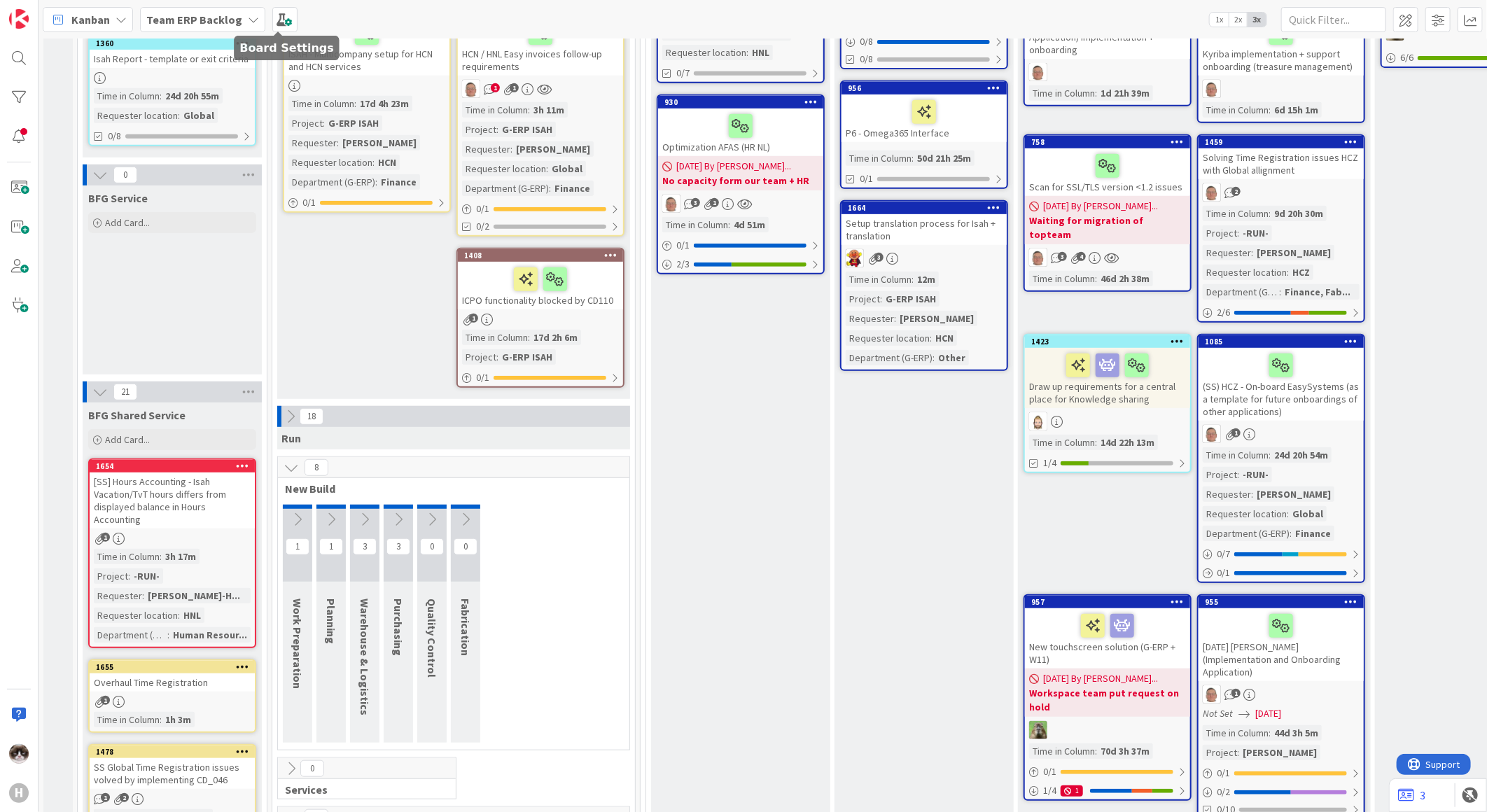
click at [209, 12] on b "Team ERP Backlog" at bounding box center [195, 20] width 96 height 14
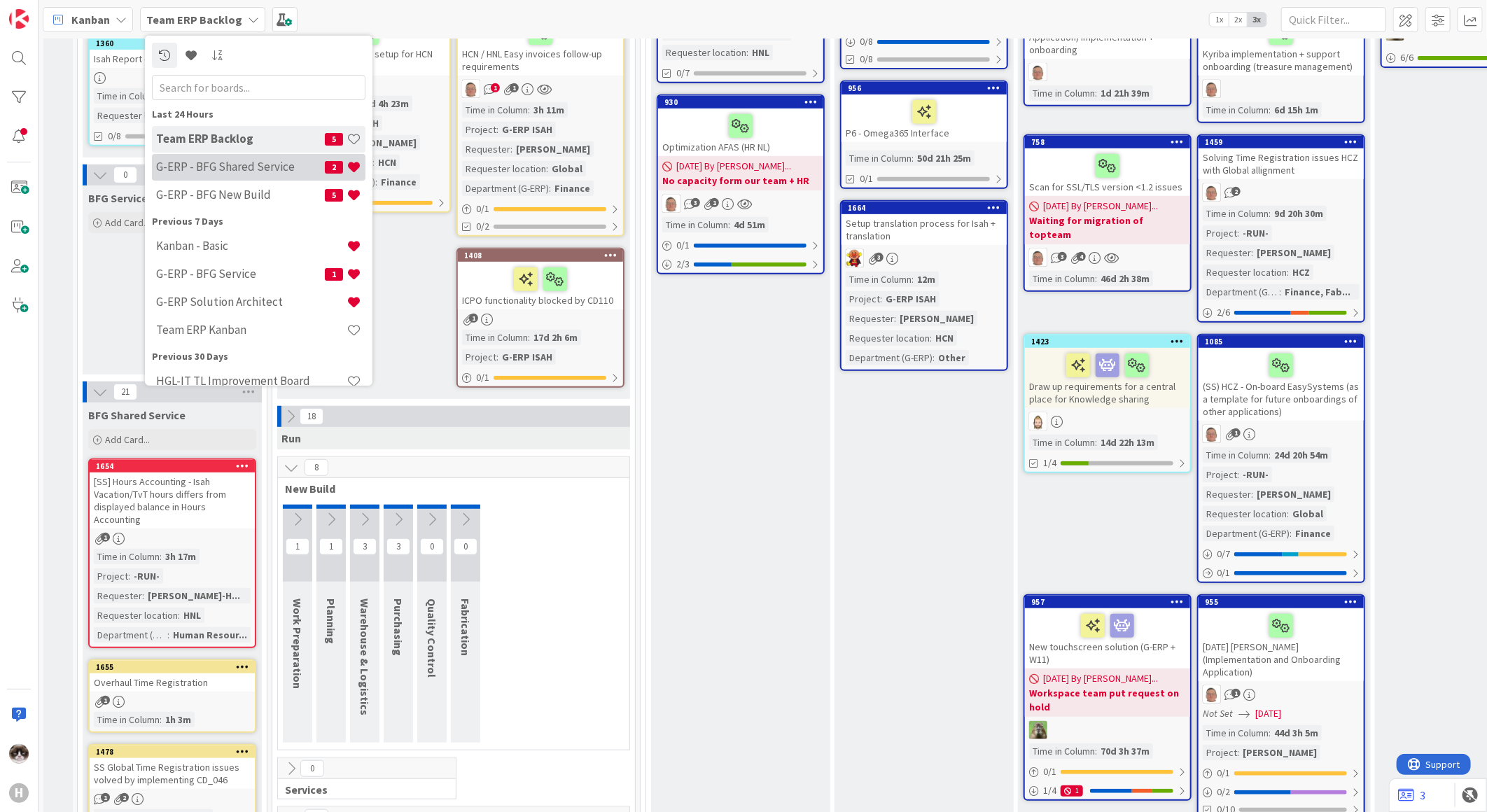
click at [280, 176] on div "G-ERP - BFG Shared Service 2" at bounding box center [259, 166] width 213 height 27
